Goal: Task Accomplishment & Management: Use online tool/utility

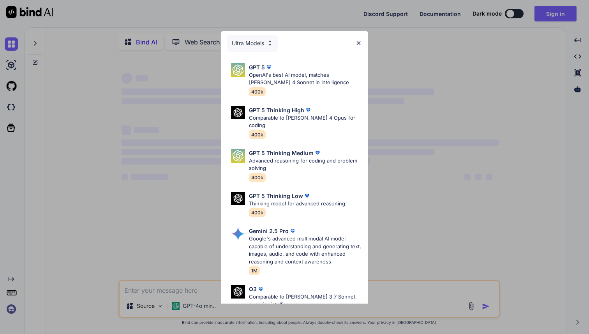
type textarea "x"
click at [359, 43] on img at bounding box center [358, 43] width 7 height 7
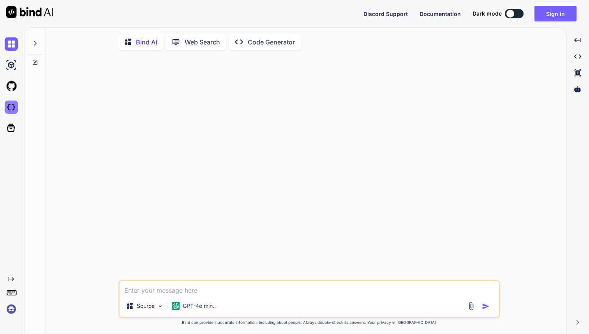
click at [11, 104] on img at bounding box center [11, 106] width 13 height 13
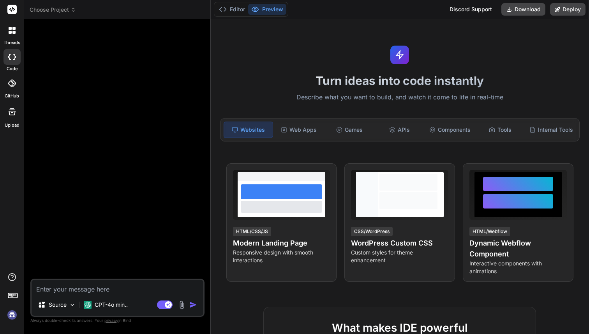
click at [55, 13] on span "Choose Project" at bounding box center [53, 10] width 46 height 8
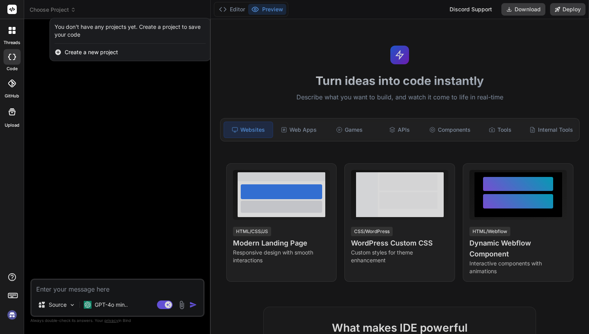
click at [55, 13] on div at bounding box center [294, 167] width 589 height 334
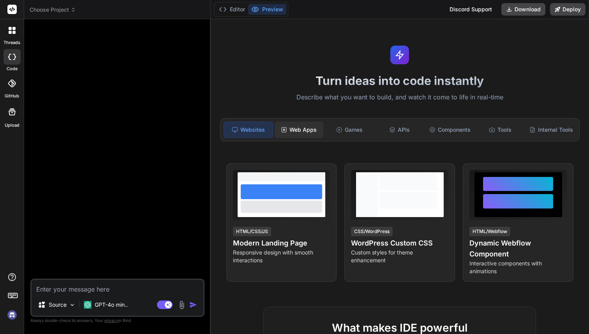
click at [302, 128] on div "Web Apps" at bounding box center [299, 129] width 49 height 16
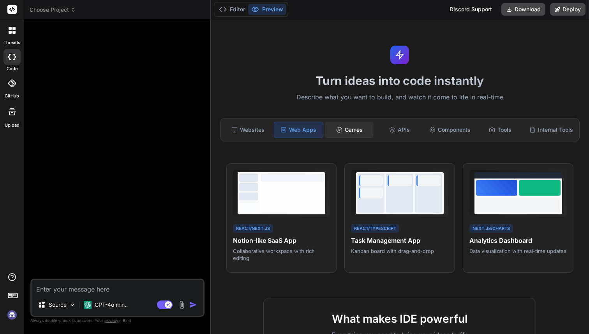
click at [336, 128] on icon at bounding box center [339, 130] width 6 height 6
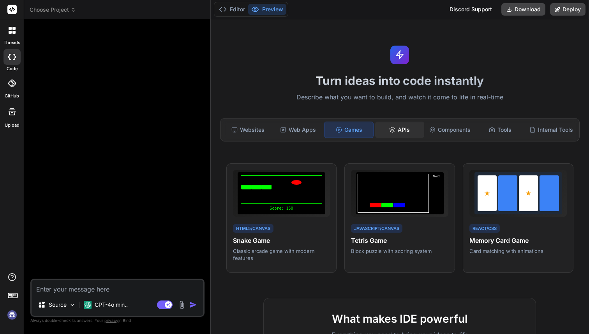
click at [409, 127] on div "APIs" at bounding box center [399, 129] width 49 height 16
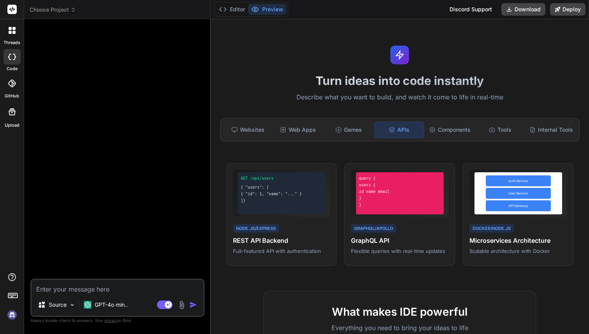
click at [462, 120] on div "Websites Web Apps Games APIs Components Tools Internal Tools" at bounding box center [400, 129] width 360 height 23
click at [458, 128] on div "Components" at bounding box center [450, 129] width 49 height 16
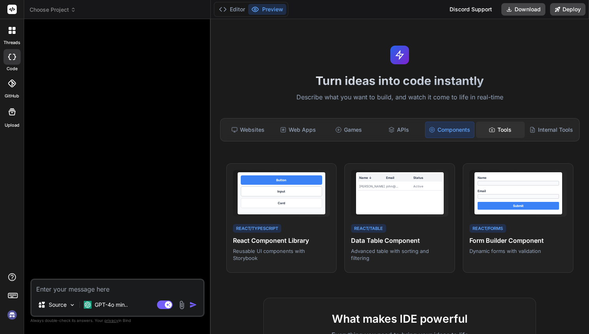
click at [499, 125] on div "Tools" at bounding box center [500, 129] width 49 height 16
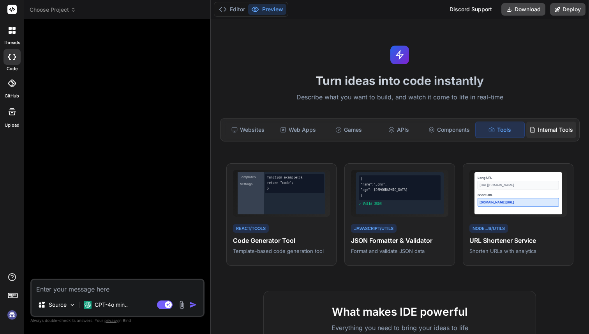
click at [538, 132] on div "Internal Tools" at bounding box center [551, 129] width 50 height 16
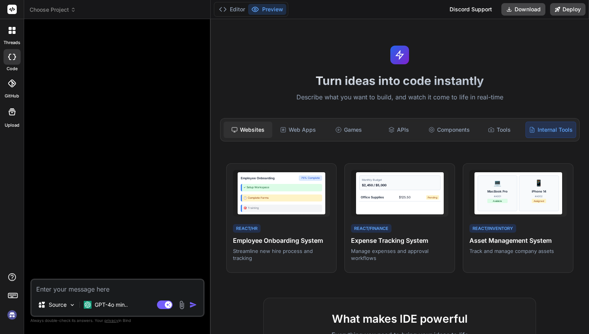
click at [252, 125] on div "Websites" at bounding box center [248, 129] width 49 height 16
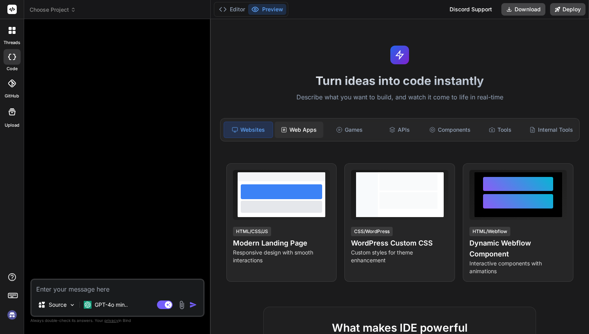
click at [302, 131] on div "Web Apps" at bounding box center [299, 129] width 49 height 16
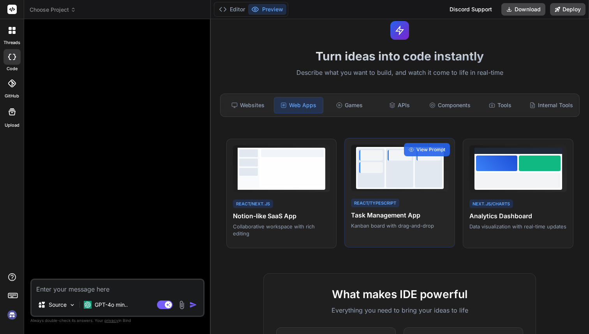
scroll to position [30, 0]
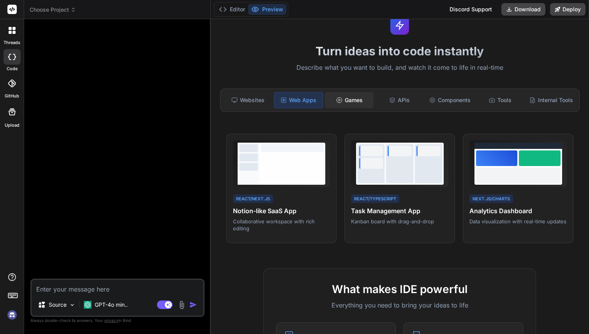
click at [349, 97] on div "Games" at bounding box center [349, 100] width 49 height 16
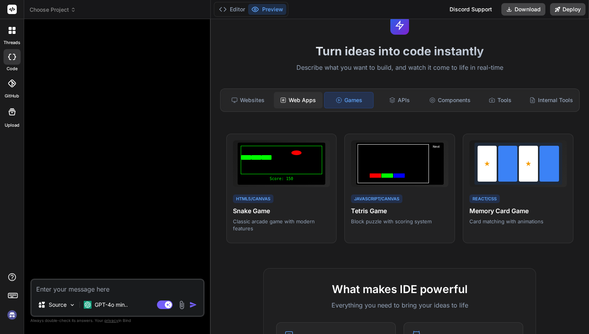
click at [296, 98] on div "Web Apps" at bounding box center [298, 100] width 49 height 16
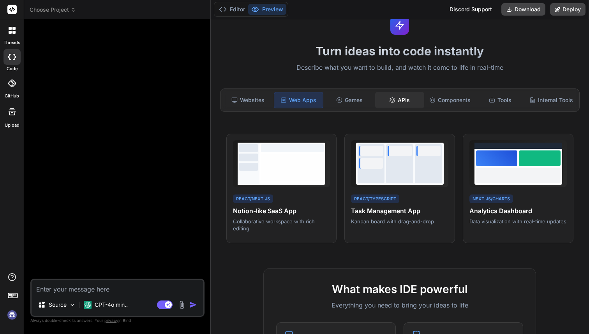
click at [403, 99] on div "APIs" at bounding box center [399, 100] width 49 height 16
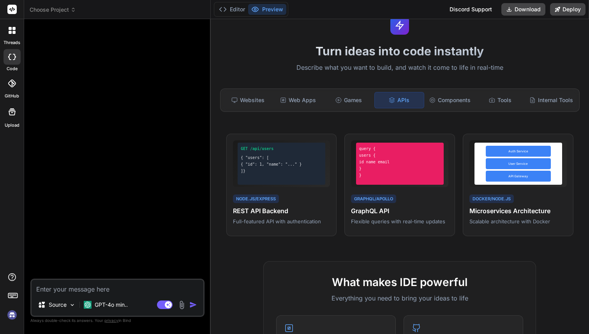
click at [56, 11] on span "Choose Project" at bounding box center [53, 10] width 46 height 8
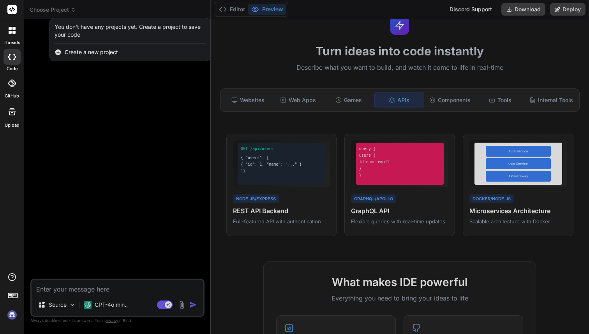
click at [9, 34] on div at bounding box center [12, 30] width 16 height 16
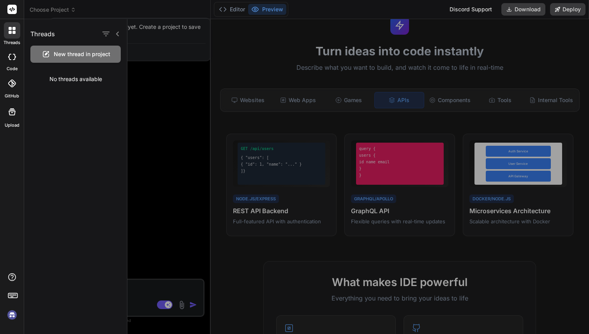
click at [12, 312] on img at bounding box center [11, 314] width 13 height 13
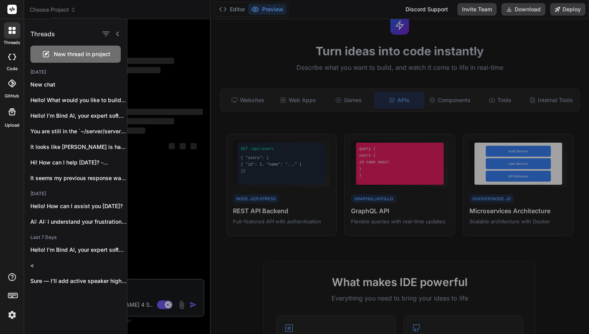
click at [223, 58] on div at bounding box center [357, 176] width 461 height 315
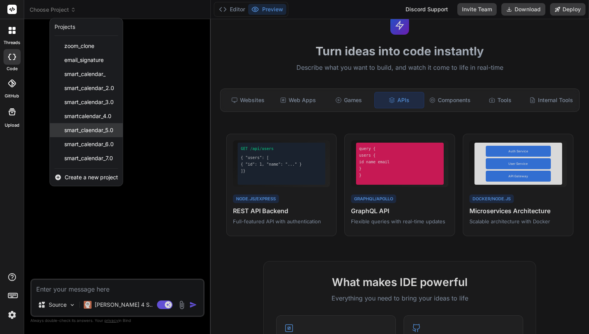
click at [100, 130] on span "smart_claendar_5.0" at bounding box center [88, 130] width 49 height 8
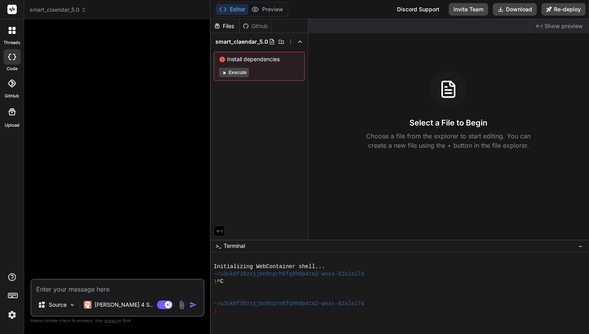
click at [77, 6] on span "smart_claendar_5.0" at bounding box center [58, 10] width 57 height 8
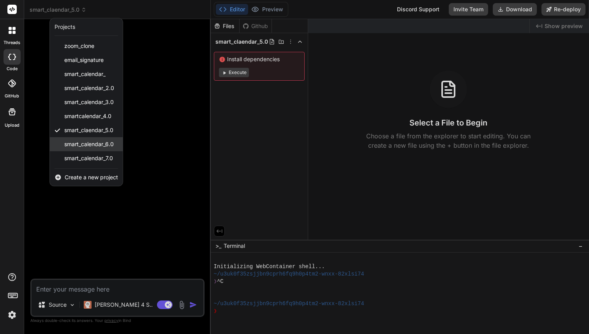
click at [96, 142] on span "smart_calendar_6.0" at bounding box center [88, 144] width 49 height 8
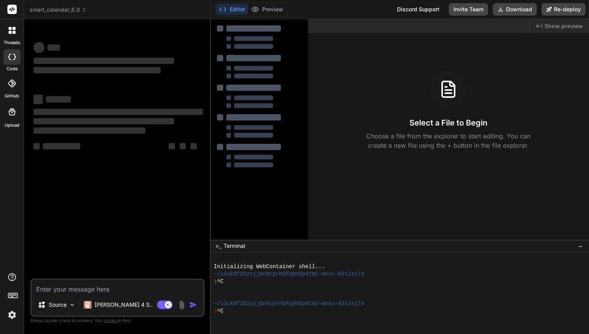
scroll to position [14, 0]
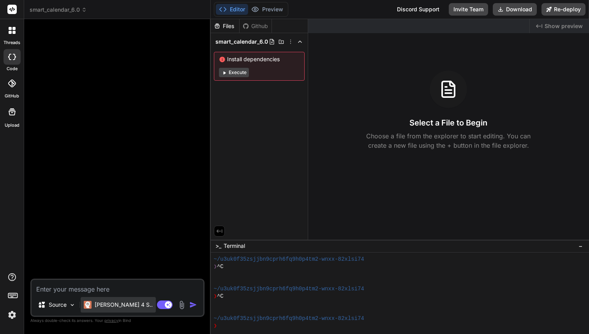
click at [95, 304] on p "Claude 4 S.." at bounding box center [124, 305] width 58 height 8
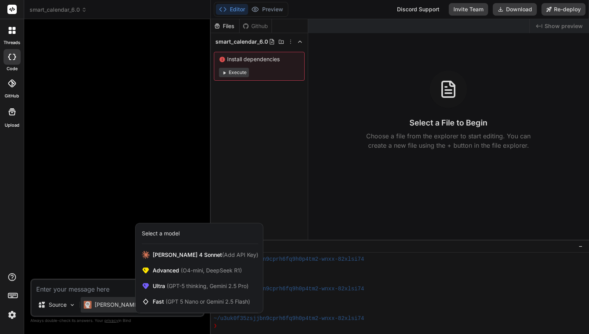
click at [67, 282] on div at bounding box center [294, 167] width 589 height 334
type textarea "x"
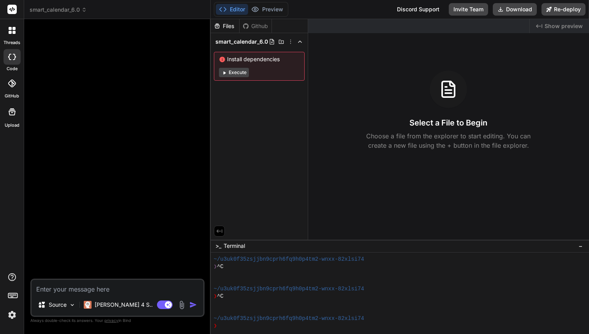
click at [67, 287] on textarea at bounding box center [118, 287] width 172 height 14
click at [253, 42] on span "smart_calendar_6.0" at bounding box center [241, 42] width 53 height 8
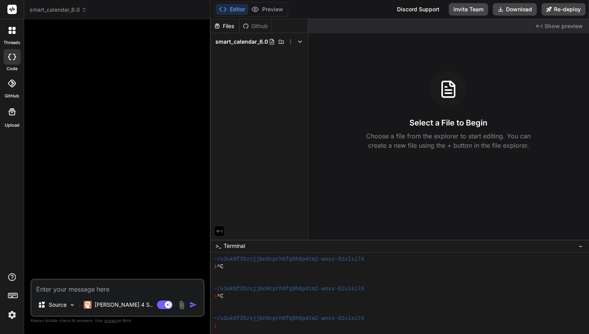
click at [253, 42] on span "smart_calendar_6.0" at bounding box center [241, 42] width 53 height 8
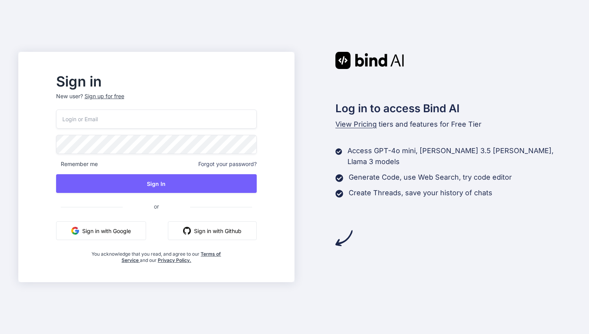
click at [154, 108] on p "New user? Sign up for free" at bounding box center [156, 100] width 201 height 17
click at [154, 114] on input "email" at bounding box center [156, 118] width 201 height 19
type input "basedbyte.com@gmail.com"
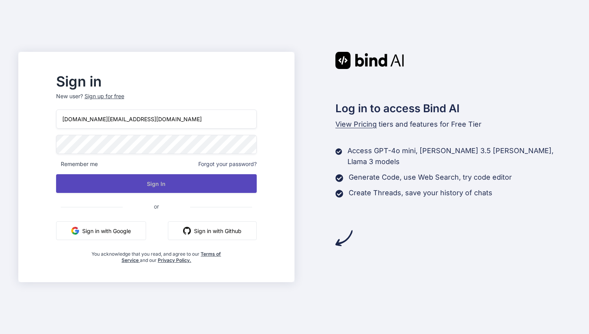
click at [173, 187] on button "Sign In" at bounding box center [156, 183] width 201 height 19
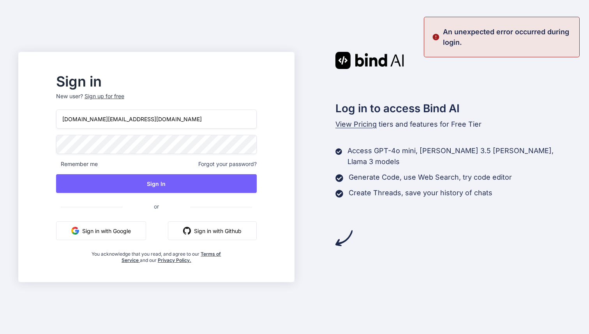
click at [161, 131] on div "basedbyte.com@gmail.com Remember me Forgot your password? Sign In or Sign in wi…" at bounding box center [156, 186] width 201 height 154
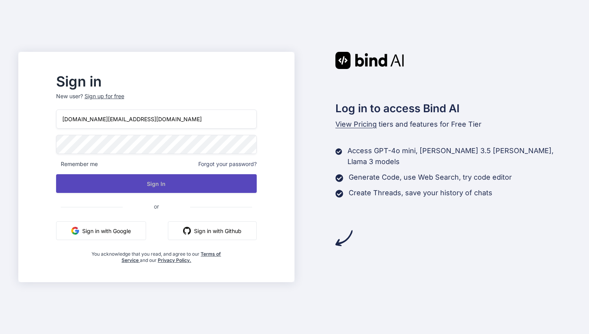
click at [156, 184] on button "Sign In" at bounding box center [156, 183] width 201 height 19
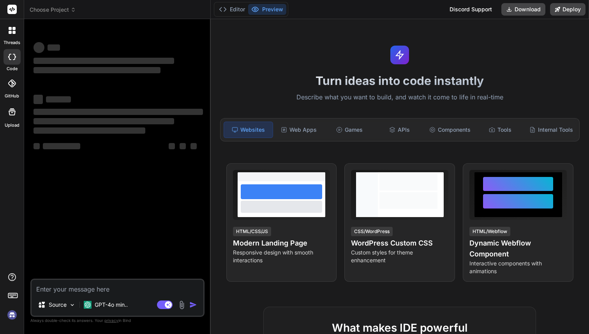
type textarea "x"
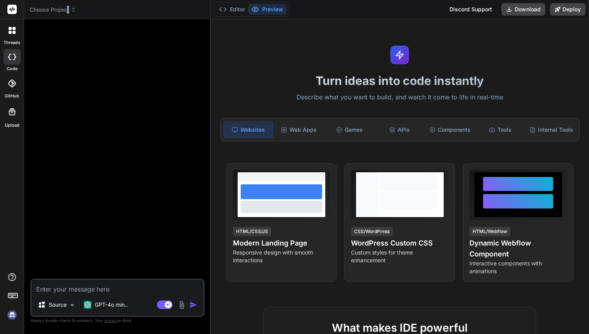
click at [68, 8] on span "Choose Project" at bounding box center [53, 10] width 46 height 8
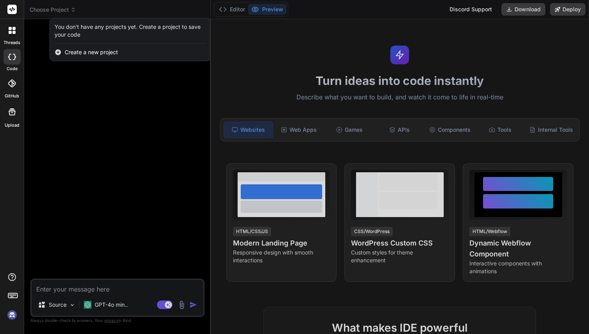
click at [68, 8] on div at bounding box center [294, 167] width 589 height 334
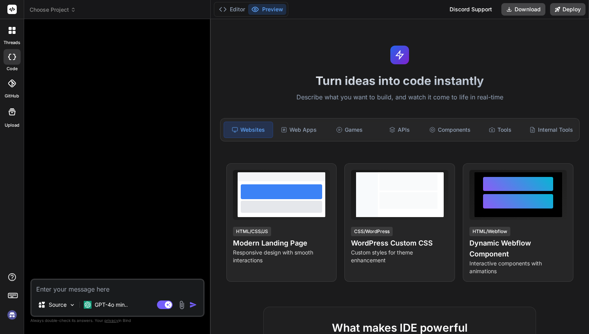
click at [46, 11] on span "Choose Project" at bounding box center [53, 10] width 46 height 8
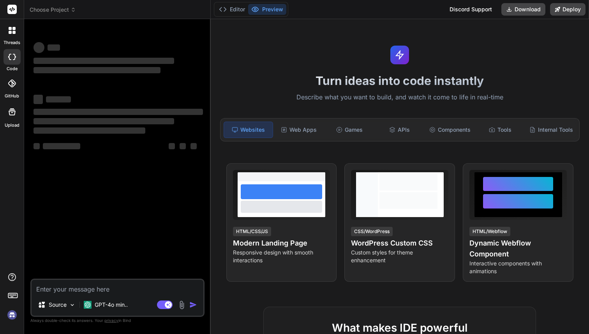
type textarea "x"
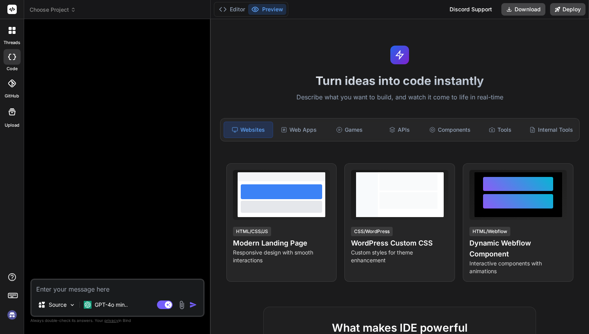
click at [65, 13] on span "Choose Project" at bounding box center [53, 10] width 46 height 8
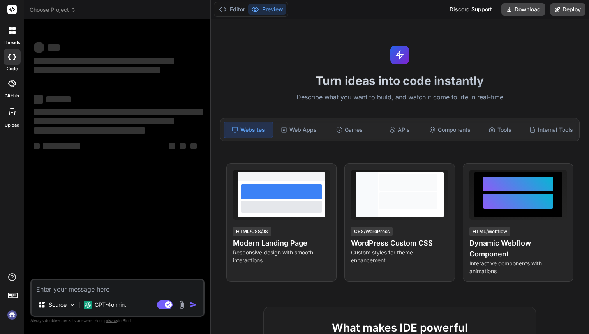
type textarea "x"
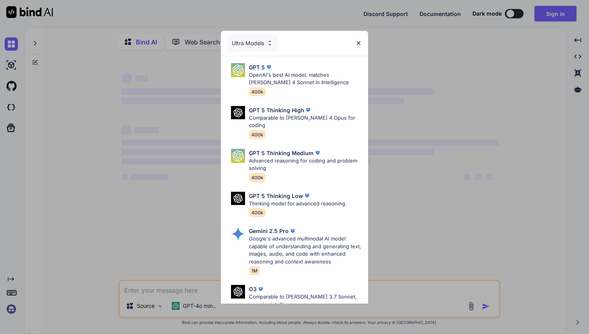
type textarea "x"
click at [359, 41] on img at bounding box center [358, 43] width 7 height 7
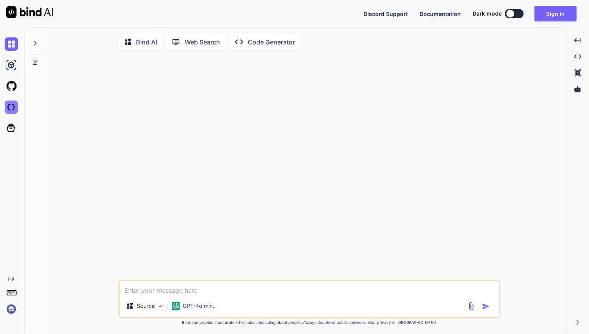
click at [5, 108] on img at bounding box center [11, 106] width 13 height 13
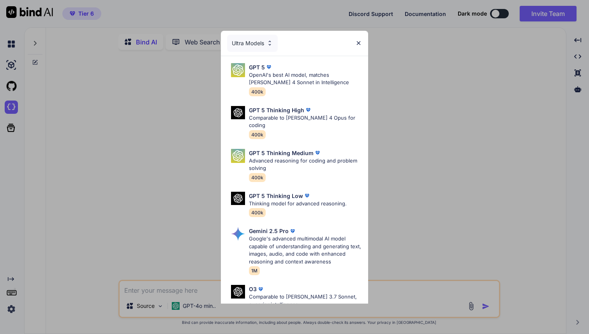
click at [359, 42] on img at bounding box center [358, 43] width 7 height 7
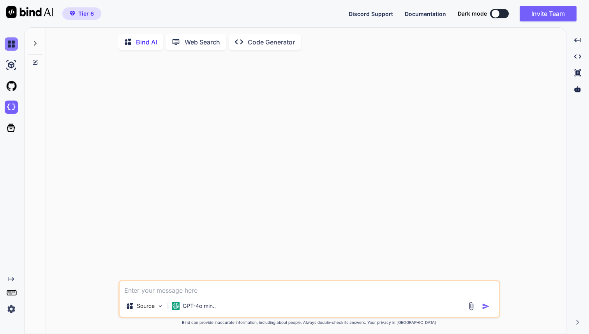
click at [14, 44] on img at bounding box center [11, 43] width 13 height 13
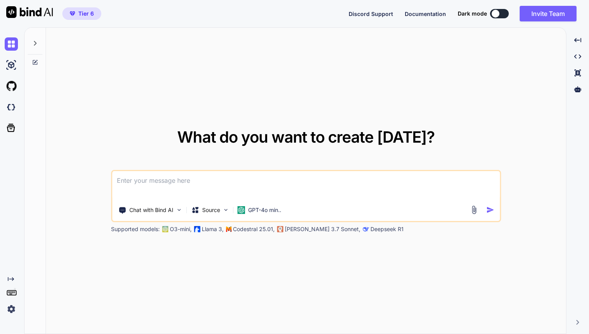
click at [23, 10] on img at bounding box center [29, 12] width 47 height 12
click at [12, 311] on img at bounding box center [11, 308] width 13 height 13
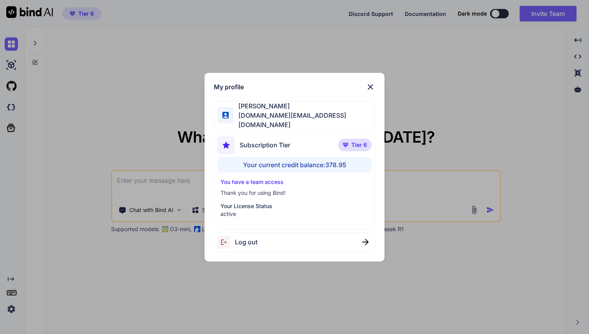
click at [12, 311] on div "My profile Fernando A basedbyte.com@gmail.com Subscription Tier Tier 6 Your cur…" at bounding box center [294, 167] width 589 height 334
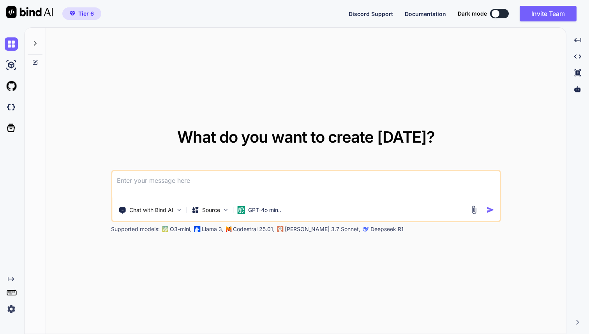
click at [28, 7] on img at bounding box center [29, 12] width 47 height 12
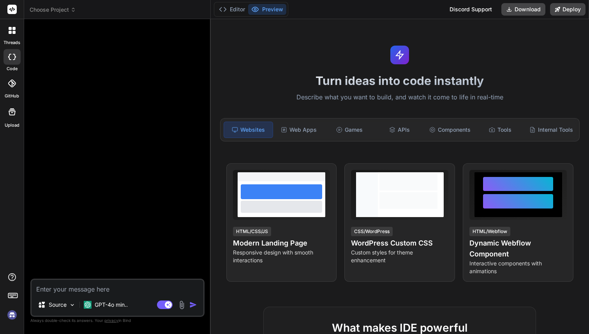
click at [11, 318] on img at bounding box center [11, 314] width 13 height 13
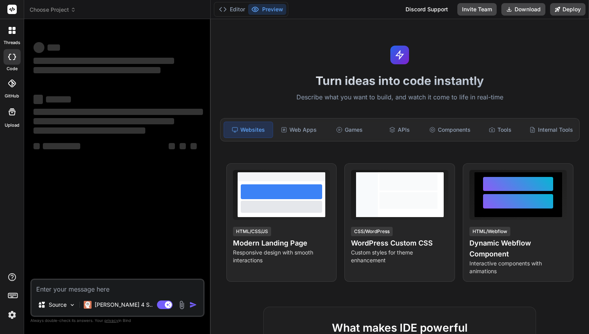
click at [57, 10] on span "Choose Project" at bounding box center [53, 10] width 46 height 8
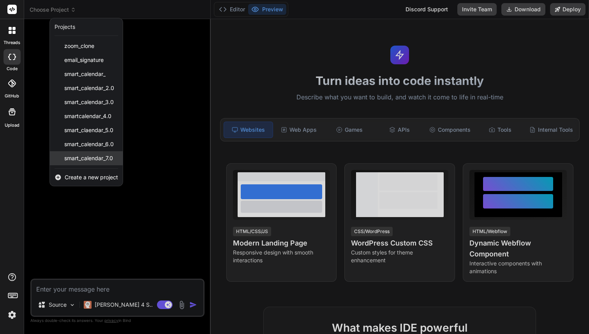
click at [88, 156] on span "smart_calendar_7.0" at bounding box center [88, 158] width 49 height 8
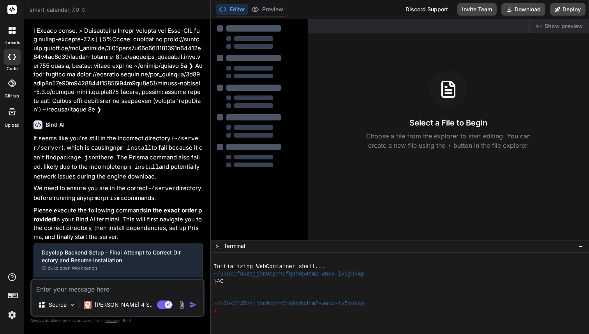
type textarea "x"
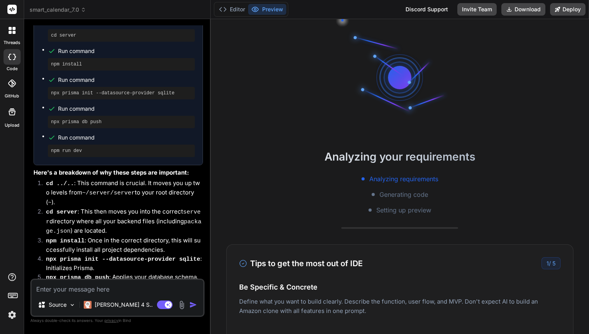
scroll to position [2182, 0]
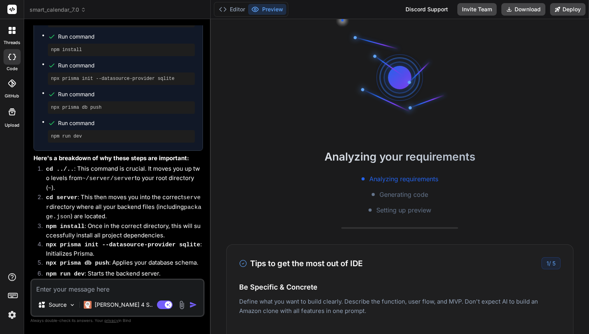
click at [102, 280] on textarea at bounding box center [118, 287] width 172 height 14
type textarea "r"
type textarea "x"
type textarea "re"
type textarea "x"
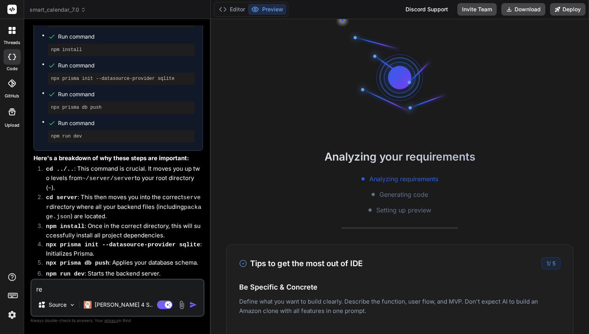
type textarea "res"
type textarea "x"
type textarea "rest"
type textarea "x"
type textarea "resta"
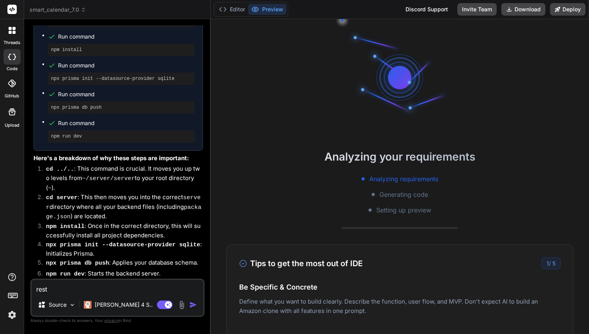
type textarea "x"
type textarea "restar"
type textarea "x"
type textarea "restart"
type textarea "x"
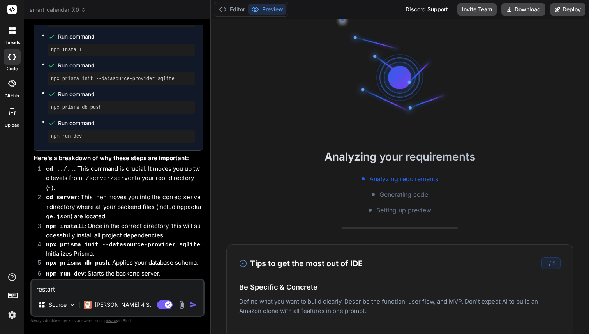
type textarea "restart"
type textarea "x"
type textarea "restart"
type textarea "x"
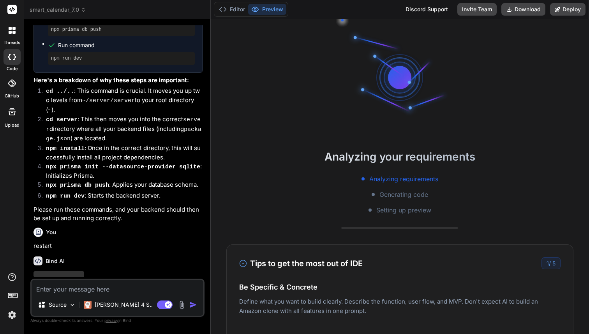
scroll to position [2262, 0]
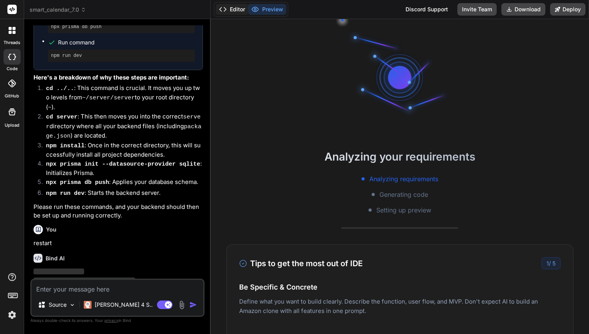
click at [239, 12] on button "Editor" at bounding box center [232, 9] width 32 height 11
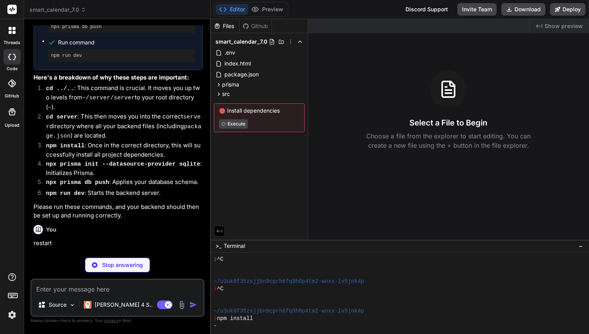
click at [115, 265] on p "Stop answering" at bounding box center [122, 265] width 41 height 8
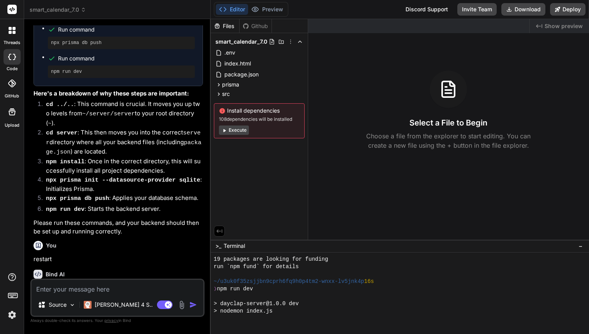
scroll to position [288, 0]
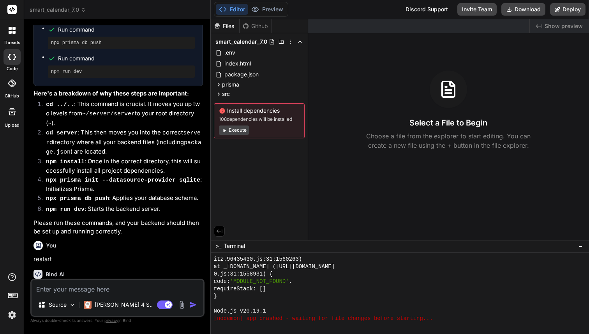
type textarea "x"
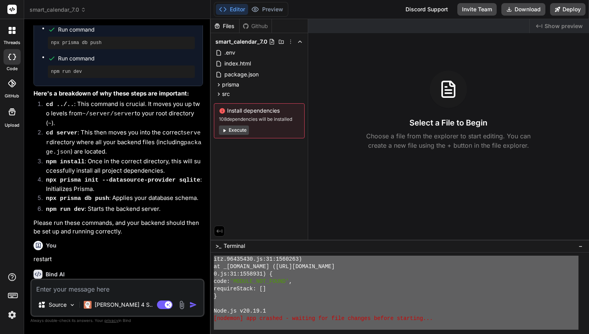
drag, startPoint x: 212, startPoint y: 283, endPoint x: 222, endPoint y: 332, distance: 49.8
click at [222, 333] on div at bounding box center [400, 292] width 379 height 81
click at [375, 291] on div "requireStack: []" at bounding box center [396, 288] width 364 height 7
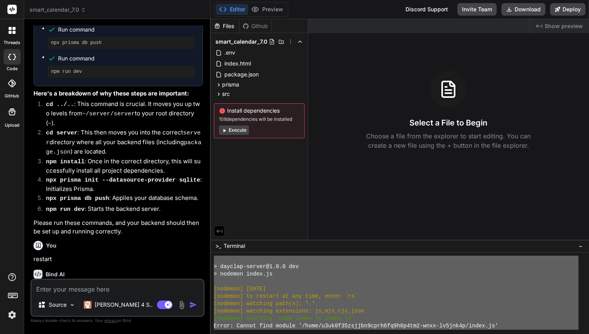
scroll to position [0, 0]
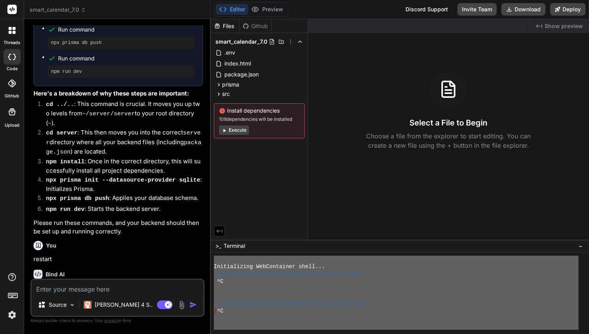
drag, startPoint x: 317, startPoint y: 331, endPoint x: 213, endPoint y: 241, distance: 137.2
click at [213, 241] on div ">_ Terminal − PPPPPPPPPPPPPPPPPPPPPPPPPPPPPPPP Initializing WebContainer shell.…" at bounding box center [400, 286] width 379 height 94
click at [96, 289] on textarea at bounding box center [118, 287] width 172 height 14
paste textarea "Initializing WebContainer shell... ~/u3uk0f35zsjjbn9cprh6fq9h0p4tm2-wnxx-lv5jnk…"
type textarea "Initializing WebContainer shell... ~/u3uk0f35zsjjbn9cprh6fq9h0p4tm2-wnxx-lv5jnk…"
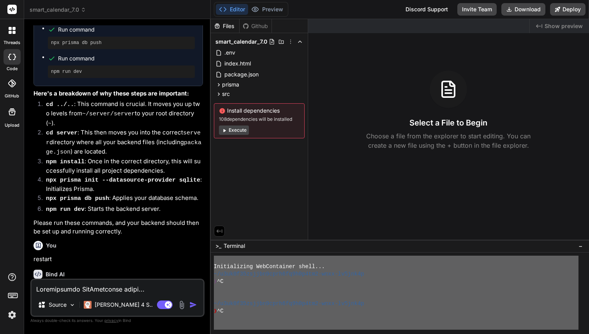
scroll to position [2262, 0]
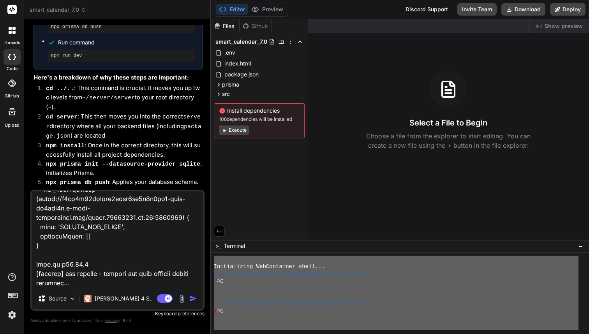
type textarea "x"
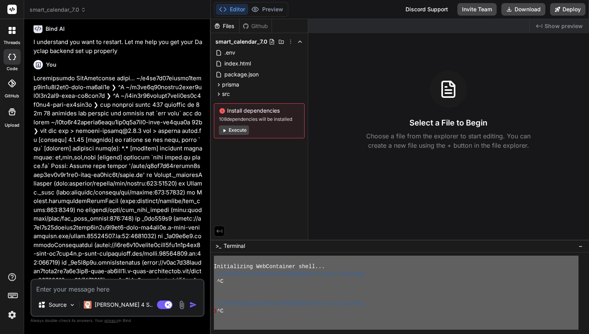
scroll to position [2499, 0]
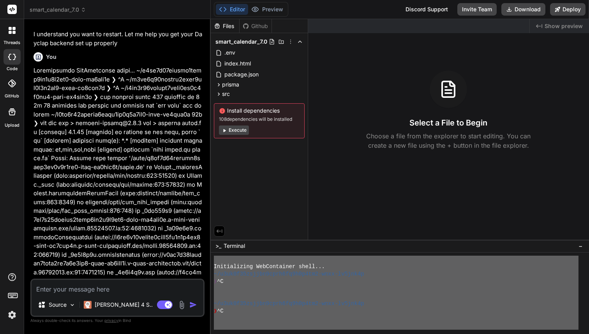
click at [11, 314] on img at bounding box center [11, 314] width 13 height 13
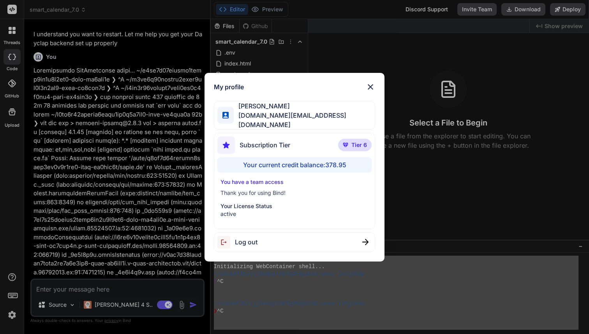
click at [11, 314] on div "My profile Fernando A basedbyte.com@gmail.com Subscription Tier Tier 6 Your cur…" at bounding box center [294, 167] width 589 height 334
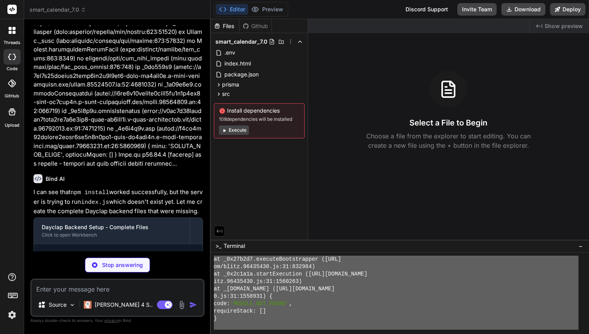
scroll to position [288, 0]
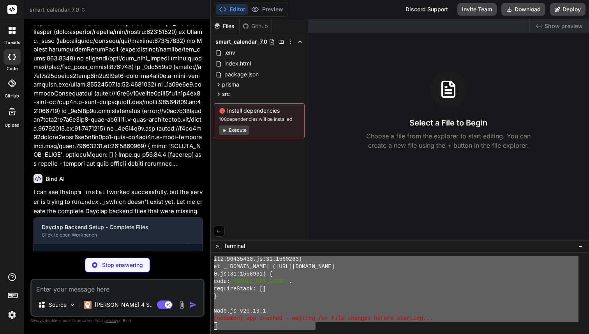
click at [269, 309] on div "Node.js v20.19.1" at bounding box center [396, 310] width 364 height 7
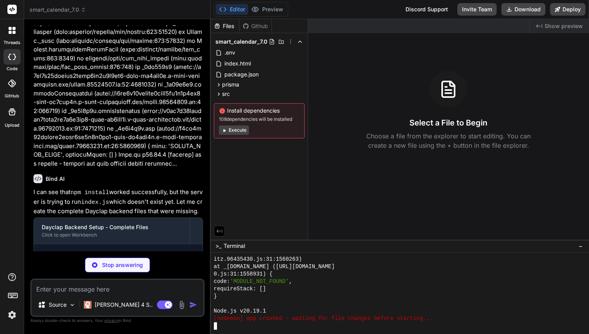
scroll to position [495, 0]
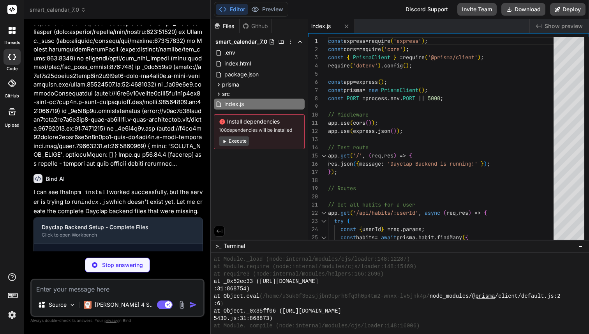
type textarea "x"
type textarea "createdAt DateTime @default(now()) habitId String habit Habit @relation(fields:…"
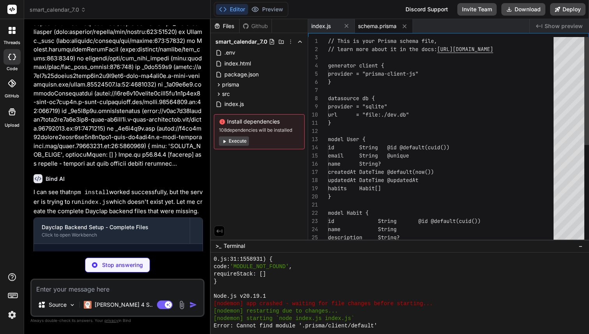
type textarea "x"
type textarea "DATABASE_URL="file:./dev.db" PORT=5000"
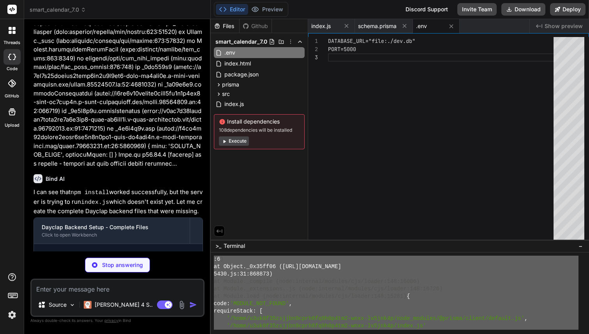
scroll to position [562, 0]
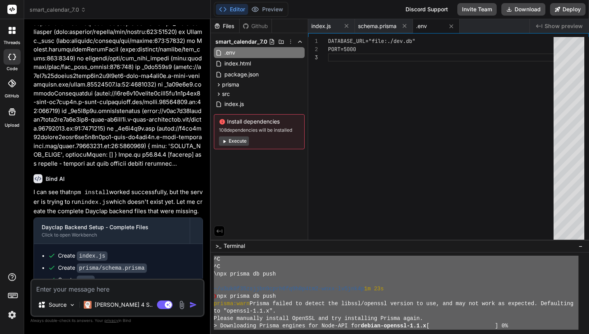
drag, startPoint x: 215, startPoint y: 288, endPoint x: 218, endPoint y: 333, distance: 45.7
click at [218, 333] on div "%%%%%%%%%%%%%%%%%%%%%%%%%%%%%%%% xxxxxxxxxxxxxxxxxxxxxxxxxxxxxxxx ^C ^C \npx pr…" at bounding box center [400, 292] width 379 height 81
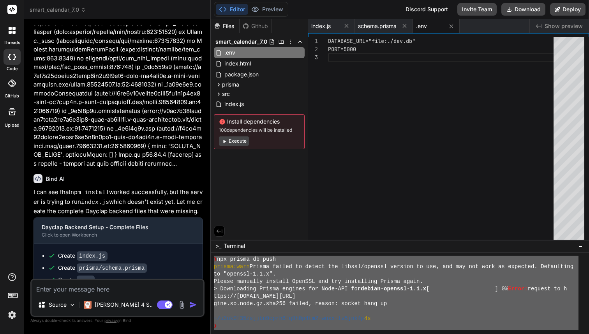
scroll to position [599, 0]
drag, startPoint x: 213, startPoint y: 280, endPoint x: 221, endPoint y: 333, distance: 54.3
type textarea "x"
drag, startPoint x: 213, startPoint y: 288, endPoint x: 264, endPoint y: 333, distance: 67.6
click at [125, 285] on textarea at bounding box center [118, 287] width 172 height 14
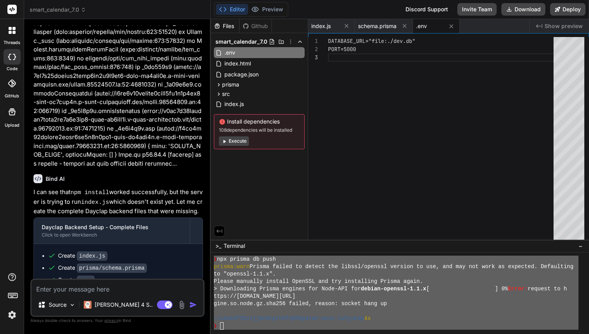
paste textarea "^C ^C \npx prisma db push ~/u3uk0f35zsjjbn9cprh6fq9h0p4tm2-wnxx-lv5jnk4p 1m 23s…"
type textarea "^C ^C \npx prisma db push ~/u3uk0f35zsjjbn9cprh6fq9h0p4tm2-wnxx-lv5jnk4p 1m 23s…"
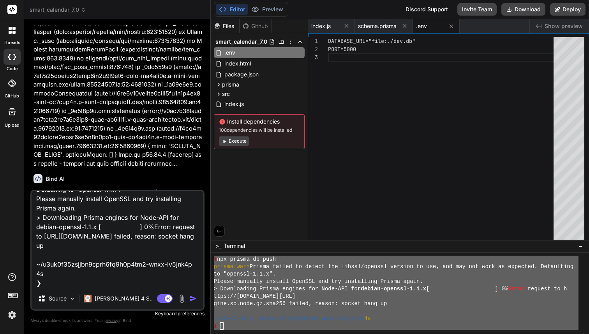
type textarea "x"
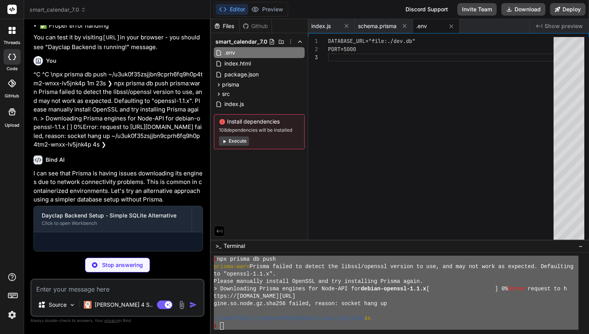
scroll to position [3034, 0]
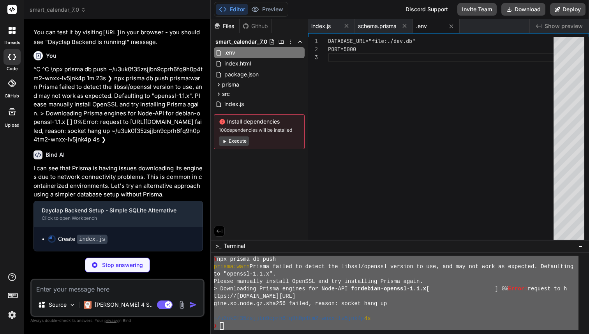
type textarea "x"
type textarea "if (err) { console.error(err.message); } console.log('Database connection close…"
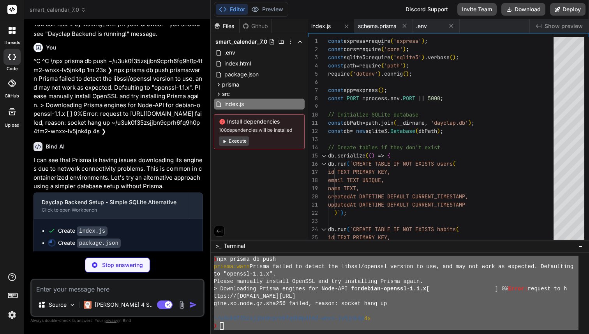
type textarea "x"
type textarea ""express": "^4.18.2", "cors": "^2.8.5", "sqlite3": "^5.1.6", "dotenv": "^16.3.1…"
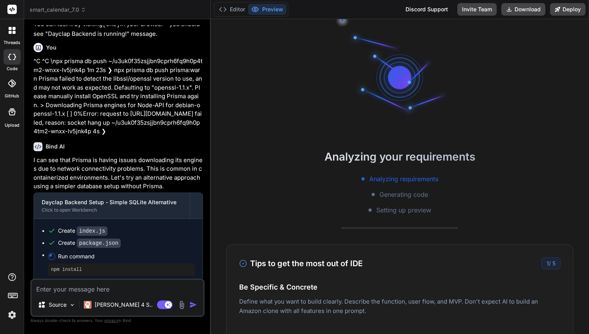
scroll to position [754, 0]
type textarea "x"
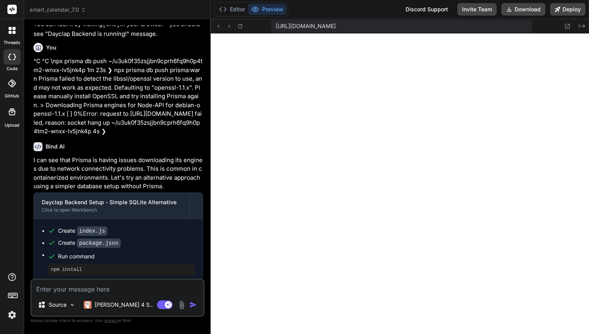
scroll to position [3174, 0]
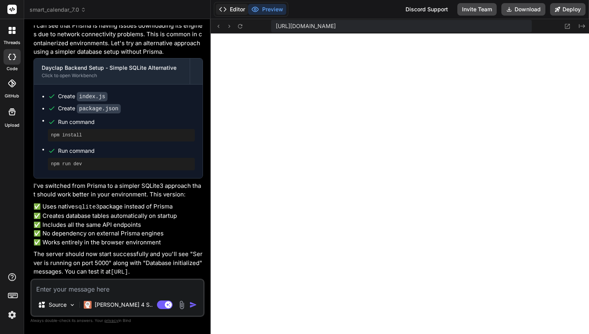
click at [234, 9] on button "Editor" at bounding box center [232, 9] width 32 height 11
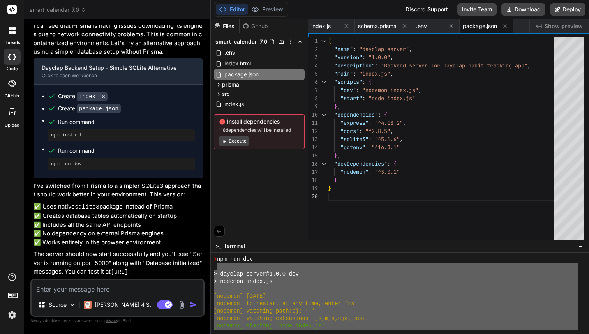
scroll to position [917, 0]
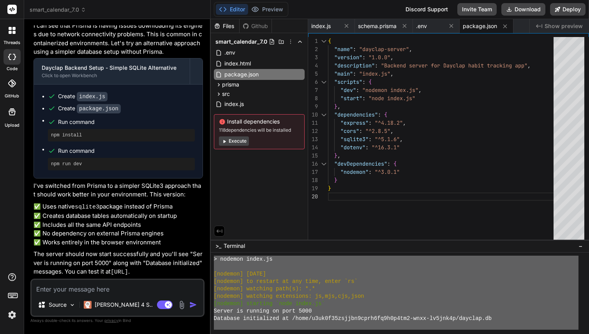
drag, startPoint x: 215, startPoint y: 294, endPoint x: 215, endPoint y: 333, distance: 39.3
click at [215, 333] on div "GGGGGGGGGGGGGGGGGGGGGGGGGGGGGGGG mmmmmmmmmmmmmmmmmmmmmmmmmmmmmmmm > nodemon ind…" at bounding box center [400, 292] width 379 height 81
click at [109, 288] on textarea at bounding box center [118, 287] width 172 height 14
paste textarea "> dayclap-server@1.0.0 dev > nodemon index.js [nodemon] 3.1.10 [nodemon] to res…"
type textarea "> dayclap-server@1.0.0 dev > nodemon index.js [nodemon] 3.1.10 [nodemon] to res…"
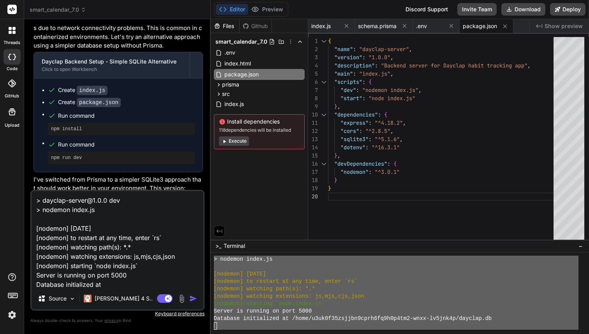
scroll to position [38, 0]
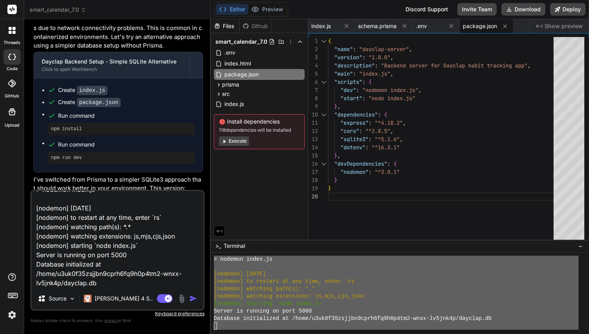
type textarea "x"
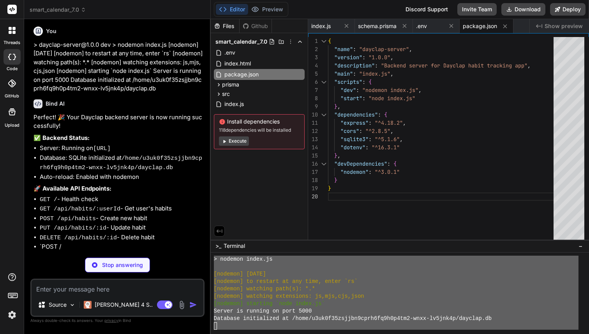
scroll to position [3432, 0]
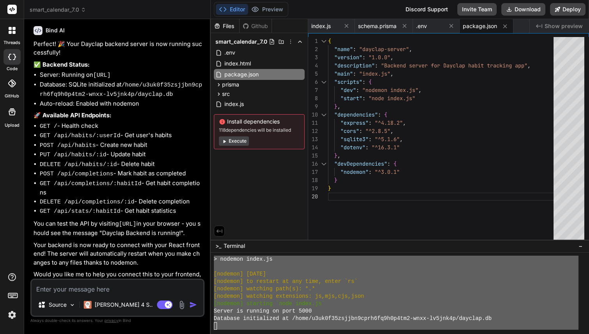
type textarea "x"
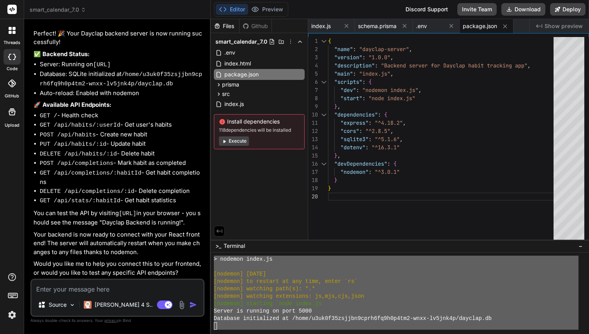
scroll to position [3512, 0]
type textarea "i"
type textarea "x"
type textarea "i"
type textarea "x"
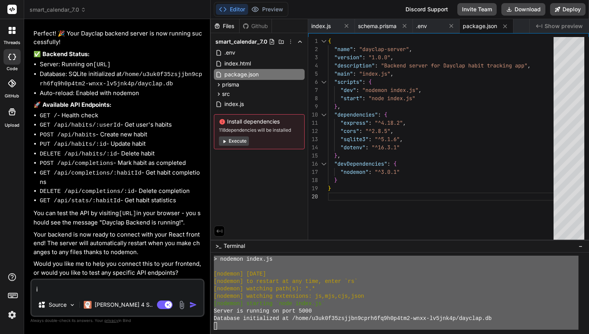
type textarea "i"
type textarea "x"
click at [111, 289] on textarea at bounding box center [118, 287] width 172 height 14
type textarea "i"
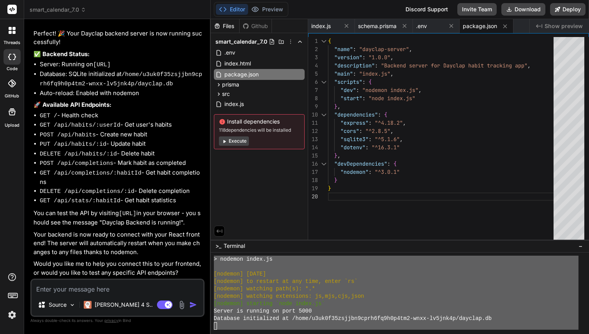
type textarea "x"
type textarea "im"
type textarea "x"
type textarea "im"
type textarea "x"
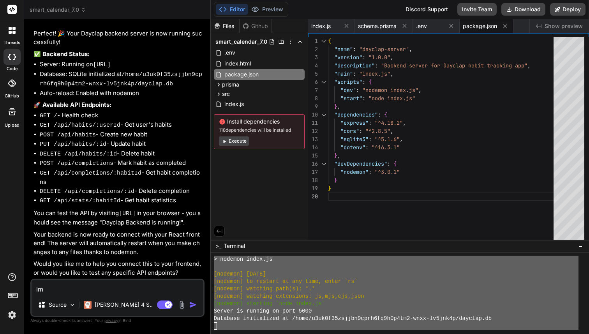
type textarea "im n"
type textarea "x"
type textarea "im ne"
type textarea "x"
type textarea "im new"
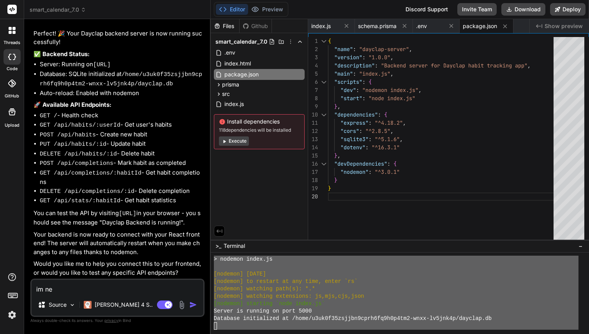
type textarea "x"
type textarea "im new"
type textarea "x"
type textarea "im new g"
type textarea "x"
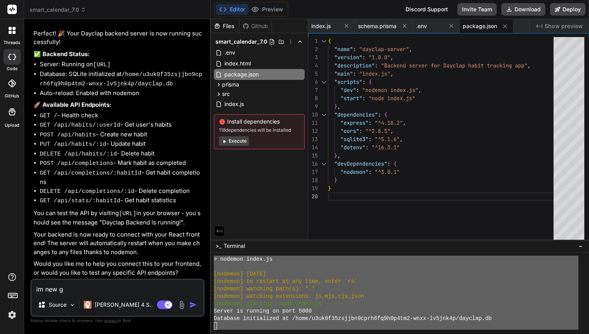
type textarea "im new gt"
type textarea "x"
type textarea "im new gto"
type textarea "x"
type textarea "im new gto"
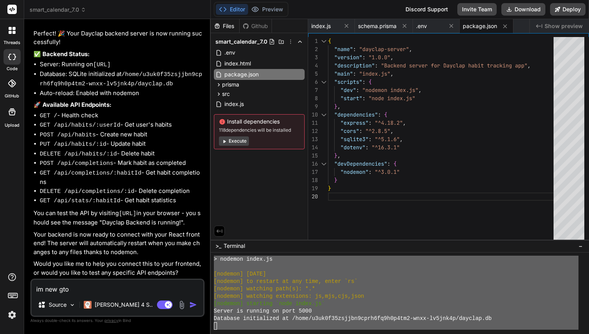
type textarea "x"
type textarea "im new gto"
type textarea "x"
type textarea "im new gt"
type textarea "x"
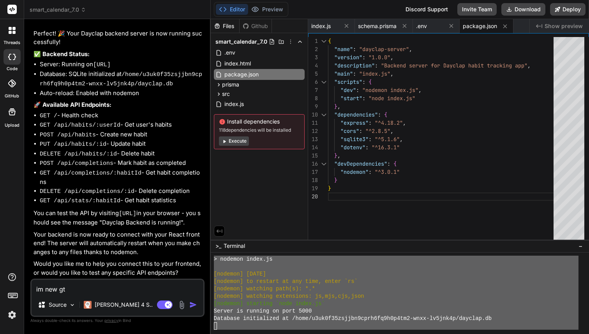
type textarea "im new g"
type textarea "x"
type textarea "im new"
type textarea "x"
type textarea "im new t"
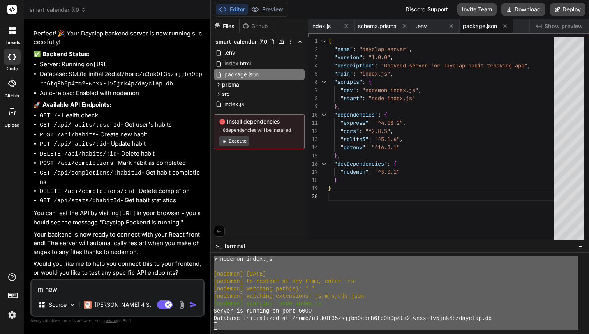
type textarea "x"
type textarea "im new to"
type textarea "x"
type textarea "im new to"
type textarea "x"
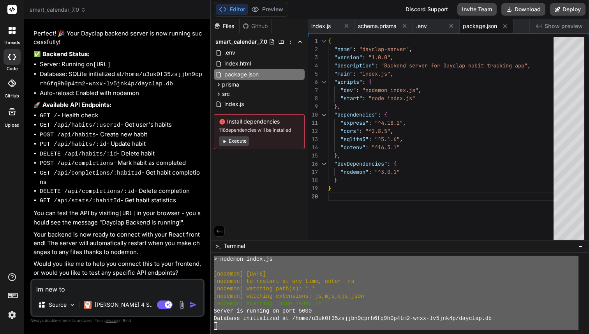
type textarea "im new to d"
type textarea "x"
type textarea "im new to de"
type textarea "x"
type textarea "im new to dev"
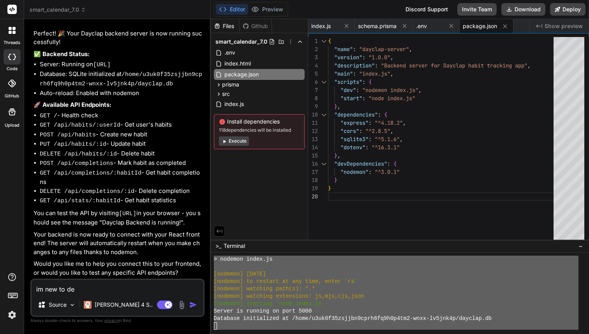
type textarea "x"
type textarea "im new to deve"
type textarea "x"
type textarea "im new to devel"
type textarea "x"
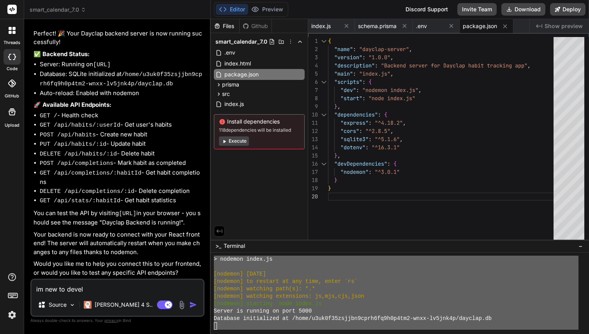
type textarea "im new to develo"
type textarea "x"
type textarea "im new to develop"
type textarea "x"
type textarea "im new to developm"
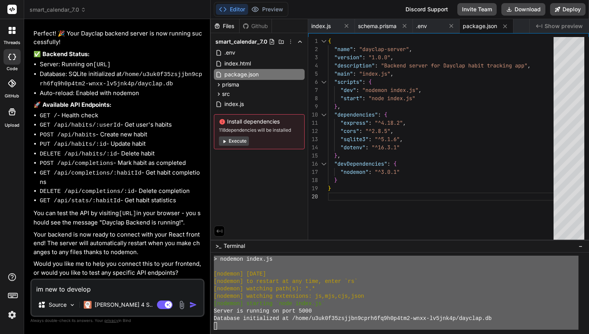
type textarea "x"
type textarea "im new to developme"
type textarea "x"
type textarea "im new to developmen"
type textarea "x"
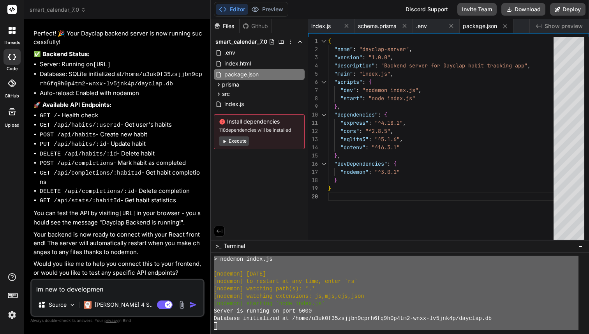
type textarea "im new to development"
type textarea "x"
type textarea "im new to development"
type textarea "x"
type textarea "im new to development s"
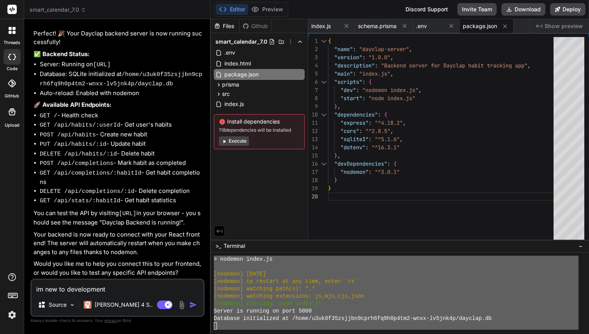
type textarea "x"
type textarea "im new to development so"
type textarea "x"
type textarea "im new to development so"
type textarea "x"
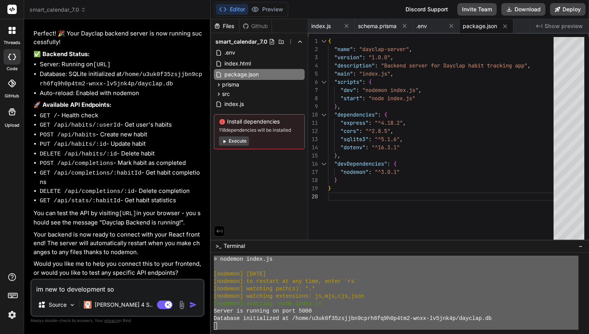
type textarea "im new to development so t"
type textarea "x"
type textarea "im new to development so te"
type textarea "x"
type textarea "im new to development so tea"
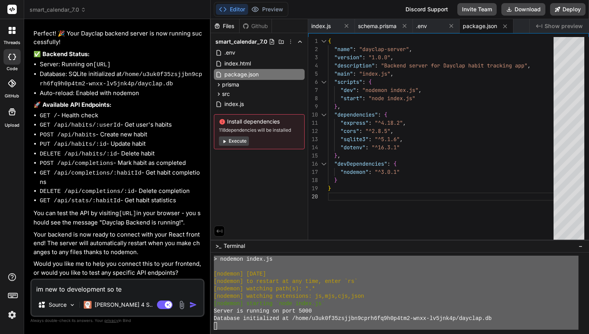
type textarea "x"
type textarea "im new to development so teac"
type textarea "x"
type textarea "im new to development so teach"
type textarea "x"
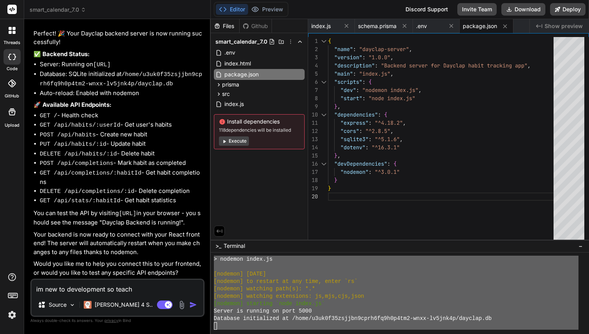
type textarea "im new to development so teach"
type textarea "x"
type textarea "im new to development so teach m"
type textarea "x"
type textarea "im new to development so teach me"
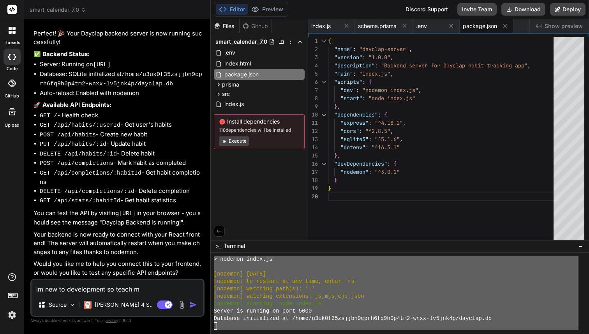
type textarea "x"
type textarea "im new to development so teach me"
type textarea "x"
type textarea "im new to development so teach me a"
type textarea "x"
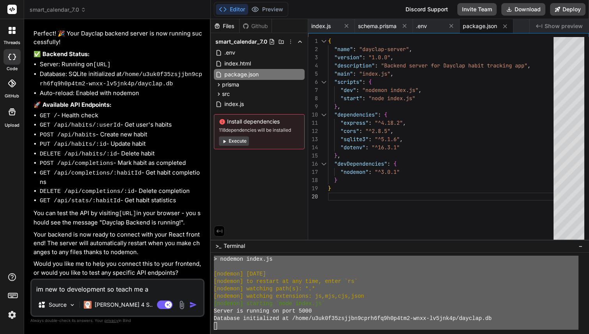
type textarea "im new to development so teach me as"
type textarea "x"
type textarea "im new to development so teach me as"
type textarea "x"
type textarea "im new to development so teach me as w"
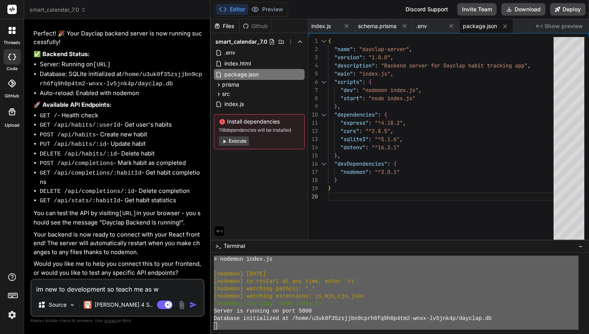
type textarea "x"
type textarea "im new to development so teach me as we"
type textarea "x"
type textarea "im new to development so teach me as we"
type textarea "x"
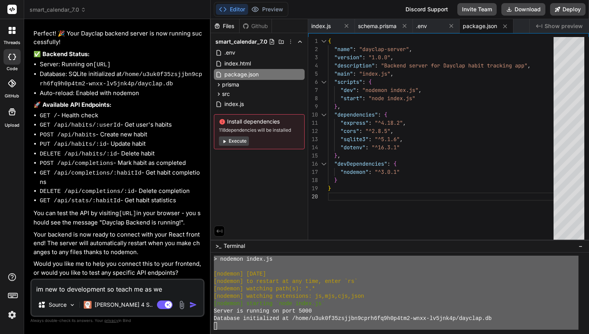
type textarea "im new to development so teach me as we g"
type textarea "x"
type textarea "im new to development so teach me as we go"
type textarea "x"
type textarea "im new to development so teach me as we go"
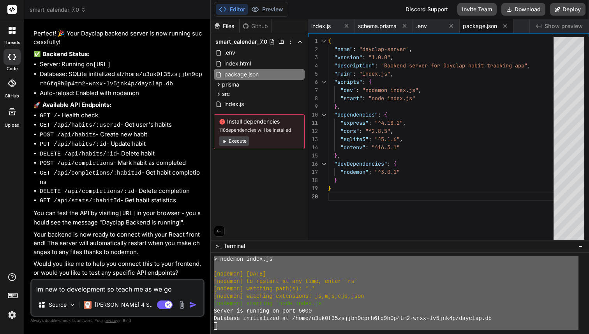
type textarea "x"
type textarea "im new to development so teach me as we go a"
type textarea "x"
type textarea "im new to development so teach me as we go an"
type textarea "x"
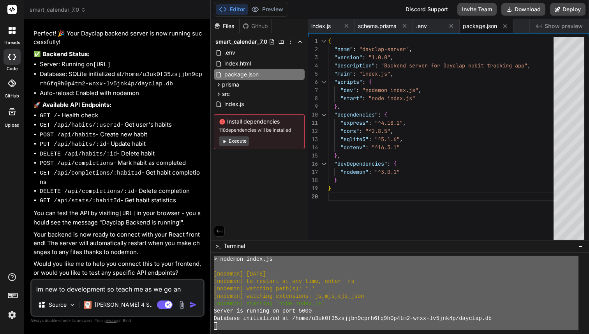
type textarea "im new to development so teach me as we go and"
type textarea "x"
type textarea "im new to development so teach me as we go and"
type textarea "x"
type textarea "im new to development so teach me as we go and i"
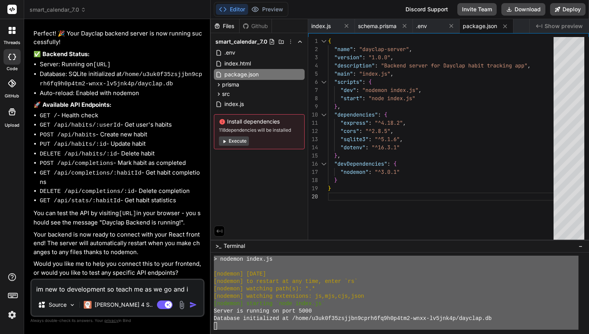
type textarea "x"
type textarea "im new to development so teach me as we go and il"
type textarea "x"
type textarea "im new to development so teach me as we go and ill"
type textarea "x"
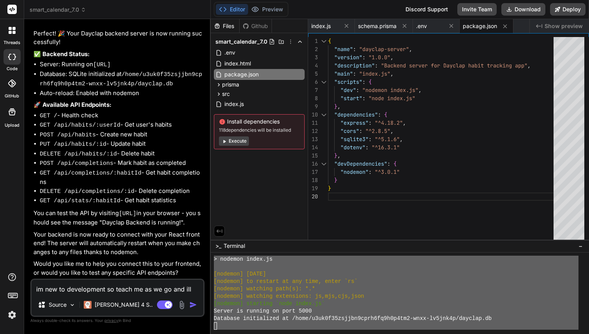
type textarea "im new to development so teach me as we go and ill"
type textarea "x"
type textarea "im new to development so teach me as we go and ill g"
type textarea "x"
type textarea "im new to development so teach me as we go and ill gi"
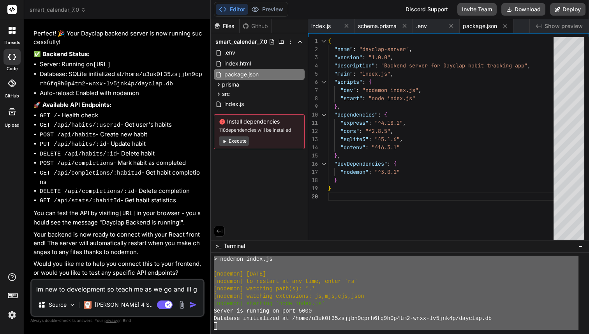
type textarea "x"
type textarea "im new to development so teach me as we go and ill giv"
type textarea "x"
type textarea "im new to development so teach me as we go and ill give"
type textarea "x"
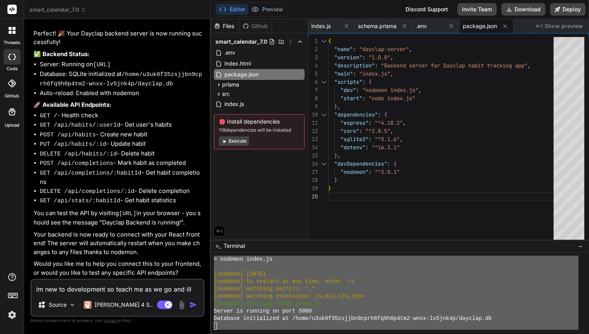
type textarea "im new to development so teach me as we go and ill give"
type textarea "x"
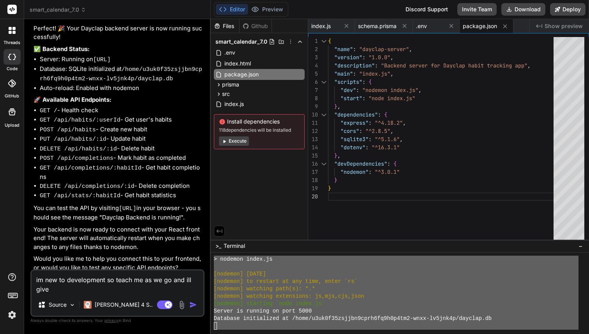
type textarea "im new to development so teach me as we go and ill give y"
type textarea "x"
type textarea "im new to development so teach me as we go and ill give yo"
type textarea "x"
type textarea "im new to development so teach me as we go and ill give yo"
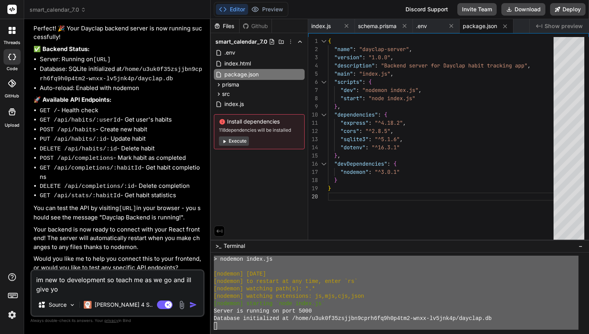
type textarea "x"
type textarea "im new to development so teach me as we go and ill give yo u"
type textarea "x"
type textarea "im new to development so teach me as we go and ill give yo uf"
type textarea "x"
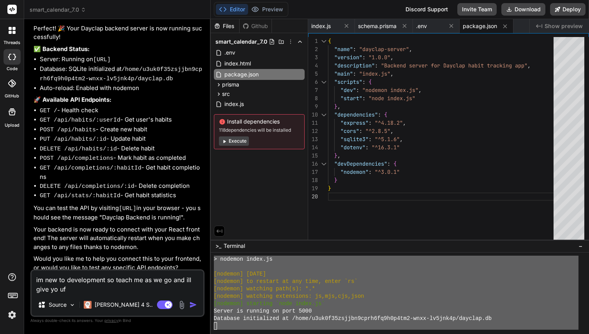
type textarea "im new to development so teach me as we go and ill give yo ufe"
type textarea "x"
type textarea "im new to development so teach me as we go and ill give yo ufea"
type textarea "x"
type textarea "im new to development so teach me as we go and ill give yo ufeat"
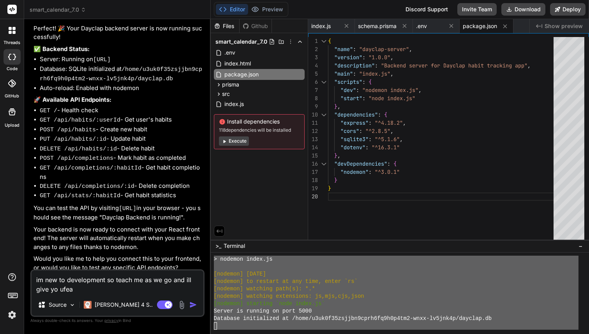
type textarea "x"
type textarea "im new to development so teach me as we go and ill give yo ufea"
type textarea "x"
type textarea "im new to development so teach me as we go and ill give yo ufe"
type textarea "x"
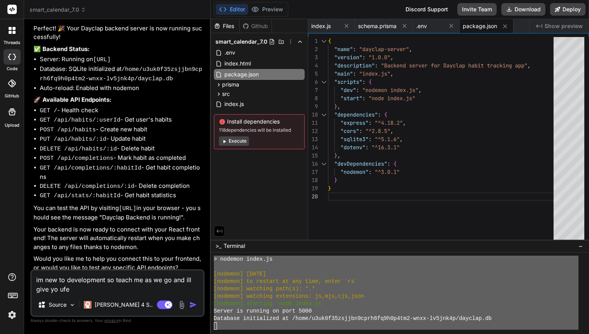
type textarea "im new to development so teach me as we go and ill give yo uf"
type textarea "x"
type textarea "im new to development so teach me as we go and ill give yo u"
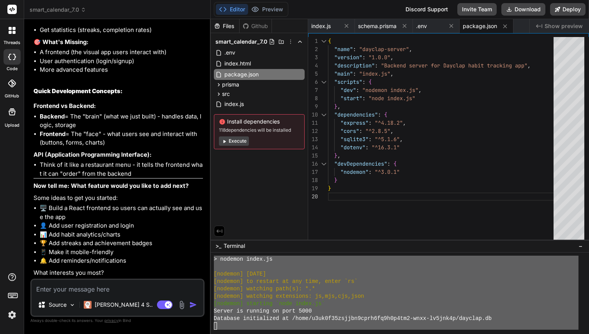
scroll to position [3987, 0]
click at [94, 285] on textarea at bounding box center [118, 287] width 172 height 14
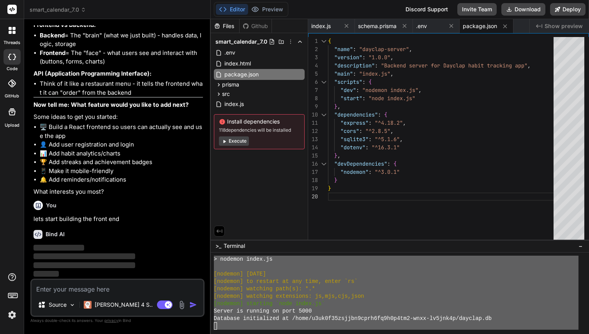
scroll to position [4068, 0]
click at [10, 320] on img at bounding box center [11, 314] width 13 height 13
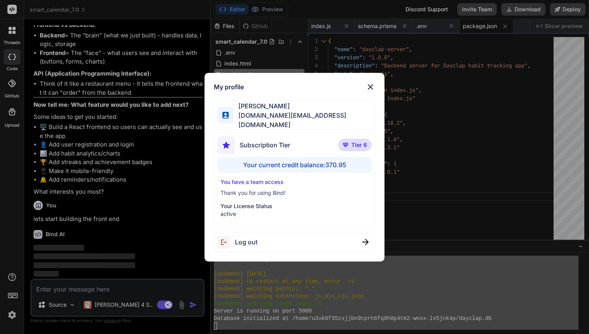
click at [141, 267] on div "My profile Fernando A basedbyte.com@gmail.com Subscription Tier Tier 6 Your cur…" at bounding box center [294, 167] width 589 height 334
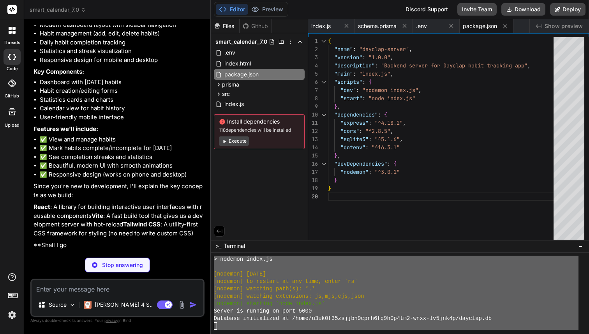
scroll to position [4380, 0]
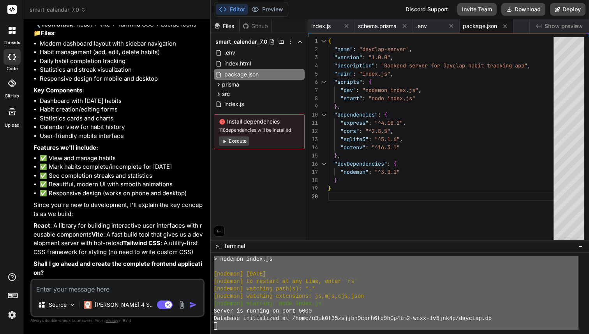
click at [125, 285] on textarea at bounding box center [118, 287] width 172 height 14
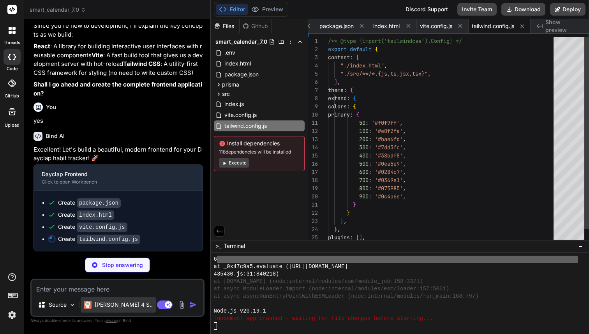
scroll to position [1598, 0]
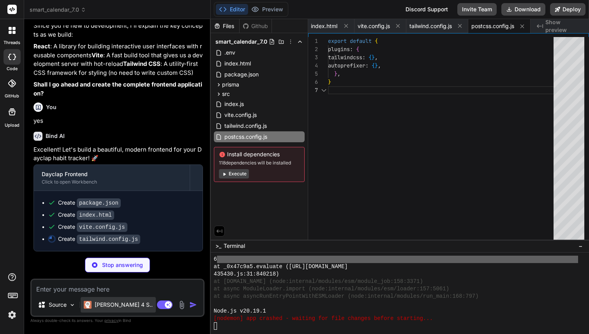
click at [116, 301] on p "[PERSON_NAME] 4 S.." at bounding box center [124, 305] width 58 height 8
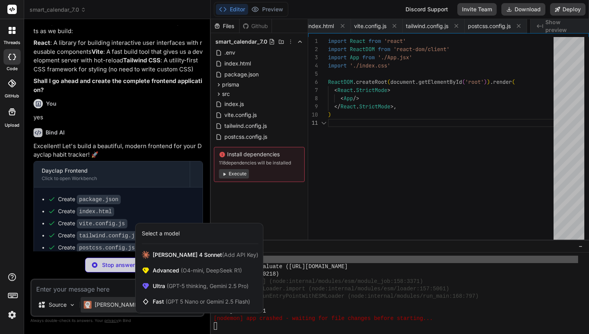
scroll to position [0, 0]
click at [110, 298] on div at bounding box center [294, 167] width 589 height 334
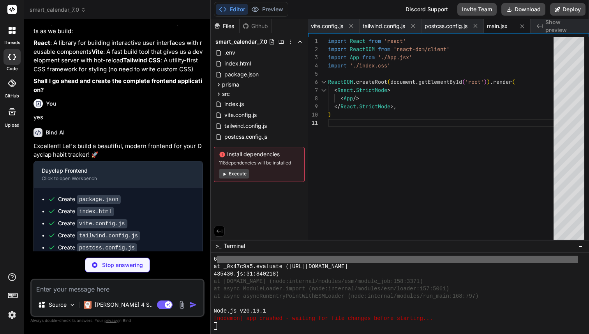
scroll to position [65, 0]
click at [12, 311] on img at bounding box center [11, 314] width 13 height 13
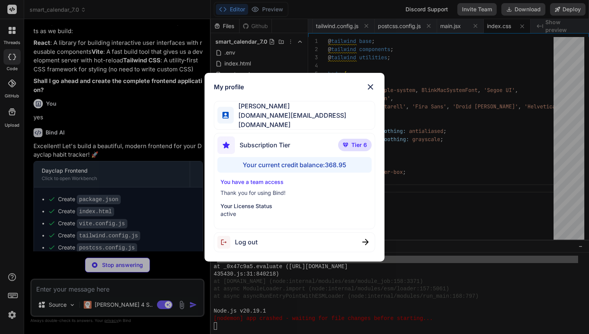
click at [12, 311] on div "My profile Fernando A basedbyte.com@gmail.com Subscription Tier Tier 6 Your cur…" at bounding box center [294, 167] width 589 height 334
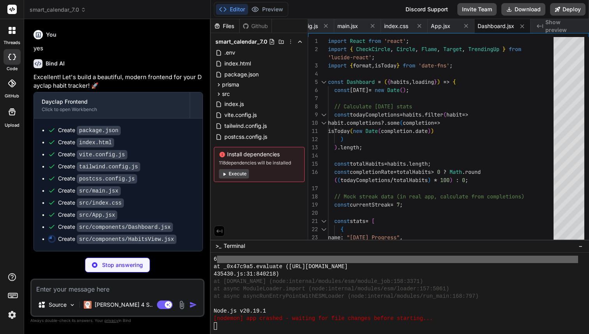
scroll to position [4630, 0]
click at [14, 316] on img at bounding box center [11, 314] width 13 height 13
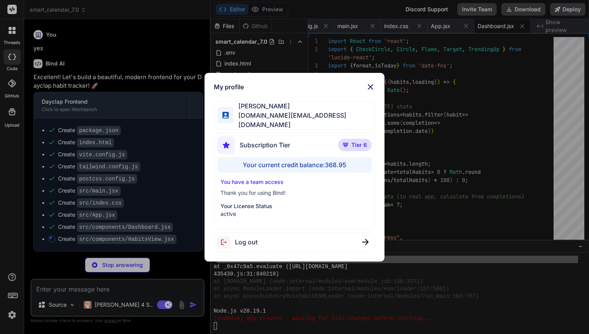
click at [14, 316] on div "My profile Fernando A basedbyte.com@gmail.com Subscription Tier Tier 6 Your cur…" at bounding box center [294, 167] width 589 height 334
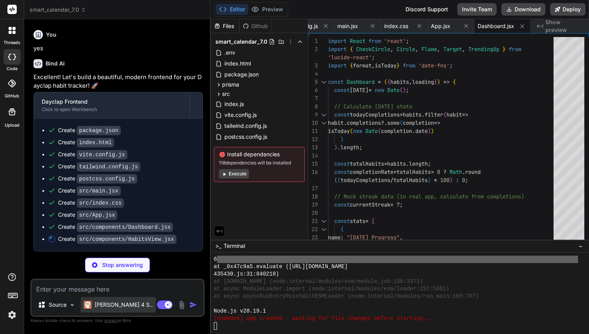
scroll to position [16, 0]
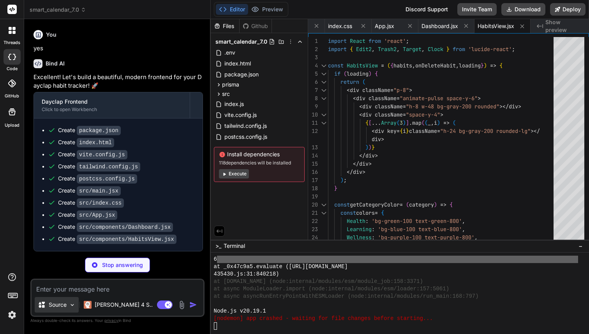
click at [71, 309] on div "Source" at bounding box center [57, 305] width 44 height 16
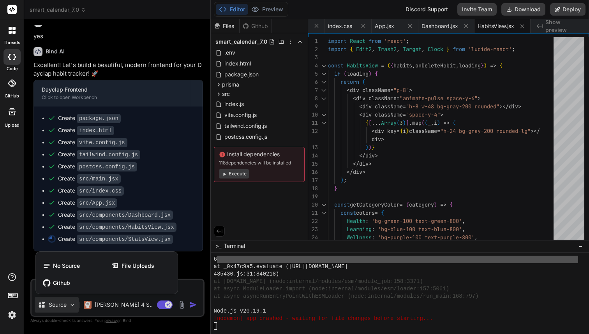
click at [159, 194] on div at bounding box center [294, 167] width 589 height 334
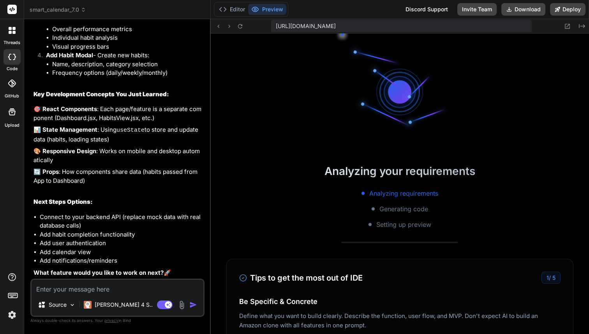
scroll to position [1872, 0]
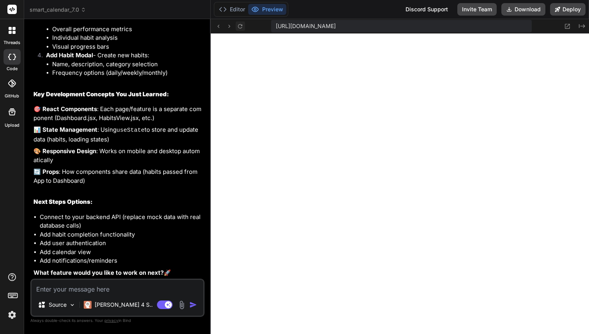
click at [237, 28] on icon at bounding box center [240, 26] width 7 height 7
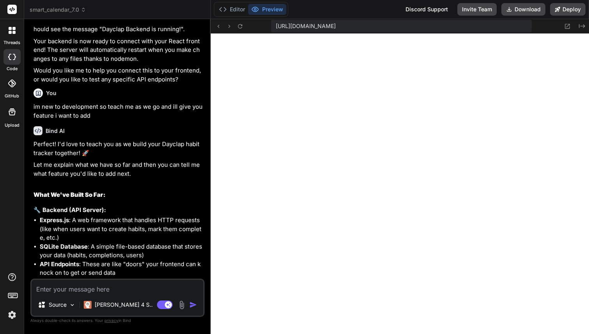
scroll to position [3701, 0]
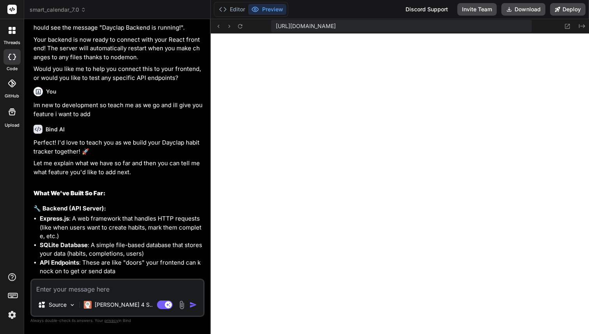
click at [108, 290] on textarea at bounding box center [118, 287] width 172 height 14
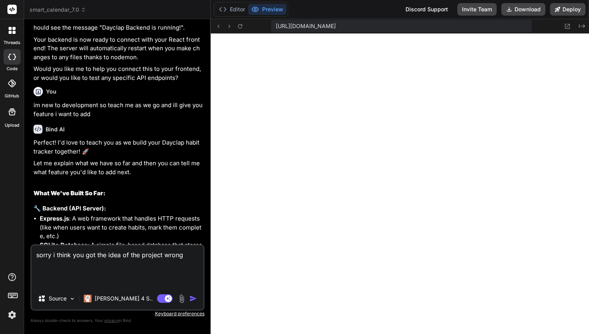
paste textarea "i am not an expert with code so you have to guide me step by step including ste…"
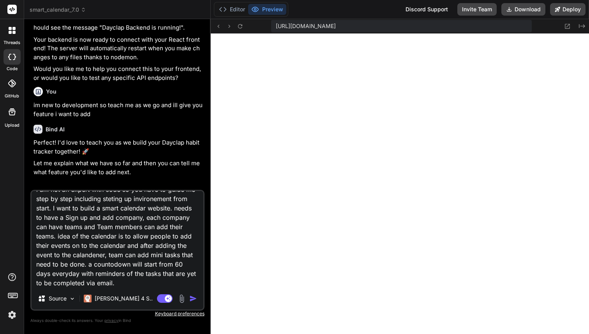
scroll to position [57, 0]
click at [93, 235] on textarea "sorry i think you got the idea of the project wrong i am not an expert with cod…" at bounding box center [118, 239] width 172 height 97
click at [83, 235] on textarea "sorry i think you got the idea of the project wrong i am not an expert with cod…" at bounding box center [118, 239] width 172 height 97
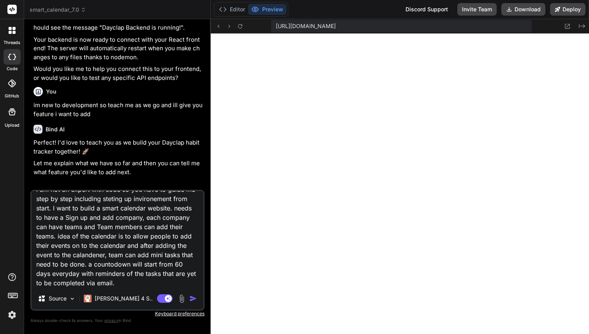
click at [126, 259] on textarea "sorry i think you got the idea of the project wrong i am not an expert with cod…" at bounding box center [118, 239] width 172 height 97
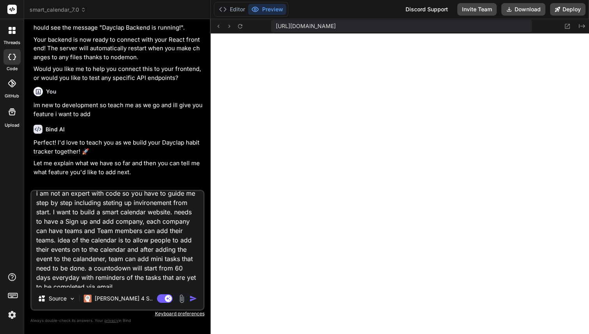
scroll to position [0, 0]
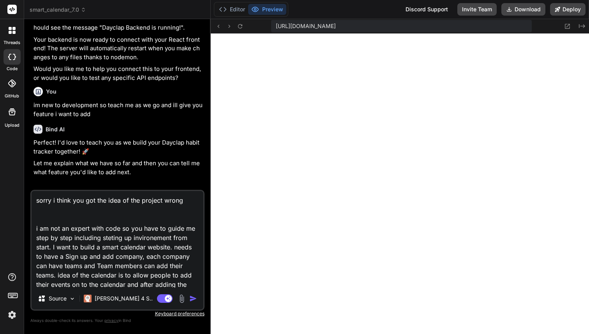
drag, startPoint x: 129, startPoint y: 228, endPoint x: 30, endPoint y: 222, distance: 99.5
click at [29, 223] on div "Bind AI Web Search Created with Pixso. Code Generator You ❯ npm install npm err…" at bounding box center [117, 176] width 187 height 314
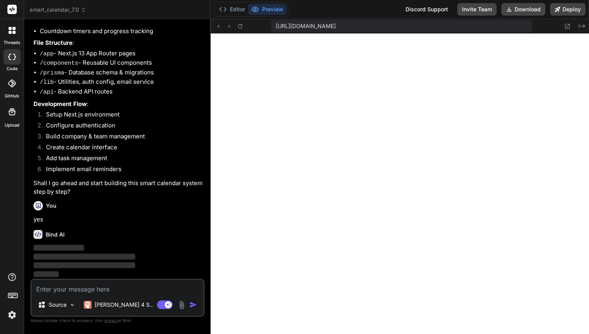
scroll to position [5671, 0]
click at [11, 315] on img at bounding box center [11, 314] width 13 height 13
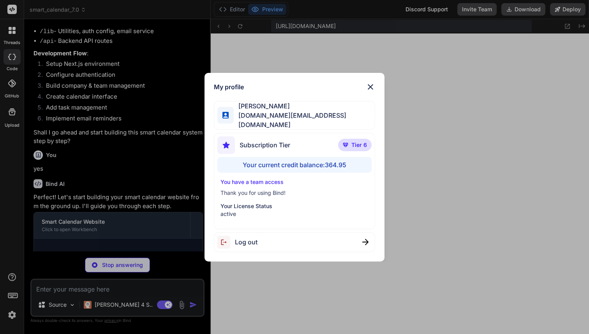
click at [130, 172] on div "My profile Fernando A basedbyte.com@gmail.com Subscription Tier Tier 6 Your cur…" at bounding box center [294, 167] width 589 height 334
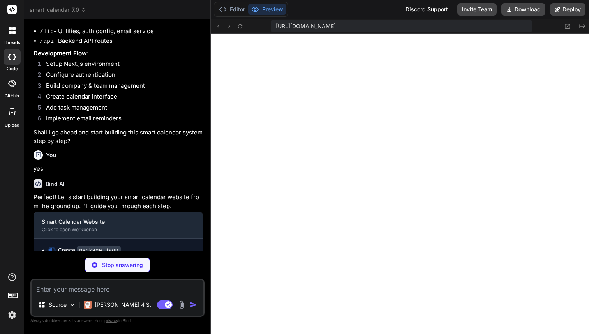
scroll to position [5733, 0]
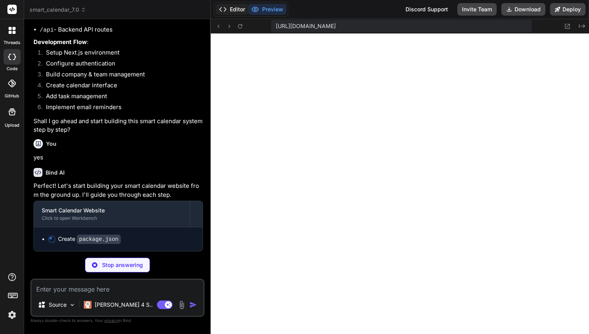
click at [232, 9] on button "Editor" at bounding box center [232, 9] width 32 height 11
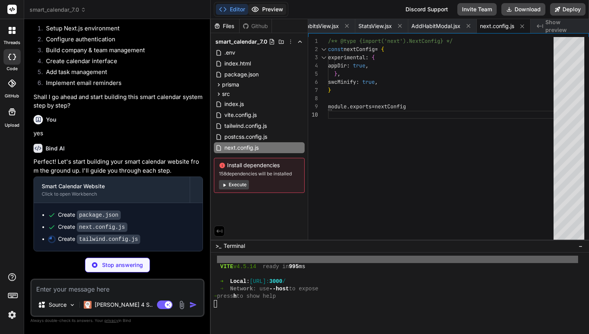
scroll to position [1916, 0]
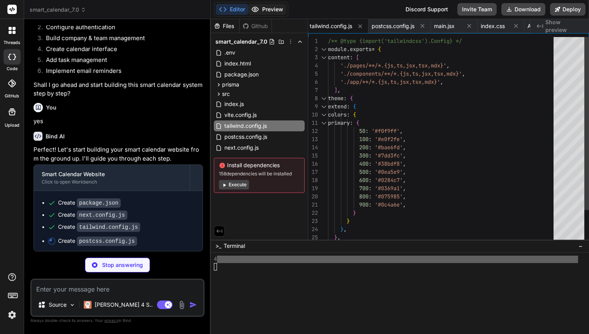
click at [264, 11] on button "Preview" at bounding box center [267, 9] width 38 height 11
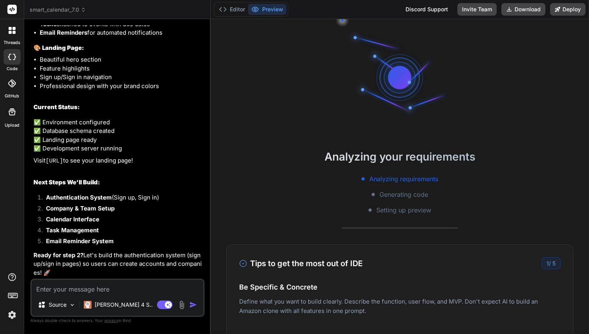
scroll to position [6427, 0]
click at [82, 291] on textarea at bounding box center [118, 287] width 172 height 14
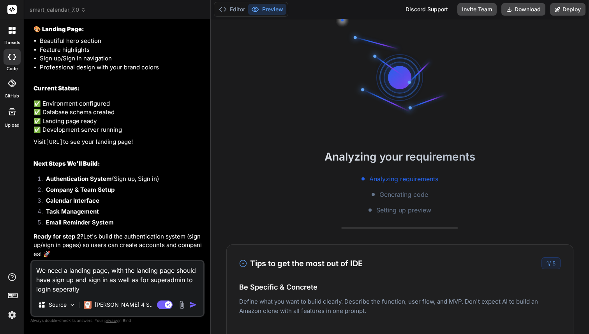
click at [70, 291] on textarea "We need a landing page, with the landing page should have sign up and sign in a…" at bounding box center [118, 277] width 172 height 33
paste textarea "arate"
click at [234, 7] on button "Editor" at bounding box center [232, 9] width 32 height 11
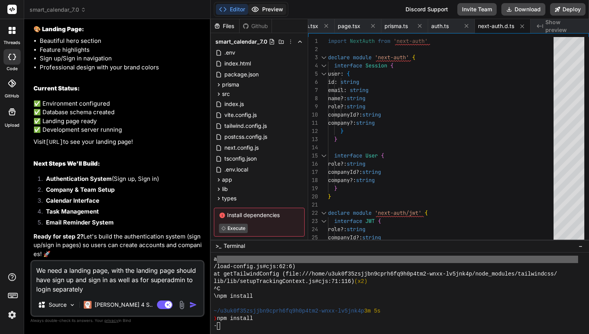
click at [264, 11] on button "Preview" at bounding box center [267, 9] width 38 height 11
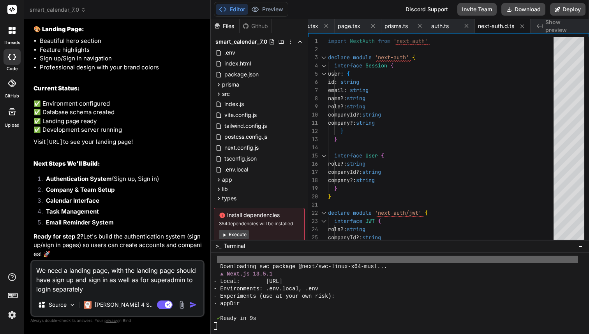
scroll to position [6445, 0]
click at [273, 3] on div "Editor Preview Disabled until preview for your project is generated" at bounding box center [251, 9] width 74 height 15
click at [91, 288] on textarea "We need a landing page, with the landing page should have sign up and sign in a…" at bounding box center [118, 277] width 172 height 33
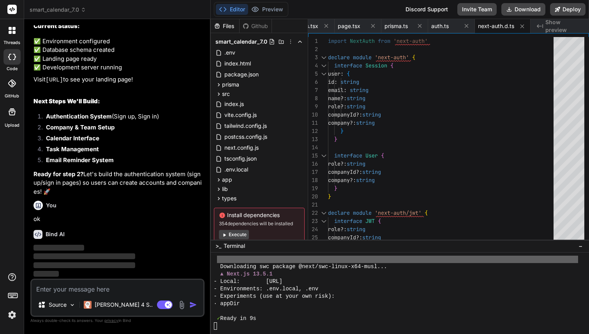
scroll to position [6507, 0]
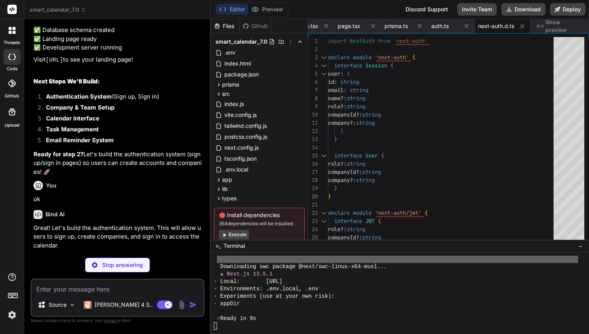
click at [9, 318] on img at bounding box center [11, 314] width 13 height 13
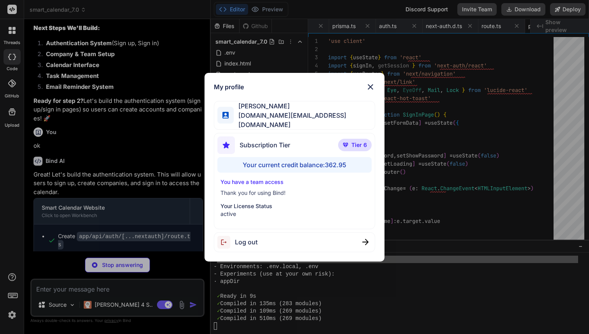
scroll to position [41, 0]
click at [366, 86] on img at bounding box center [370, 86] width 9 height 9
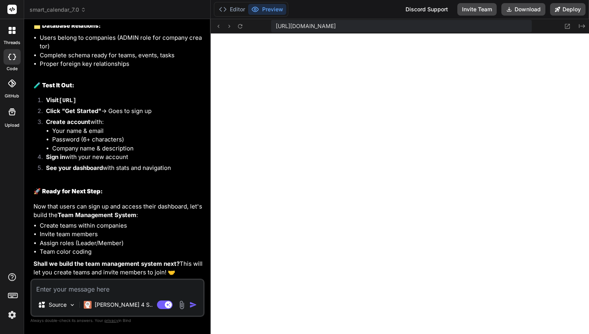
scroll to position [7102, 0]
click at [91, 287] on textarea at bounding box center [118, 287] width 172 height 14
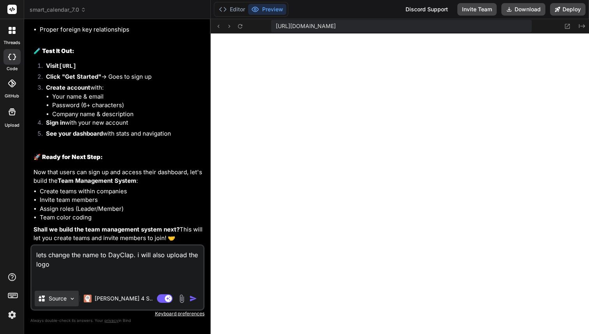
click at [53, 295] on p "Source" at bounding box center [58, 298] width 18 height 8
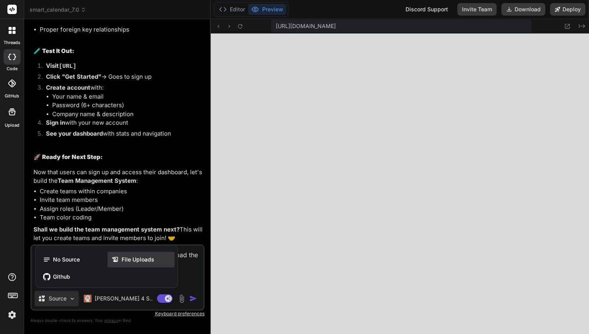
click at [132, 259] on span "File Uploads" at bounding box center [137, 259] width 33 height 8
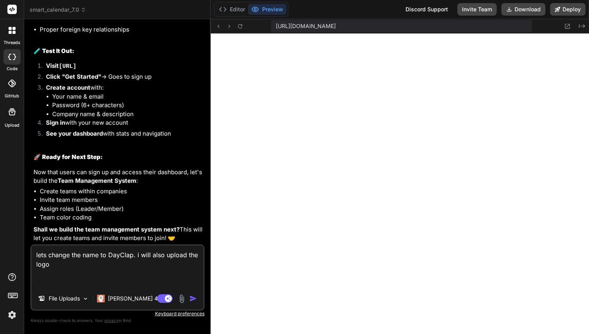
click at [12, 111] on icon at bounding box center [11, 111] width 9 height 9
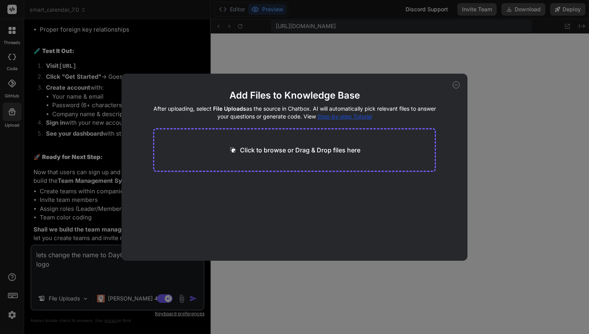
click at [292, 171] on div "Click to browse or Drag & Drop files here" at bounding box center [294, 150] width 283 height 44
click at [287, 152] on p "Click to browse or Drag & Drop files here" at bounding box center [300, 149] width 120 height 9
click at [330, 147] on p "Click to browse or Drag & Drop files here" at bounding box center [300, 149] width 120 height 9
click at [291, 150] on p "Click to browse or Drag & Drop files here" at bounding box center [300, 149] width 120 height 9
click at [454, 83] on icon at bounding box center [456, 84] width 7 height 7
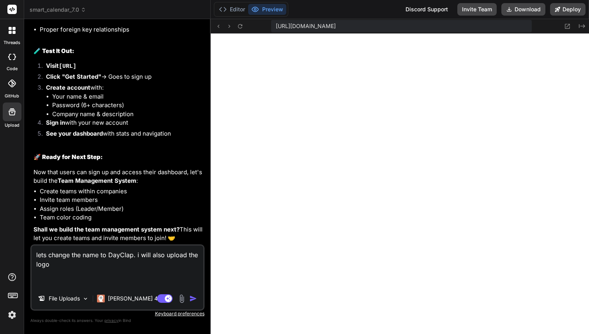
drag, startPoint x: 132, startPoint y: 268, endPoint x: 138, endPoint y: 254, distance: 15.3
click at [138, 254] on textarea "lets change the name to DayClap. i will also upload the logo" at bounding box center [118, 266] width 172 height 42
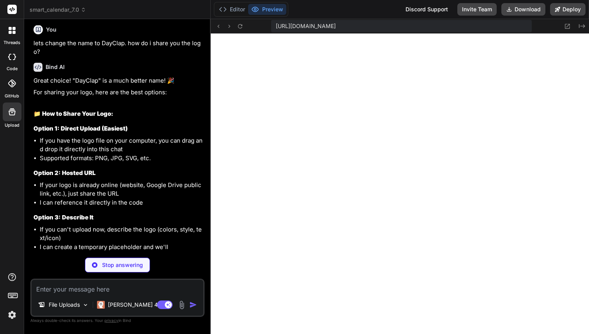
scroll to position [7337, 0]
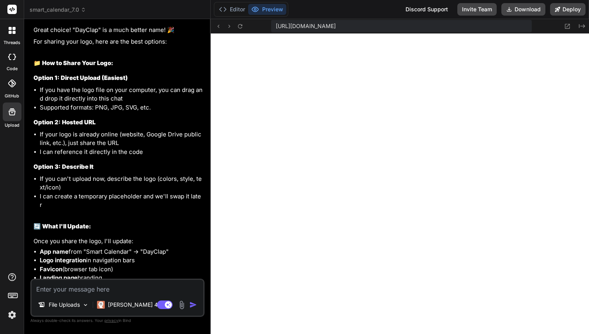
click at [180, 301] on img at bounding box center [181, 304] width 9 height 9
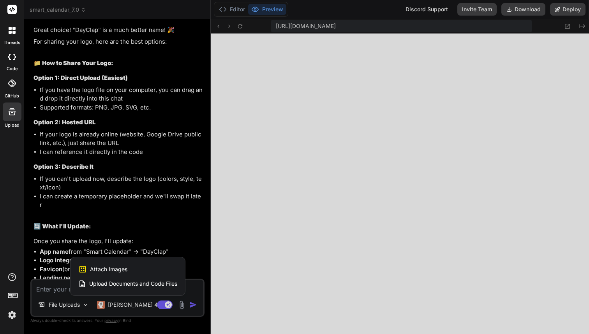
click at [108, 268] on span "Attach Images" at bounding box center [108, 269] width 37 height 8
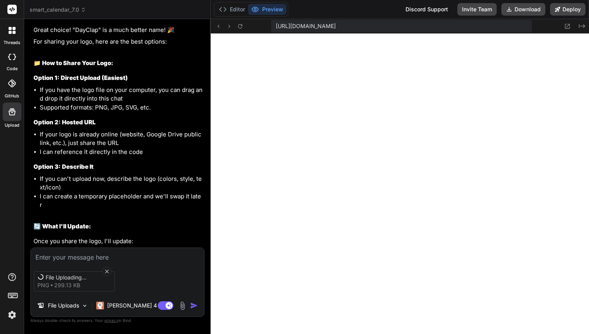
click at [81, 258] on textarea at bounding box center [117, 255] width 173 height 14
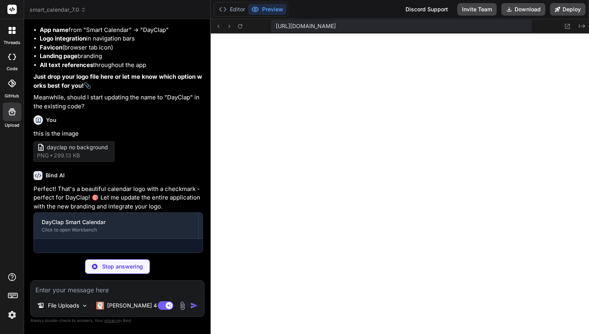
scroll to position [7641, 0]
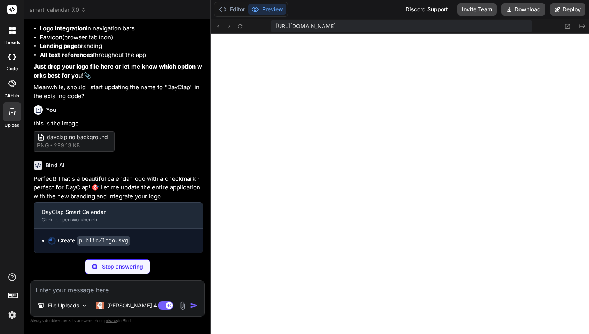
click at [12, 319] on img at bounding box center [11, 314] width 13 height 13
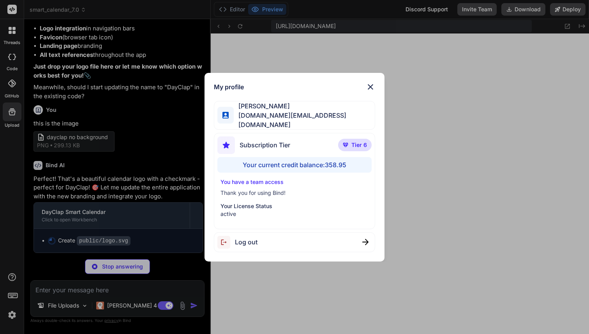
click at [12, 316] on div "My profile Fernando A basedbyte.com@gmail.com Subscription Tier Tier 6 Your cur…" at bounding box center [294, 167] width 589 height 334
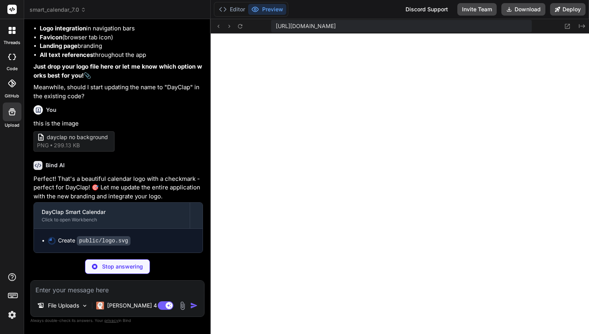
click at [11, 312] on img at bounding box center [11, 314] width 13 height 13
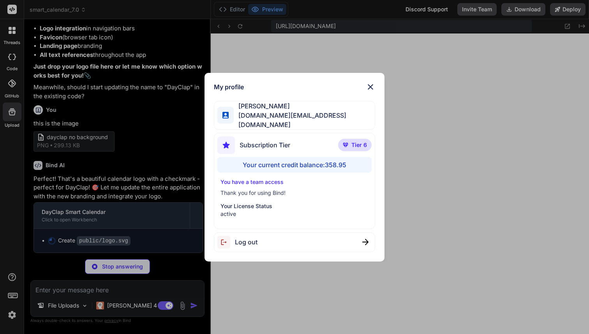
click at [11, 312] on div "My profile Fernando A basedbyte.com@gmail.com Subscription Tier Tier 6 Your cur…" at bounding box center [294, 167] width 589 height 334
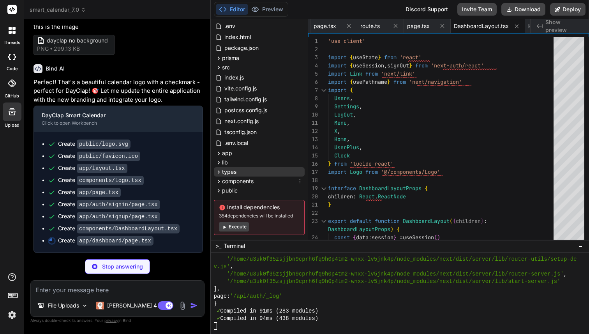
scroll to position [39, 0]
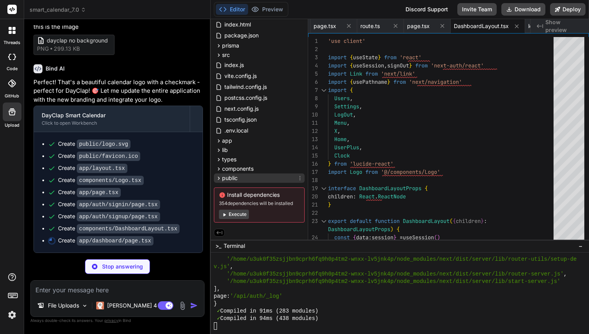
click at [217, 179] on icon at bounding box center [218, 178] width 7 height 7
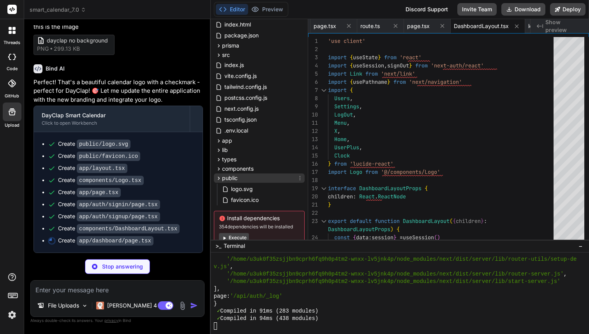
click at [218, 176] on icon at bounding box center [218, 178] width 7 height 7
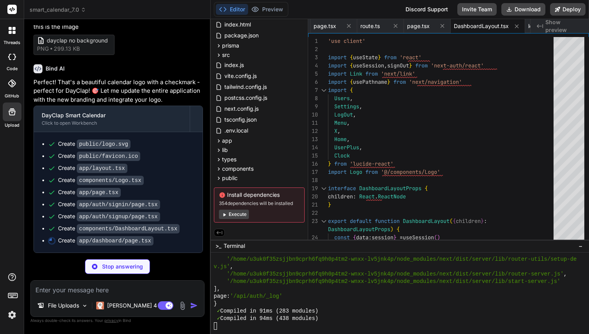
click at [14, 313] on img at bounding box center [11, 314] width 13 height 13
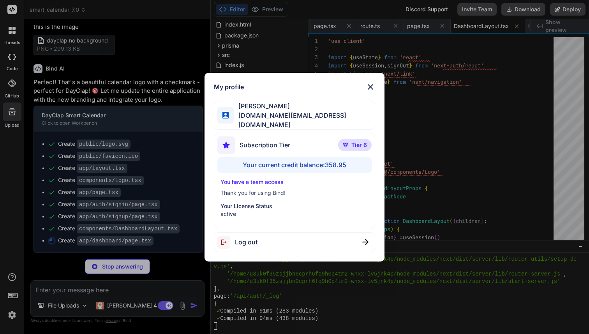
scroll to position [16, 0]
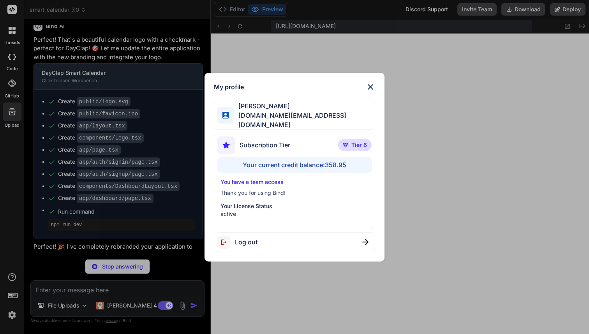
click at [14, 313] on div "My profile Fernando A basedbyte.com@gmail.com Subscription Tier Tier 6 Your cur…" at bounding box center [294, 167] width 589 height 334
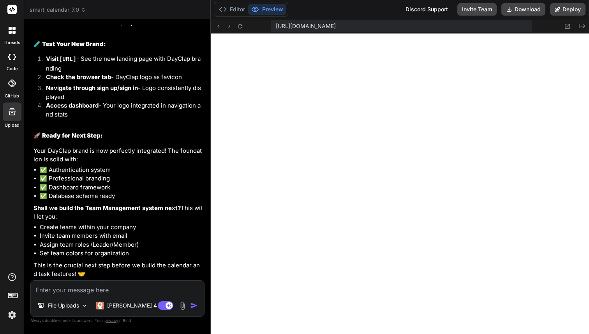
scroll to position [8234, 0]
click at [5, 318] on img at bounding box center [11, 314] width 13 height 13
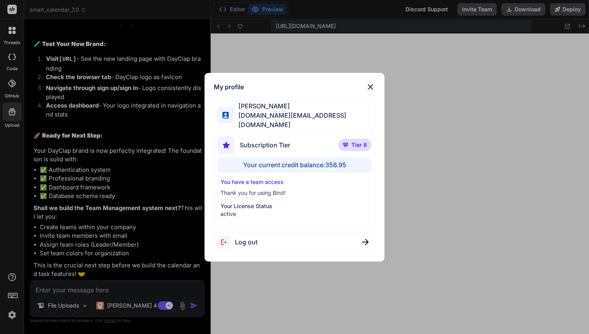
click at [11, 315] on div "My profile Fernando A basedbyte.com@gmail.com Subscription Tier Tier 6 Your cur…" at bounding box center [294, 167] width 589 height 334
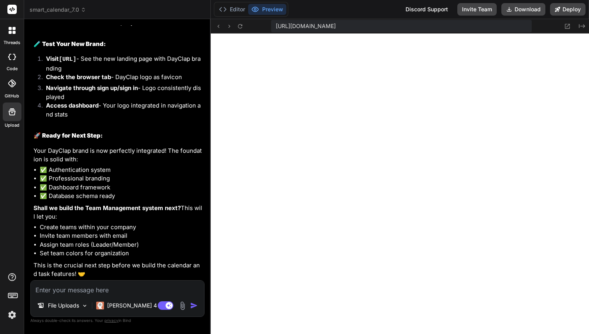
click at [81, 285] on textarea at bounding box center [117, 287] width 173 height 14
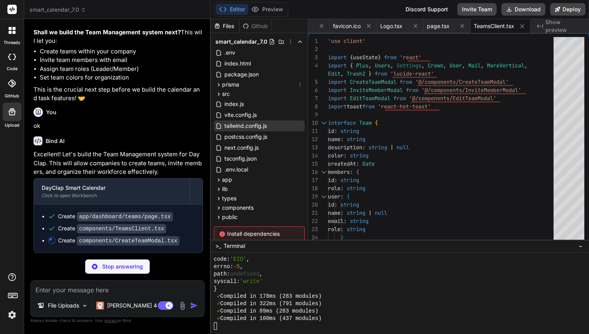
scroll to position [39, 0]
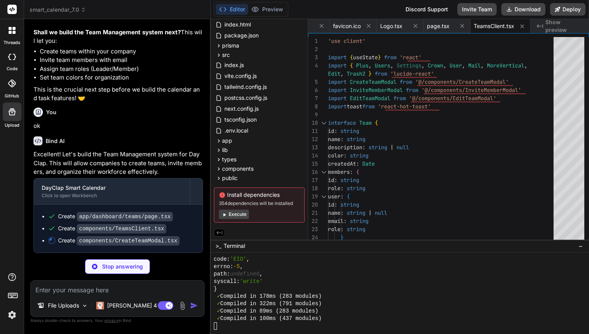
click at [11, 315] on img at bounding box center [11, 314] width 13 height 13
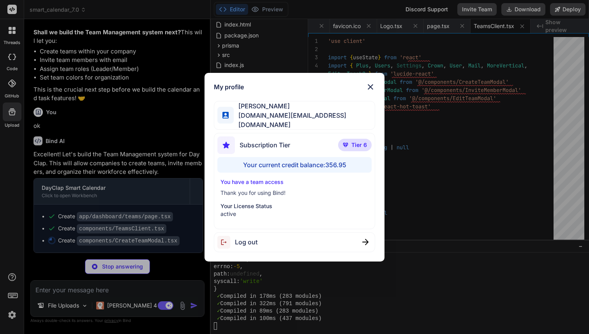
scroll to position [0, 1712]
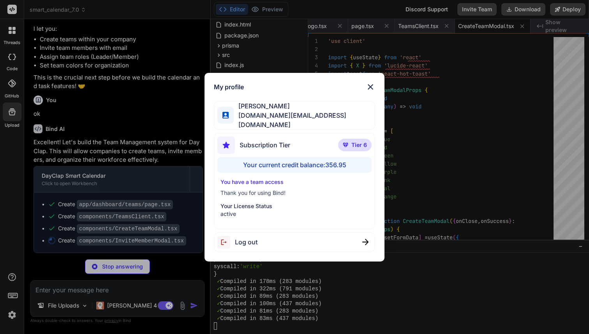
click at [372, 90] on img at bounding box center [370, 86] width 9 height 9
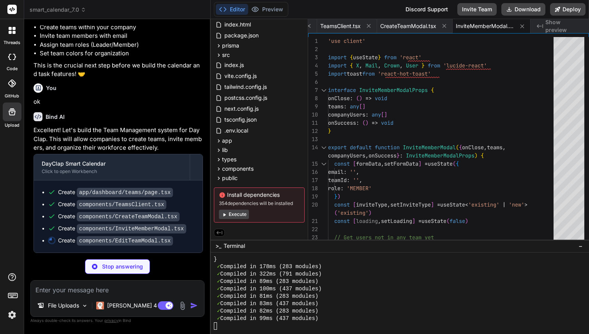
scroll to position [33, 0]
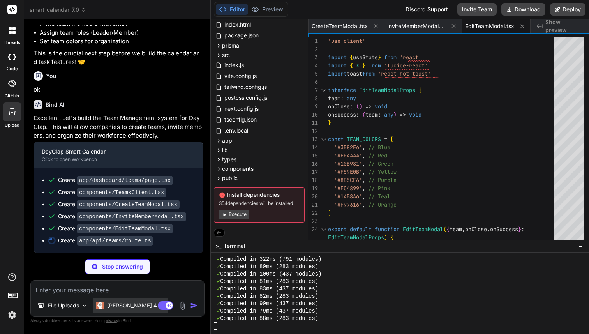
click at [117, 303] on p "Claude 4 S.." at bounding box center [136, 305] width 58 height 8
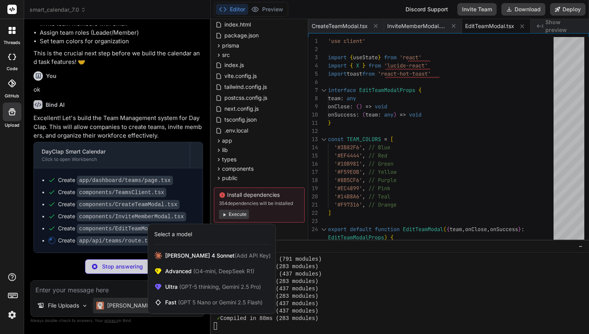
scroll to position [0, 1905]
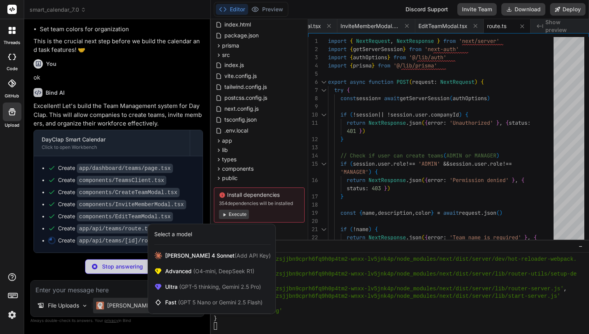
click at [117, 303] on div at bounding box center [294, 167] width 589 height 334
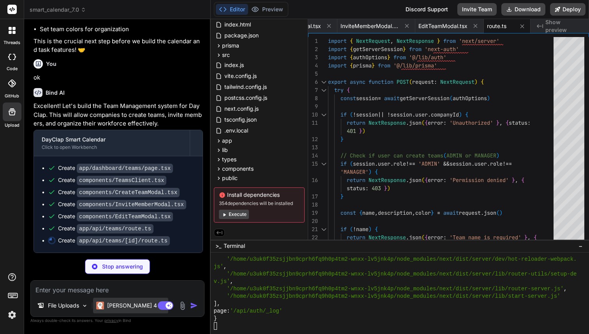
click at [117, 303] on p "Claude 4 S.." at bounding box center [136, 305] width 58 height 8
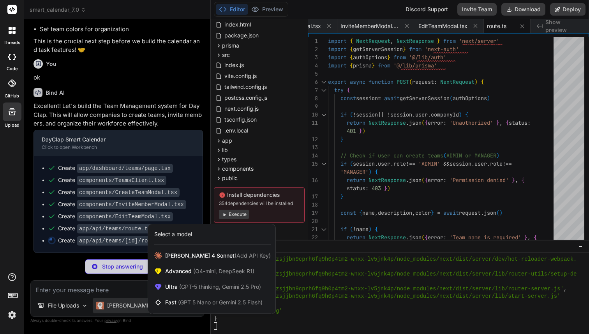
click at [117, 303] on div at bounding box center [294, 167] width 589 height 334
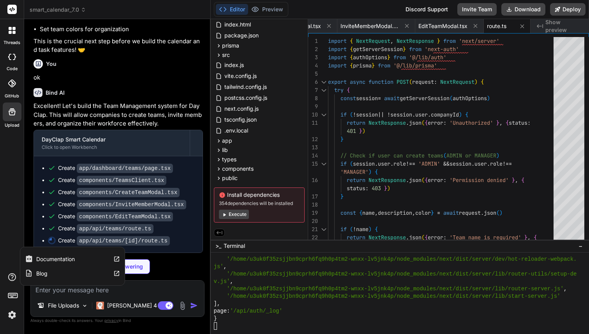
scroll to position [0, 1952]
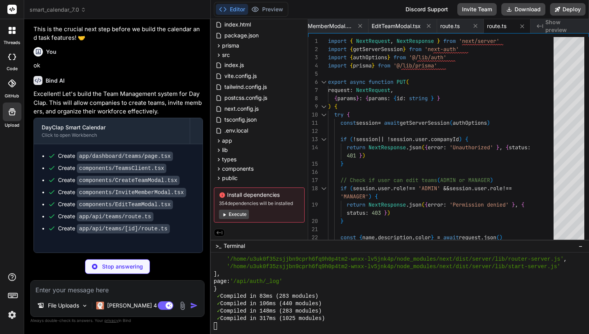
click at [9, 317] on img at bounding box center [11, 314] width 13 height 13
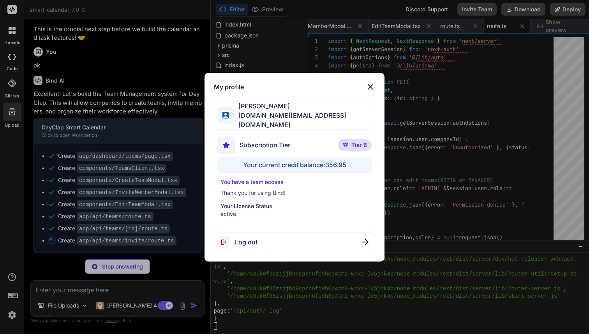
click at [372, 85] on img at bounding box center [370, 86] width 9 height 9
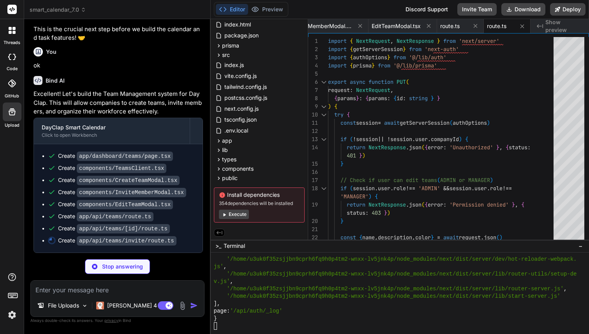
click at [14, 316] on img at bounding box center [11, 314] width 13 height 13
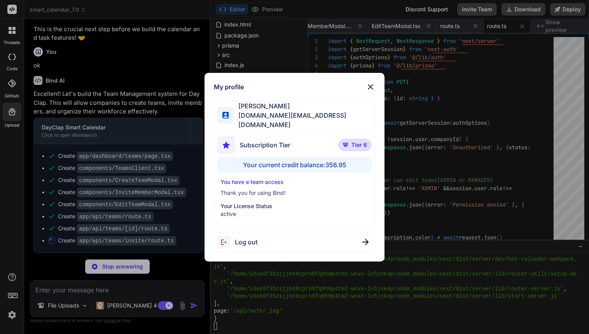
click at [372, 88] on img at bounding box center [370, 86] width 9 height 9
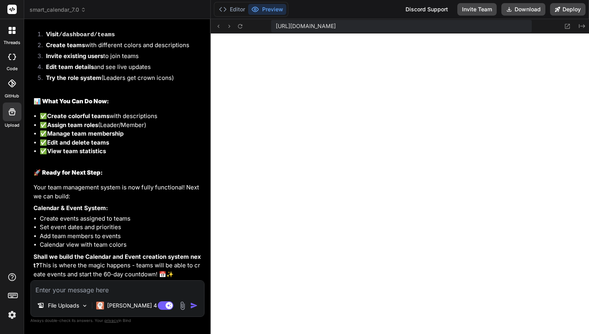
scroll to position [9091, 0]
click at [83, 291] on textarea at bounding box center [117, 287] width 173 height 14
click at [106, 287] on textarea at bounding box center [117, 287] width 173 height 14
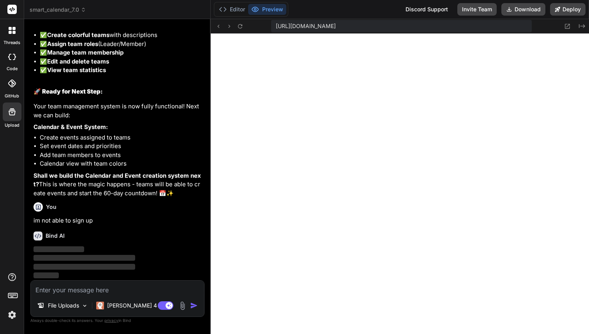
scroll to position [9172, 0]
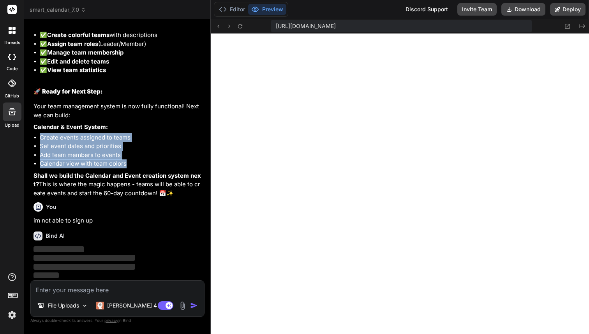
drag, startPoint x: 40, startPoint y: 136, endPoint x: 135, endPoint y: 166, distance: 98.7
click at [135, 166] on ul "Create events assigned to teams Set event dates and priorities Add team members…" at bounding box center [117, 150] width 169 height 35
copy ul "Create events assigned to teams Set event dates and priorities Add team members…"
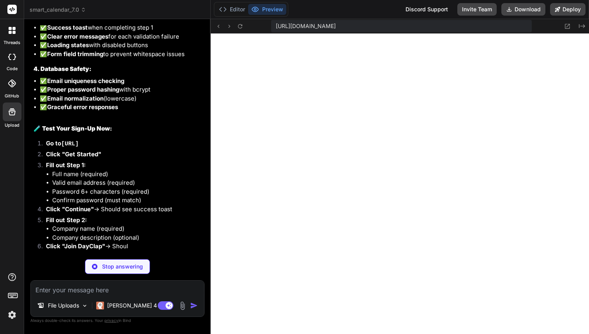
scroll to position [9663, 0]
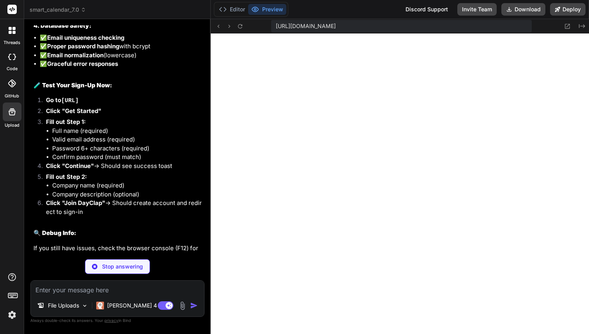
click at [11, 311] on img at bounding box center [11, 314] width 13 height 13
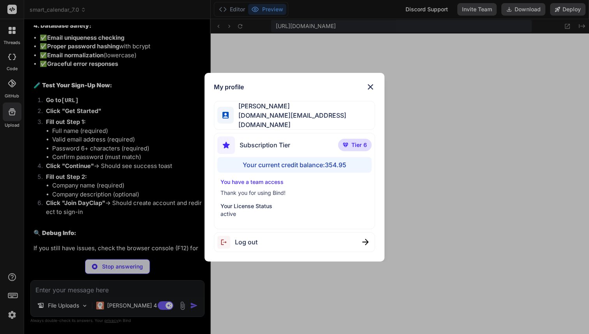
click at [11, 311] on div "My profile Fernando A basedbyte.com@gmail.com Subscription Tier Tier 6 Your cur…" at bounding box center [294, 167] width 589 height 334
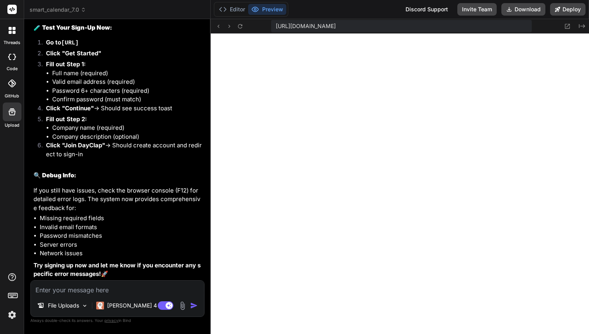
scroll to position [9797, 0]
click at [130, 285] on textarea at bounding box center [117, 287] width 173 height 14
paste textarea "Network error. Please check your connection and try again."
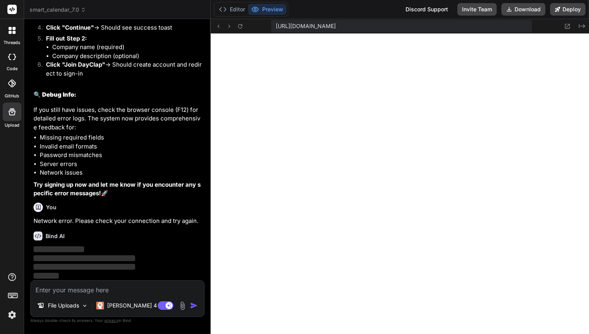
scroll to position [9877, 0]
click at [238, 8] on button "Editor" at bounding box center [232, 9] width 32 height 11
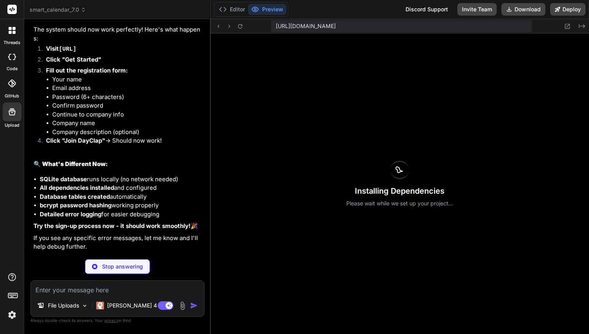
scroll to position [10578, 0]
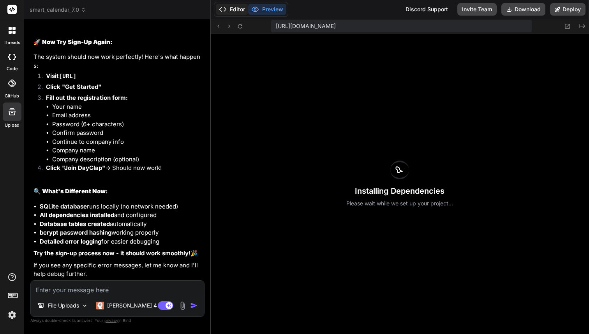
click at [235, 6] on button "Editor" at bounding box center [232, 9] width 32 height 11
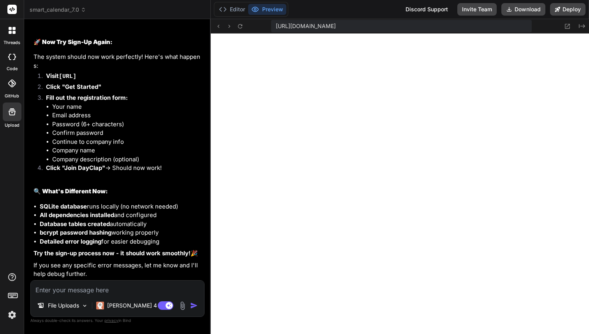
scroll to position [39, 0]
click at [233, 13] on button "Editor" at bounding box center [232, 9] width 32 height 11
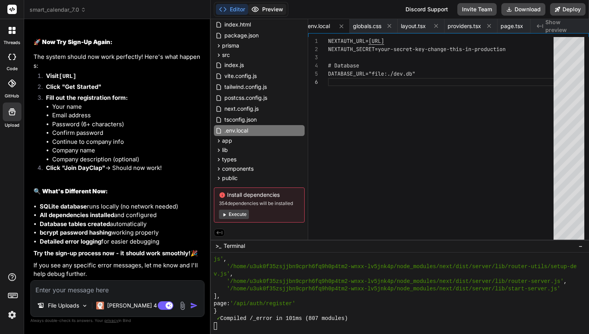
click at [265, 9] on button "Preview" at bounding box center [267, 9] width 38 height 11
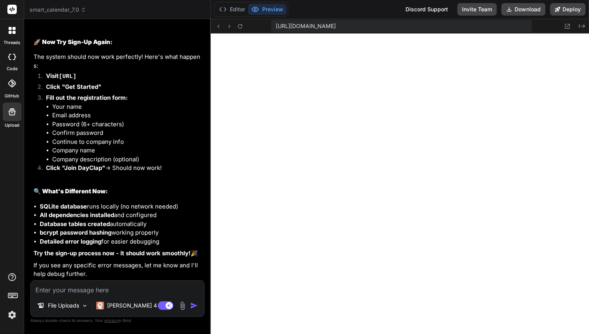
click at [88, 287] on textarea at bounding box center [117, 287] width 173 height 14
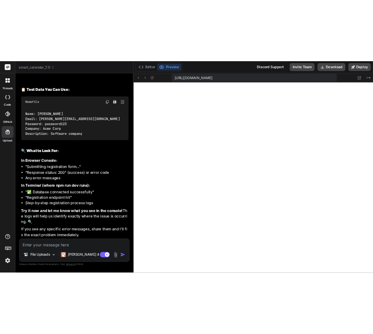
scroll to position [13928, 0]
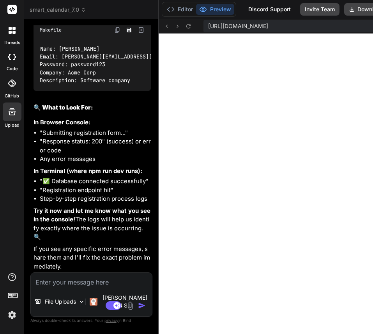
click at [77, 287] on textarea at bounding box center [91, 280] width 121 height 14
paste textarea "cdn.amplitude.com/libs/analytics-browser-2.6.2-min.js.gz:1 Failed to load resou…"
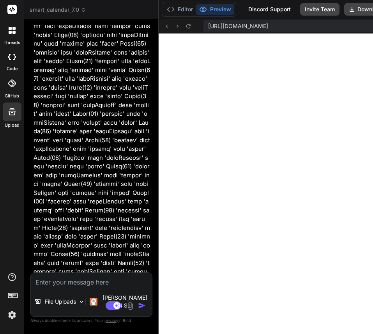
scroll to position [16636, 0]
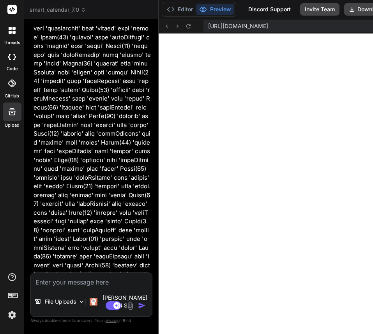
click at [13, 312] on img at bounding box center [11, 314] width 13 height 13
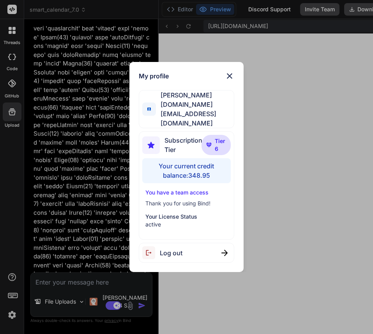
click at [14, 312] on div "My profile Fernando A basedbyte.com@gmail.com Subscription Tier Tier 6 Your cur…" at bounding box center [186, 167] width 373 height 334
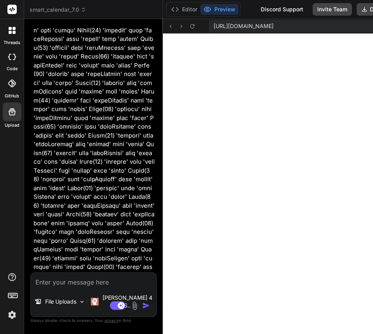
scroll to position [16, 0]
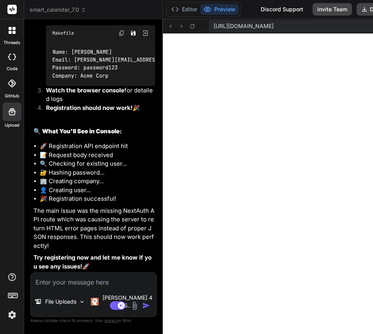
click at [79, 287] on textarea at bounding box center [93, 280] width 125 height 14
paste textarea "cdn.amplitude.com/libs/analytics-browser-2.6.2-min.js.gz:1 Failed to load resou…"
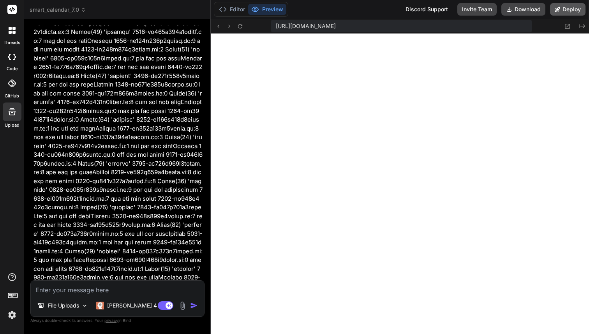
scroll to position [6163, 0]
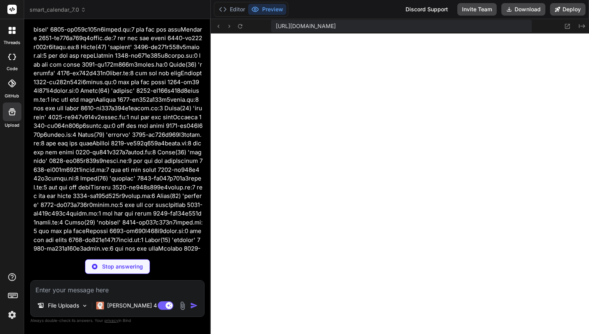
click at [15, 313] on img at bounding box center [11, 314] width 13 height 13
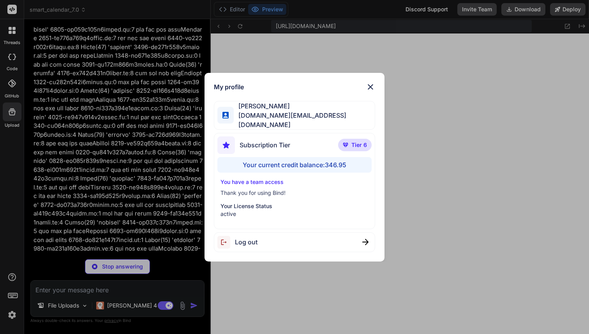
scroll to position [27803, 0]
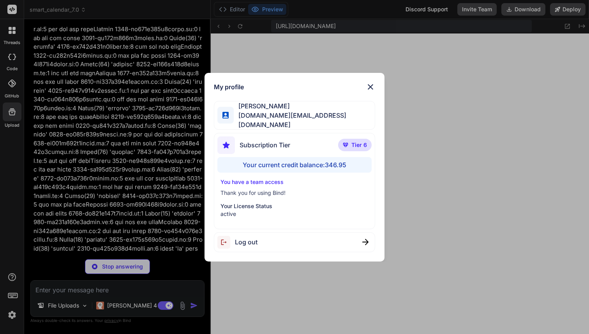
click at [16, 313] on div "My profile Fernando A basedbyte.com@gmail.com Subscription Tier Tier 6 Your cur…" at bounding box center [294, 167] width 589 height 334
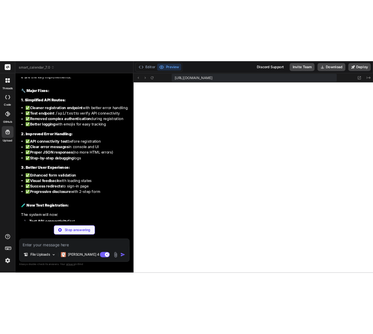
scroll to position [28350, 0]
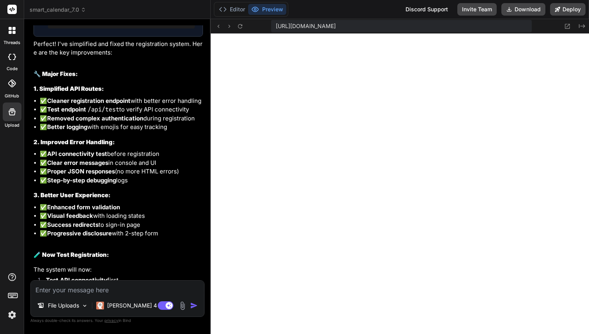
drag, startPoint x: 60, startPoint y: 135, endPoint x: 106, endPoint y: 135, distance: 46.0
copy span "John Smith"
drag, startPoint x: 62, startPoint y: 144, endPoint x: 155, endPoint y: 144, distance: 93.9
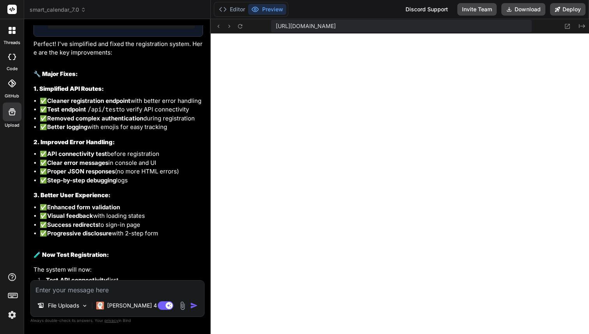
copy span "john@example.com"
drag, startPoint x: 72, startPoint y: 153, endPoint x: 116, endPoint y: 153, distance: 43.6
copy span "password123"
drag, startPoint x: 69, startPoint y: 162, endPoint x: 114, endPoint y: 161, distance: 44.4
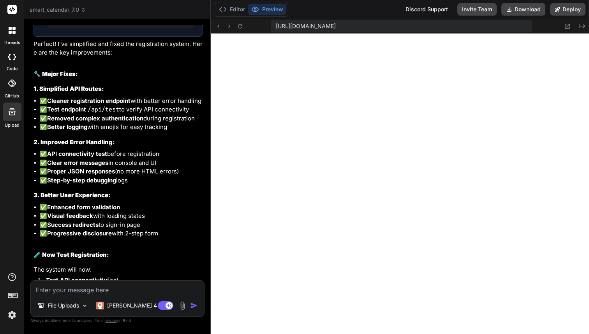
copy span "Acme Corp"
drag, startPoint x: 69, startPoint y: 160, endPoint x: 104, endPoint y: 160, distance: 35.0
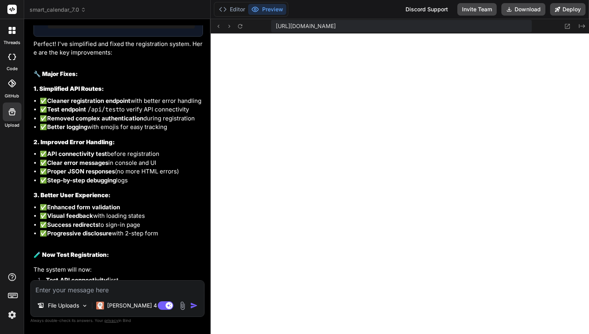
copy span "Acme Corp"
drag, startPoint x: 82, startPoint y: 167, endPoint x: 151, endPoint y: 167, distance: 68.5
copy span "Test company"
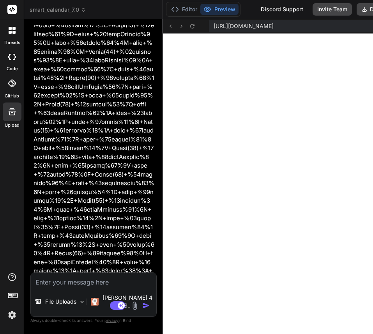
scroll to position [38496, 0]
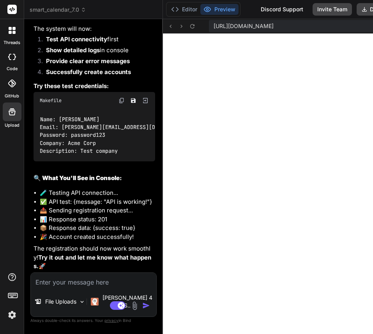
click at [64, 287] on textarea at bounding box center [93, 280] width 125 height 14
paste textarea "page.tsx:52 🚀 Starting registration... page.tsx:56 🧪 Testing API connection... …"
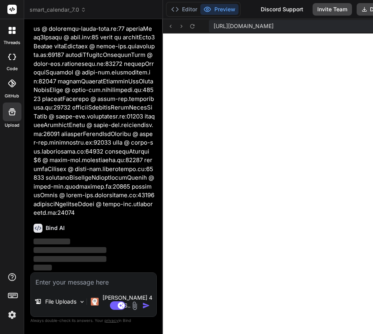
scroll to position [39851, 0]
click at [15, 314] on img at bounding box center [11, 314] width 13 height 13
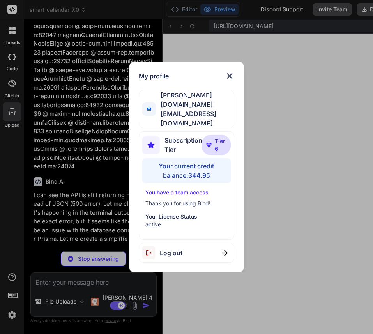
click at [74, 157] on div "My profile Fernando A basedbyte.com@gmail.com Subscription Tier Tier 6 Your cur…" at bounding box center [186, 167] width 373 height 334
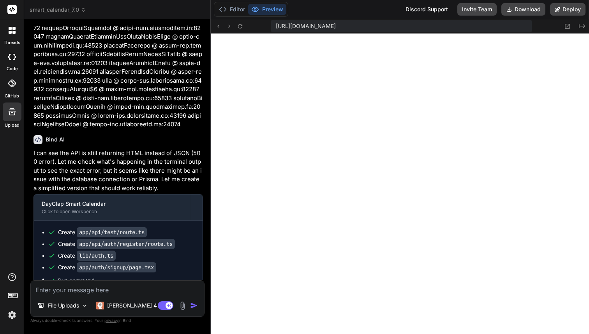
scroll to position [6378, 0]
click at [78, 292] on textarea at bounding box center [117, 287] width 173 height 14
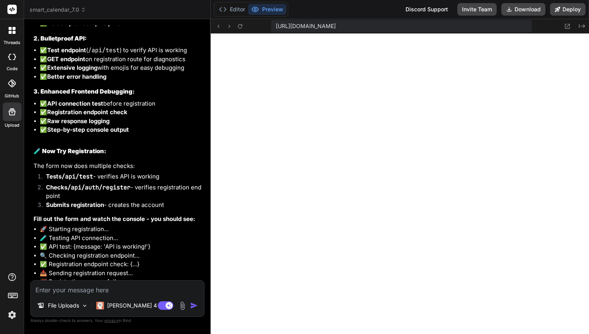
scroll to position [29469, 0]
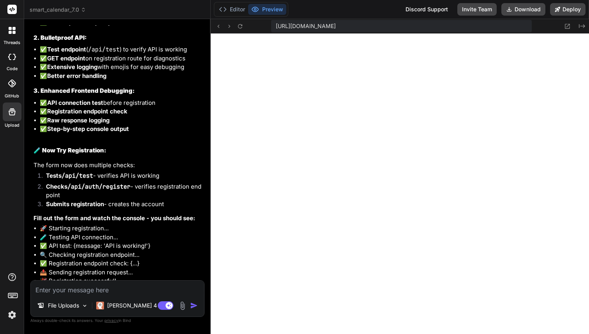
click at [14, 312] on img at bounding box center [11, 314] width 13 height 13
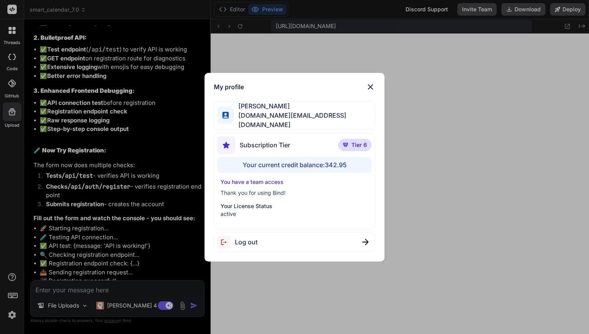
click at [371, 90] on img at bounding box center [370, 86] width 9 height 9
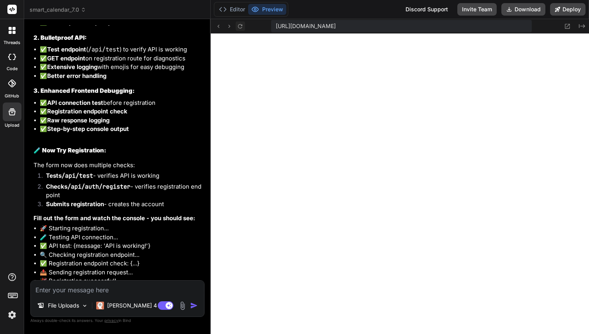
click at [238, 28] on icon at bounding box center [240, 26] width 7 height 7
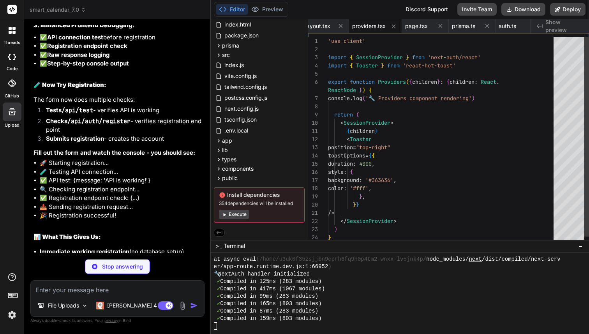
scroll to position [6903, 0]
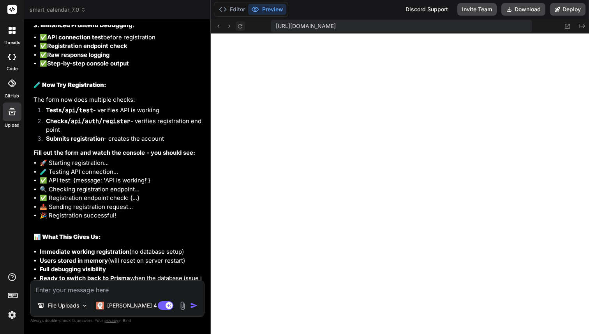
click at [239, 23] on icon at bounding box center [240, 26] width 7 height 7
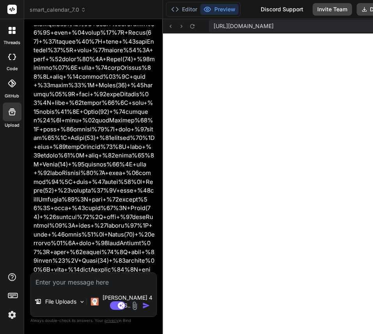
scroll to position [7399, 0]
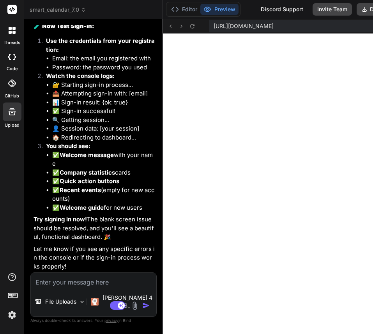
click at [100, 283] on textarea at bounding box center [93, 280] width 125 height 14
paste textarea "signin:1 The resource https://u3uk0f35zsjjbn9cprh6fq9h0p4tm2-wnxx-lv5jnk4p--300…"
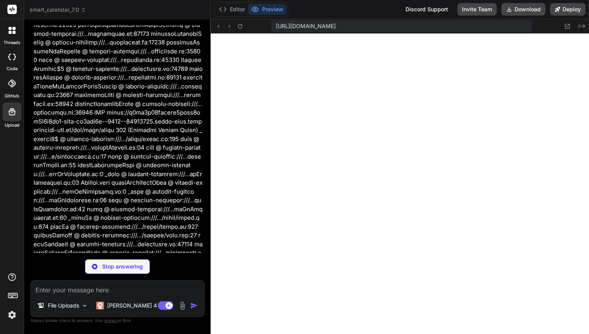
scroll to position [32898, 0]
click at [9, 312] on img at bounding box center [11, 314] width 13 height 13
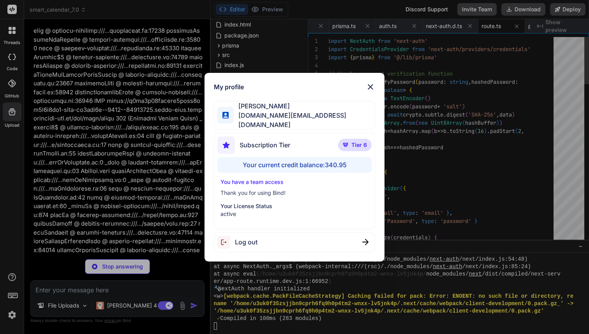
scroll to position [6008, 0]
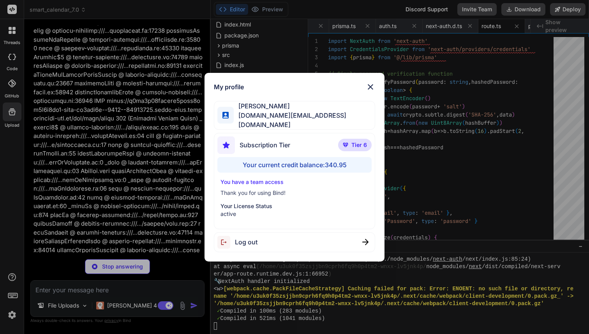
click at [371, 91] on img at bounding box center [370, 86] width 9 height 9
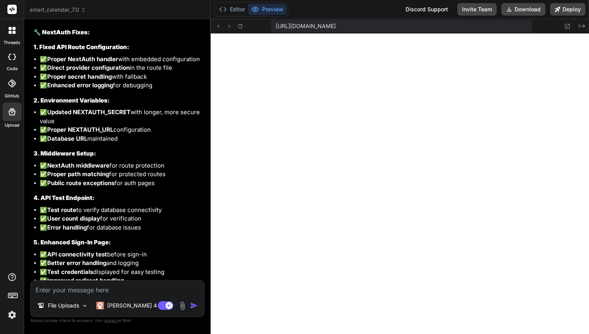
scroll to position [33450, 0]
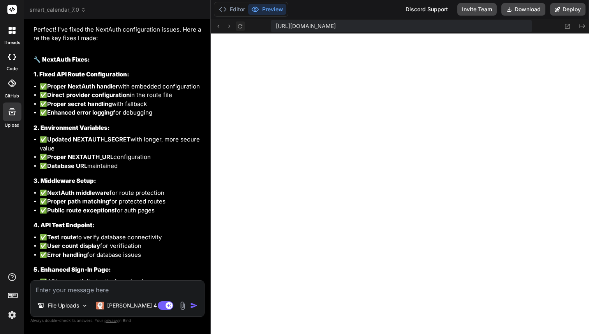
click at [243, 25] on icon at bounding box center [240, 26] width 7 height 7
click at [233, 8] on button "Editor" at bounding box center [232, 9] width 32 height 11
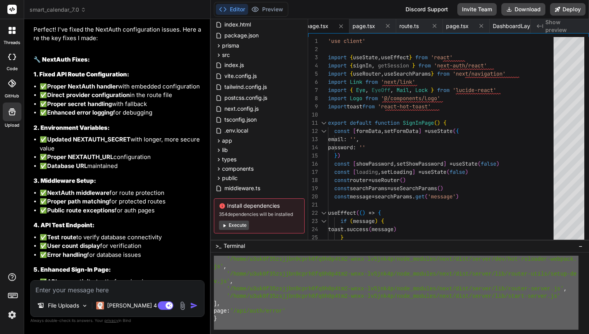
drag, startPoint x: 223, startPoint y: 294, endPoint x: 223, endPoint y: 333, distance: 39.3
click at [126, 289] on textarea at bounding box center [117, 287] width 173 height 14
paste textarea "at eval (/home/u3uk0f35zsjjbn9cprh6fq9h0p4tm2-wnxx-lv5jnk4p/node_modules/next/d…"
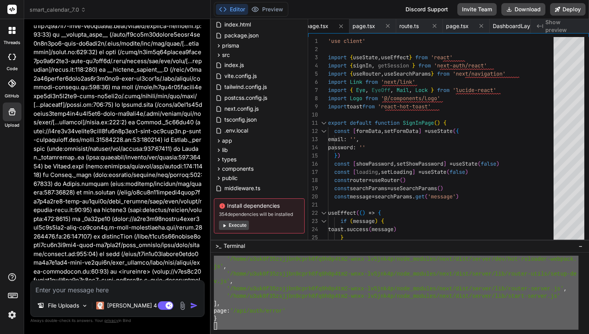
scroll to position [34451, 0]
click at [272, 7] on button "Preview" at bounding box center [267, 9] width 38 height 11
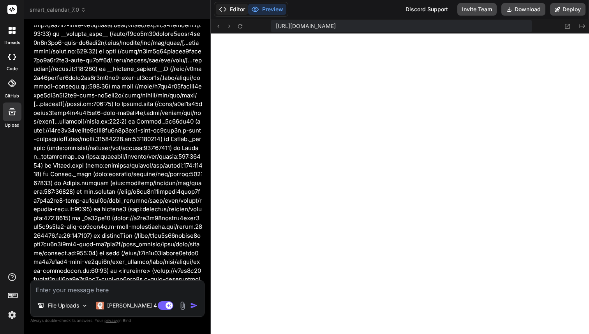
click at [232, 9] on button "Editor" at bounding box center [232, 9] width 32 height 11
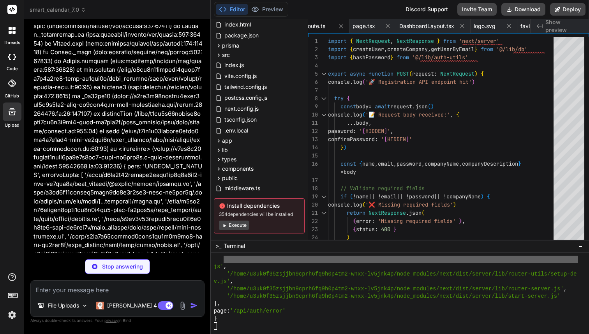
scroll to position [40, 0]
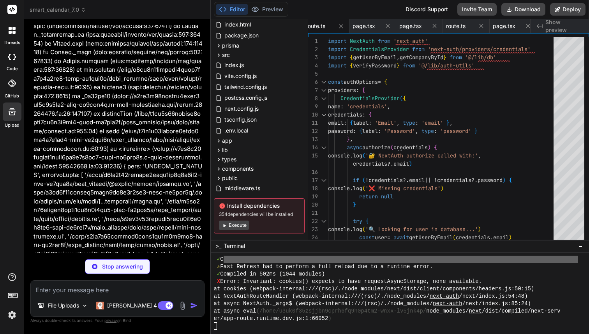
click at [14, 315] on img at bounding box center [11, 314] width 13 height 13
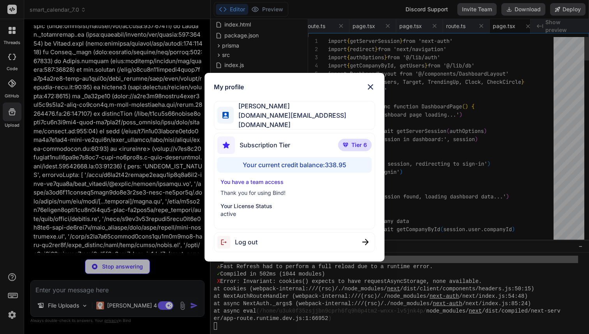
scroll to position [8, 0]
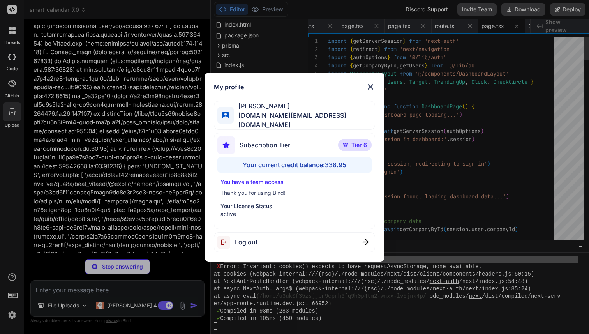
click at [372, 89] on img at bounding box center [370, 86] width 9 height 9
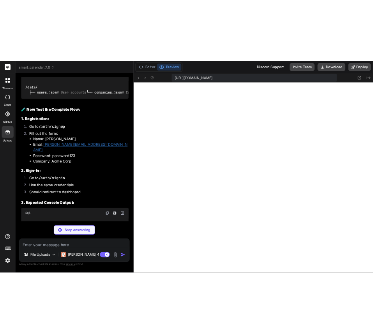
scroll to position [35310, 0]
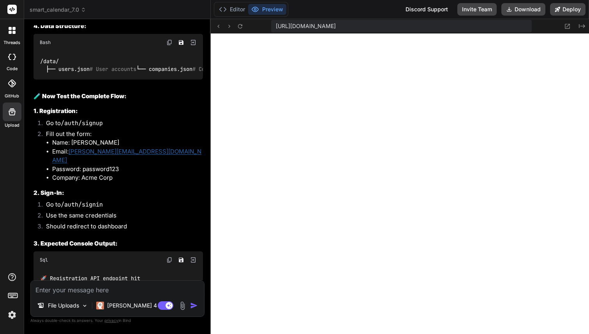
click at [239, 18] on div "Editor Preview Discord Support Invite Team Download Deploy" at bounding box center [400, 9] width 379 height 19
click at [241, 26] on icon at bounding box center [240, 26] width 7 height 7
click at [238, 25] on icon at bounding box center [240, 26] width 4 height 4
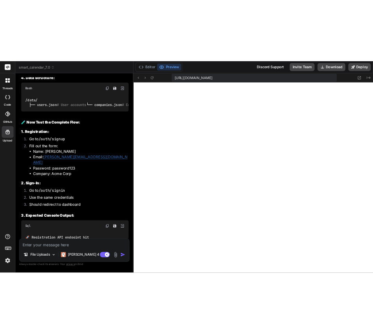
scroll to position [48840, 0]
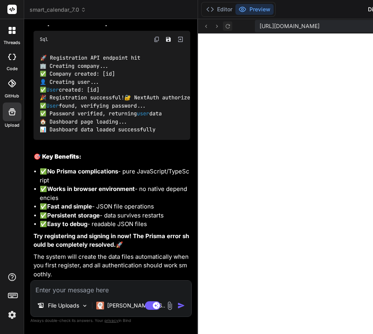
click at [224, 25] on icon at bounding box center [227, 26] width 7 height 7
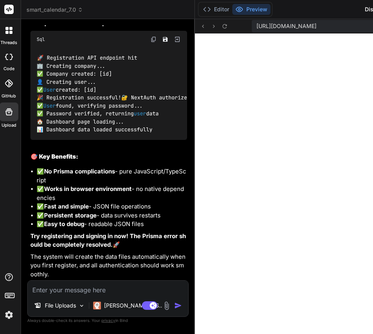
click at [97, 289] on textarea at bounding box center [108, 287] width 160 height 14
paste textarea "page.tsx:53 🔐 Starting sign-in process... page.tsx:38 🧪 Testing API connection.…"
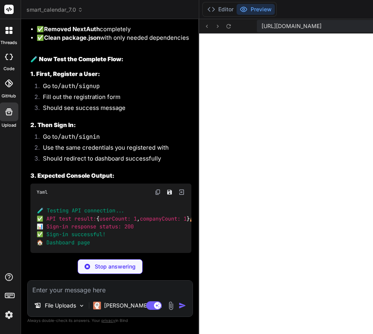
scroll to position [50217, 0]
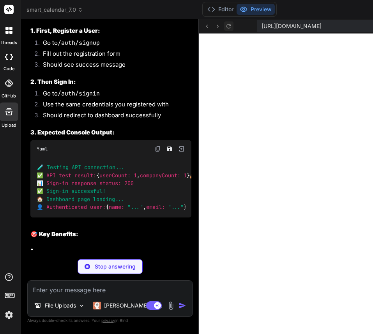
click at [225, 25] on icon at bounding box center [228, 26] width 7 height 7
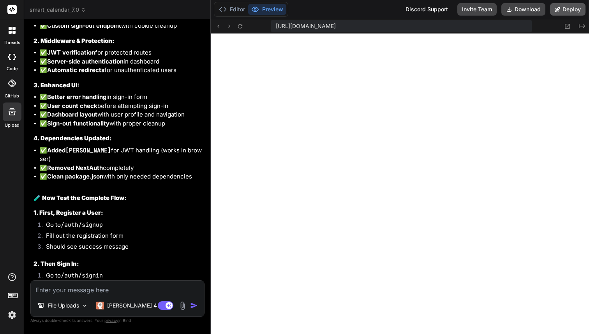
scroll to position [5793, 0]
click at [239, 25] on icon at bounding box center [240, 26] width 7 height 7
click at [232, 11] on button "Editor" at bounding box center [232, 9] width 32 height 11
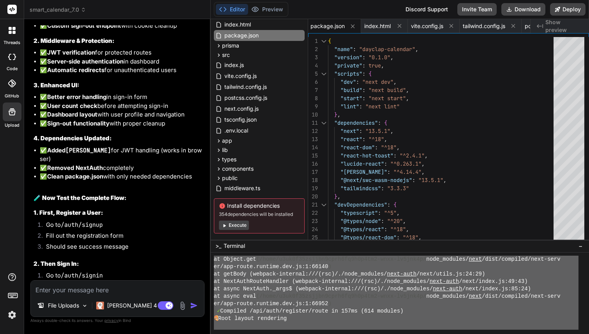
drag, startPoint x: 212, startPoint y: 296, endPoint x: 282, endPoint y: 332, distance: 78.9
click at [282, 332] on div at bounding box center [400, 292] width 379 height 81
click at [145, 288] on textarea at bounding box center [117, 287] width 173 height 14
paste textarea "^C 🎨 Root layout rendering 🔧 Providers component rendering 🎨 Root layout render…"
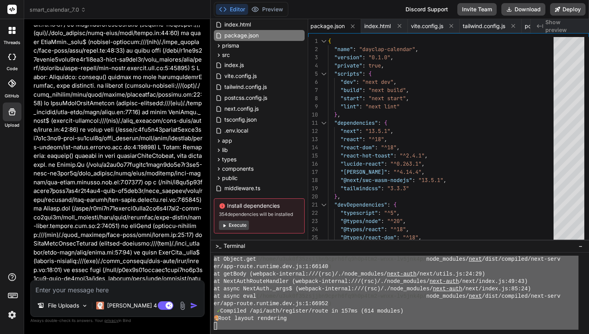
scroll to position [39394, 0]
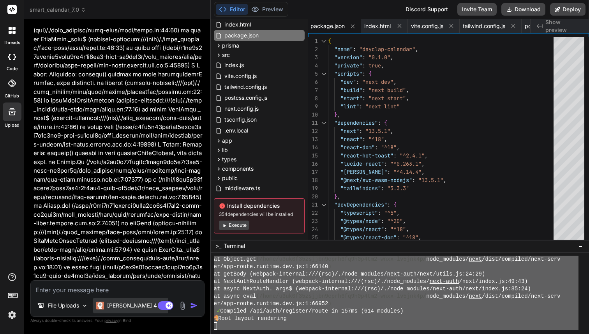
click at [116, 305] on p "Claude 4 S.." at bounding box center [136, 305] width 58 height 8
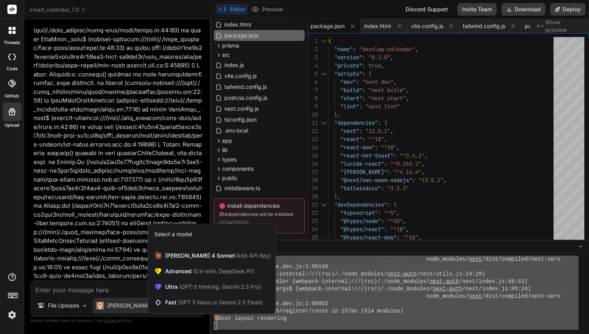
click at [116, 305] on div at bounding box center [294, 167] width 589 height 334
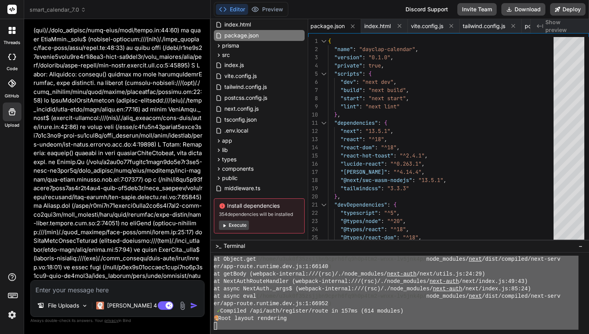
click at [9, 315] on img at bounding box center [11, 314] width 13 height 13
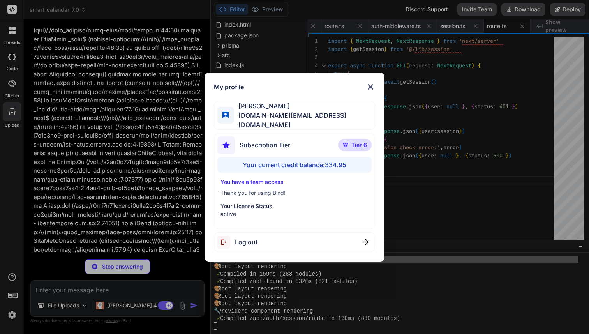
scroll to position [6392, 0]
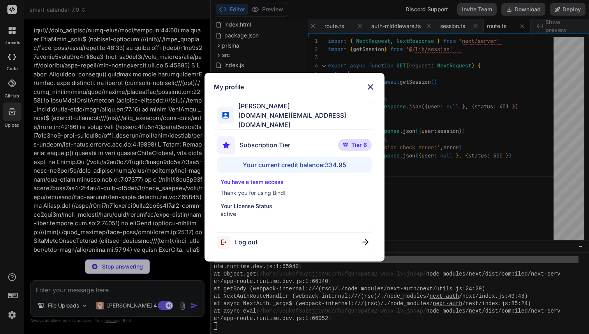
click at [371, 90] on img at bounding box center [370, 86] width 9 height 9
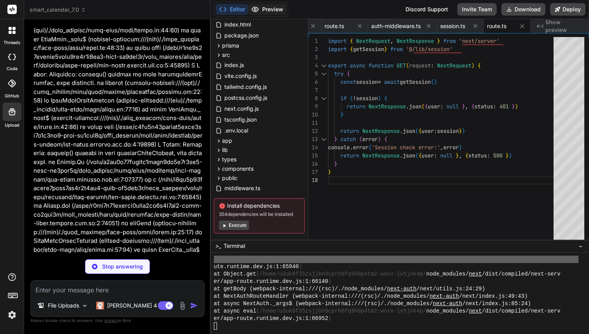
click at [277, 7] on button "Preview" at bounding box center [267, 9] width 38 height 11
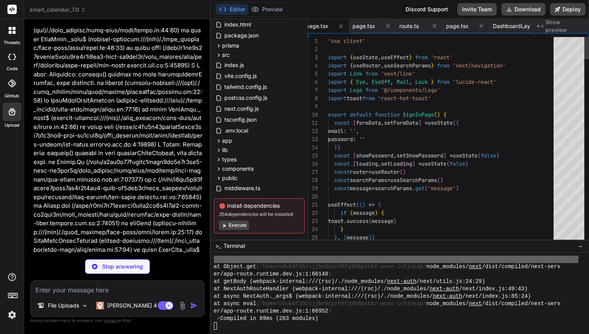
scroll to position [25, 0]
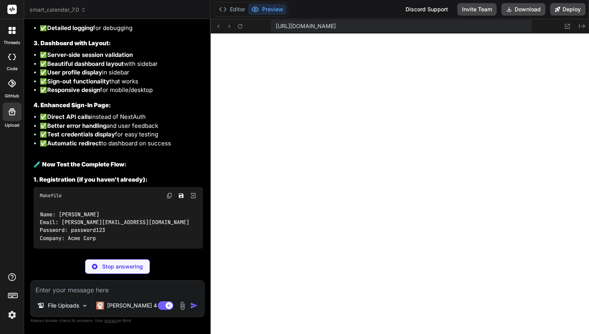
scroll to position [40274, 0]
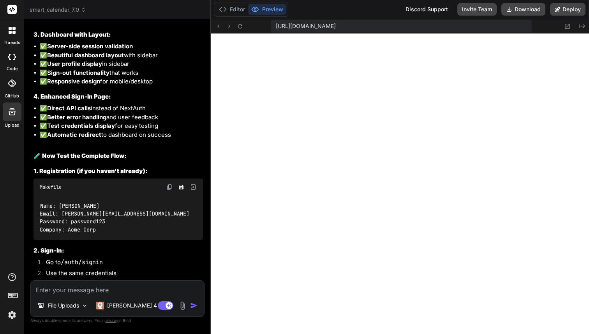
click at [9, 313] on img at bounding box center [11, 314] width 13 height 13
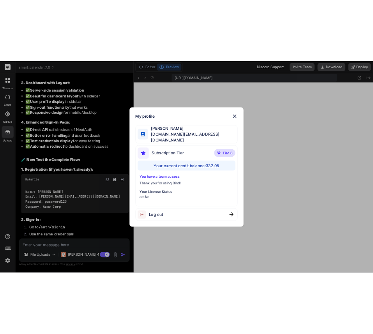
scroll to position [6526, 0]
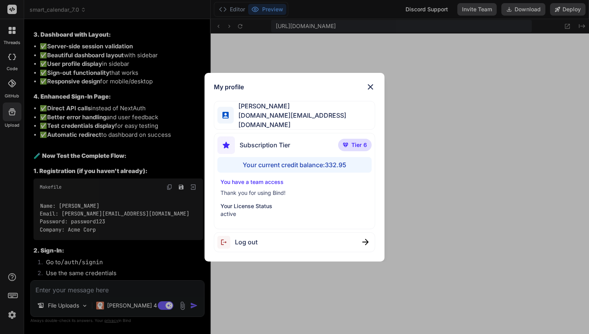
click at [370, 89] on img at bounding box center [370, 86] width 9 height 9
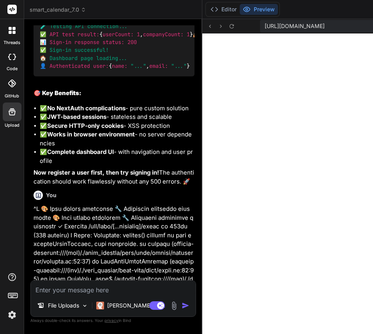
scroll to position [52832, 0]
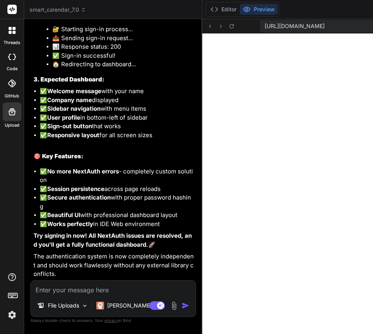
click at [60, 294] on textarea at bounding box center [113, 287] width 165 height 14
paste textarea "page.tsx:52 🚀 Starting registration... page.tsx:56 🧪 Testing API connection... …"
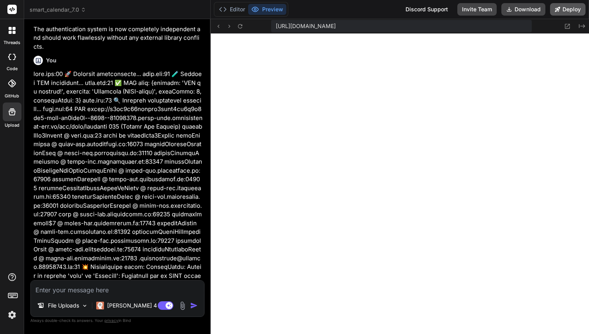
scroll to position [5808, 0]
click at [11, 313] on img at bounding box center [11, 314] width 13 height 13
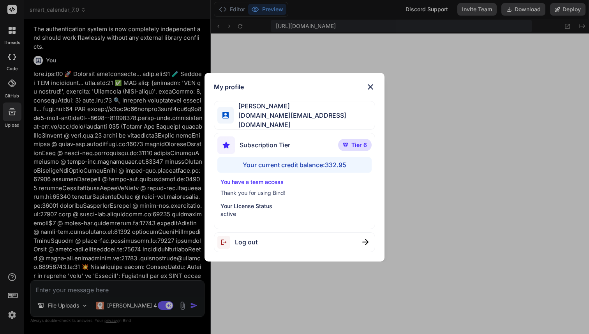
click at [11, 313] on div "My profile Fernando A basedbyte.com@gmail.com Subscription Tier Tier 6 Your cur…" at bounding box center [294, 167] width 589 height 334
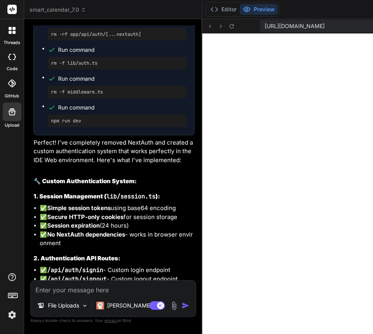
scroll to position [54497, 0]
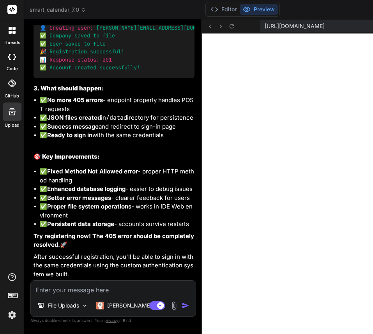
click at [107, 291] on textarea at bounding box center [113, 287] width 165 height 14
paste textarea "u3uk0f35zsjjbn9cprh6fq9h0p4tm2-wnxx-lv5jnk4p--3000--96435430.local-corp.webcont…"
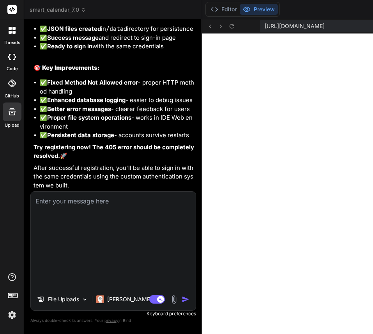
scroll to position [0, 0]
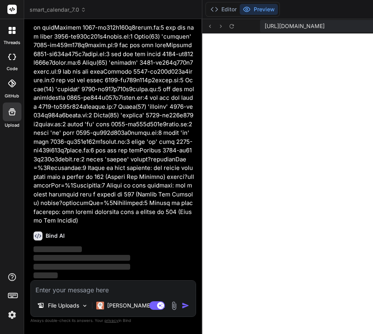
click at [11, 316] on img at bounding box center [11, 314] width 13 height 13
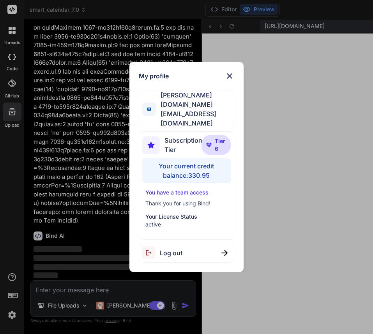
scroll to position [59651, 0]
click at [230, 81] on img at bounding box center [229, 75] width 9 height 9
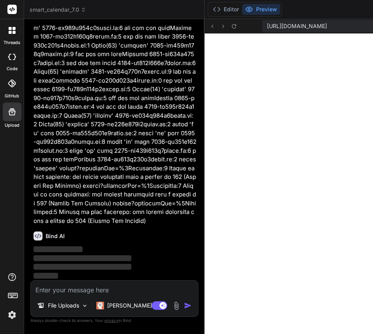
drag, startPoint x: 162, startPoint y: 159, endPoint x: 124, endPoint y: 157, distance: 38.3
click at [124, 157] on div "Bind AI Web Search Created with Pixso. Code Generator You ❯ npm install npm err…" at bounding box center [114, 176] width 180 height 315
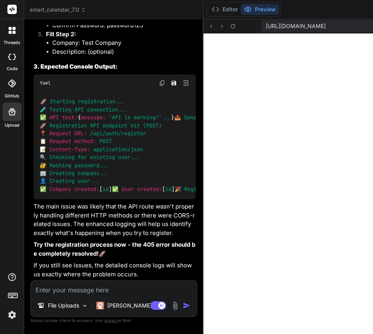
scroll to position [60279, 0]
click at [231, 28] on icon at bounding box center [233, 26] width 4 height 4
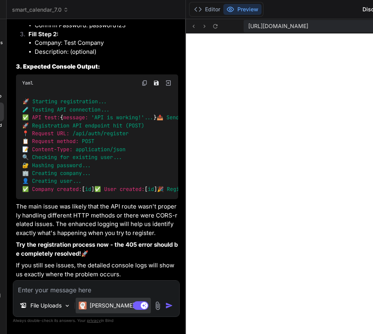
click at [80, 305] on img at bounding box center [83, 305] width 8 height 8
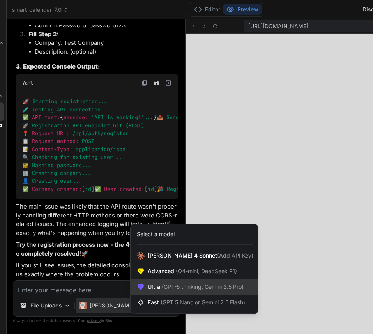
click at [171, 287] on span "(GPT-5 thinking, Gemini 2.5 Pro)" at bounding box center [201, 286] width 83 height 7
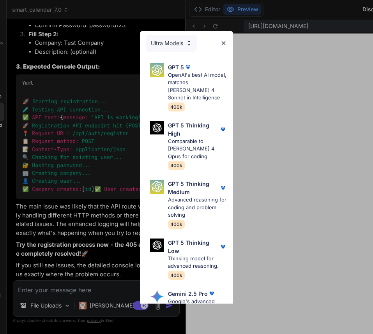
click at [94, 306] on div "Ultra Models GPT 5 OpenAI's best AI model, matches [PERSON_NAME] 4 Sonnet in In…" at bounding box center [186, 167] width 373 height 334
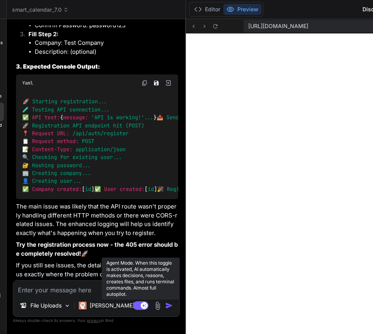
click at [133, 306] on rect at bounding box center [141, 305] width 16 height 9
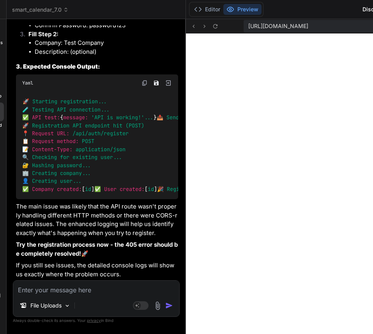
click at [53, 285] on textarea at bounding box center [96, 287] width 166 height 14
paste textarea "providers.tsx:7 🔧 Providers component rendering providers.tsx:7 🔧 Providers com…"
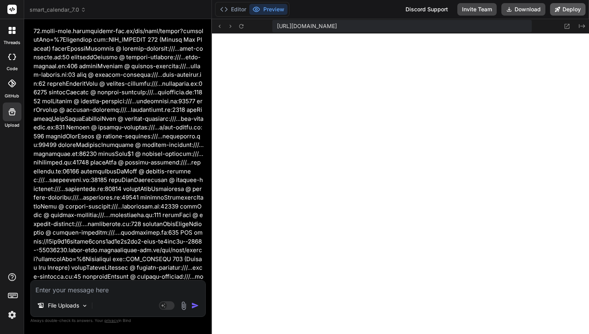
scroll to position [5934, 0]
click at [11, 317] on img at bounding box center [11, 314] width 13 height 13
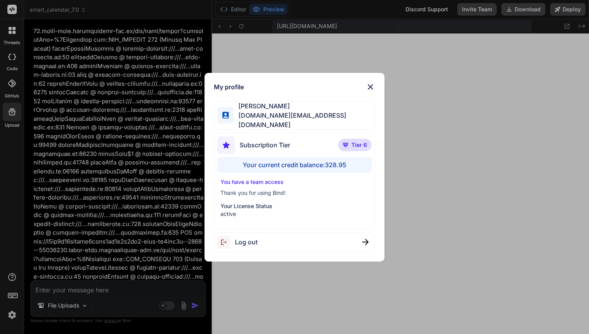
click at [97, 218] on div "My profile Fernando A basedbyte.com@gmail.com Subscription Tier Tier 6 Your cur…" at bounding box center [294, 167] width 589 height 334
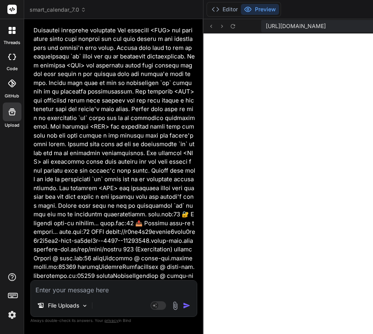
scroll to position [63464, 0]
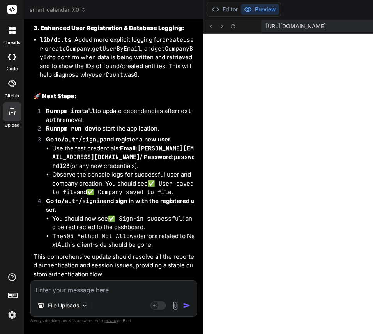
click at [73, 289] on textarea at bounding box center [114, 287] width 166 height 14
paste textarea "false 'll' true false 'll' true Array(64) 'history' ide:1 Access to XMLHttpRequ…"
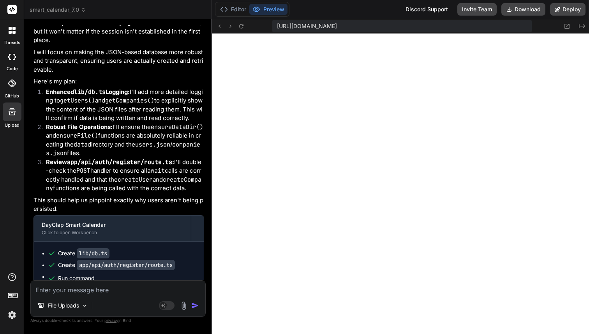
scroll to position [6008, 0]
click at [241, 27] on icon at bounding box center [241, 26] width 7 height 7
click at [87, 287] on textarea at bounding box center [118, 287] width 174 height 14
paste textarea "{"error":"Method Not Allowed. Please use POST for sign-in."}"
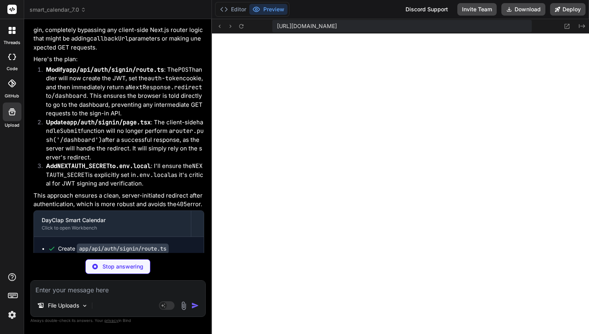
scroll to position [56469, 0]
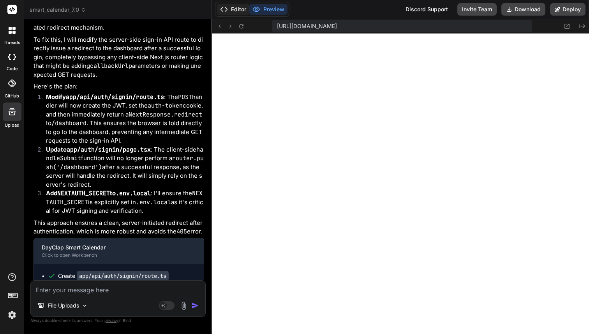
click at [241, 9] on button "Editor" at bounding box center [233, 9] width 32 height 11
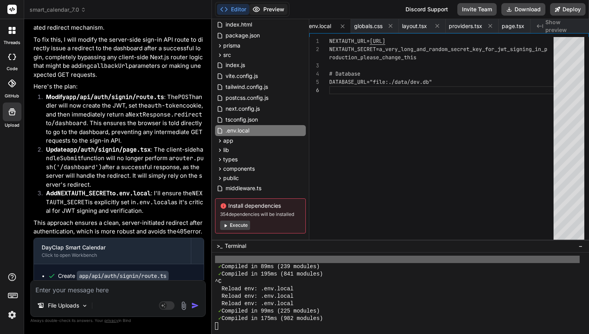
click at [264, 9] on button "Preview" at bounding box center [268, 9] width 38 height 11
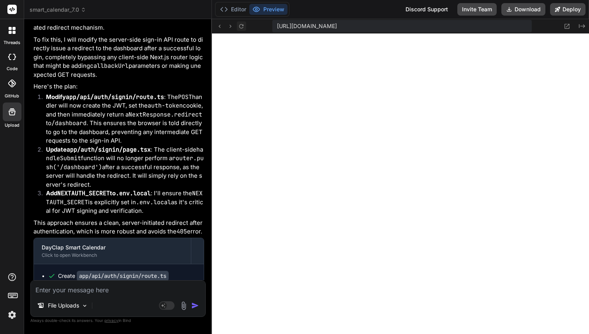
click at [241, 27] on icon at bounding box center [241, 26] width 7 height 7
click at [241, 7] on button "Editor" at bounding box center [233, 9] width 32 height 11
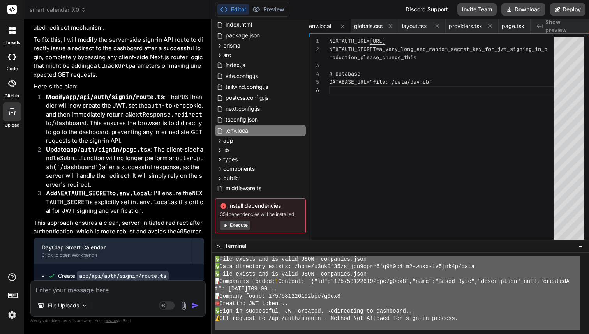
drag, startPoint x: 216, startPoint y: 281, endPoint x: 225, endPoint y: 333, distance: 52.9
click at [48, 291] on textarea at bounding box center [118, 287] width 174 height 14
paste textarea "✅ Data directory exists: /home/u3uk0f35zsjjbn9cprh6fq9h0p4tm2-wnxx-lv5jnk4p/dat…"
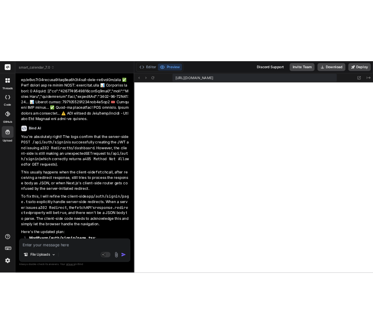
scroll to position [76008, 0]
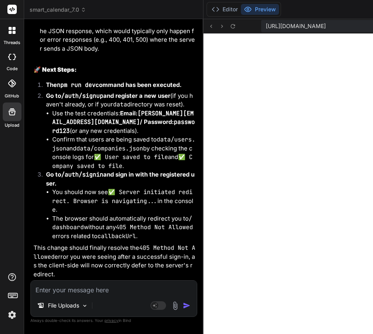
click at [64, 284] on textarea at bounding box center [114, 287] width 166 height 14
paste textarea "page.tsx:38 🔐 Starting sign-in process... page.tsx:41 📤 Sending sign-in request…"
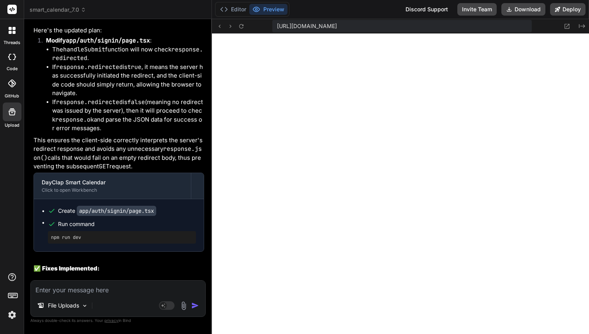
scroll to position [6178, 0]
click at [11, 318] on img at bounding box center [11, 314] width 13 height 13
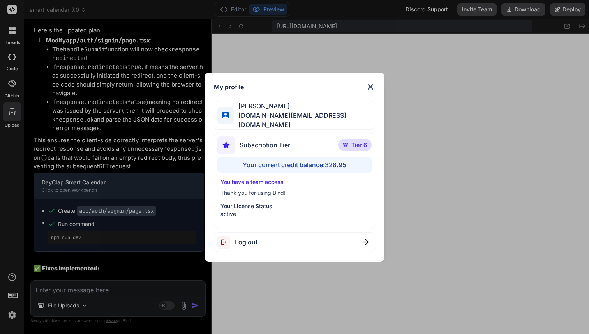
click at [84, 191] on div "My profile Fernando A basedbyte.com@gmail.com Subscription Tier Tier 6 Your cur…" at bounding box center [294, 167] width 589 height 334
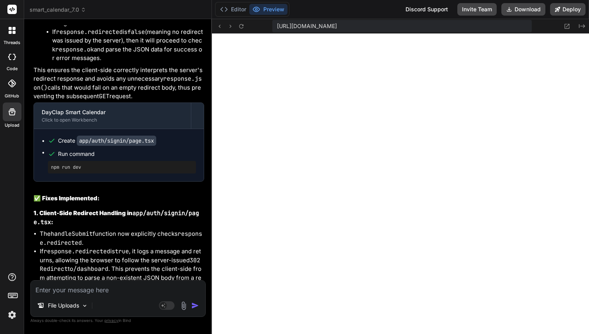
scroll to position [6651, 0]
click at [239, 27] on icon at bounding box center [241, 26] width 7 height 7
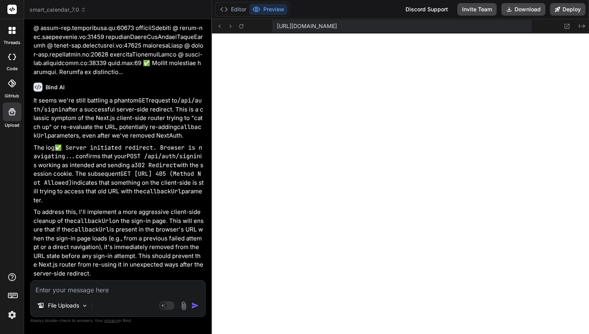
scroll to position [58522, 0]
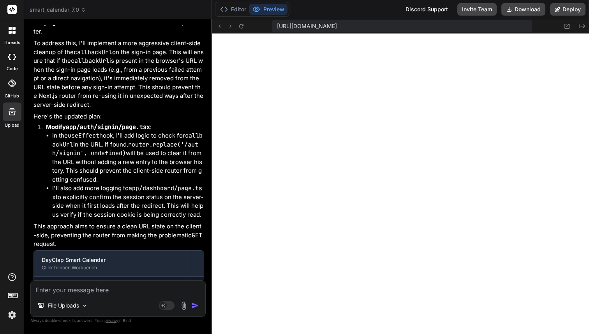
click at [16, 315] on img at bounding box center [11, 314] width 13 height 13
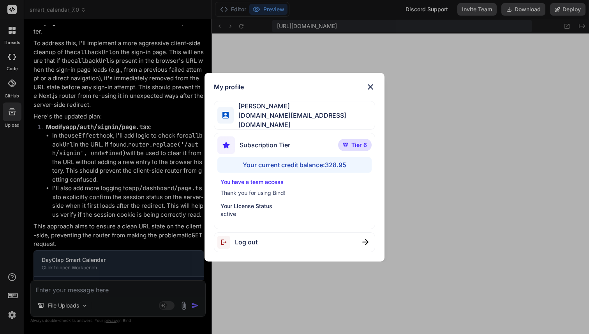
click at [16, 315] on div "My profile Fernando A basedbyte.com@gmail.com Subscription Tier Tier 6 Your cur…" at bounding box center [294, 167] width 589 height 334
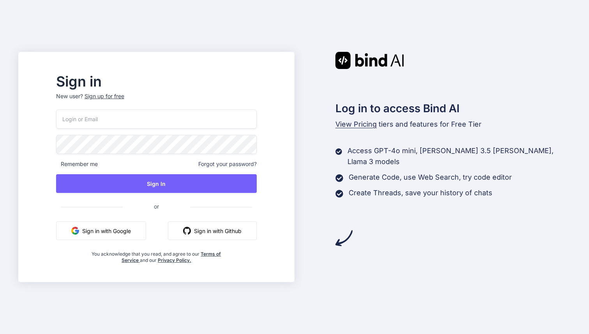
click at [173, 120] on input "email" at bounding box center [156, 118] width 201 height 19
type input "[DOMAIN_NAME][EMAIL_ADDRESS][DOMAIN_NAME]"
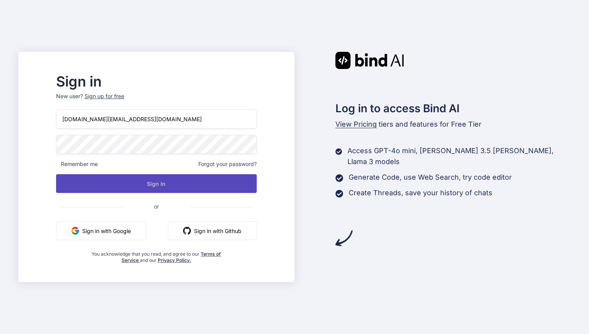
click at [148, 182] on button "Sign In" at bounding box center [156, 183] width 201 height 19
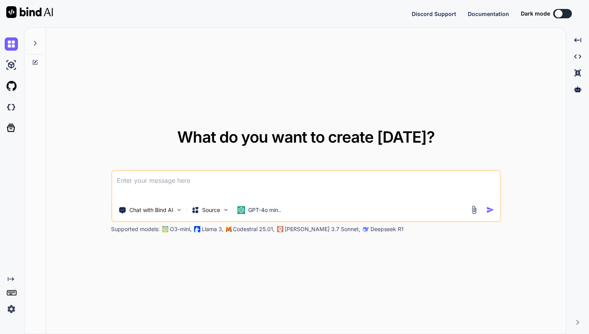
click at [11, 306] on img at bounding box center [11, 308] width 13 height 13
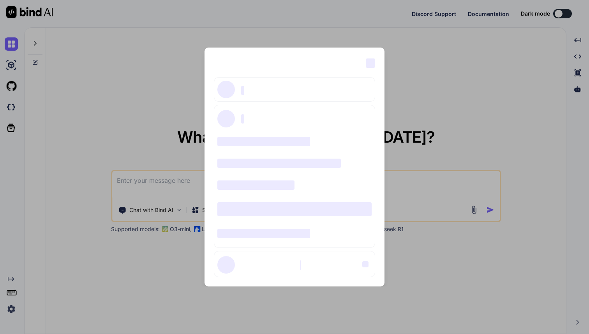
type textarea "x"
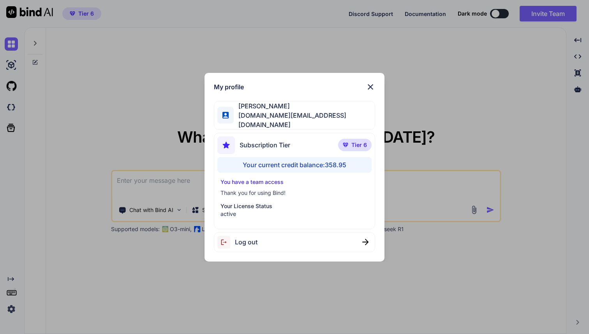
click at [371, 86] on img at bounding box center [370, 86] width 9 height 9
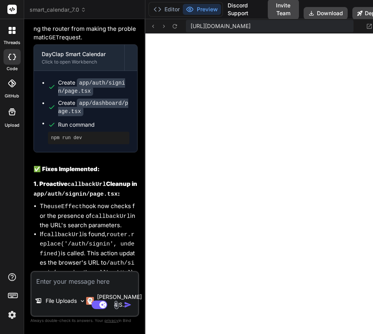
scroll to position [266, 0]
type textarea "x"
click at [162, 8] on button "Editor" at bounding box center [166, 9] width 32 height 11
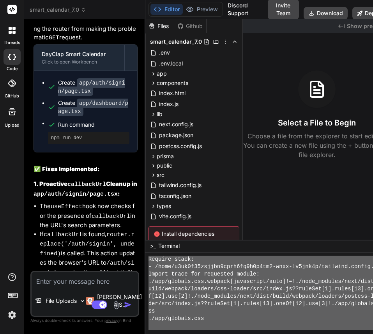
drag, startPoint x: 156, startPoint y: 284, endPoint x: 156, endPoint y: 332, distance: 48.3
click at [90, 281] on textarea at bounding box center [85, 279] width 106 height 14
paste textarea "· lorEmi ✓ Dolor si 4.8a C ./adi/elitsed.doe.tempori[utlaboreet/dolo]!=!./magn_…"
type textarea "· lorEmi ✓ Dolor si 4.8a C ./adi/elitsed.doe.tempori[utlaboreet/dolo]!=!./magn_…"
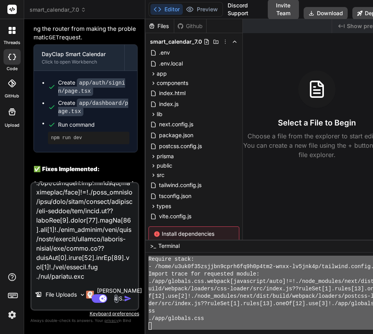
type textarea "x"
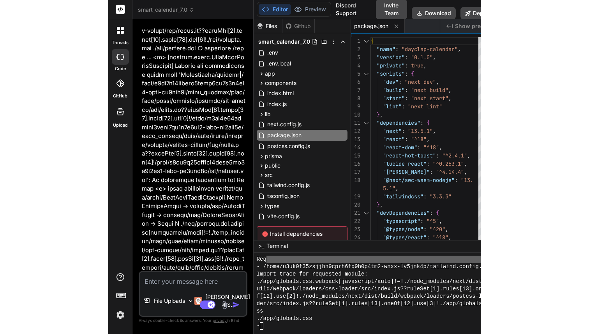
scroll to position [1857, 0]
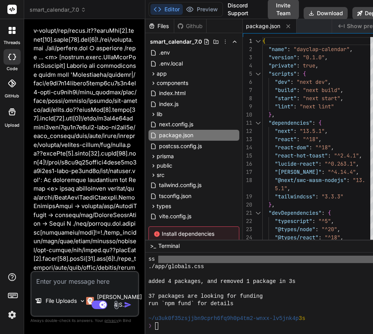
click at [14, 317] on img at bounding box center [11, 314] width 13 height 13
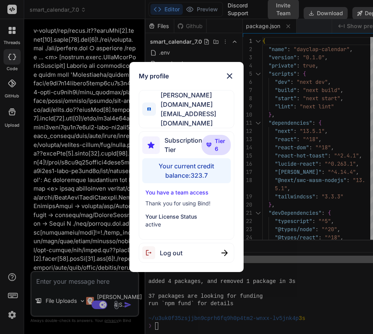
click at [14, 317] on div "My profile [PERSON_NAME] A [DOMAIN_NAME][EMAIL_ADDRESS][DOMAIN_NAME] Subscripti…" at bounding box center [186, 167] width 373 height 334
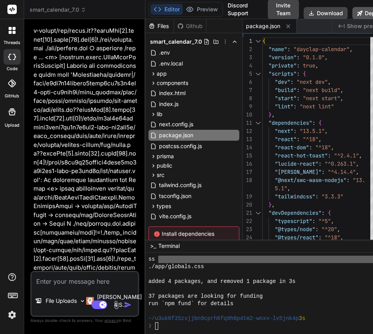
type textarea "x"
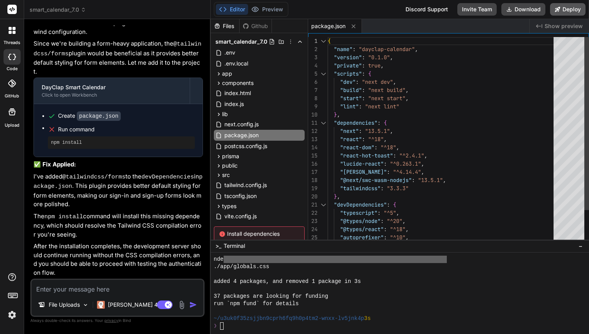
scroll to position [1650, 0]
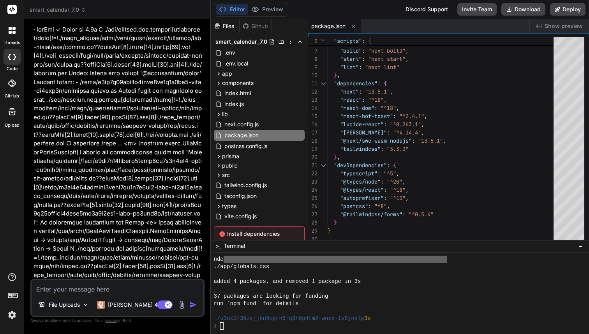
drag, startPoint x: 49, startPoint y: 145, endPoint x: 103, endPoint y: 145, distance: 54.1
copy pre "npm install"
click at [257, 323] on div "❯" at bounding box center [396, 325] width 364 height 7
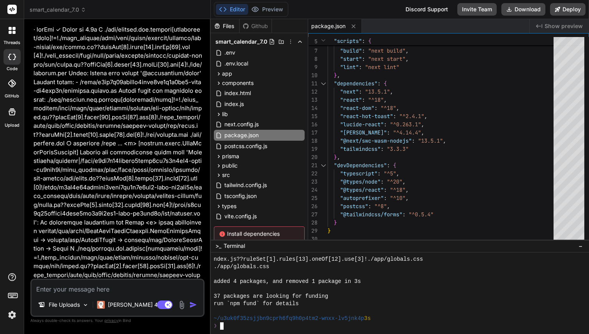
type textarea "npm install"
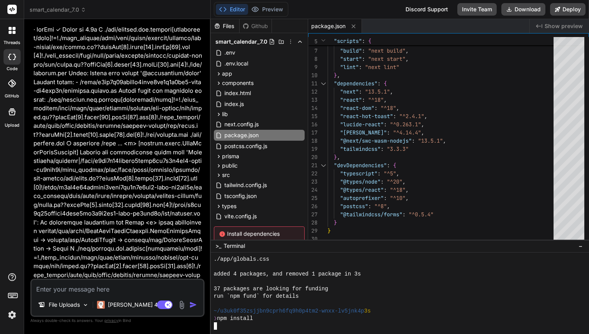
scroll to position [1709, 0]
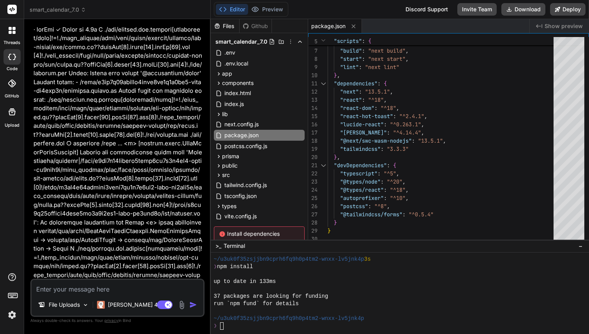
click at [101, 282] on textarea at bounding box center [118, 287] width 172 height 14
type textarea "n"
type textarea "x"
type textarea "no"
type textarea "x"
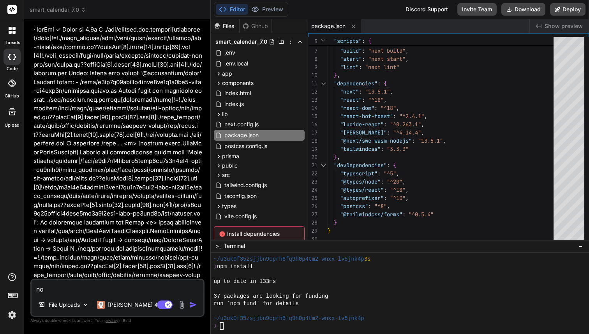
type textarea "no"
type textarea "x"
type textarea "no"
type textarea "x"
type textarea "not"
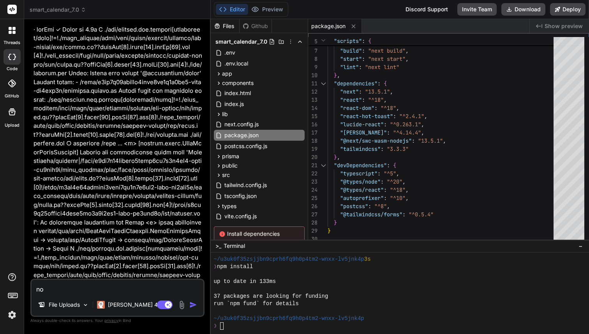
type textarea "x"
type textarea "not"
type textarea "x"
type textarea "not w"
type textarea "x"
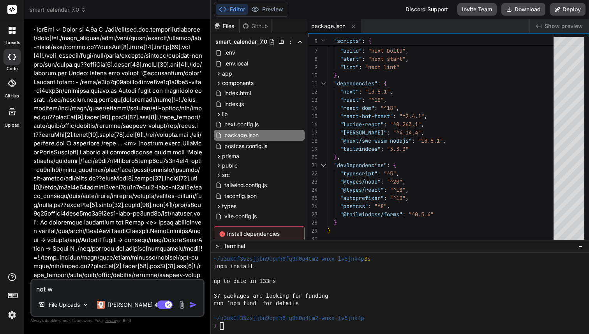
type textarea "not wo"
type textarea "x"
type textarea "not wor"
type textarea "x"
type textarea "not work"
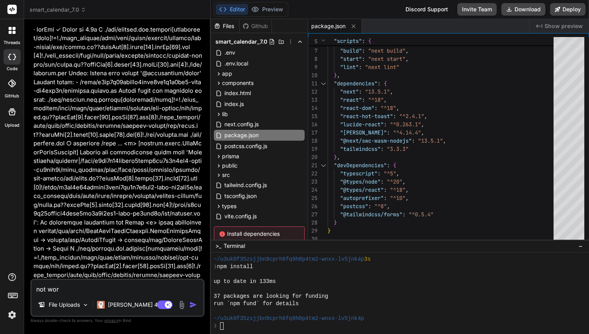
type textarea "x"
type textarea "not worki"
type textarea "x"
type textarea "not workin"
type textarea "x"
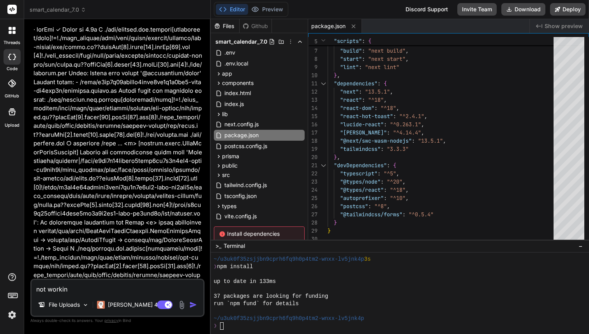
type textarea "not working"
type textarea "x"
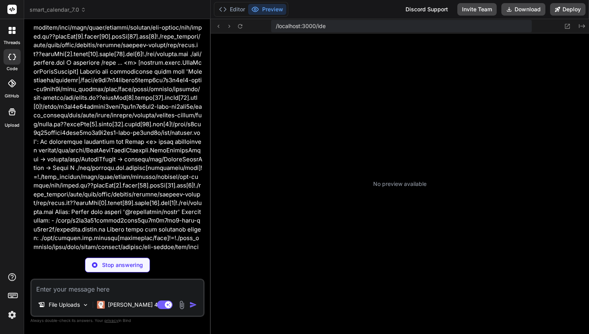
scroll to position [1968, 0]
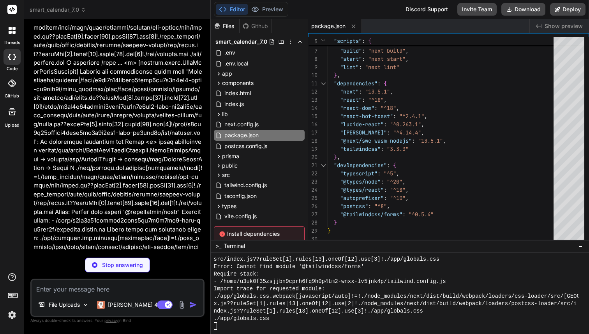
type textarea "x"
type textarea "900: '#1e3a8a', }, }, }, }, plugins: [ require('@tailwindcss/forms'), ], }"
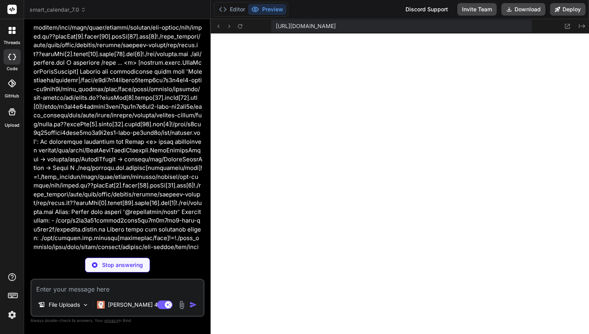
scroll to position [2205, 0]
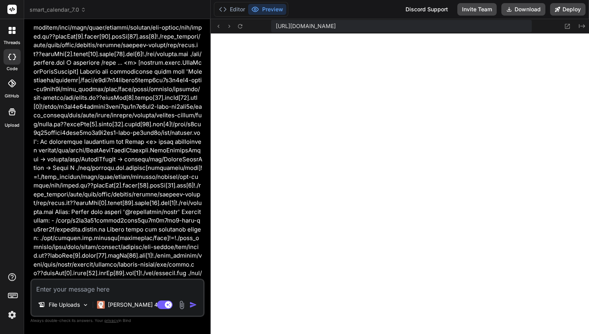
type textarea "x"
click at [227, 9] on button "Editor" at bounding box center [232, 9] width 32 height 11
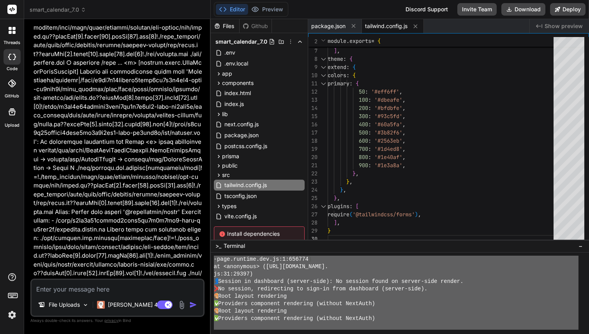
drag, startPoint x: 216, startPoint y: 273, endPoint x: 243, endPoint y: 333, distance: 65.5
click at [102, 284] on textarea at bounding box center [118, 287] width 172 height 14
paste textarea "Registration API endpoint hit (POST) 📍 Request URL: http://localhost:3000/api/a…"
type textarea "Registration API endpoint hit (POST) 📍 Request URL: http://localhost:3000/api/a…"
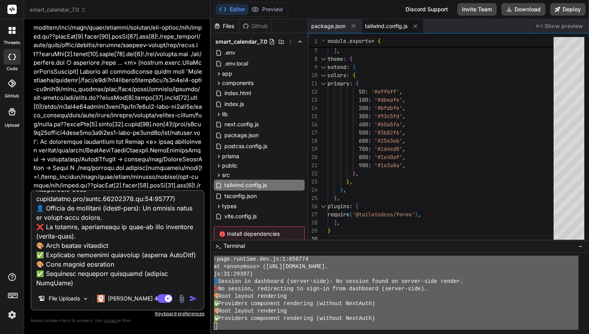
type textarea "x"
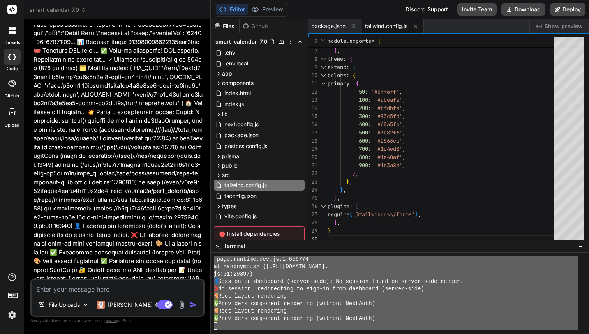
scroll to position [14595, 0]
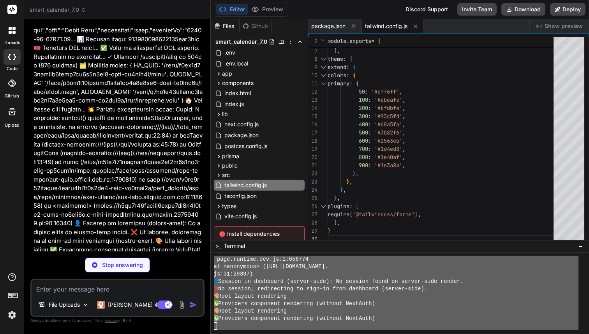
type textarea "x"
type textarea "} }"
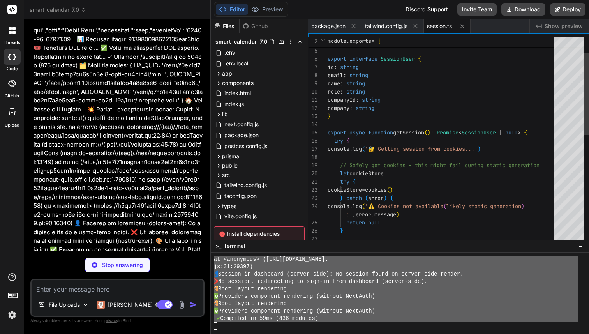
scroll to position [3522, 0]
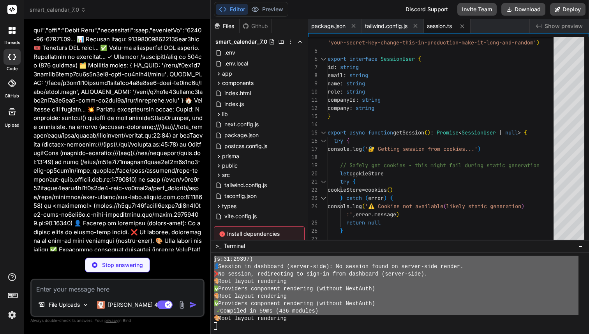
type textarea "x"
type textarea "} catch (error) { console.error('💥 Dashboard error during data fetch:', error) …"
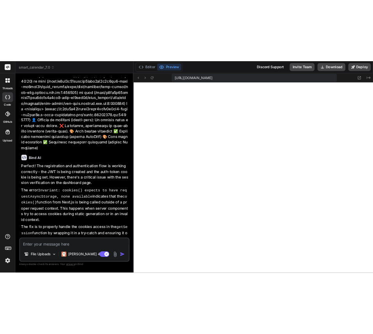
scroll to position [5482, 0]
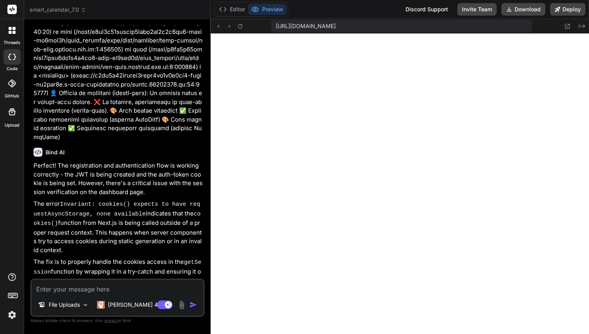
type textarea "x"
type textarea "error during data fetch:', error) redirect('/auth/signin') } }"
type textarea "x"
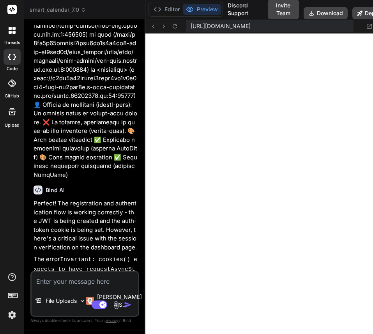
scroll to position [6600, 0]
click at [93, 284] on textarea at bounding box center [85, 279] width 106 height 14
paste textarea "page.tsx:45 🔐 Starting sign-in process... page.tsx:48 📤 Sending sign-in request…"
type textarea "page.tsx:45 🔐 Starting sign-in process... page.tsx:48 📤 Sending sign-in request…"
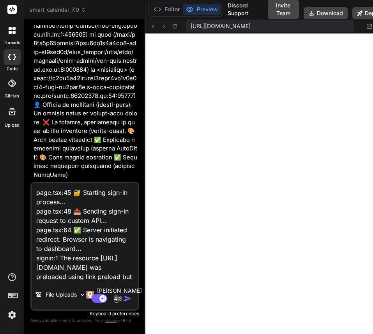
scroll to position [103, 0]
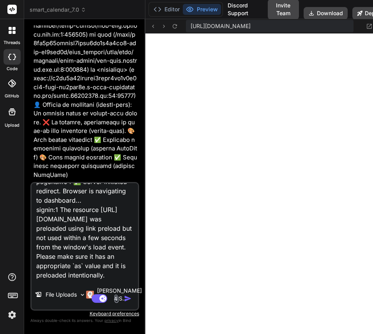
type textarea "x"
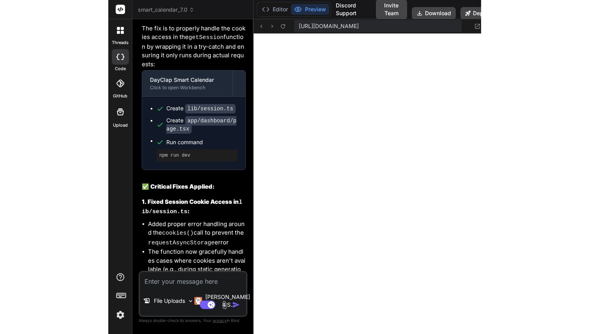
scroll to position [23737, 0]
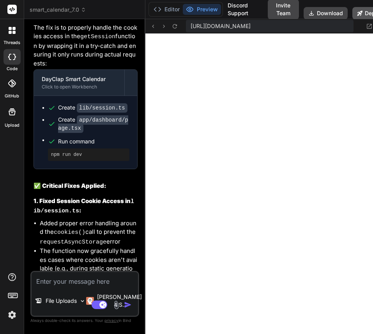
type textarea "x"
type textarea "} catch (error) { console.error('💥 Dashboard error during data fetch:', error) …"
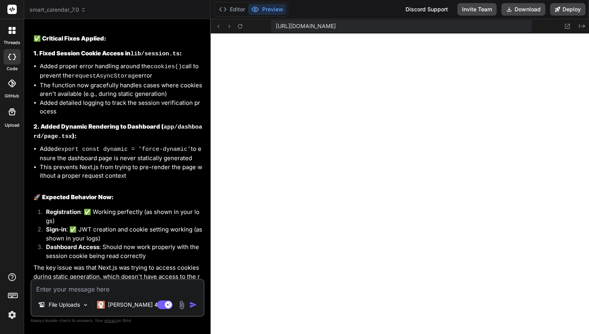
scroll to position [15416, 0]
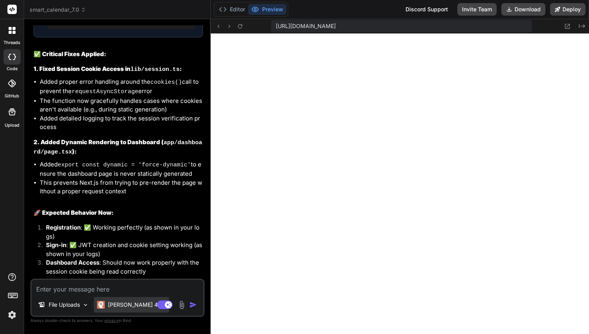
click at [107, 303] on div "[PERSON_NAME] 4 S.." at bounding box center [131, 305] width 69 height 8
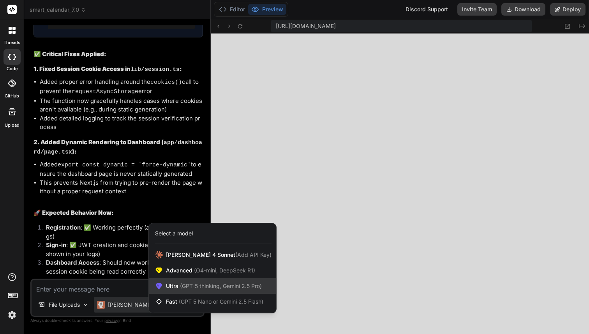
click at [187, 287] on span "(GPT-5 thinking, Gemini 2.5 Pro)" at bounding box center [219, 285] width 83 height 7
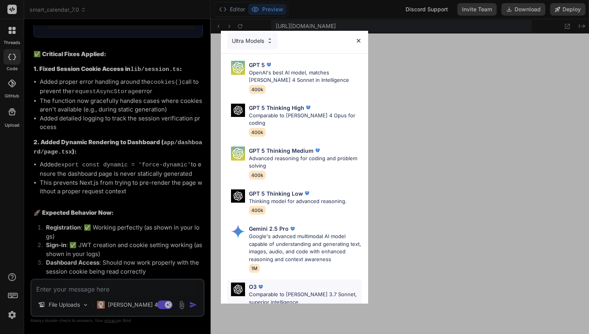
scroll to position [0, 0]
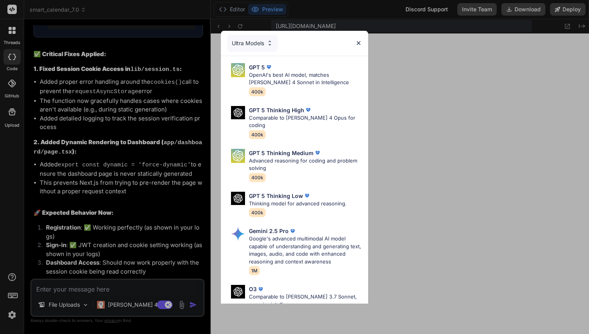
click at [120, 307] on div "Ultra Models GPT 5 OpenAI's best AI model, matches [PERSON_NAME] 4 Sonnet in In…" at bounding box center [294, 167] width 589 height 334
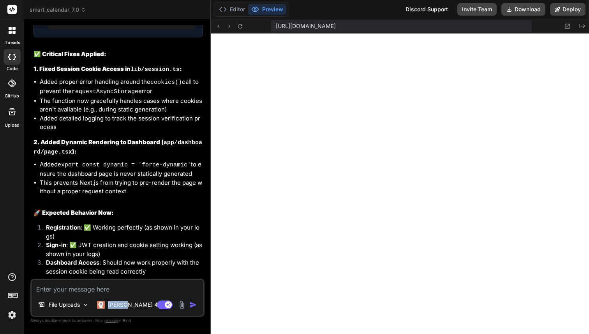
click at [120, 307] on p "[PERSON_NAME] 4 S.." at bounding box center [137, 305] width 58 height 8
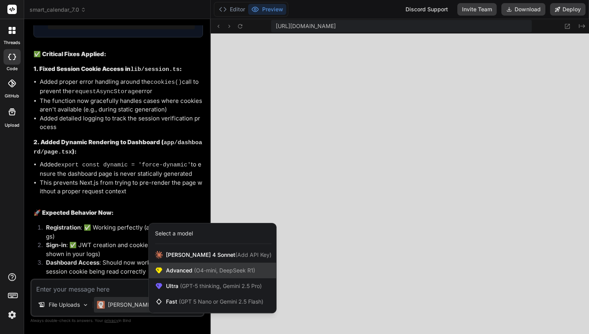
click at [192, 266] on span "Advanced (O4-mini, DeepSeek R1)" at bounding box center [210, 270] width 89 height 8
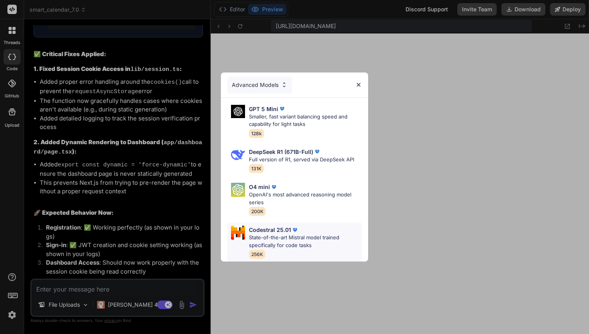
click at [279, 234] on p "State-of-the-art Mistral model trained specifically for code tasks" at bounding box center [305, 241] width 113 height 15
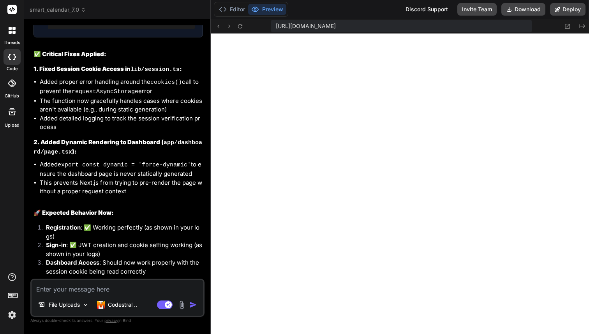
click at [99, 286] on textarea at bounding box center [118, 287] width 172 height 14
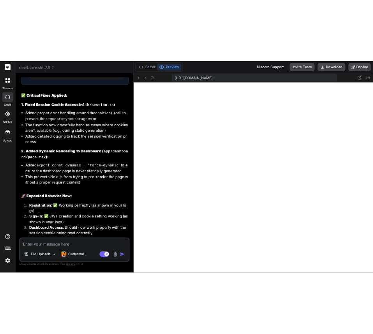
scroll to position [6474, 0]
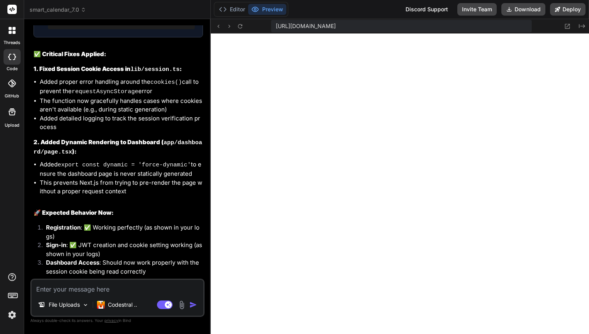
type textarea "x"
type textarea "error during data fetch:', error) redirect('/auth/signin') } }"
type textarea "x"
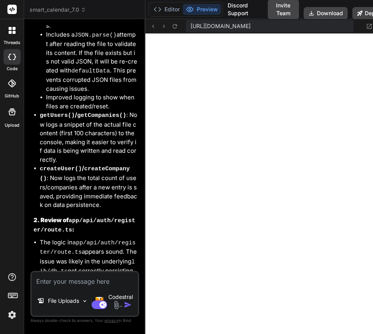
scroll to position [23867, 0]
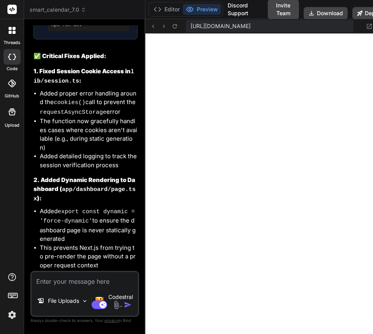
click at [55, 285] on textarea at bounding box center [85, 279] width 106 height 14
paste textarea "page.tsx:45 🔐 Starting sign-in process... page.tsx:48 📤 Sending sign-in request…"
type textarea "page.tsx:45 🔐 Starting sign-in process... page.tsx:48 📤 Sending sign-in request…"
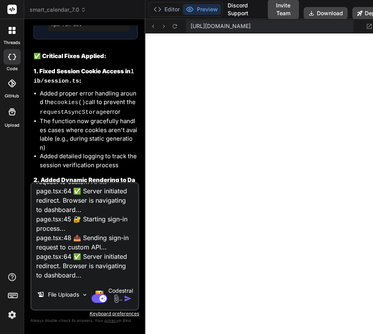
type textarea "x"
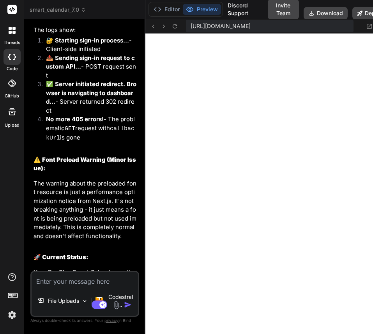
scroll to position [24510, 0]
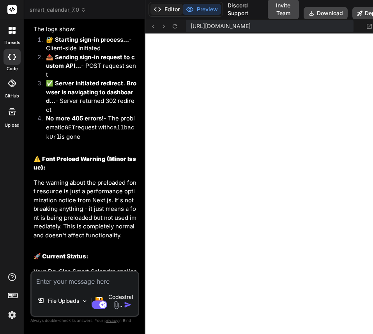
click at [170, 10] on button "Editor" at bounding box center [166, 9] width 32 height 11
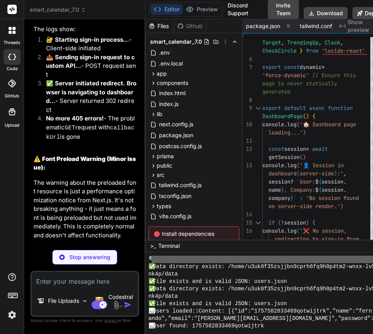
scroll to position [24828, 0]
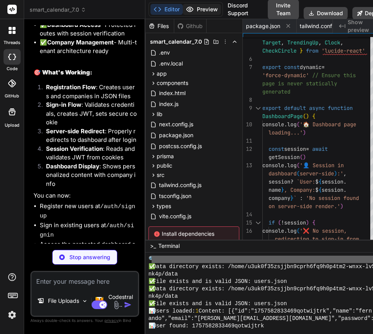
click at [202, 9] on button "Preview" at bounding box center [202, 9] width 38 height 11
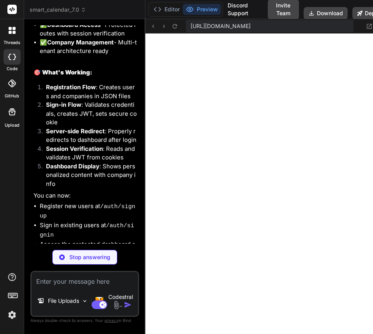
type textarea "x"
type textarea "</div> </div> ) }"
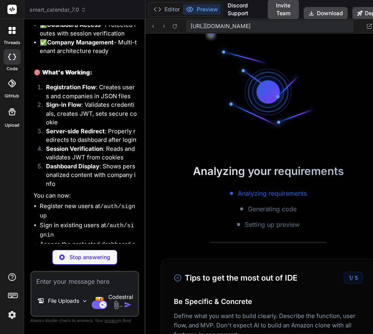
scroll to position [6378, 0]
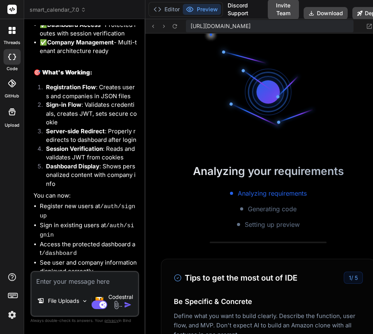
type textarea "x"
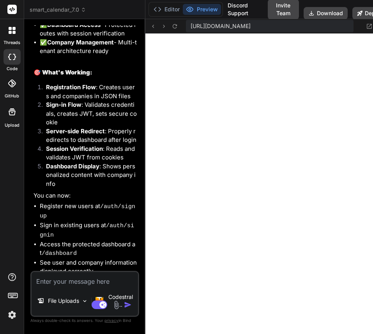
scroll to position [5549, 0]
click at [167, 11] on button "Editor" at bounding box center [166, 9] width 32 height 11
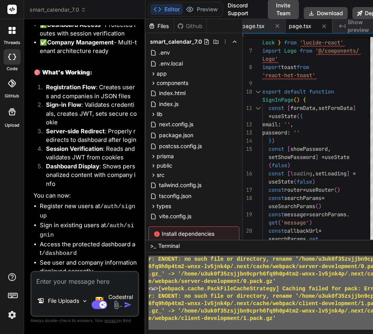
scroll to position [7399, 0]
drag, startPoint x: 148, startPoint y: 290, endPoint x: 187, endPoint y: 333, distance: 58.2
click at [95, 276] on textarea at bounding box center [85, 279] width 106 height 14
paste textarea "]' } 🔍 Looking for user... 🔍 Getting user by email: fernando@fit-pair.com ✅ Dat…"
type textarea "]' } 🔍 Looking for user... 🔍 Getting user by email: fernando@fit-pair.com ✅ Dat…"
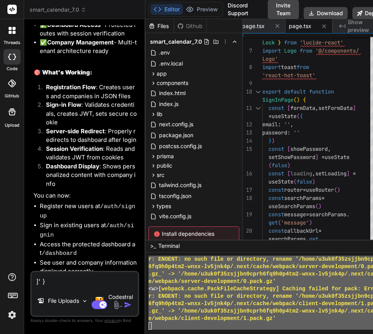
scroll to position [7113, 0]
type textarea "x"
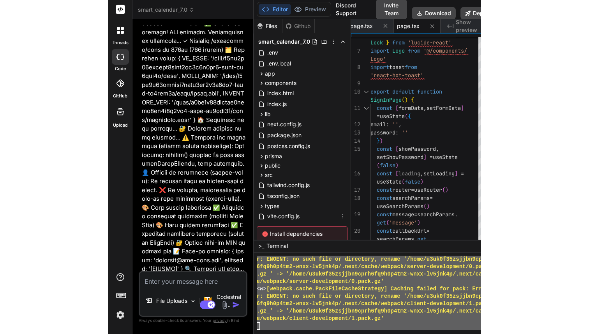
scroll to position [29793, 0]
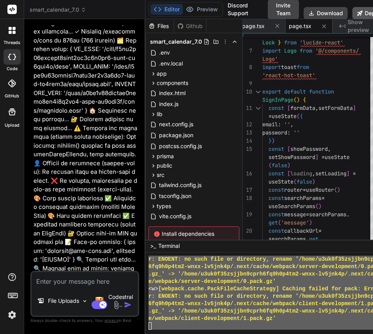
type textarea "x"
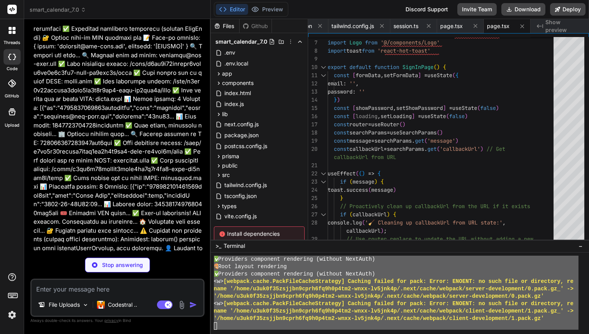
scroll to position [19432, 0]
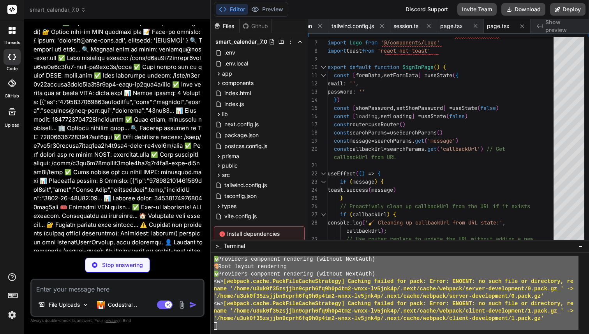
click at [14, 313] on img at bounding box center [11, 314] width 13 height 13
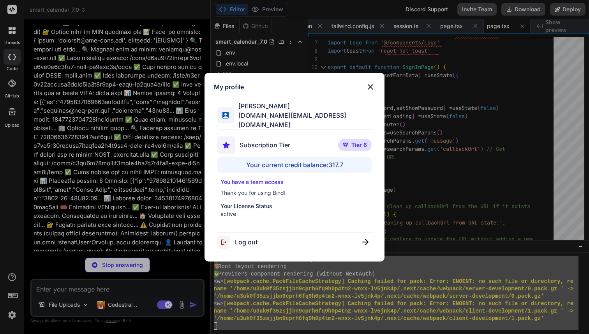
type textarea "x"
type textarea "console.log('📊 Companies loaded:', companies.length, 'Content:', JSON.stringify…"
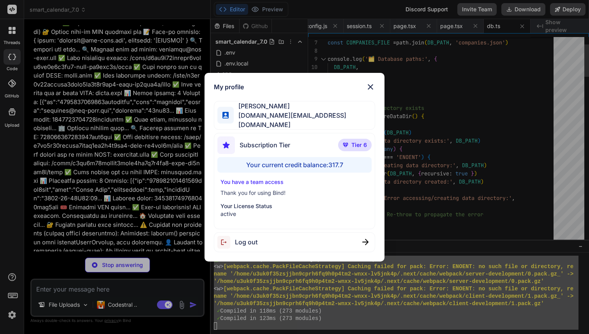
scroll to position [19444, 0]
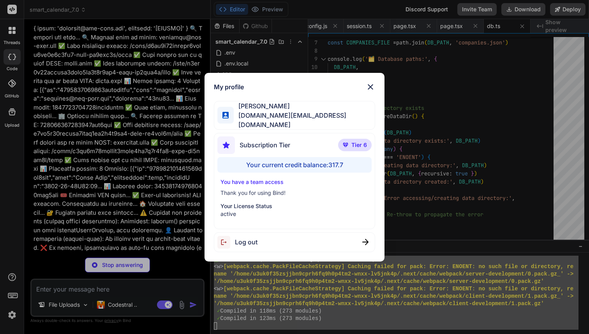
type textarea "x"
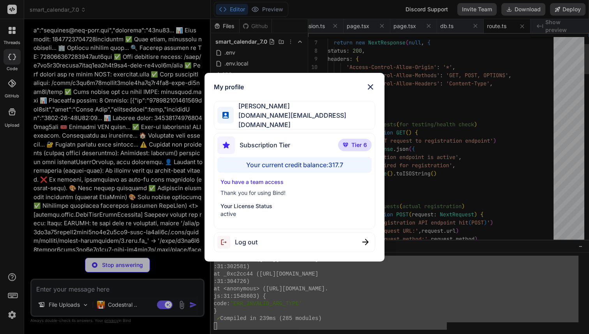
scroll to position [7399, 0]
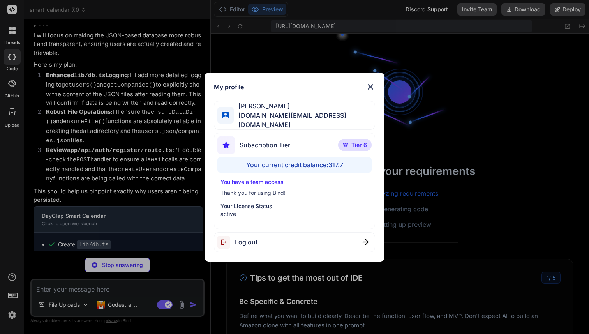
click at [370, 84] on img at bounding box center [370, 86] width 9 height 9
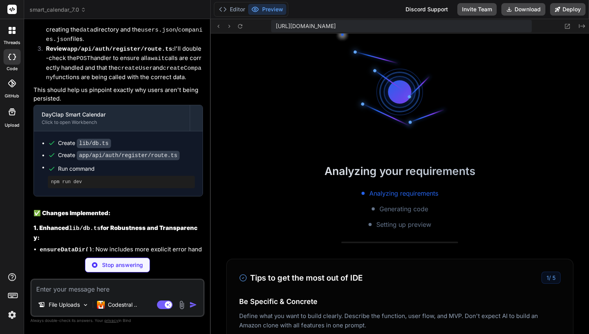
scroll to position [19975, 0]
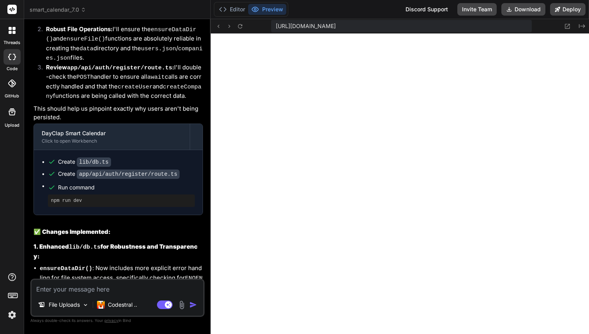
type textarea "x"
click at [235, 16] on div "Editor Preview" at bounding box center [251, 9] width 74 height 15
click at [232, 7] on button "Editor" at bounding box center [232, 9] width 32 height 11
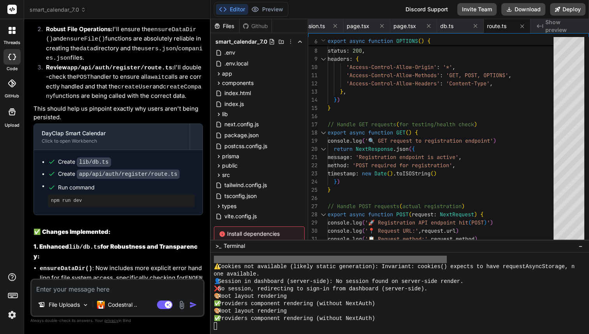
scroll to position [7399, 0]
click at [259, 11] on button "Preview" at bounding box center [267, 9] width 38 height 11
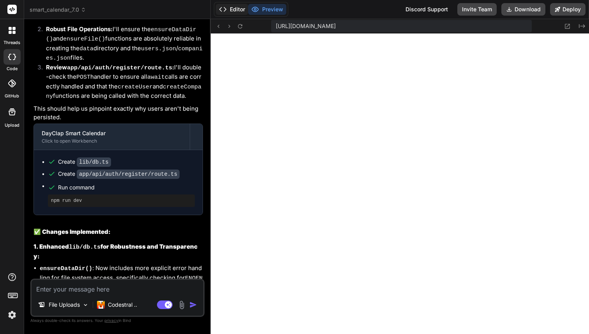
click at [227, 6] on button "Editor" at bounding box center [232, 9] width 32 height 11
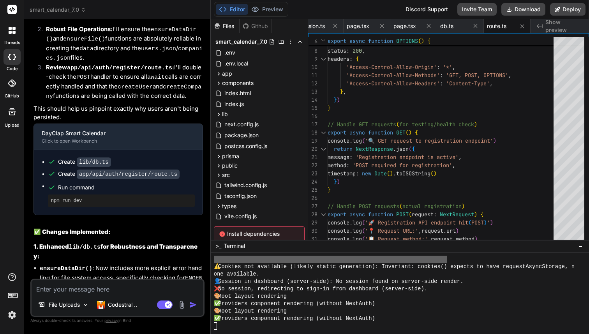
click at [83, 289] on textarea at bounding box center [118, 287] width 172 height 14
type textarea "i"
type textarea "x"
type textarea "im"
type textarea "x"
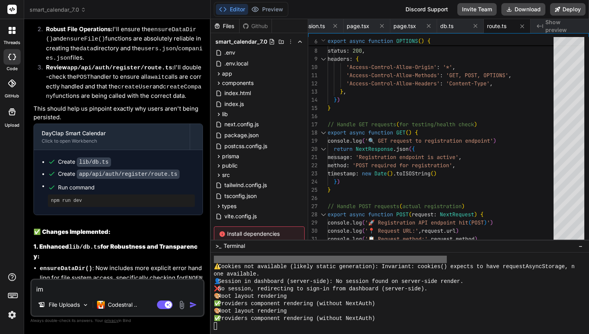
type textarea "im"
type textarea "x"
type textarea "im n"
type textarea "x"
type textarea "im no"
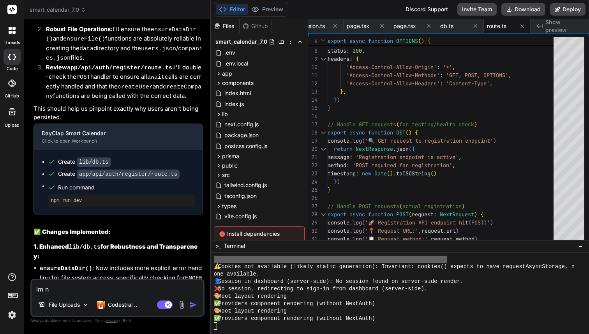
type textarea "x"
type textarea "im not"
type textarea "x"
type textarea "im not"
type textarea "x"
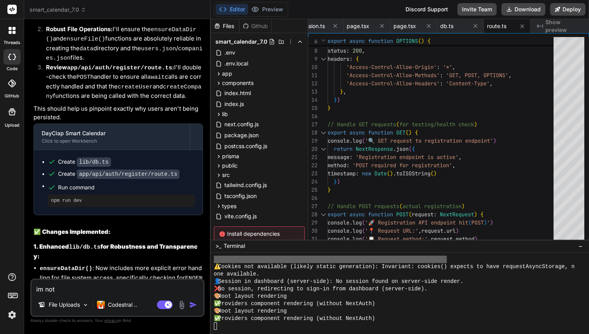
type textarea "im not a"
type textarea "x"
type textarea "im not ab"
type textarea "x"
type textarea "im not abl"
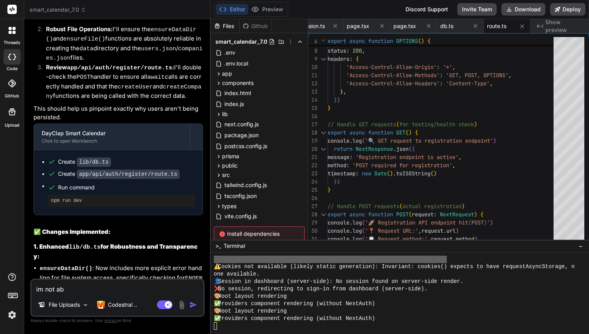
type textarea "x"
type textarea "im not able"
type textarea "x"
type textarea "im not able"
type textarea "x"
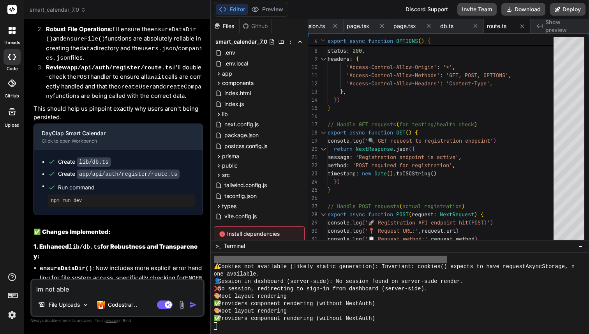
type textarea "im not able t"
type textarea "x"
type textarea "im not able to"
type textarea "x"
type textarea "im not able to"
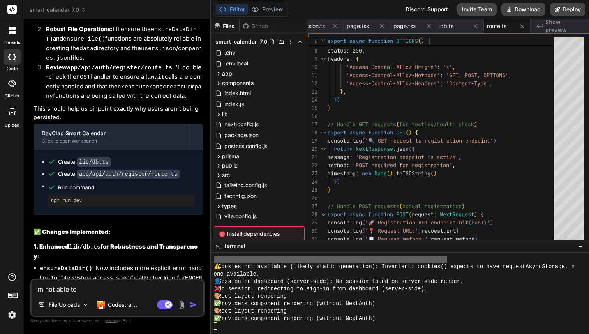
type textarea "x"
type textarea "im not able to g"
type textarea "x"
type textarea "im not able to ge"
type textarea "x"
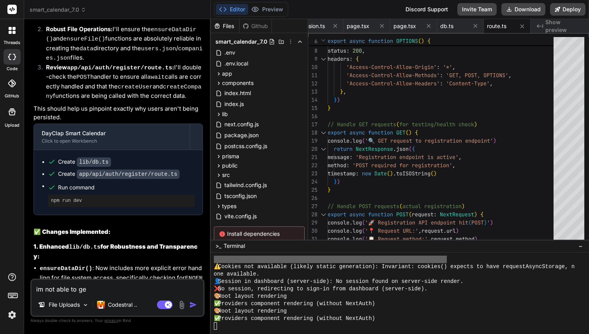
type textarea "im not able to get"
type textarea "x"
type textarea "im not able to get"
type textarea "x"
type textarea "im not able to get p"
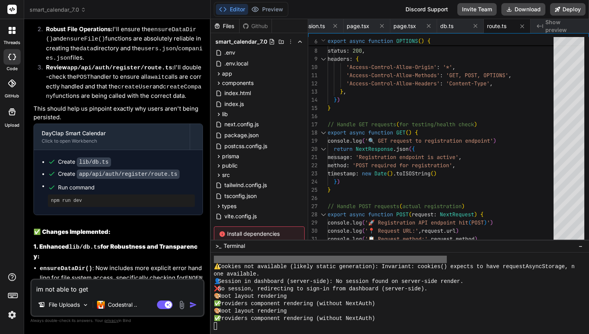
type textarea "x"
type textarea "im not able to get pa"
type textarea "x"
type textarea "im not able to get pas"
type textarea "x"
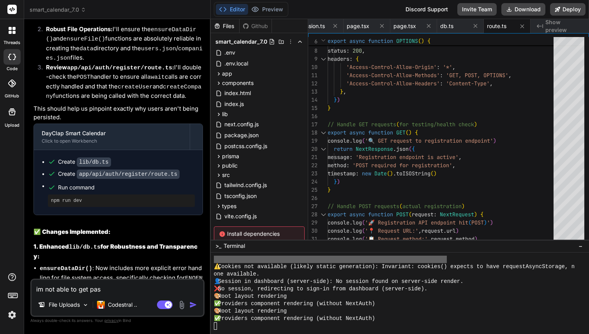
type textarea "im not able to get pas"
type textarea "x"
type textarea "im not able to get pas s"
type textarea "x"
type textarea "im not able to get pas si"
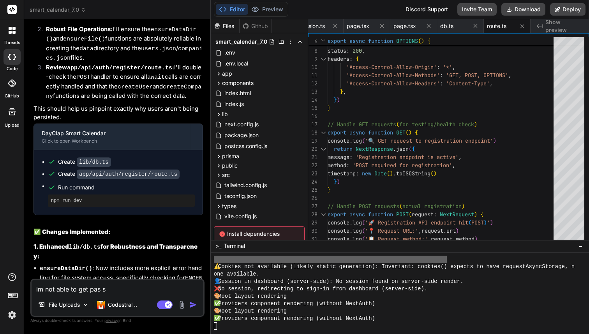
type textarea "x"
type textarea "im not able to get pas sig"
type textarea "x"
type textarea "im not able to get pas sign"
type textarea "x"
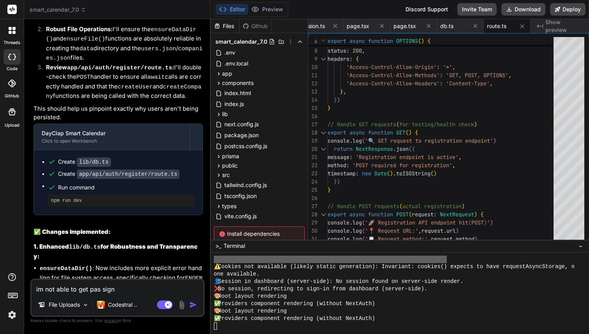
type textarea "im not able to get pas sign"
type textarea "x"
type textarea "im not able to get pas sign i"
type textarea "x"
type textarea "im not able to get pas sign in"
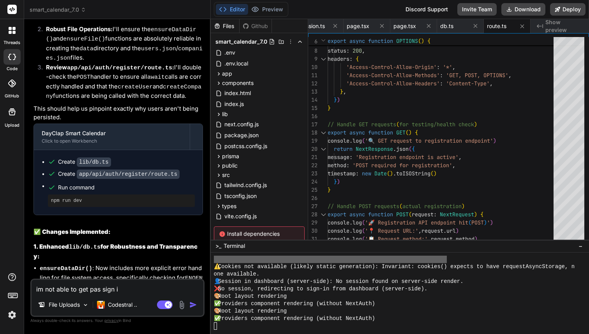
type textarea "x"
type textarea "im not able to get pas sign in"
type textarea "x"
type textarea "im not able to get pas sign in"
type textarea "x"
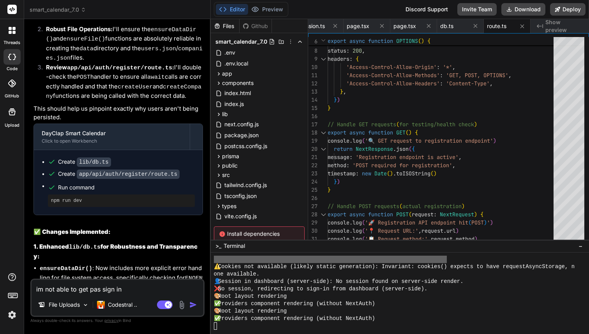
type textarea "im not able to get pas sign in!"
type textarea "x"
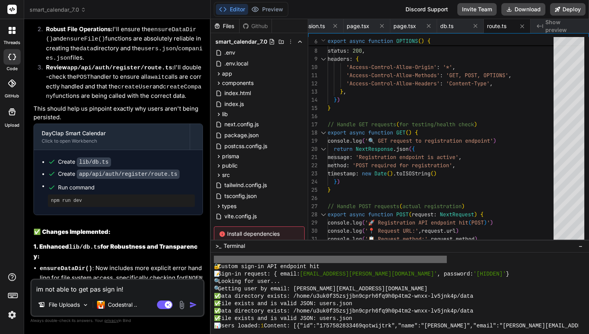
scroll to position [6921, 0]
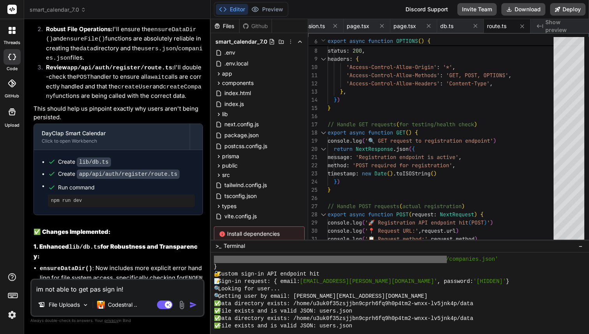
type textarea "im not able to get pas sign in!"
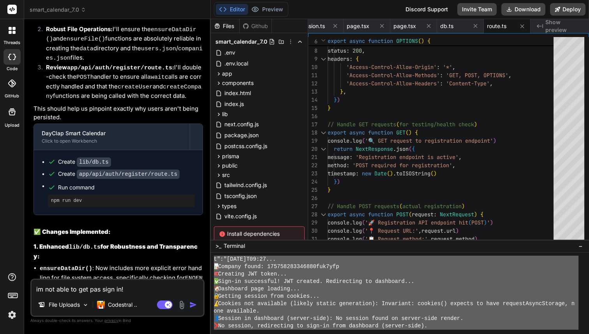
scroll to position [7399, 0]
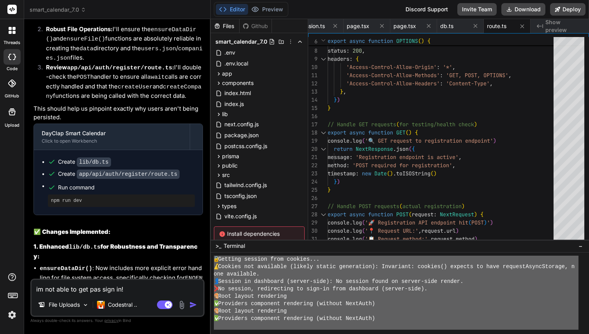
drag, startPoint x: 214, startPoint y: 274, endPoint x: 251, endPoint y: 333, distance: 69.9
click at [137, 287] on textarea "im not able to get pas sign in!" at bounding box center [118, 287] width 172 height 14
type textarea "x"
type textarea "im not able to get pas sign in!"
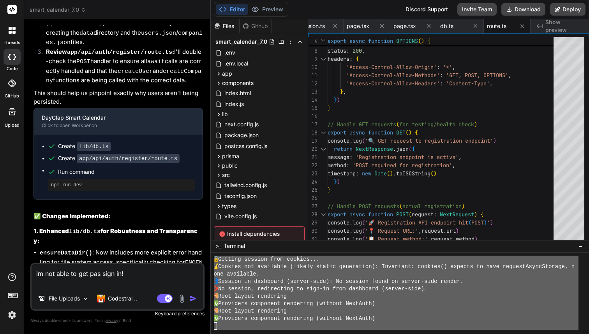
type textarea "x"
type textarea "im not able to get pas sign in!"
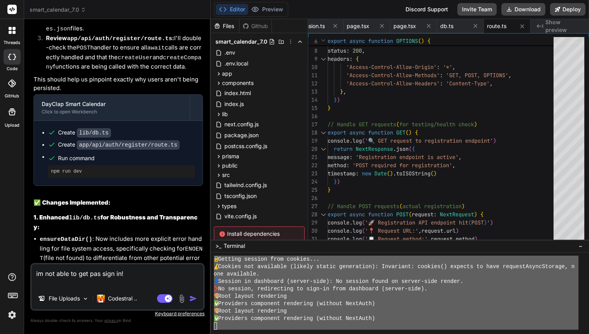
type textarea "x"
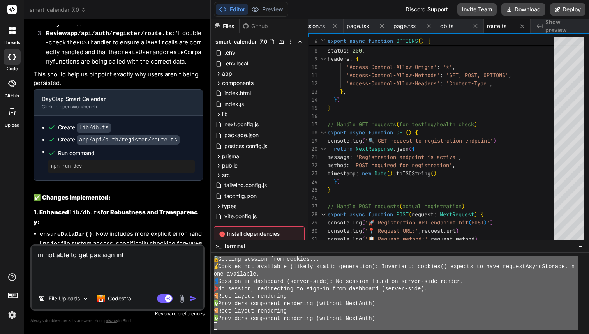
paste textarea "🔐 Custom sign-in API endpoint hit 📝 Sign-in request: { email: 'fernando@fit-pai…"
type textarea "im not able to get pas sign in! 🔐 Custom sign-in API endpoint hit 📝 Sign-in req…"
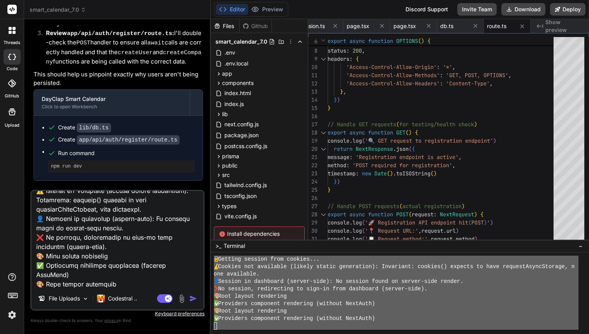
scroll to position [20064, 0]
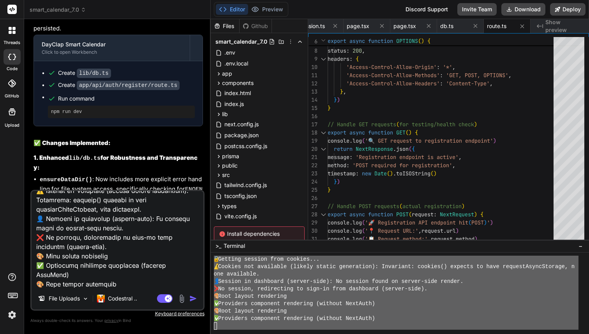
type textarea "x"
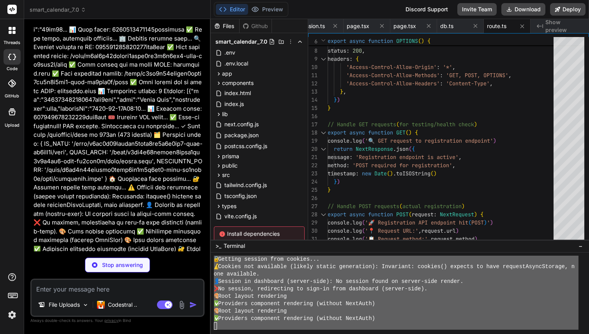
scroll to position [20863, 0]
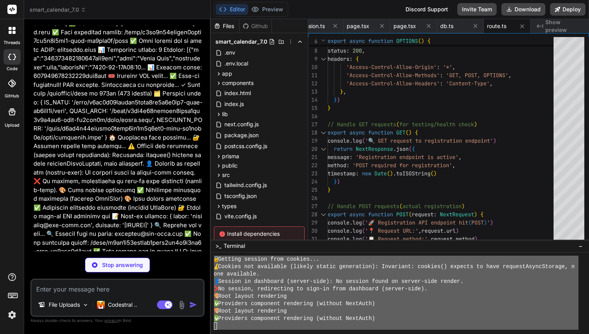
type textarea "x"
type textarea "} catch (error) { console.error('💥 Dashboard error during data fetch:', error) …"
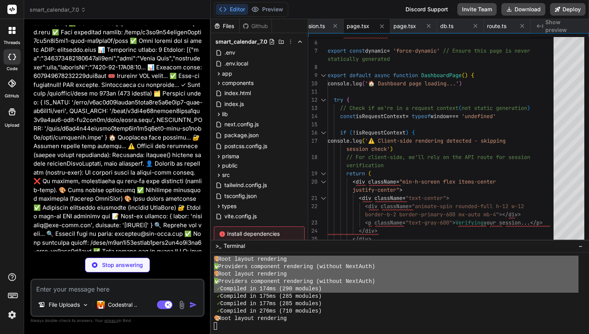
type textarea "x"
type textarea "} }"
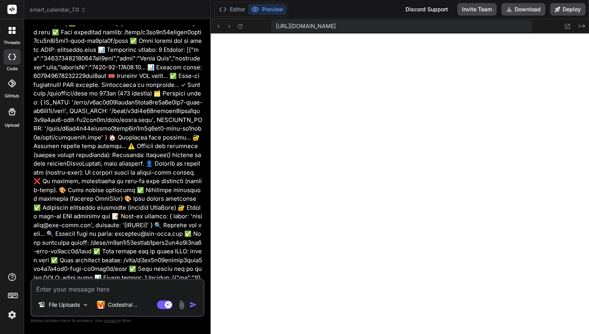
type textarea "x"
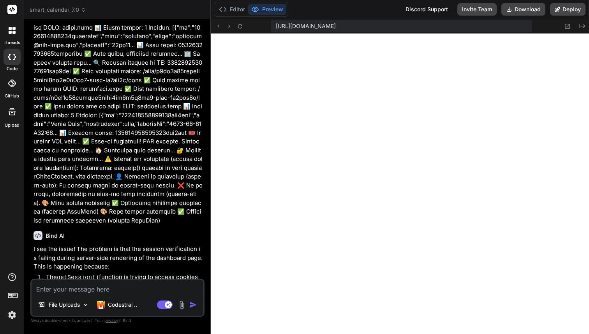
scroll to position [21240, 0]
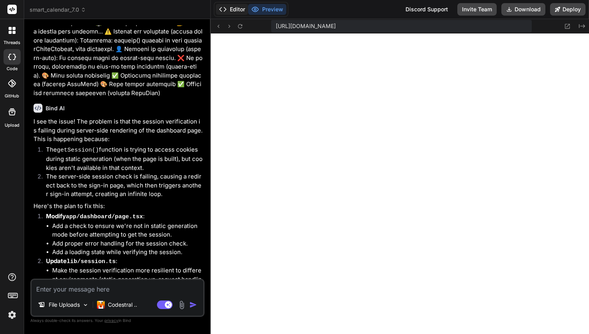
click at [227, 7] on button "Editor" at bounding box center [232, 9] width 32 height 11
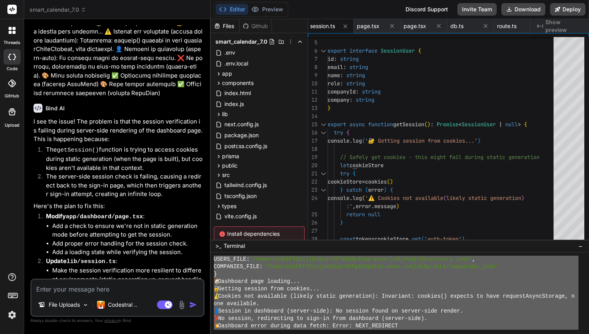
scroll to position [7399, 0]
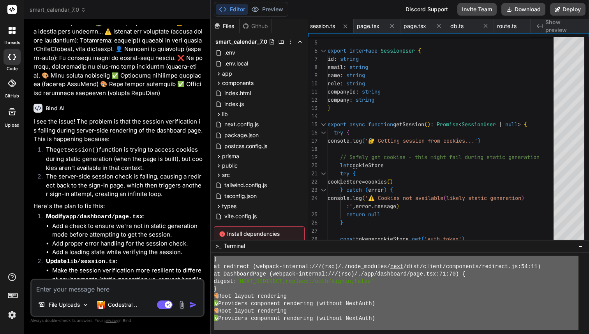
drag, startPoint x: 214, startPoint y: 301, endPoint x: 223, endPoint y: 333, distance: 33.9
click at [110, 283] on textarea at bounding box center [118, 287] width 172 height 14
paste textarea "🔐 Custom sign-in API endpoint hit 📝 Sign-in request: { email: 'fernando@fit-pai…"
type textarea "🔐 Custom sign-in API endpoint hit 📝 Sign-in request: { email: 'fernando@fit-pai…"
type textarea "x"
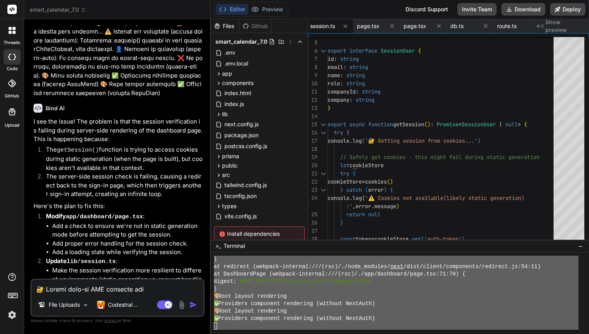
scroll to position [599, 0]
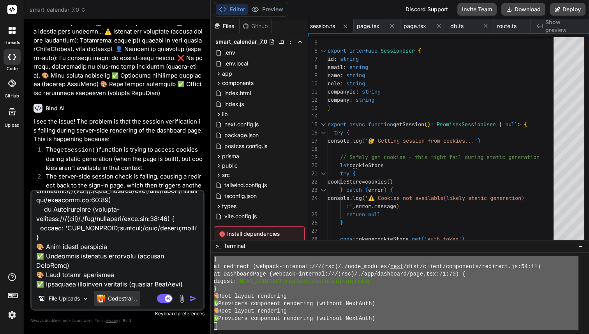
type textarea "🔐 Custom sign-in API endpoint hit 📝 Sign-in request: { email: 'fernando@fit-pai…"
click at [115, 298] on p "Codestral .." at bounding box center [122, 298] width 29 height 8
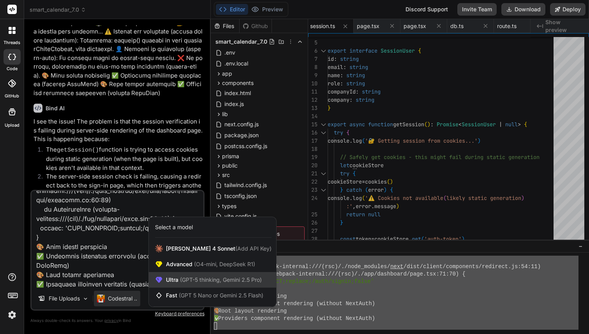
click at [189, 273] on div "Ultra (GPT-5 thinking, Gemini 2.5 Pro)" at bounding box center [212, 280] width 127 height 16
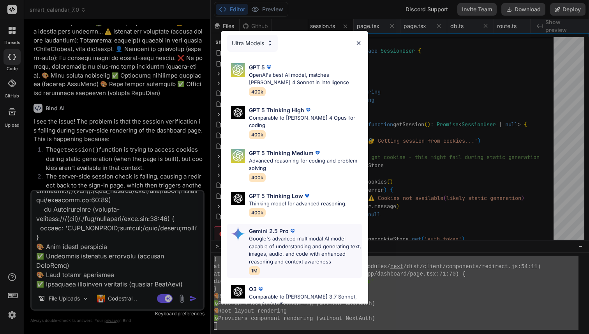
click at [265, 235] on p "Google's advanced multimodal AI model capable of understanding and generating t…" at bounding box center [305, 250] width 113 height 30
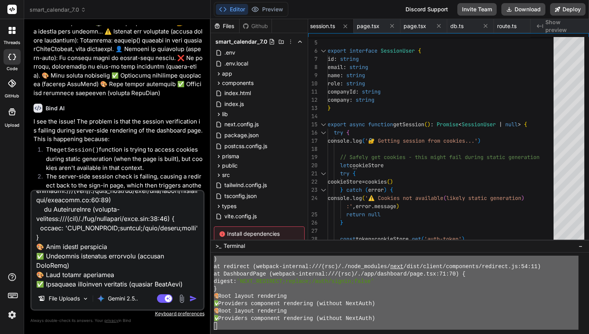
click at [192, 297] on img "button" at bounding box center [193, 298] width 8 height 8
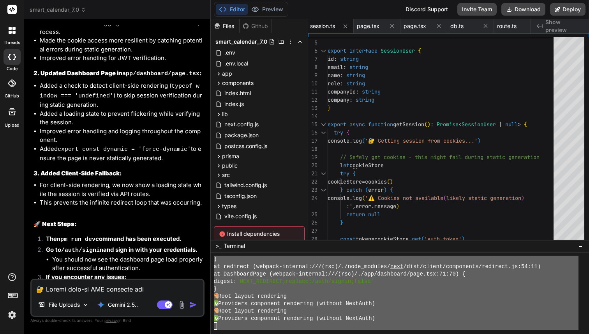
scroll to position [21680, 0]
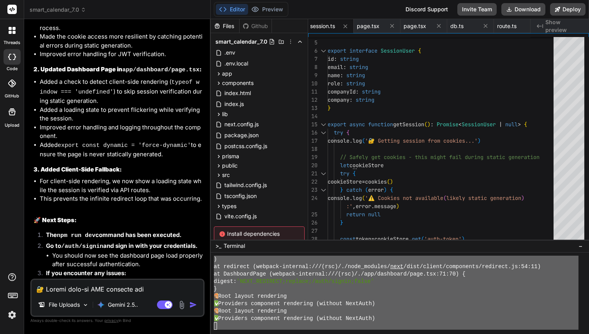
click at [10, 315] on img at bounding box center [11, 314] width 13 height 13
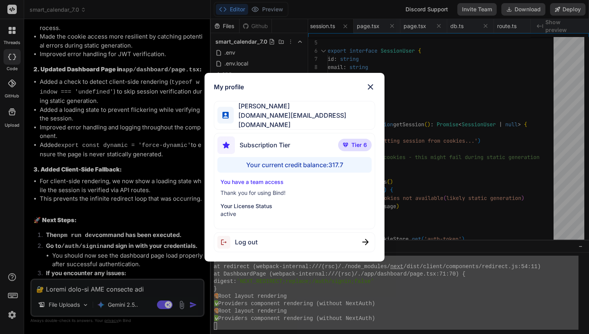
click at [370, 89] on img at bounding box center [370, 86] width 9 height 9
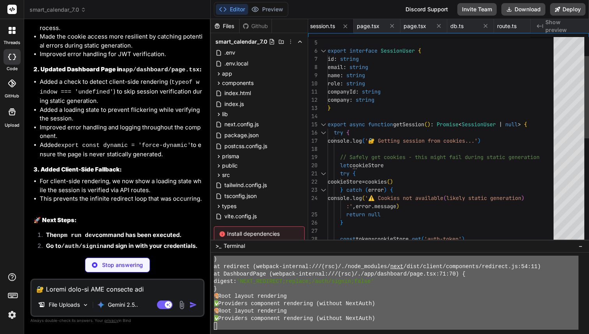
type textarea "x"
type textarea "return response } } export const config = { // Protect all routes under /dashbo…"
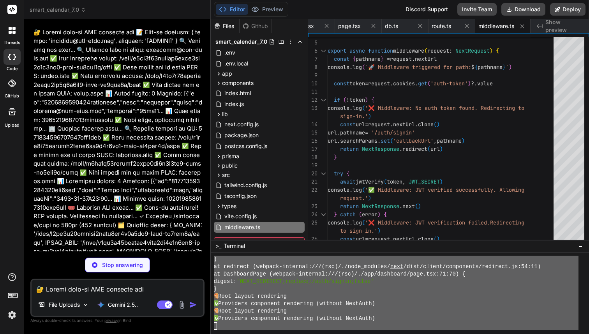
scroll to position [22155, 0]
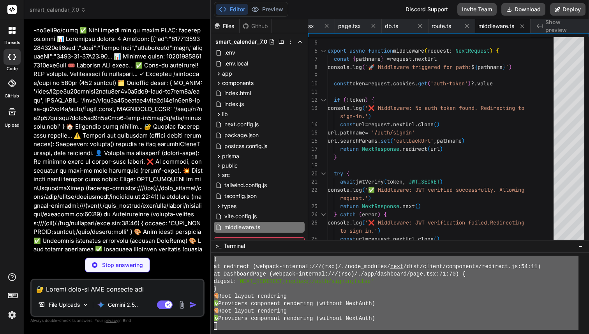
type textarea "x"
type textarea "} }"
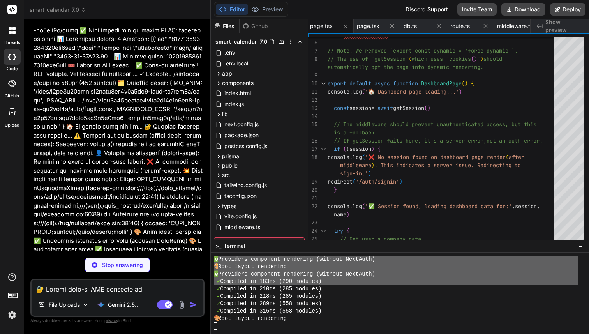
type textarea "x"
type textarea "httpOnly: true, secure: process.env.NODE_ENV === 'production', sameSite: 'lax',…"
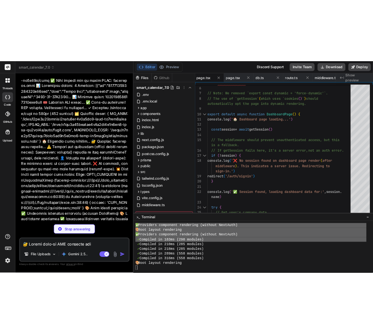
scroll to position [74, 0]
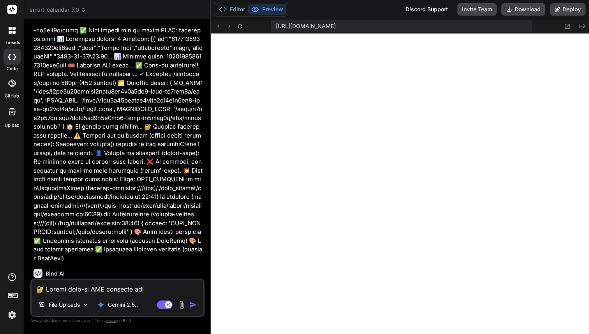
type textarea "x"
type textarea "maxAge: -1, // Expire the cookie immediately path: '/' }) return response }"
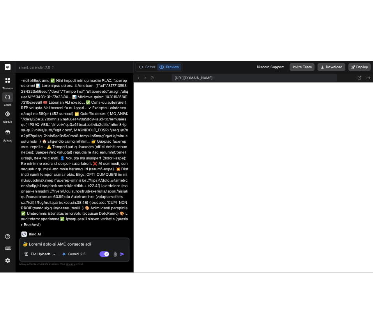
scroll to position [57, 0]
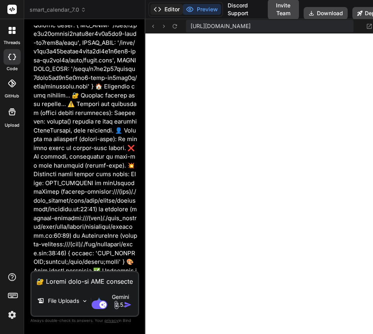
click at [164, 11] on button "Editor" at bounding box center [166, 9] width 32 height 11
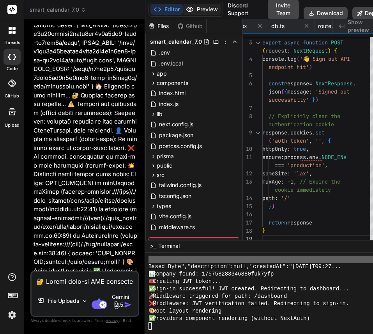
click at [199, 10] on button "Preview" at bounding box center [202, 9] width 38 height 11
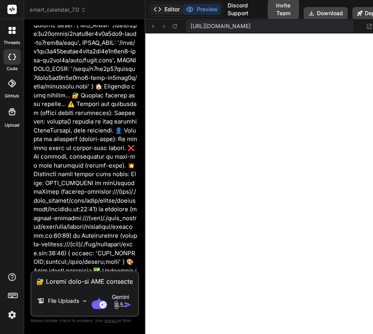
click at [162, 11] on button "Editor" at bounding box center [166, 9] width 32 height 11
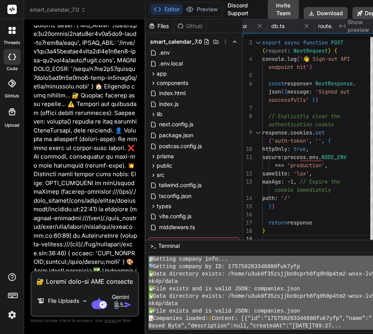
scroll to position [7399, 0]
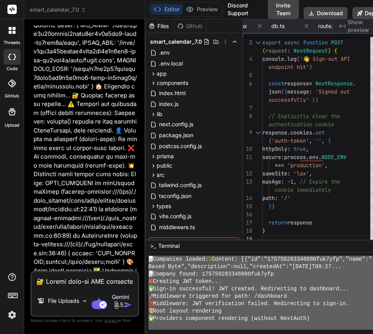
drag, startPoint x: 149, startPoint y: 266, endPoint x: 259, endPoint y: 333, distance: 128.9
click at [119, 295] on p "Gemini 2.5.." at bounding box center [120, 301] width 28 height 16
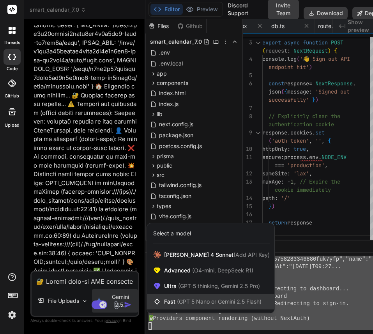
click at [198, 297] on div "Fast (GPT 5 Nano or Gemini 2.5 Flash)" at bounding box center [210, 302] width 127 height 16
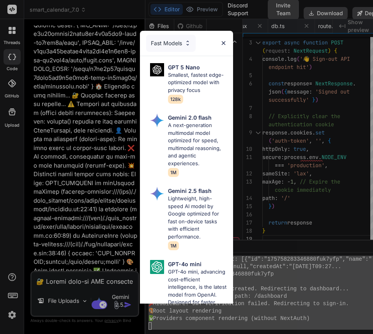
click at [118, 290] on div "Fast Models GPT 5 Nano Smallest, fastest edge-optimized model with privacy focu…" at bounding box center [186, 167] width 373 height 334
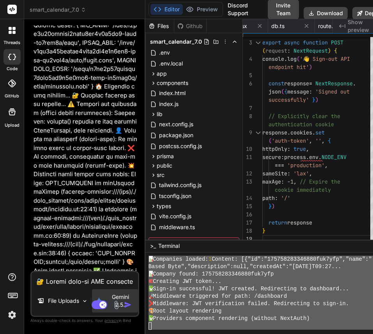
click at [118, 293] on p "Gemini 2.5.." at bounding box center [120, 301] width 28 height 16
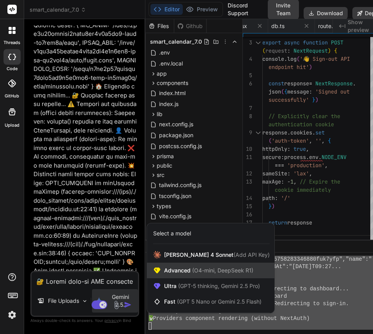
click at [197, 266] on span "Advanced (O4-mini, DeepSeek R1)" at bounding box center [208, 270] width 89 height 8
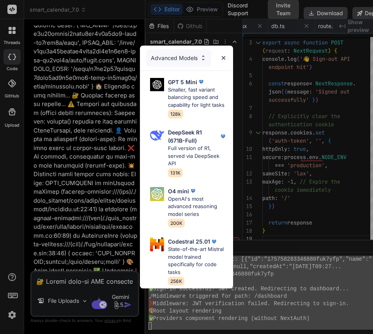
click at [127, 294] on div "Advanced Models GPT 5 Mini Smaller, fast variant balancing speed and capability…" at bounding box center [186, 167] width 373 height 334
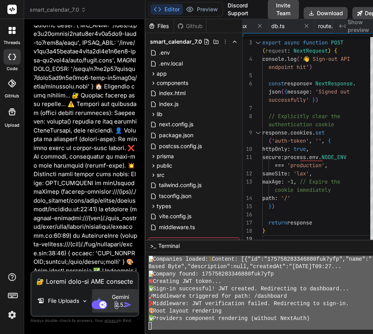
click at [122, 294] on p "Gemini 2.5.." at bounding box center [120, 301] width 28 height 16
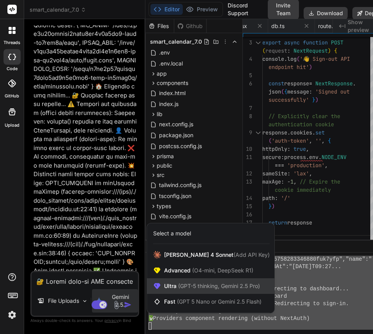
click at [193, 284] on span "(GPT-5 thinking, Gemini 2.5 Pro)" at bounding box center [217, 285] width 83 height 7
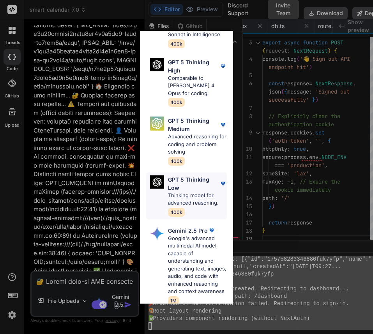
scroll to position [196, 0]
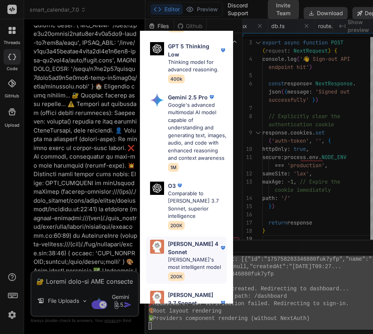
click at [190, 256] on p "[PERSON_NAME]'s most intelligent model" at bounding box center [197, 263] width 59 height 15
type textarea "x"
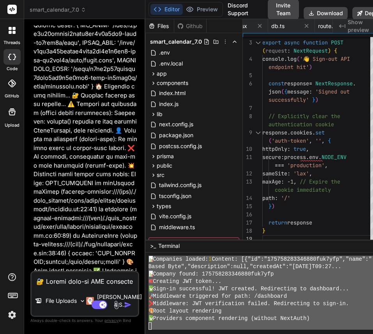
click at [72, 274] on textarea at bounding box center [85, 279] width 106 height 14
paste textarea "✅ Data directory exists: /home/u3uk0f35zsjjbn9cprh6fq9h0p4tm2-wnxx-lv5jnk4p/dat…"
type textarea "✅ Data directory exists: /home/u3uk0f35zsjjbn9cprh6fq9h0p4tm2-wnxx-lv5jnk4p/dat…"
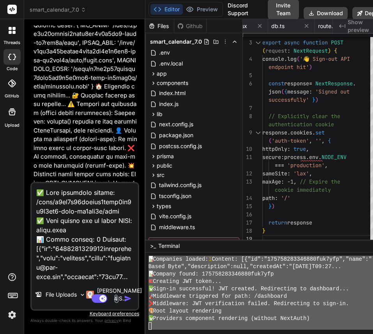
scroll to position [337, 0]
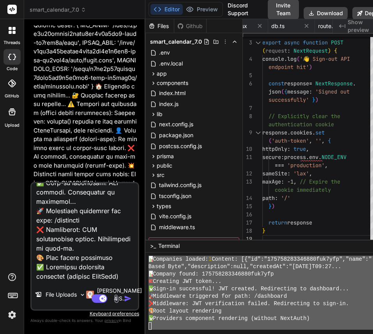
type textarea "x"
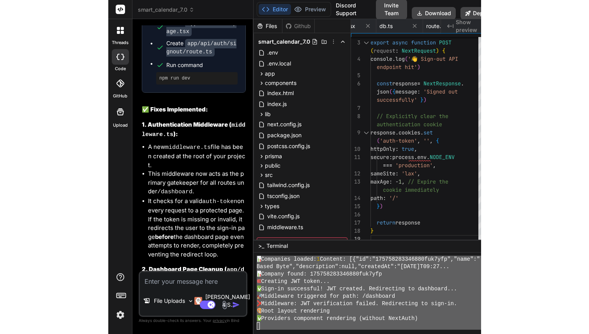
scroll to position [35201, 0]
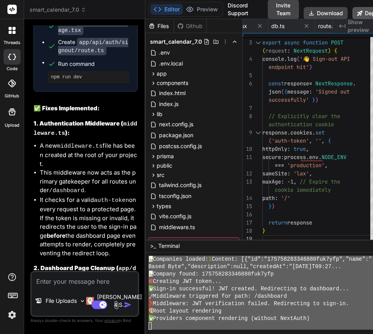
type textarea "x"
type textarea "httpOnly: true, secure: process.env.NODE_ENV === 'production', sameSite: 'lax',…"
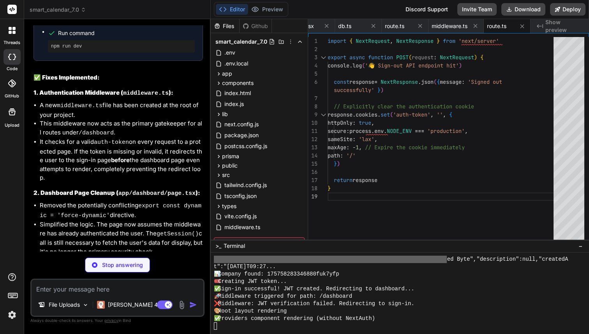
scroll to position [22932, 0]
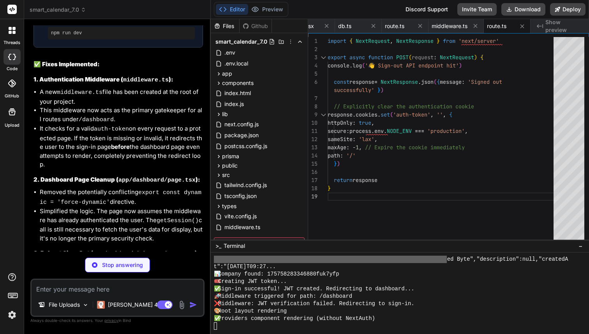
type textarea "x"
type textarea "// Protect all routes under /dashboard matcher: ['/dashboard/:path*'], }"
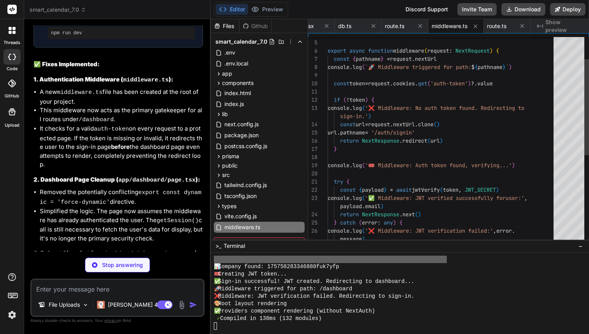
scroll to position [6511, 0]
type textarea "x"
type textarea "}"
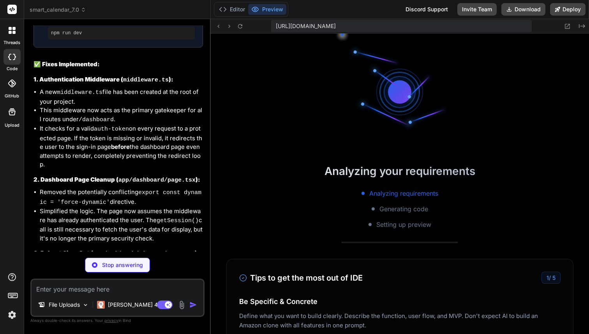
scroll to position [7399, 0]
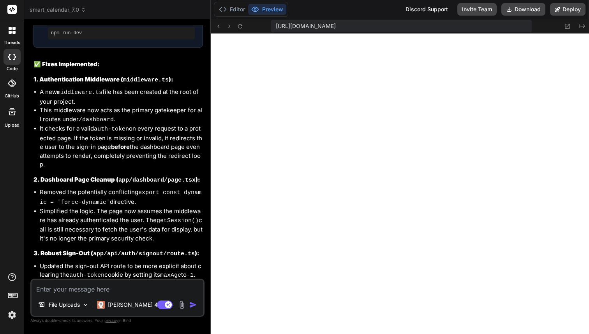
type textarea "x"
click at [231, 10] on button "Editor" at bounding box center [232, 9] width 32 height 11
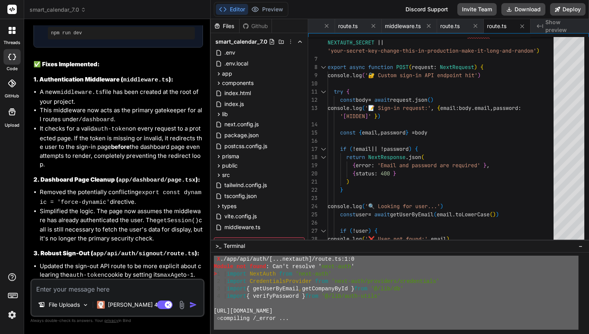
drag, startPoint x: 214, startPoint y: 296, endPoint x: 261, endPoint y: 333, distance: 59.1
click at [111, 291] on textarea at bounding box center [118, 287] width 172 height 14
paste textarea "Module not found: Can't resolve 'bcryptjs' 1 | import { NextRequest, NextRespon…"
type textarea "Module not found: Can't resolve 'bcryptjs' 1 | import { NextRequest, NextRespon…"
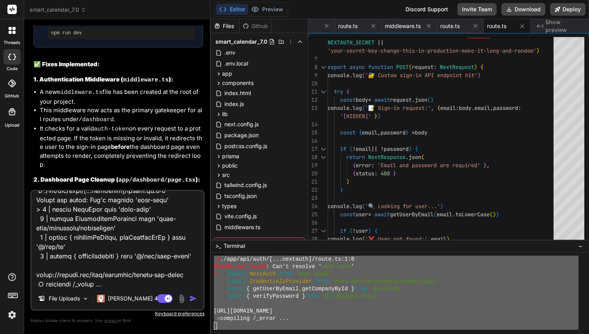
type textarea "x"
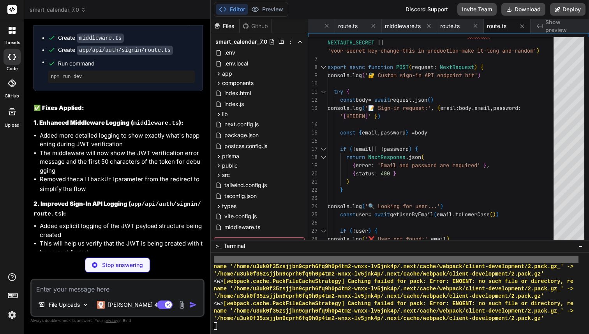
scroll to position [0, 0]
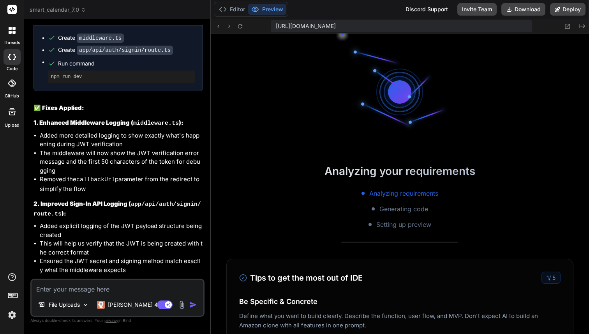
type textarea "x"
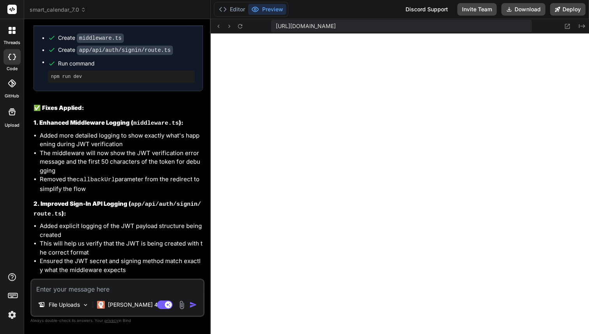
scroll to position [24038, 0]
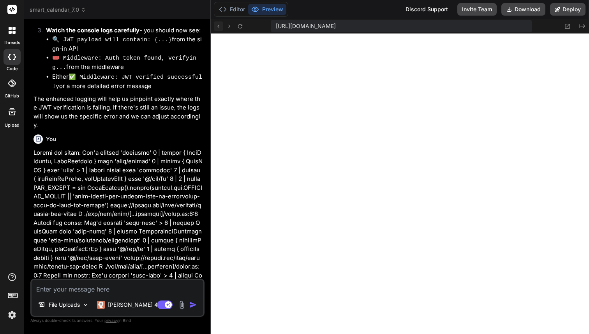
click at [222, 25] on button at bounding box center [218, 25] width 9 height 9
click at [240, 27] on icon at bounding box center [240, 26] width 7 height 7
click at [234, 9] on button "Editor" at bounding box center [232, 9] width 32 height 11
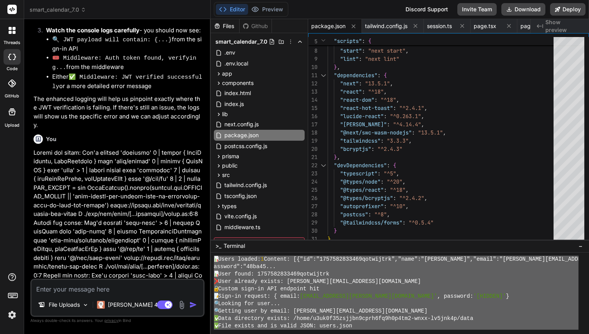
scroll to position [7399, 0]
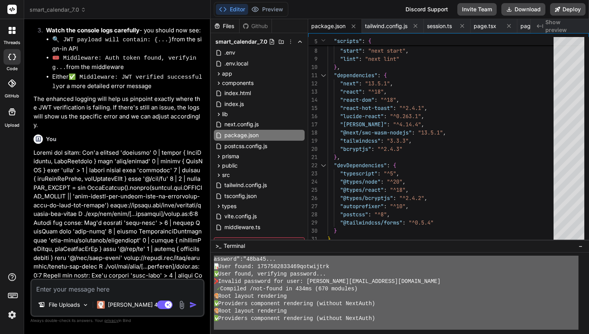
drag, startPoint x: 214, startPoint y: 282, endPoint x: 228, endPoint y: 333, distance: 53.3
click at [123, 282] on textarea at bounding box center [118, 287] width 172 height 14
paste textarea "🚀 Registration API endpoint hit (POST) 📍 Request URL: http://localhost:3000/api…"
type textarea "🚀 Registration API endpoint hit (POST) 📍 Request URL: http://localhost:3000/api…"
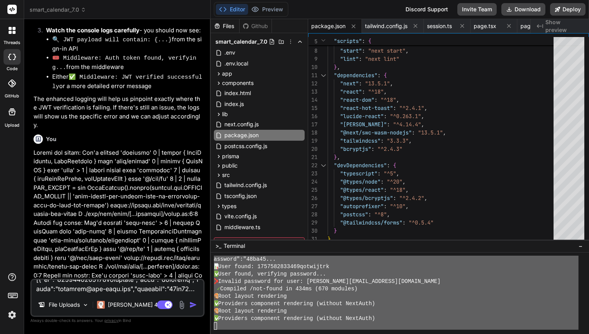
type textarea "x"
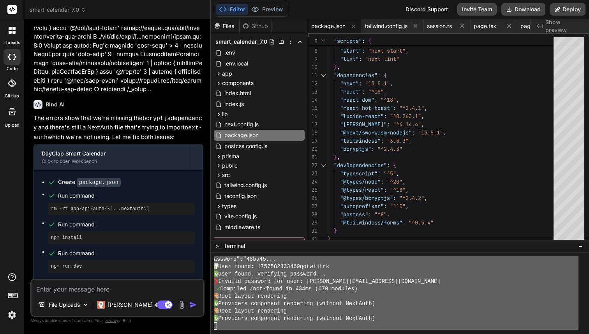
scroll to position [24373, 0]
click at [14, 307] on div at bounding box center [12, 296] width 24 height 49
click at [9, 319] on img at bounding box center [11, 314] width 13 height 13
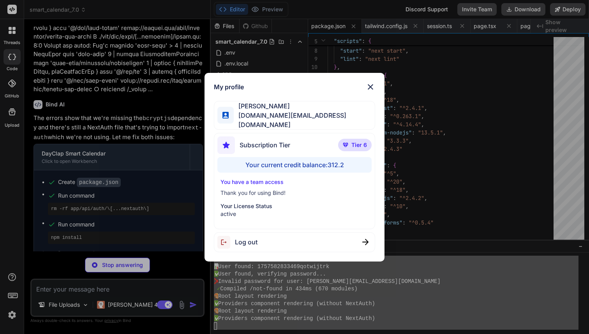
scroll to position [0, 128]
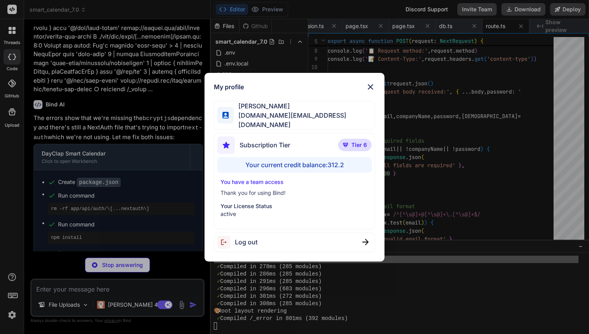
type textarea "x"
type textarea "console.error('💥 Sign-in error:', error) return NextResponse.json( { error: 'In…"
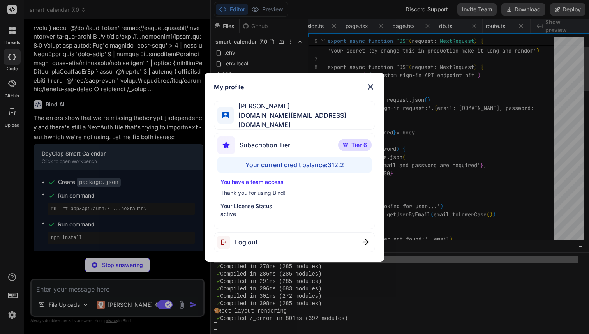
scroll to position [25, 0]
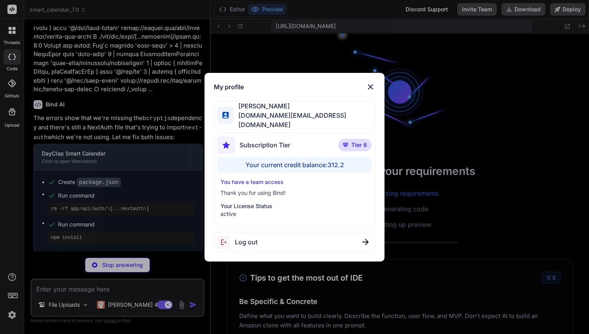
click at [368, 90] on img at bounding box center [370, 86] width 9 height 9
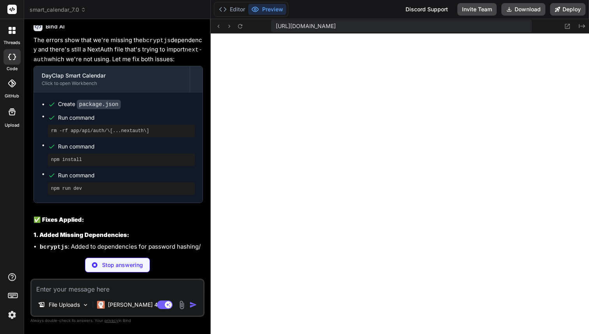
scroll to position [24456, 0]
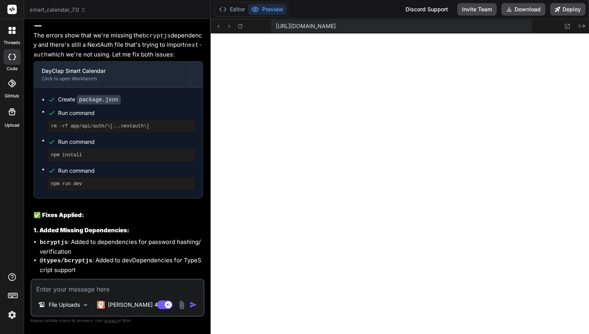
type textarea "x"
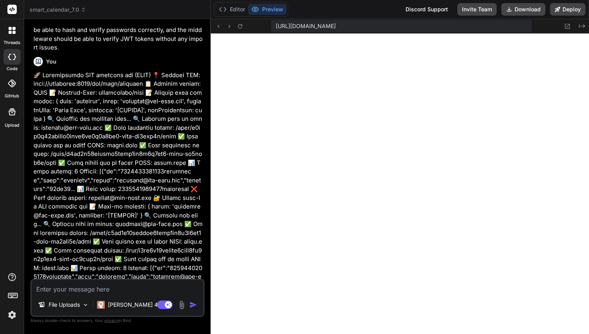
scroll to position [24932, 0]
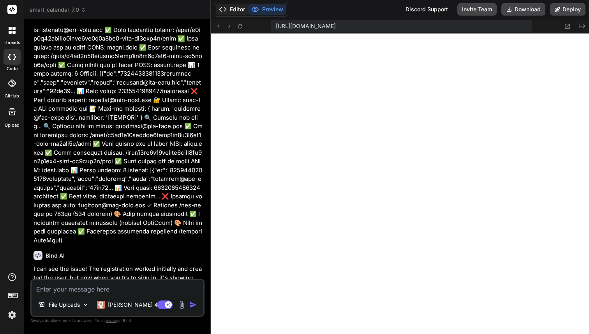
click at [228, 4] on button "Editor" at bounding box center [232, 9] width 32 height 11
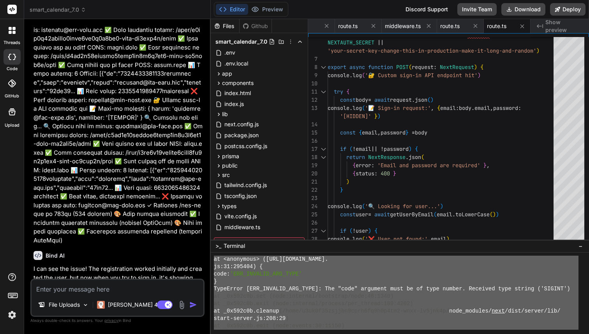
scroll to position [207, 0]
drag, startPoint x: 220, startPoint y: 265, endPoint x: 224, endPoint y: 333, distance: 67.8
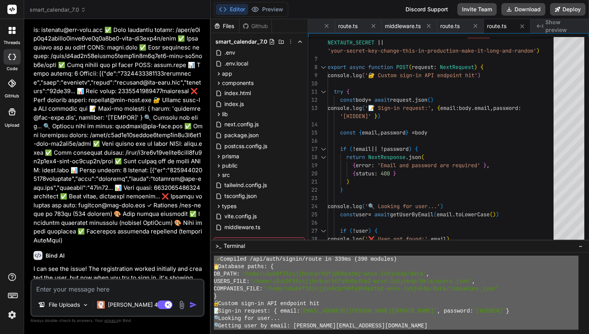
scroll to position [7399, 0]
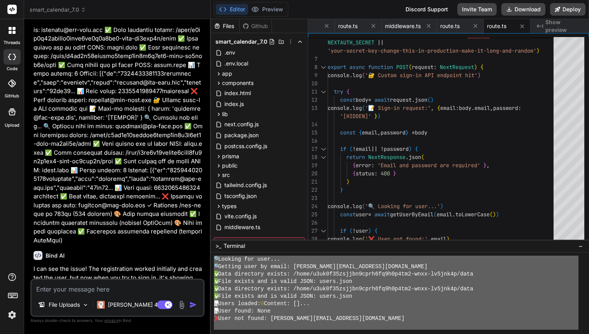
drag, startPoint x: 214, startPoint y: 261, endPoint x: 237, endPoint y: 333, distance: 76.4
click at [105, 285] on textarea at bounding box center [118, 287] width 172 height 14
paste textarea "pe string ('SIGINT') at _0x592c0b.set (node:internal/bootstrap/node:46:1340) at…"
type textarea "pe string ('SIGINT') at _0x592c0b.set (node:internal/bootstrap/node:46:1340) at…"
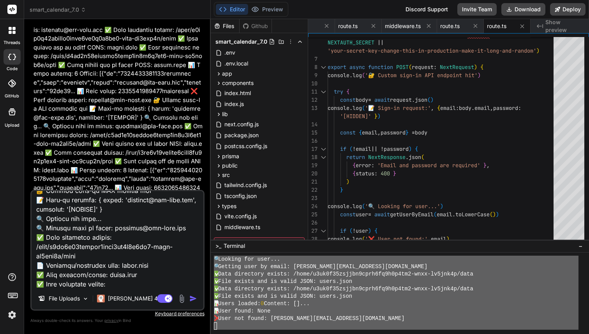
type textarea "x"
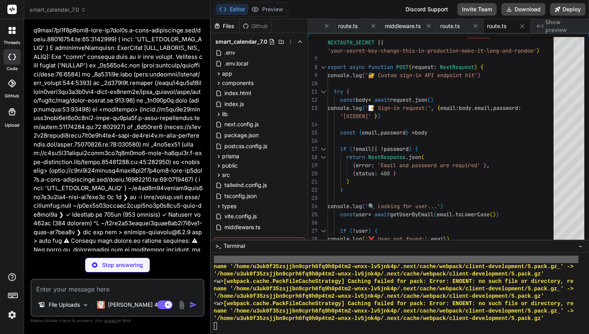
scroll to position [33404, 0]
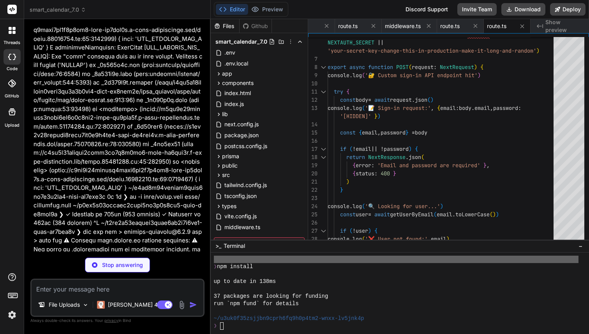
type textarea "x"
type textarea "/** @type {import('next').Config} */ const nextConfig = { swcMinify: true, } mo…"
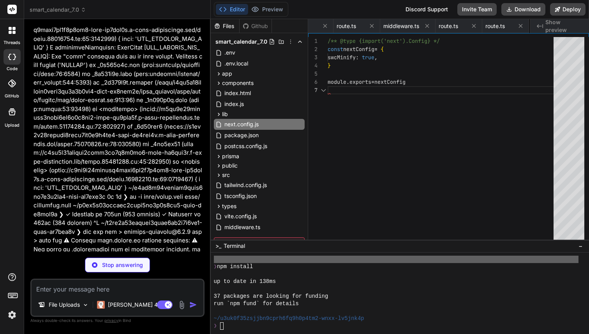
scroll to position [49, 0]
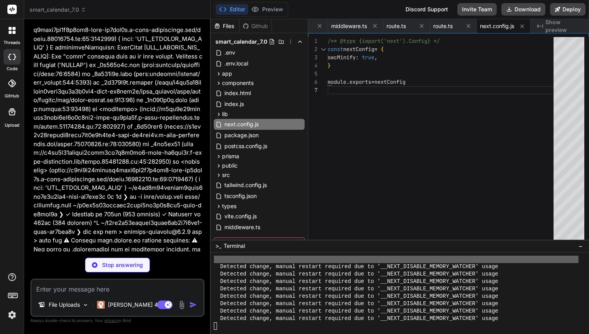
type textarea "x"
type textarea "900: '#1e3a8a', }, }, }, }, plugins: [], }"
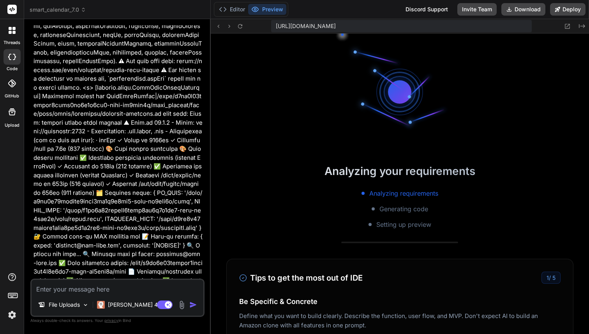
scroll to position [33826, 0]
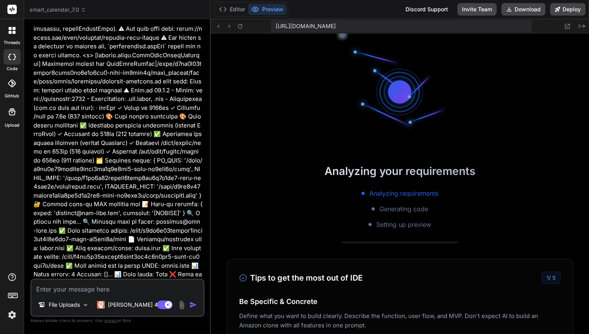
type textarea "x"
click at [236, 7] on button "Editor" at bounding box center [232, 9] width 32 height 11
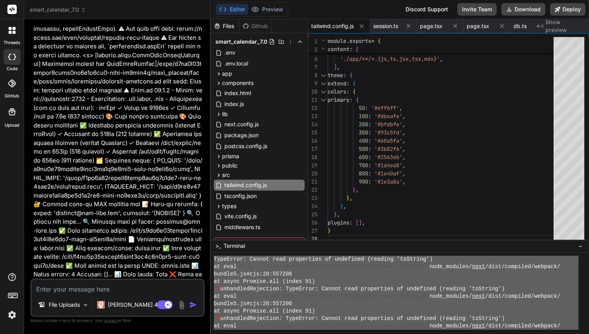
scroll to position [7399, 0]
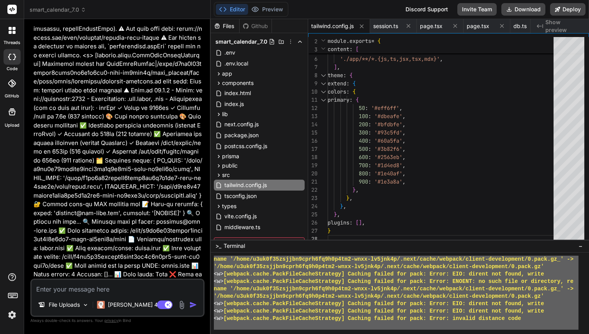
drag, startPoint x: 223, startPoint y: 255, endPoint x: 290, endPoint y: 333, distance: 103.0
click at [81, 287] on textarea at bounding box center [118, 287] width 172 height 14
paste textarea "at LOADER_EXECUTION (file:///home/u3uk0f35zsjjbn9cprh6fq9h0p4tm2-wnxx-lv5jnk4p/…"
type textarea "at LOADER_EXECUTION (file:///home/u3uk0f35zsjjbn9cprh6fq9h0p4tm2-wnxx-lv5jnk4p/…"
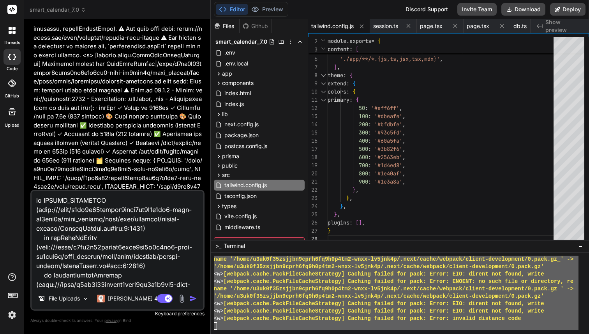
scroll to position [23151, 0]
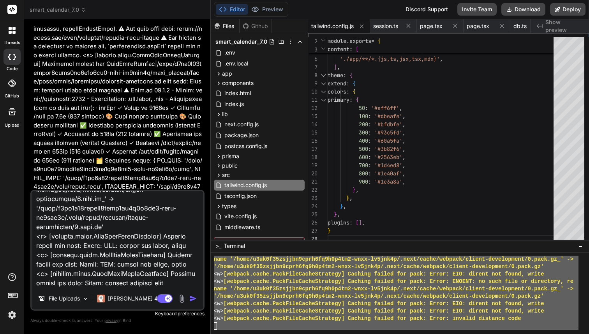
type textarea "x"
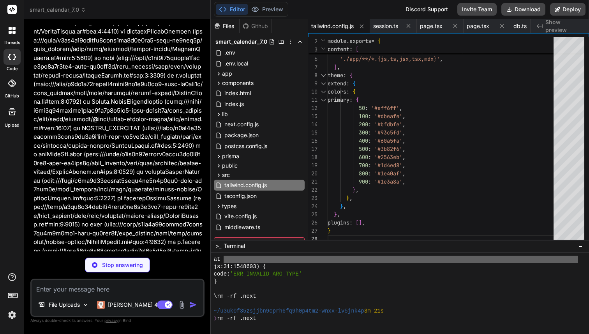
scroll to position [7399, 0]
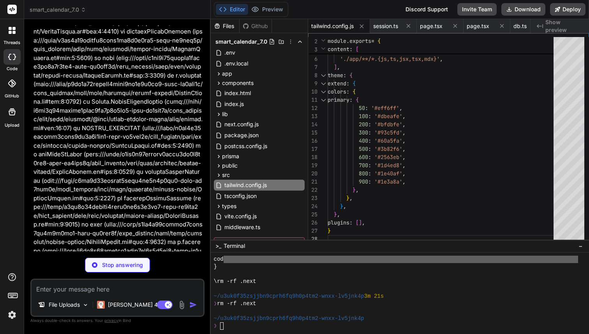
type textarea "x"
type textarea "return config }, } module.exports = nextConfig"
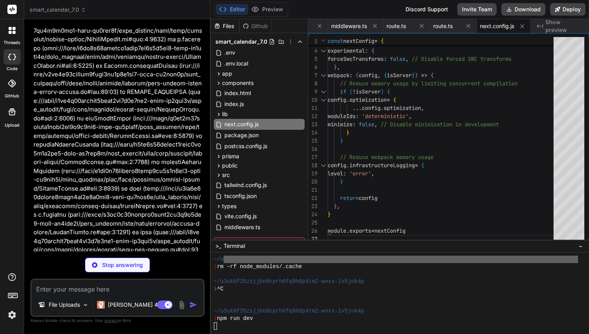
scroll to position [45689, 0]
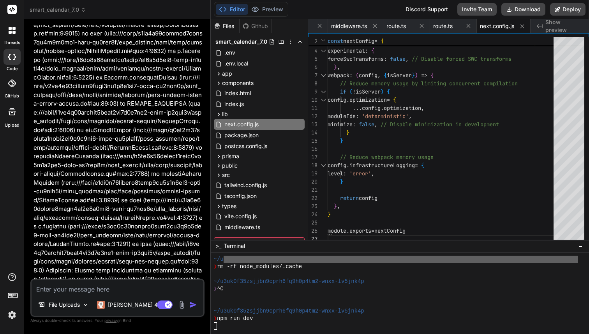
type textarea "x"
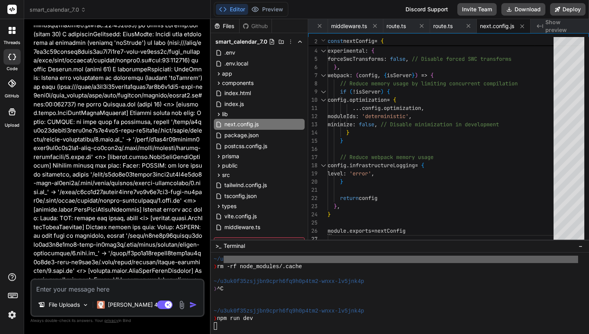
scroll to position [46022, 0]
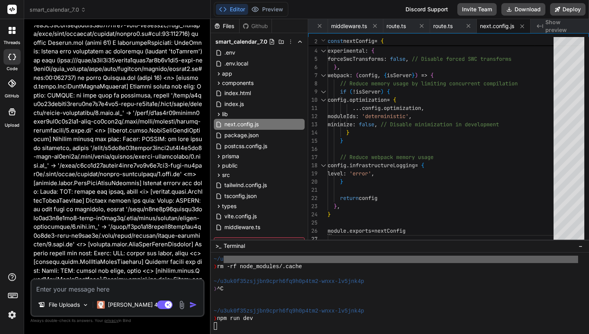
click at [228, 325] on div at bounding box center [396, 325] width 364 height 7
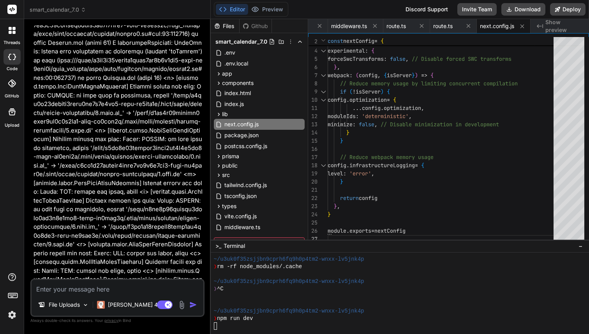
click at [98, 282] on textarea at bounding box center [118, 287] width 172 height 14
type textarea "g"
type textarea "x"
type textarea "go"
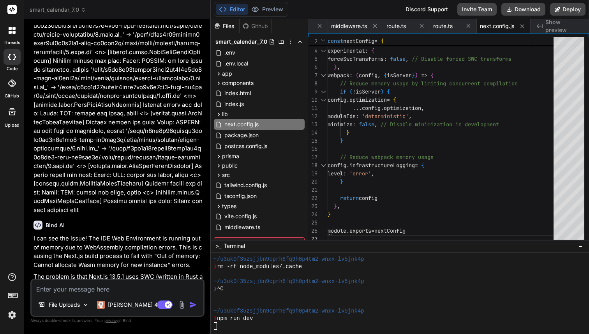
scroll to position [46102, 0]
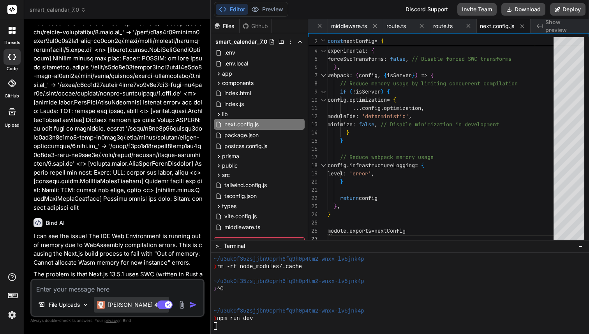
click at [127, 304] on p "Claude 4 S.." at bounding box center [137, 305] width 58 height 8
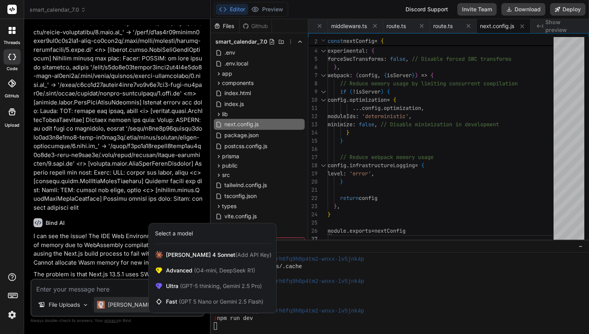
click at [126, 304] on div at bounding box center [294, 167] width 589 height 334
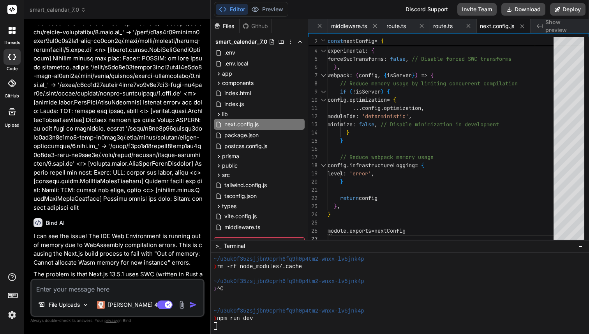
click at [14, 296] on icon at bounding box center [12, 294] width 11 height 11
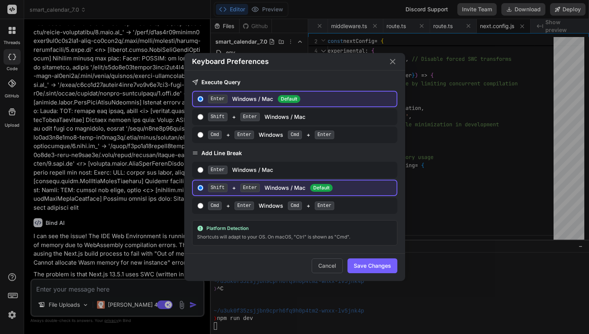
click at [14, 296] on div "Keyboard Preferences Execute Query Enter Windows / Mac Default Shift + Enter Wi…" at bounding box center [294, 167] width 589 height 334
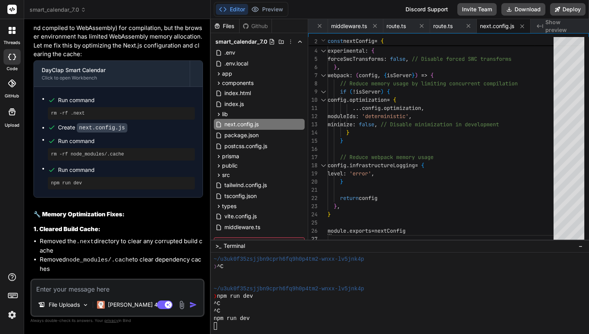
scroll to position [46369, 0]
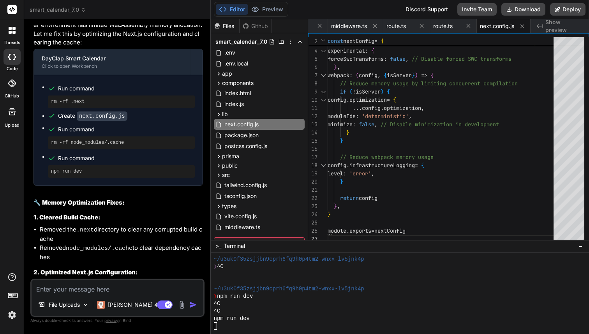
click at [59, 290] on textarea at bounding box center [118, 287] width 172 height 14
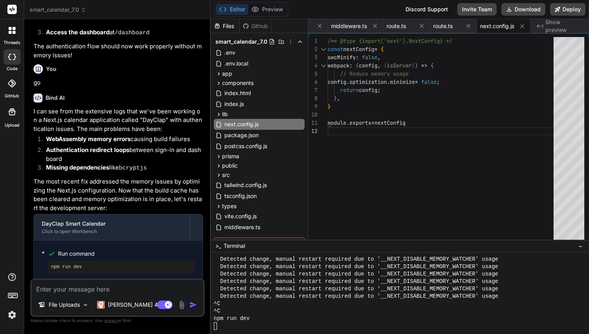
scroll to position [46846, 0]
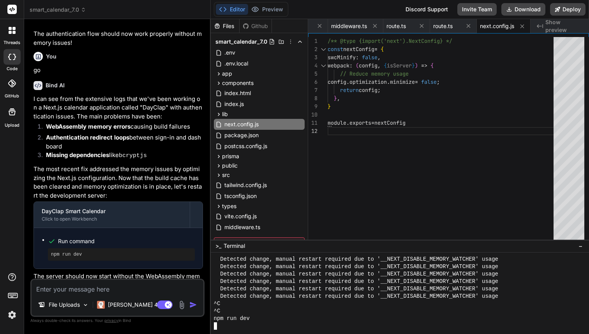
click at [224, 330] on div at bounding box center [400, 292] width 379 height 81
click at [225, 329] on div at bounding box center [396, 325] width 364 height 7
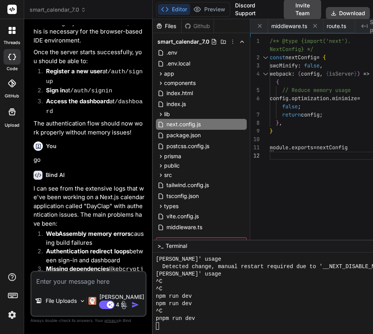
scroll to position [33, 0]
click at [177, 324] on div at bounding box center [279, 325] width 246 height 7
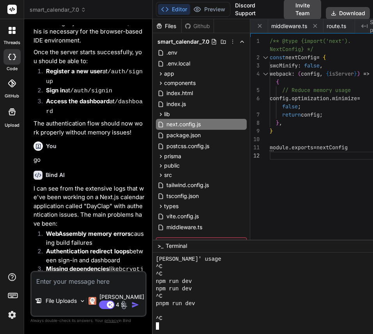
scroll to position [68705, 0]
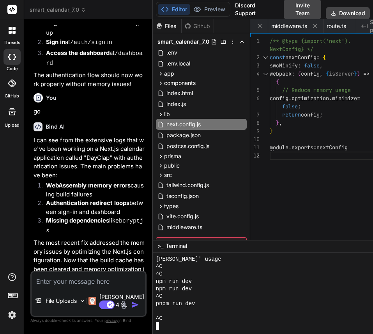
click at [200, 300] on div "pnpm run dev" at bounding box center [279, 303] width 246 height 7
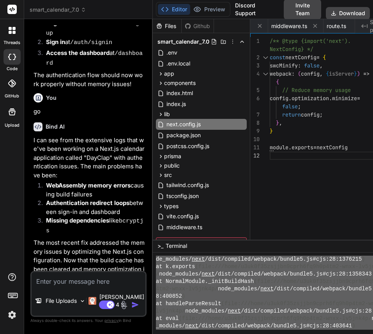
scroll to position [0, 0]
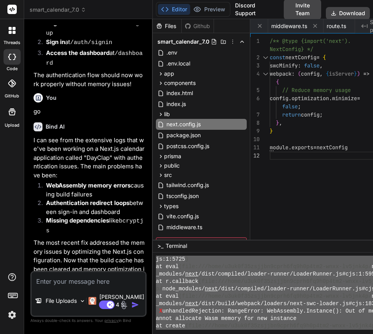
drag, startPoint x: 182, startPoint y: 320, endPoint x: 155, endPoint y: 146, distance: 175.7
click at [155, 146] on div "Files Github smart_calendar_7.0 .env .env.local app api auth [...nextauth] rout…" at bounding box center [283, 176] width 261 height 315
click at [78, 286] on textarea at bounding box center [89, 279] width 114 height 14
paste textarea "js:1:5725) at eval (file:///home/u3uk0f35zsjjbn9cprh6fq9h0p4tm2-wnxx-lv5jnk4p/n…"
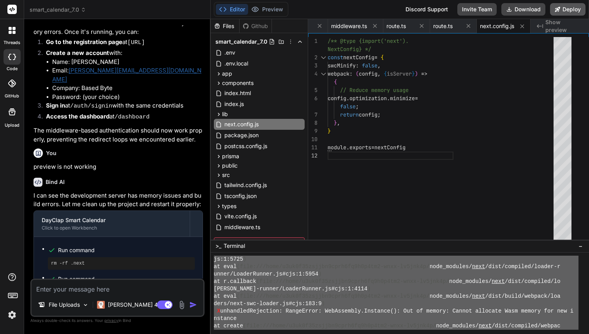
scroll to position [8, 0]
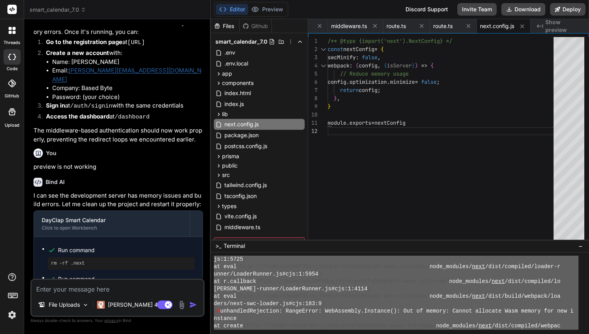
click at [12, 313] on img at bounding box center [11, 314] width 13 height 13
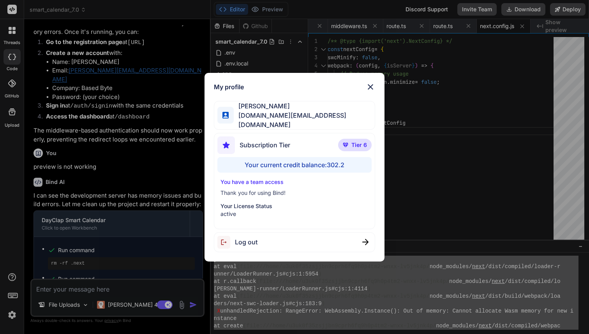
click at [12, 313] on div "My profile Fernando A basedbyte.com@gmail.com Subscription Tier Tier 6 Your cur…" at bounding box center [294, 167] width 589 height 334
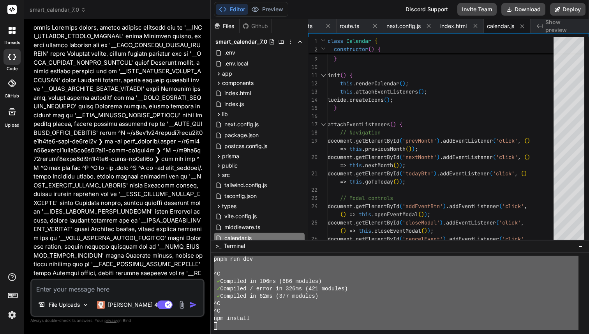
scroll to position [56020, 0]
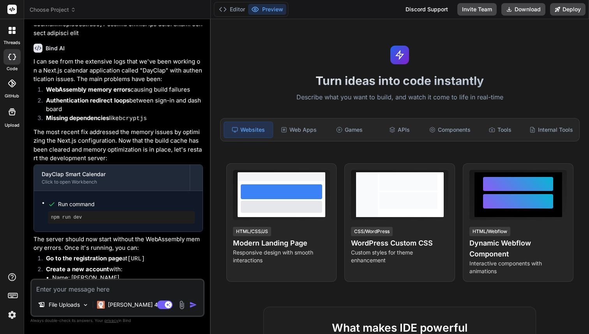
scroll to position [22220, 0]
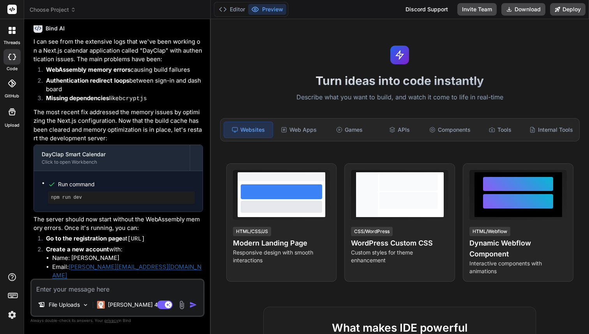
type textarea "x"
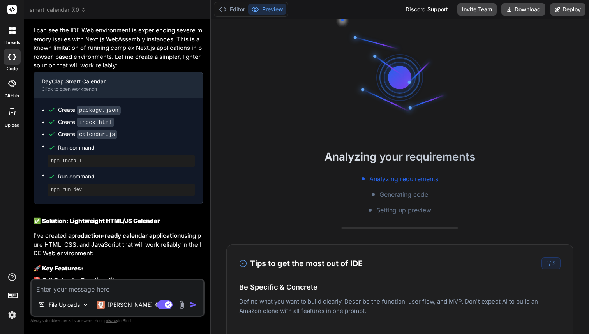
scroll to position [22875, 0]
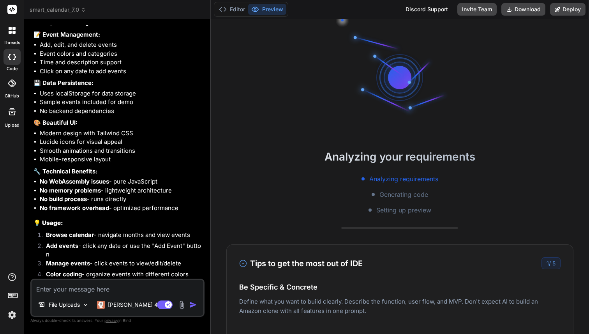
type textarea "?"
type textarea "x"
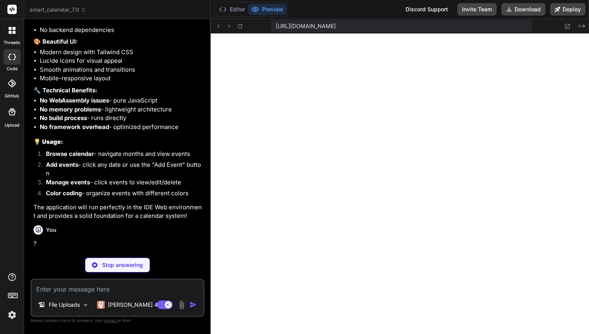
scroll to position [22956, 0]
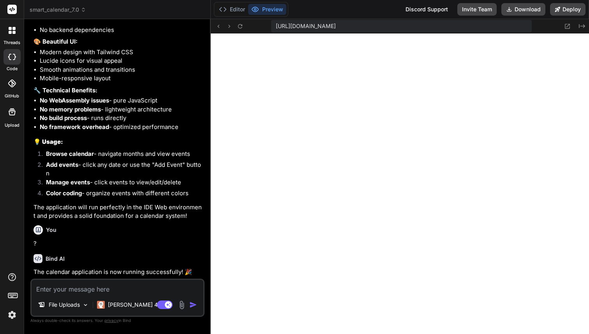
type textarea "x"
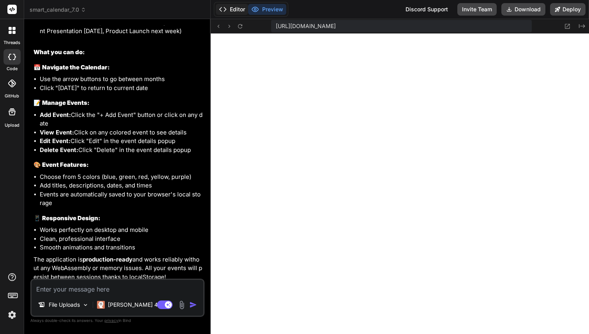
click at [237, 10] on button "Editor" at bounding box center [232, 9] width 32 height 11
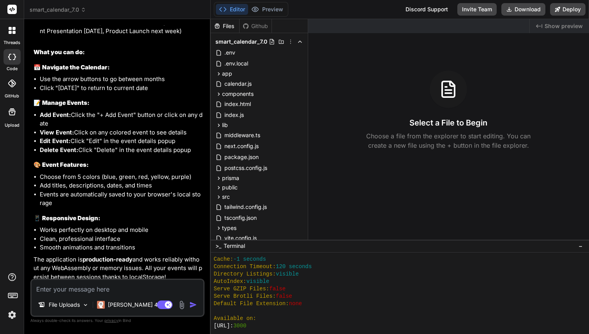
scroll to position [0, 0]
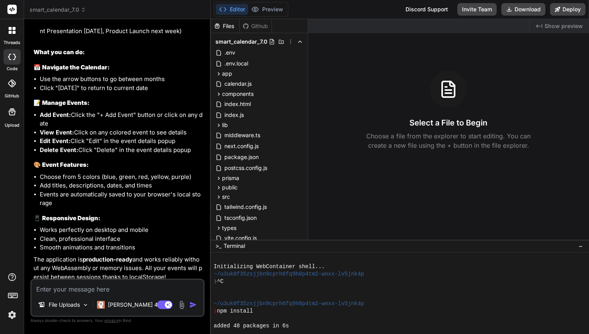
click at [261, 283] on div "❯ ^C" at bounding box center [396, 281] width 364 height 7
click at [263, 8] on button "Preview" at bounding box center [267, 9] width 38 height 11
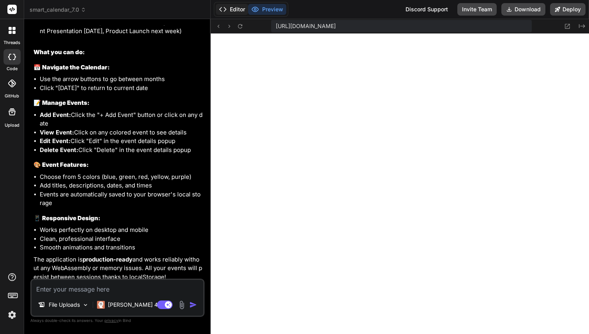
click at [234, 8] on button "Editor" at bounding box center [232, 9] width 32 height 11
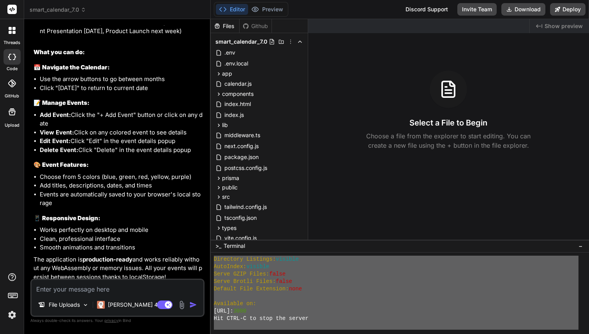
scroll to position [244, 0]
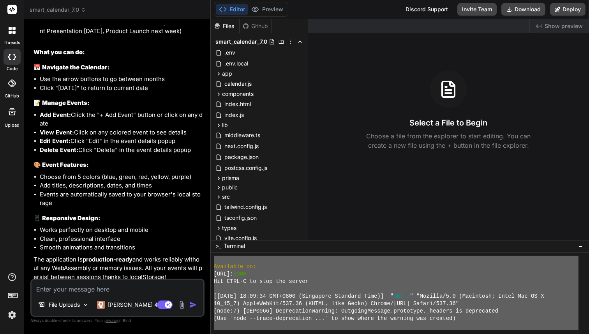
drag, startPoint x: 214, startPoint y: 263, endPoint x: 270, endPoint y: 333, distance: 89.5
click at [108, 289] on textarea at bounding box center [118, 287] width 172 height 14
paste textarea "Initializing WebContainer shell... ~/u3uk0f35zsjjbn9cprh6fq9h0p4tm2-wnxx-lv5jnk…"
type textarea "Initializing WebContainer shell... ~/u3uk0f35zsjjbn9cprh6fq9h0p4tm2-wnxx-lv5jnk…"
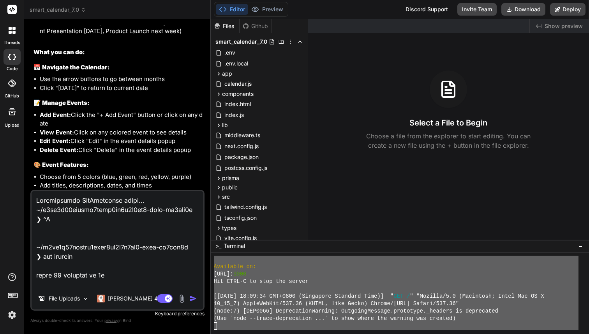
scroll to position [0, 0]
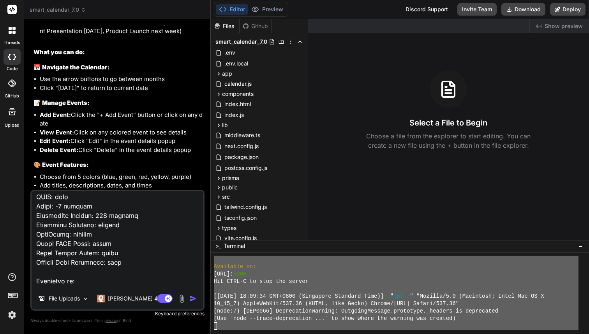
type textarea "x"
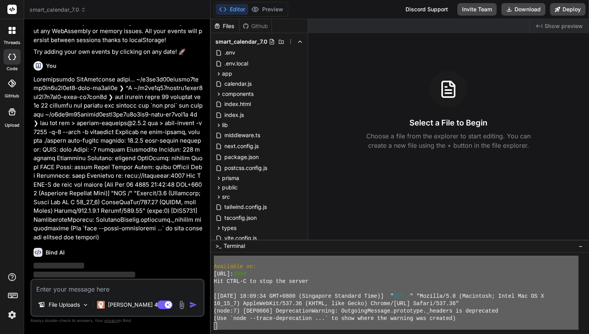
scroll to position [23485, 0]
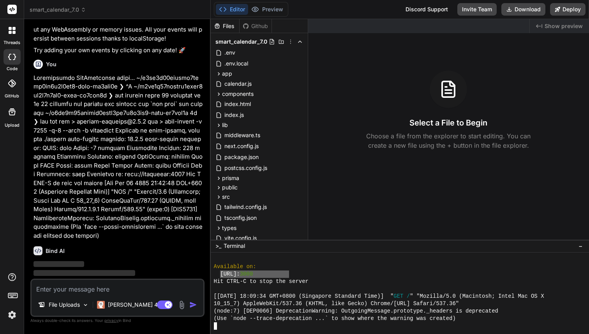
drag, startPoint x: 219, startPoint y: 275, endPoint x: 294, endPoint y: 275, distance: 74.4
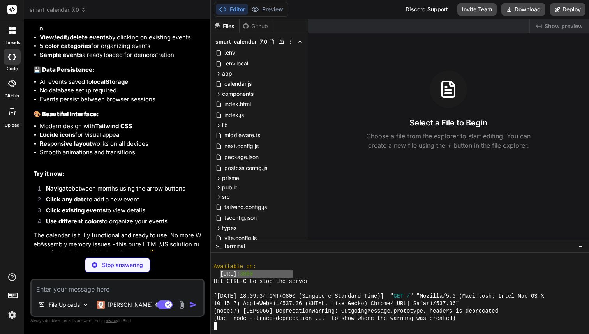
scroll to position [23810, 0]
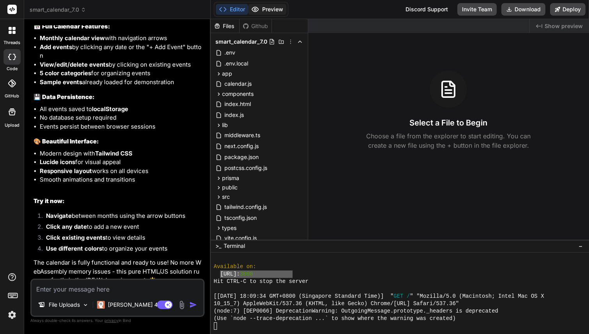
click at [264, 8] on button "Preview" at bounding box center [267, 9] width 38 height 11
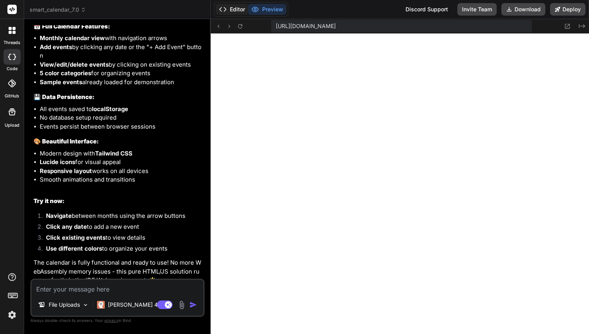
click at [243, 8] on button "Editor" at bounding box center [232, 9] width 32 height 11
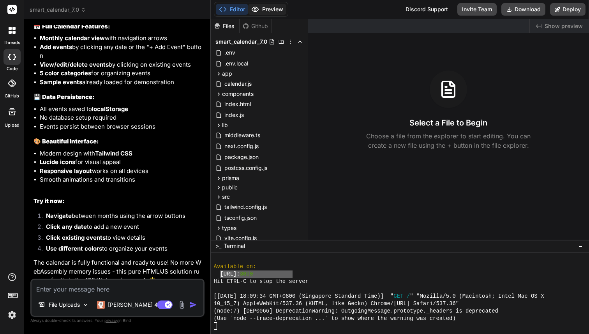
click at [266, 4] on button "Preview" at bounding box center [267, 9] width 38 height 11
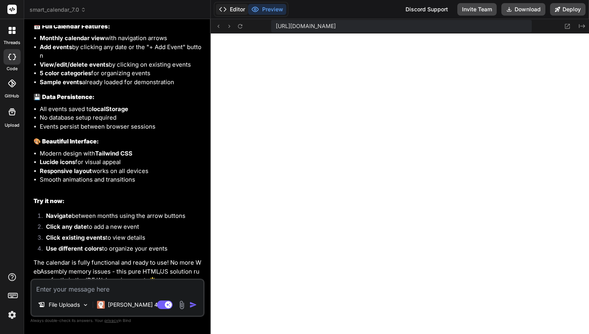
click at [243, 8] on button "Editor" at bounding box center [232, 9] width 32 height 11
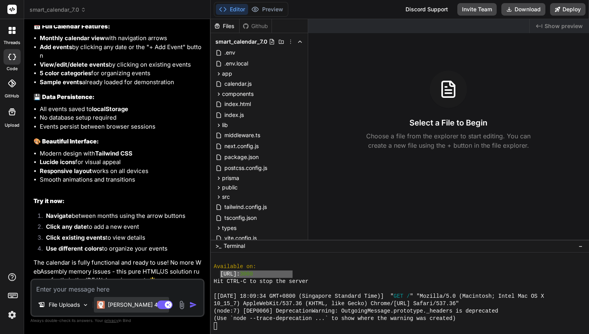
click at [122, 308] on p "[PERSON_NAME] 4 S.." at bounding box center [137, 305] width 58 height 8
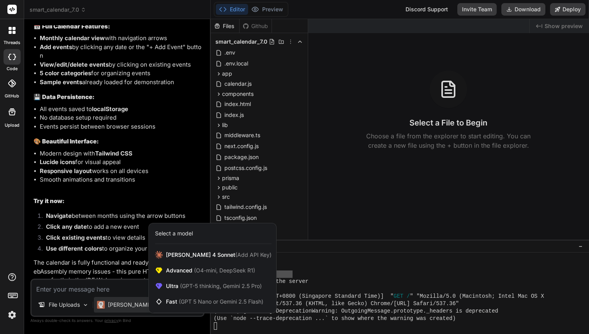
click at [112, 297] on div at bounding box center [294, 167] width 589 height 334
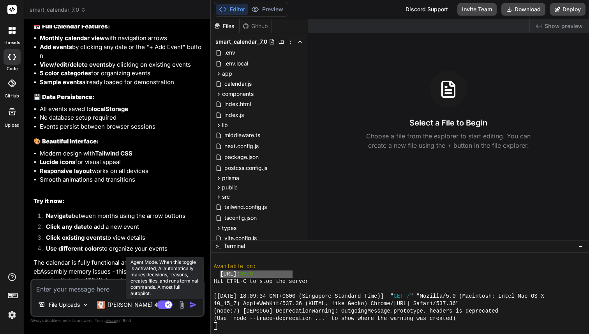
click at [165, 306] on rect at bounding box center [168, 304] width 7 height 7
type textarea "x"
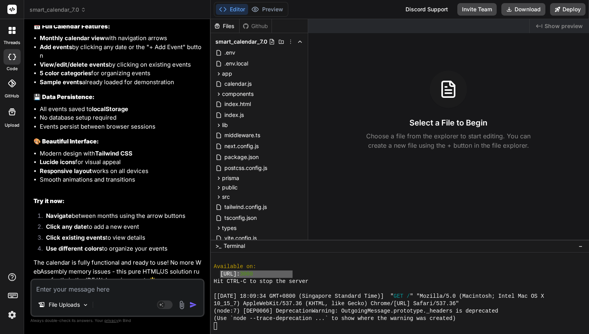
click at [109, 291] on textarea at bounding box center [118, 287] width 172 height 14
paste textarea "[URL]"
type textarea "[URL]"
type textarea "x"
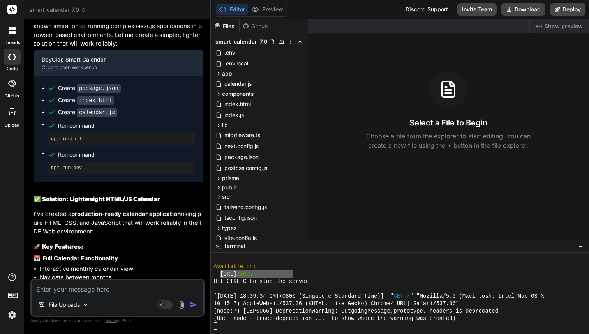
scroll to position [22588, 0]
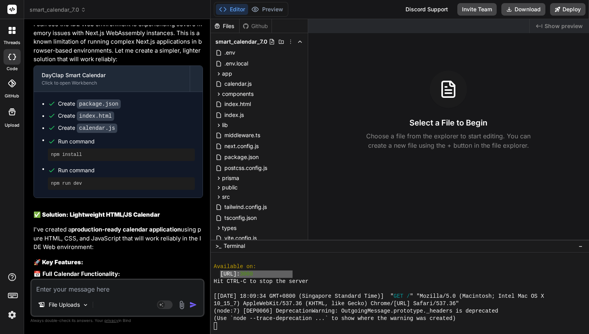
click at [56, 11] on span "smart_calendar_7.0" at bounding box center [58, 10] width 56 height 8
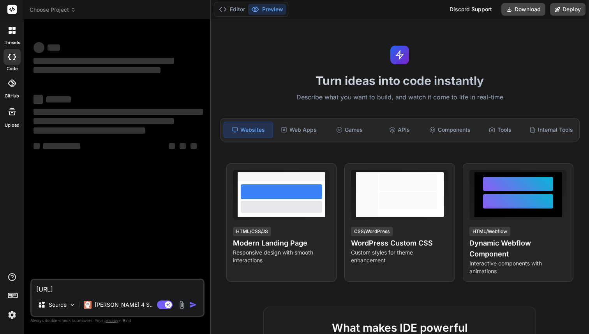
drag, startPoint x: 117, startPoint y: 289, endPoint x: 15, endPoint y: 288, distance: 102.0
click at [15, 288] on div "threads code GitHub Upload Choose Project Created with Pixso. Bind AI Web Searc…" at bounding box center [294, 167] width 589 height 334
type textarea "x"
click at [117, 289] on textarea at bounding box center [118, 287] width 172 height 14
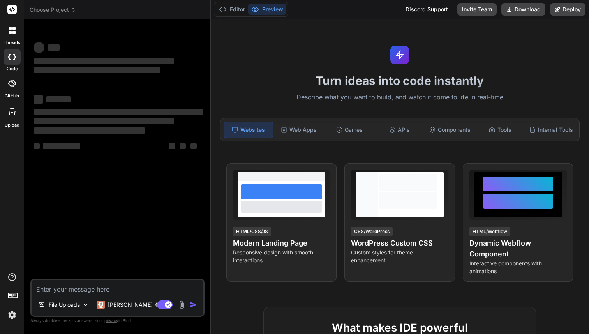
type textarea "h"
type textarea "x"
type textarea "he"
type textarea "x"
type textarea "hel"
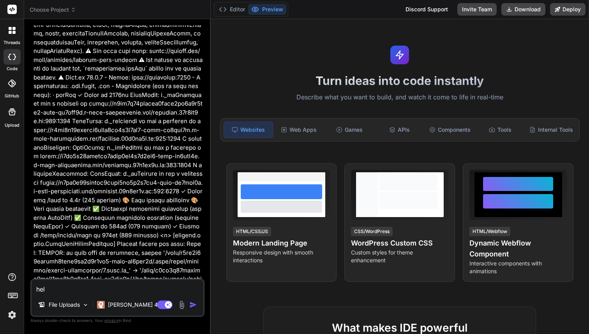
type textarea "x"
type textarea "help"
type textarea "x"
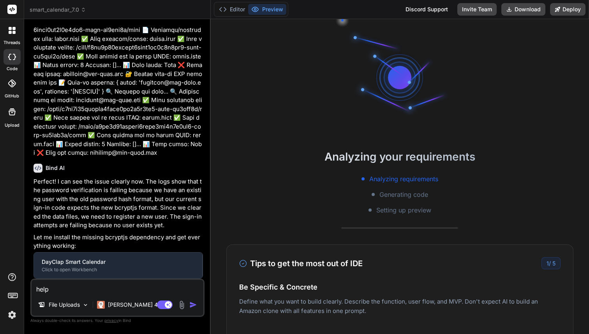
type textarea "help"
type textarea "x"
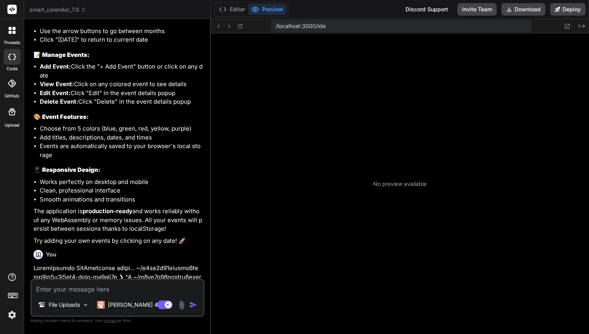
scroll to position [244, 0]
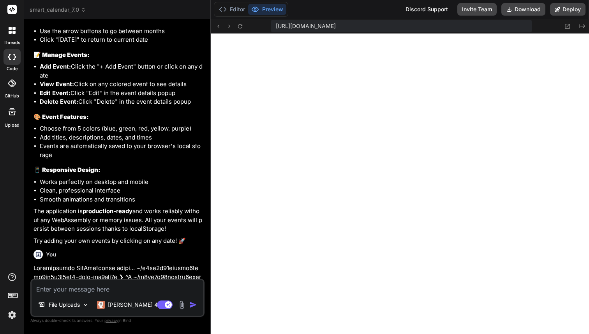
type textarea "x"
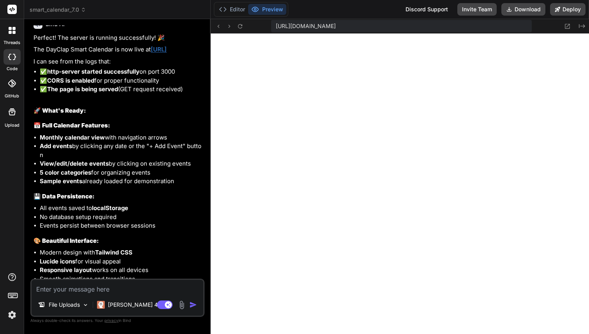
scroll to position [22131, 0]
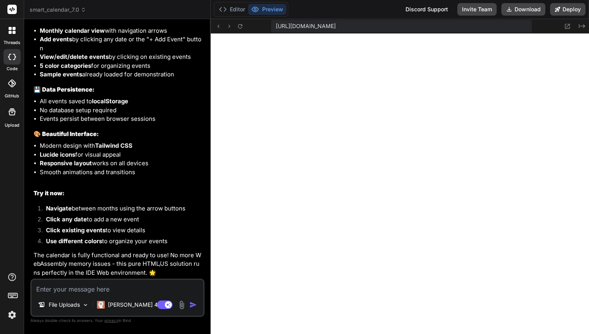
click at [72, 287] on textarea at bounding box center [118, 287] width 172 height 14
type textarea "b"
type textarea "x"
type textarea "bo"
type textarea "x"
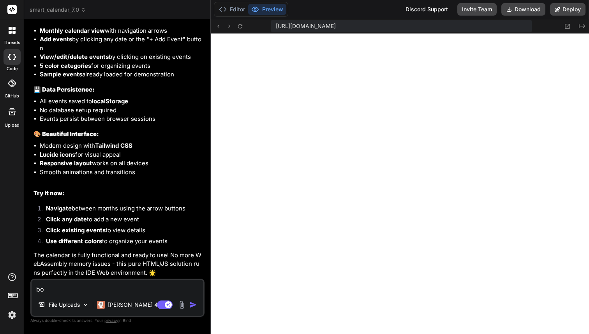
type textarea "bot"
type textarea "x"
type textarea "bo"
type textarea "x"
type textarea "b"
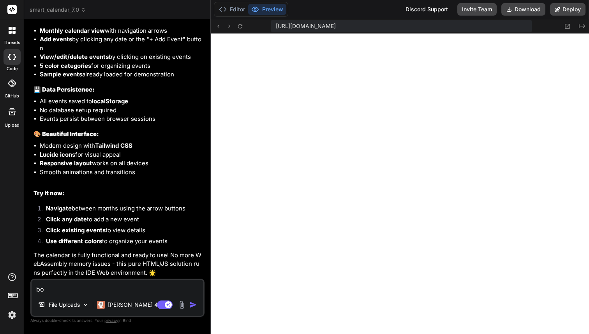
type textarea "x"
type textarea "n"
type textarea "x"
type textarea "no"
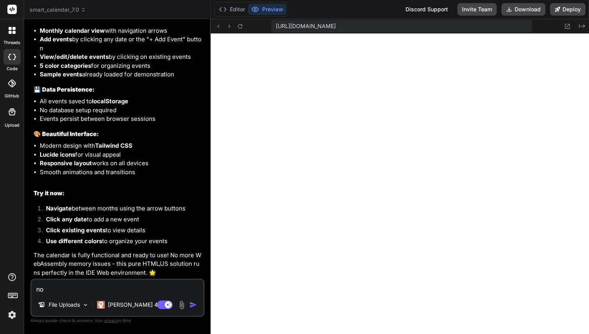
type textarea "x"
type textarea "not"
type textarea "x"
type textarea "not"
type textarea "x"
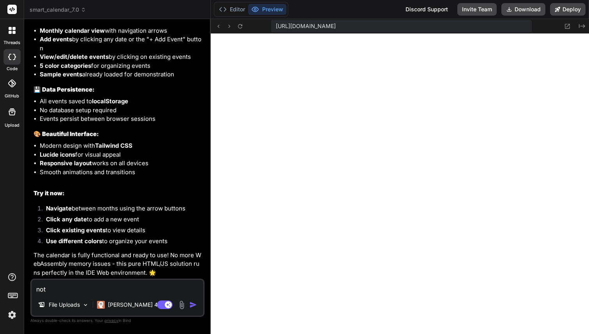
type textarea "not w"
type textarea "x"
type textarea "not wo"
type textarea "x"
type textarea "not wor"
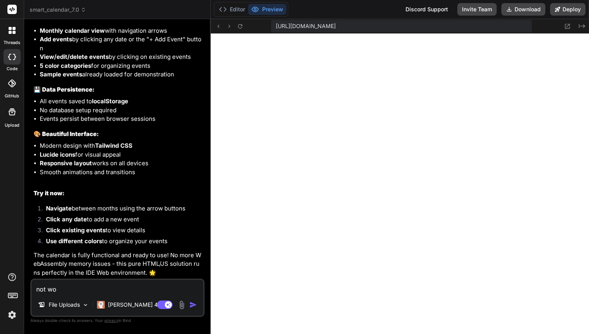
type textarea "x"
type textarea "not work"
type textarea "x"
type textarea "not worki"
type textarea "x"
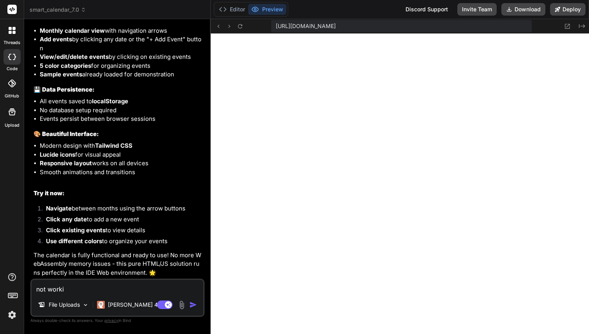
type textarea "not workin"
type textarea "x"
type textarea "not working"
type textarea "x"
type textarea "not working"
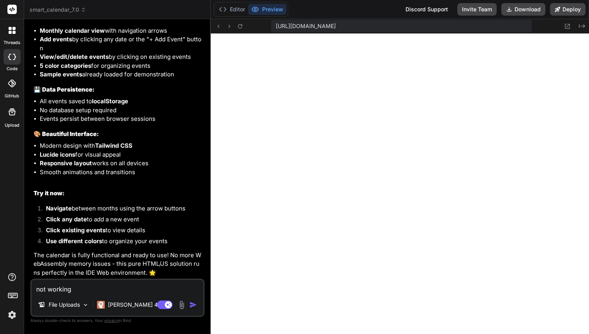
type textarea "x"
type textarea "not working !"
type textarea "x"
type textarea "not working !!"
type textarea "x"
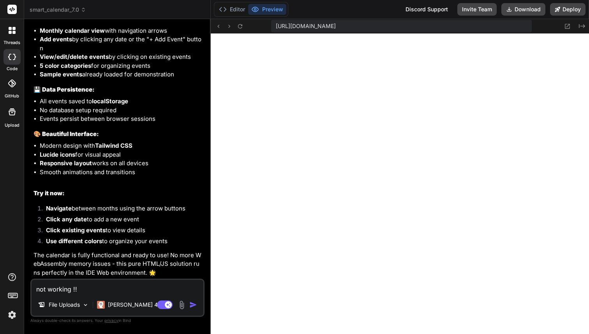
type textarea "not working !!!"
type textarea "x"
type textarea "not working !!!!"
type textarea "x"
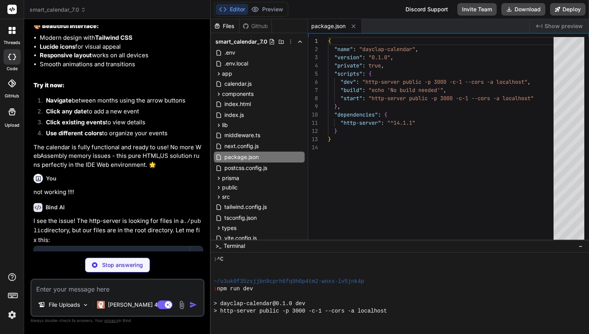
scroll to position [695, 0]
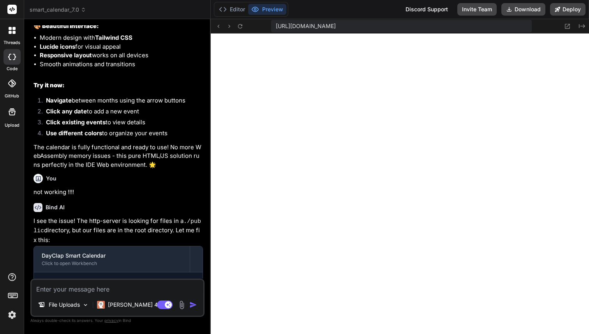
type textarea "x"
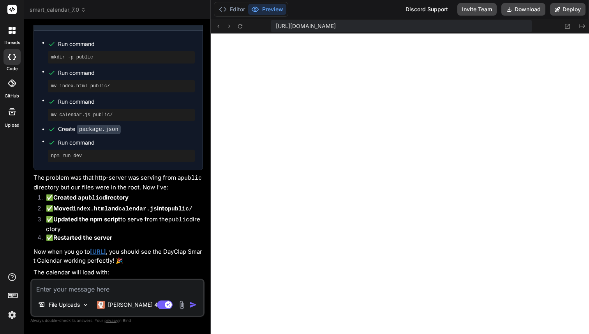
scroll to position [22534, 0]
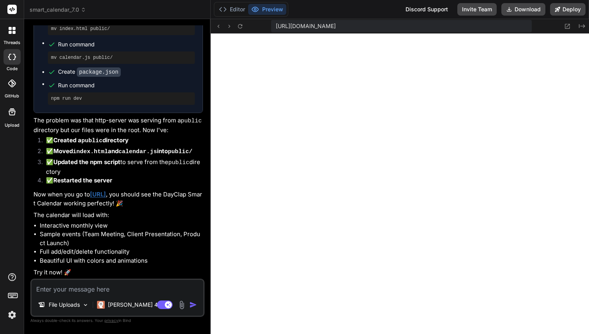
type textarea "b"
type textarea "x"
type textarea "ba"
type textarea "x"
type textarea "bad"
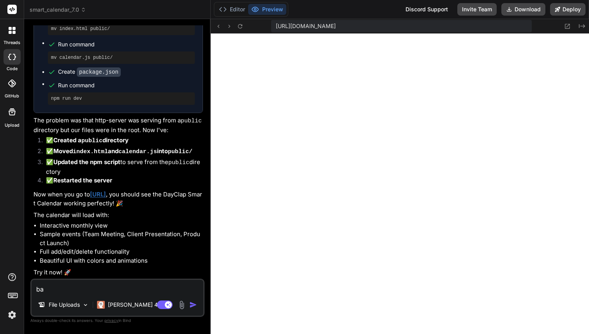
type textarea "x"
type textarea "bad"
type textarea "x"
type textarea "bad v"
type textarea "x"
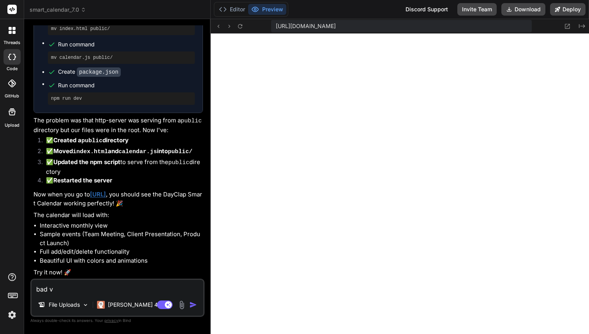
type textarea "bad ve"
type textarea "x"
type textarea "bad v"
type textarea "x"
type textarea "bad vu"
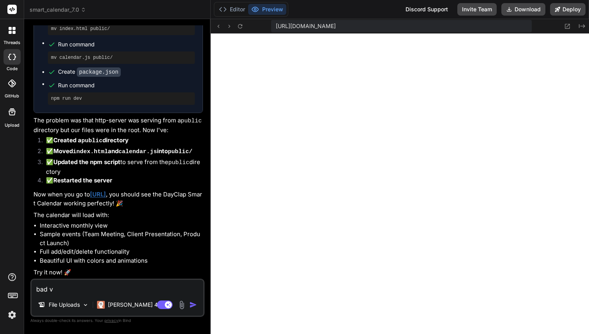
type textarea "x"
type textarea "bad vue"
type textarea "x"
type textarea "bad vuew"
type textarea "x"
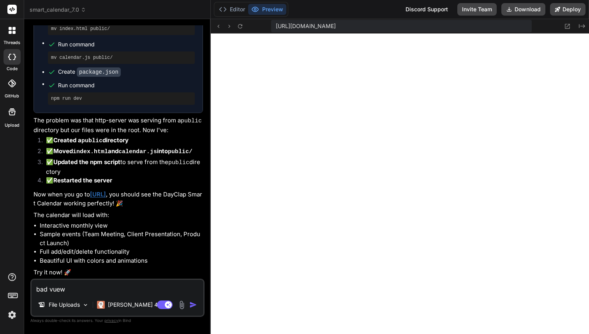
type textarea "bad vue"
type textarea "x"
type textarea "bad vu"
type textarea "x"
type textarea "bad v"
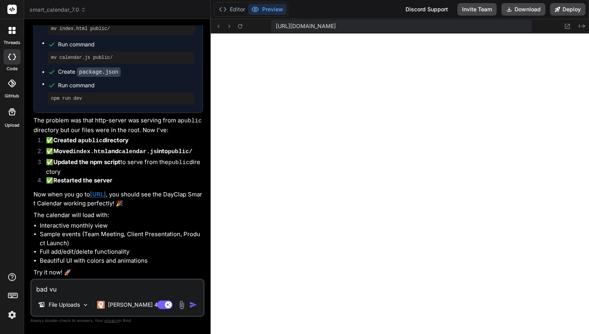
type textarea "x"
type textarea "bad vi"
type textarea "x"
type textarea "bad vie"
type textarea "x"
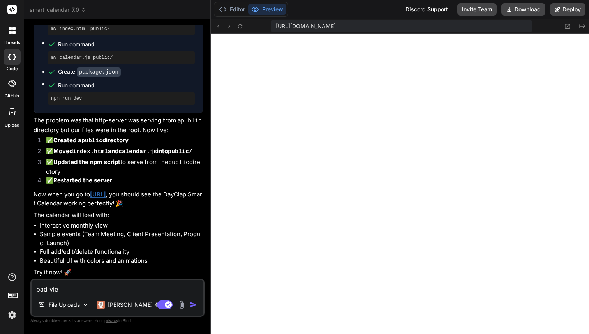
type textarea "bad view"
type textarea "x"
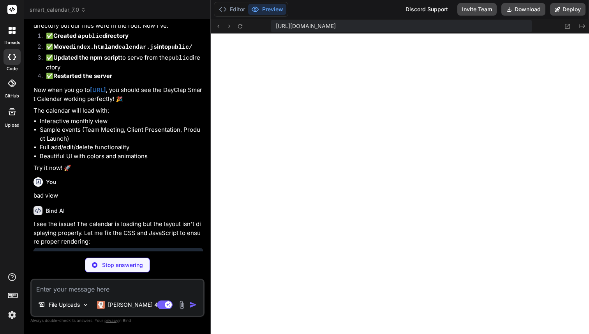
scroll to position [22685, 0]
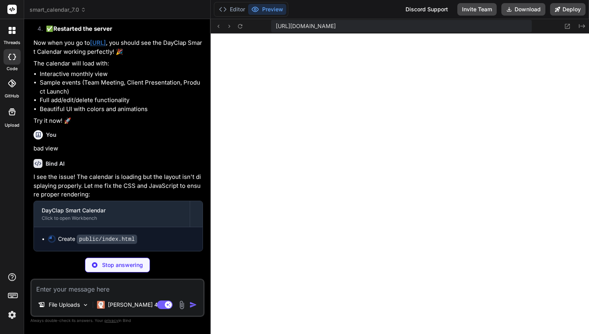
type textarea "x"
type textarea "<script src="calendar.js"></script> </body> </html>"
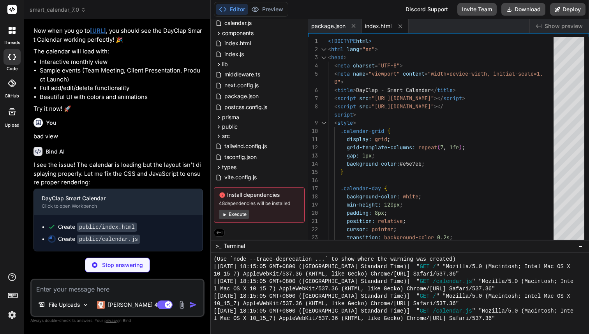
scroll to position [695, 0]
click at [16, 311] on img at bounding box center [11, 314] width 13 height 13
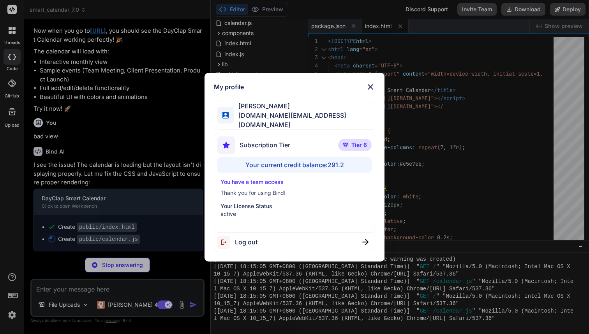
click at [370, 88] on img at bounding box center [370, 86] width 9 height 9
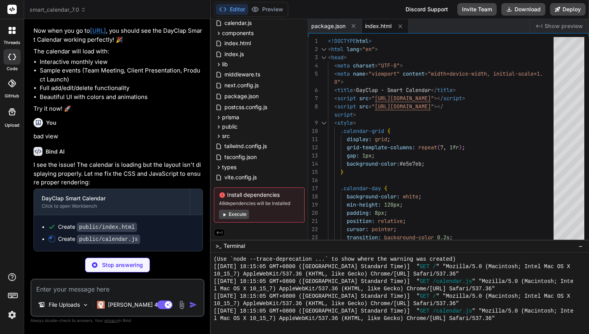
type textarea "x"
type textarea "]; } } // Initialize calendar when DOM is loaded document.addEventListener('DOM…"
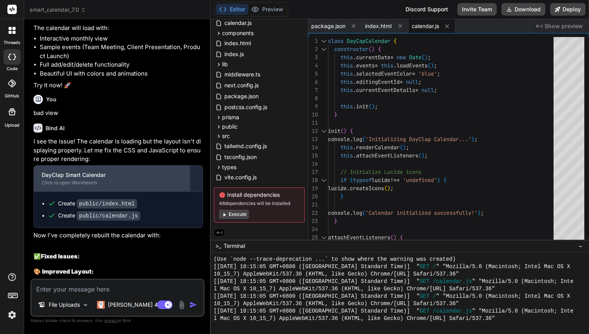
type textarea "x"
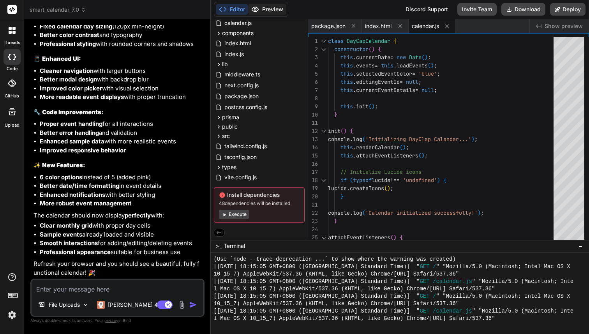
click at [259, 5] on button "Preview" at bounding box center [267, 9] width 38 height 11
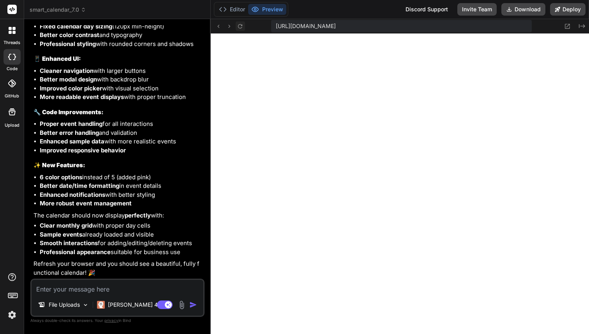
click at [240, 27] on icon at bounding box center [240, 26] width 7 height 7
click at [67, 285] on textarea at bounding box center [118, 287] width 172 height 14
type textarea "w"
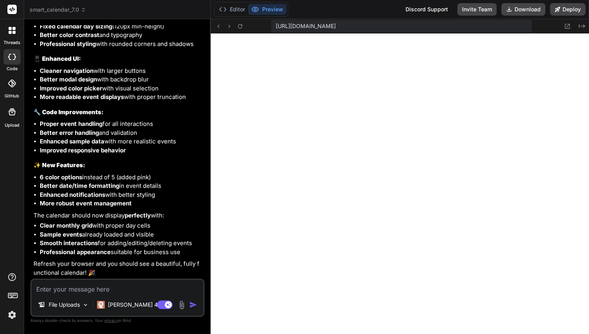
type textarea "x"
type textarea "wh"
type textarea "x"
type textarea "wha"
type textarea "x"
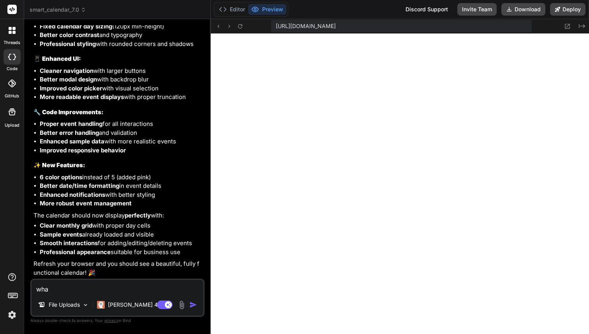
type textarea "what"
type textarea "x"
type textarea "what"
type textarea "x"
type textarea "what i"
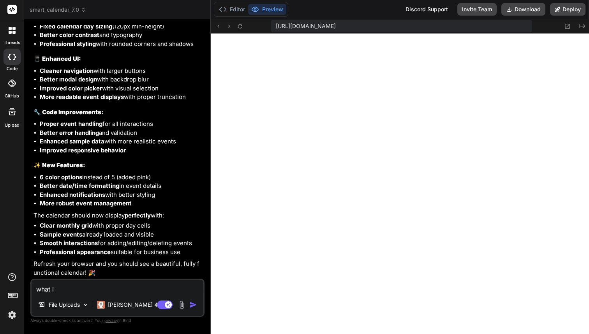
type textarea "x"
type textarea "what is"
type textarea "x"
type textarea "what is"
type textarea "x"
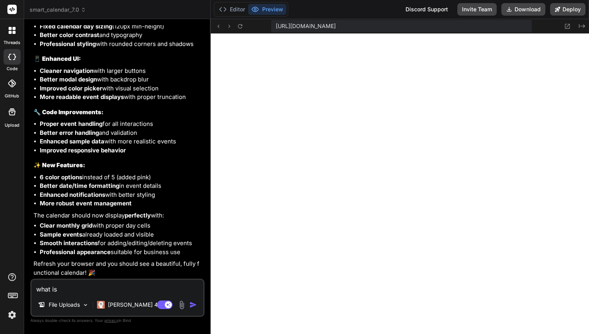
type textarea "what is t"
type textarea "x"
click at [73, 0] on header "smart_calendar_7.0 Created with Pixso." at bounding box center [117, 9] width 187 height 19
click at [70, 10] on span "smart_calendar_7.0" at bounding box center [58, 10] width 56 height 8
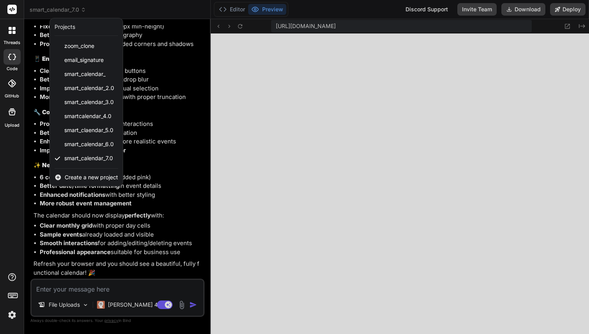
click at [83, 177] on span "Create a new project" at bounding box center [91, 177] width 53 height 8
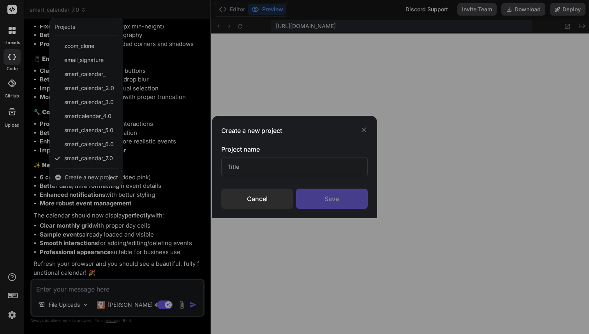
click at [278, 161] on input "text" at bounding box center [294, 166] width 146 height 19
type input "Smart Calendar 8.0"
click at [345, 199] on div "Save" at bounding box center [332, 198] width 72 height 20
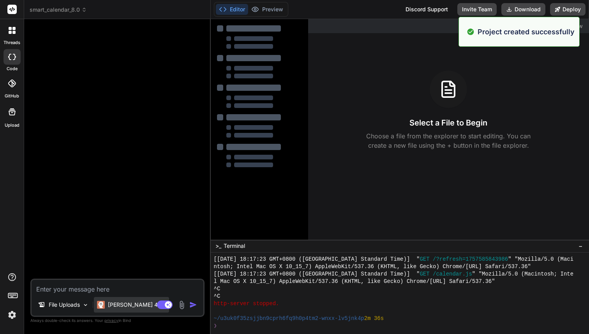
click at [109, 308] on p "[PERSON_NAME] 4 S.." at bounding box center [137, 305] width 58 height 8
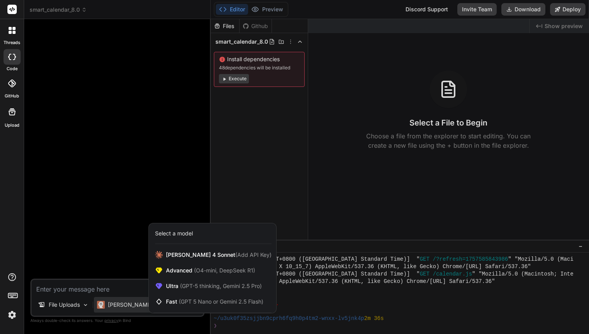
click at [282, 163] on div at bounding box center [294, 167] width 589 height 334
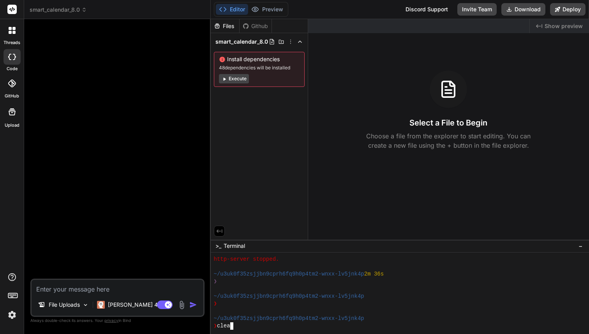
scroll to position [0, 0]
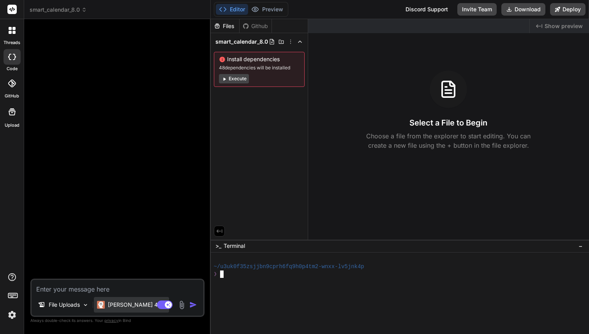
click at [129, 304] on p "[PERSON_NAME] 4 S.." at bounding box center [137, 305] width 58 height 8
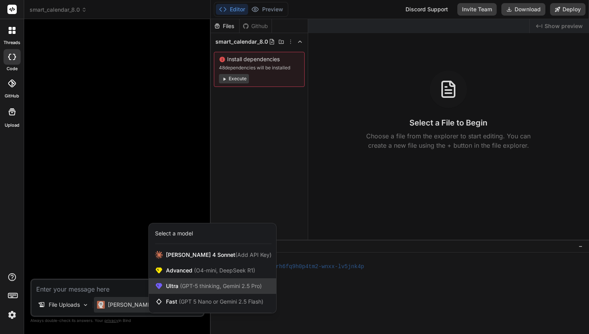
click at [204, 283] on span "(GPT-5 thinking, Gemini 2.5 Pro)" at bounding box center [219, 285] width 83 height 7
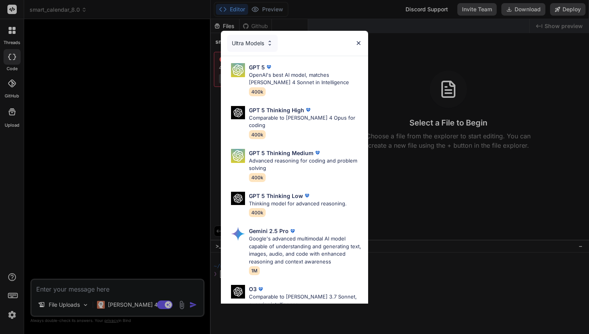
click at [113, 299] on div "Ultra Models GPT 5 OpenAI's best AI model, matches [PERSON_NAME] 4 Sonnet in In…" at bounding box center [294, 167] width 589 height 334
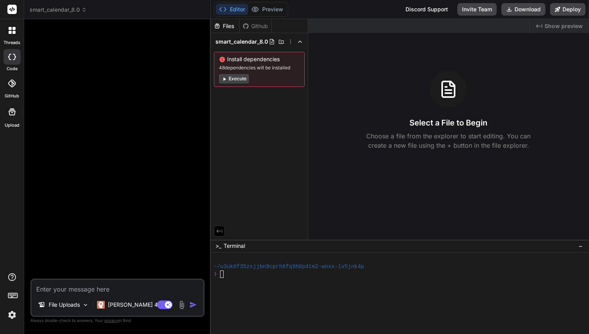
click at [113, 299] on div "[PERSON_NAME] 4 S.." at bounding box center [131, 305] width 75 height 16
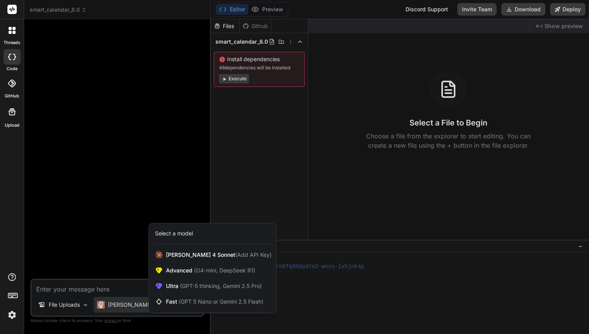
click at [103, 288] on div at bounding box center [294, 167] width 589 height 334
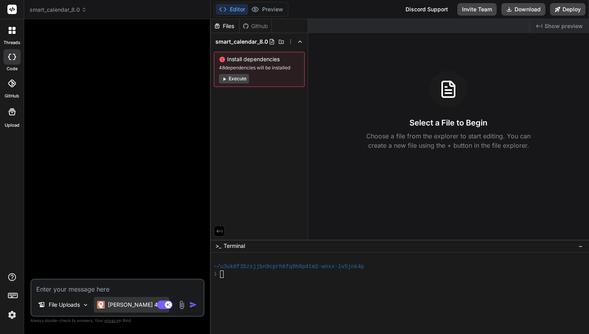
click at [118, 304] on p "[PERSON_NAME] 4 S.." at bounding box center [137, 305] width 58 height 8
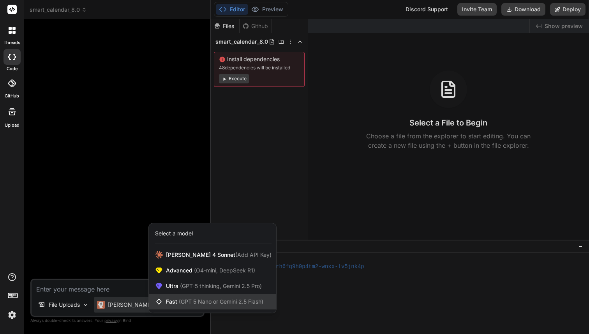
click at [201, 299] on span "(GPT 5 Nano or Gemini 2.5 Flash)" at bounding box center [221, 301] width 85 height 7
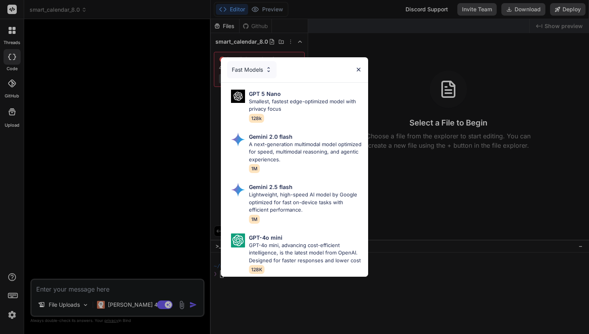
click at [134, 303] on div "Fast Models GPT 5 Nano Smallest, fastest edge-optimized model with privacy focu…" at bounding box center [294, 167] width 589 height 334
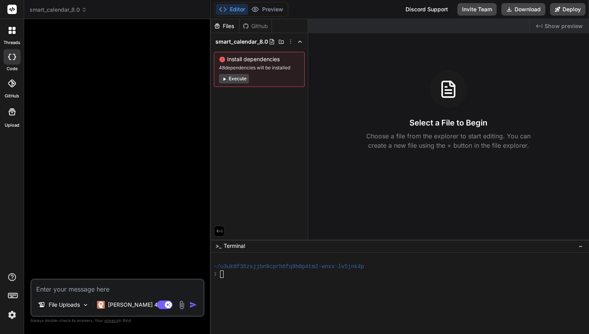
click at [134, 303] on p "[PERSON_NAME] 4 S.." at bounding box center [137, 305] width 58 height 8
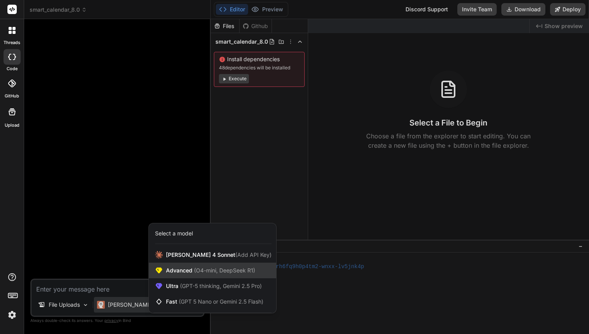
click at [208, 270] on span "(O4-mini, DeepSeek R1)" at bounding box center [223, 270] width 63 height 7
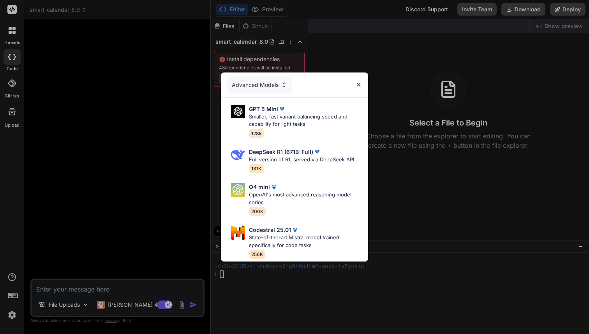
click at [97, 311] on div "Advanced Models GPT 5 Mini Smaller, fast variant balancing speed and capability…" at bounding box center [294, 167] width 589 height 334
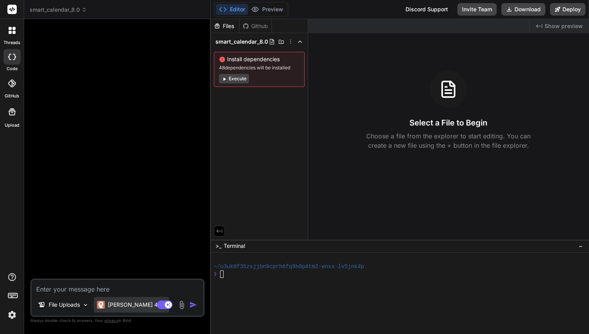
click at [110, 305] on p "[PERSON_NAME] 4 S.." at bounding box center [137, 305] width 58 height 8
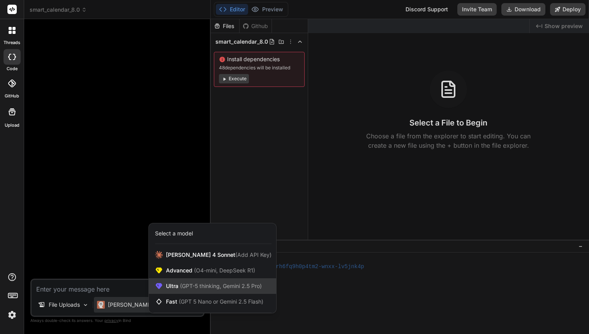
click at [187, 282] on span "Ultra (GPT-5 thinking, Gemini 2.5 Pro)" at bounding box center [214, 286] width 96 height 8
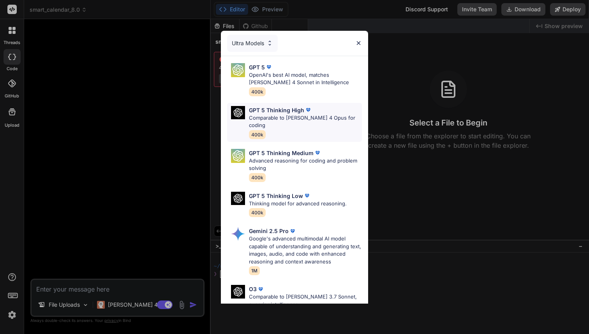
click at [304, 114] on p "Comparable to [PERSON_NAME] 4 Opus for coding" at bounding box center [305, 121] width 113 height 15
type textarea "x"
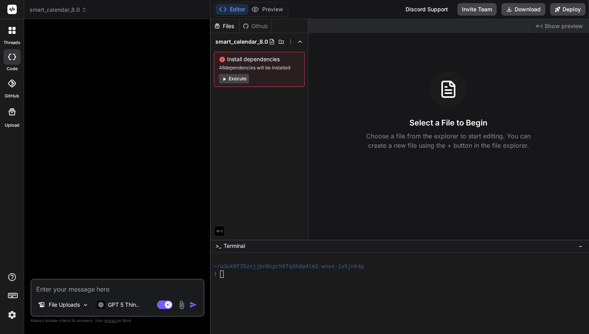
click at [94, 290] on textarea at bounding box center [118, 287] width 172 height 14
paste textarea "i am not an expert with code so you have to guide me step by step including ste…"
type textarea "i am not an expert with code so you have to guide me step by step including ste…"
type textarea "x"
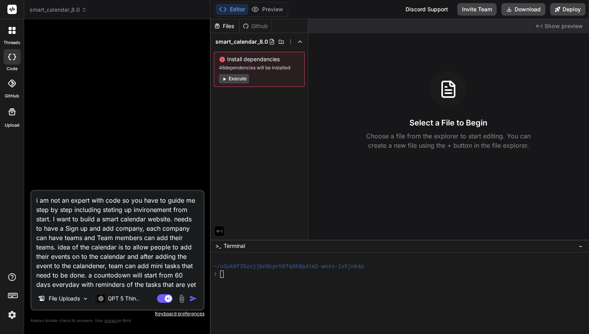
type textarea "i am not an expert with code so you have to guide me step by step including ste…"
click at [198, 281] on textarea "i am not an expert with code so you have to guide me step by step including ste…" at bounding box center [118, 239] width 172 height 97
type textarea "x"
type textarea "i am not an expert with code so you have to guide me step by step including ste…"
type textarea "x"
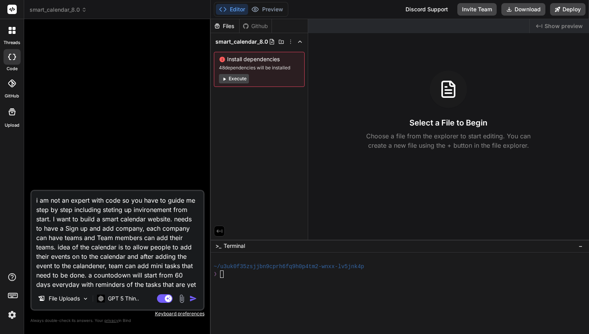
type textarea "i am not an expert with code so you have to guide me step by step including ste…"
type textarea "x"
type textarea "i am not an expert with code so you have to guide me step by step including ste…"
click at [199, 285] on textarea "i am not an expert with code so you have to guide me step by step including ste…" at bounding box center [118, 239] width 172 height 97
type textarea "x"
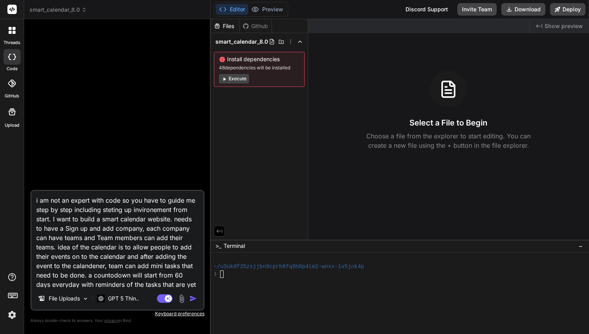
type textarea "i am not an expert with code so you have to guide me step by step including ste…"
type textarea "x"
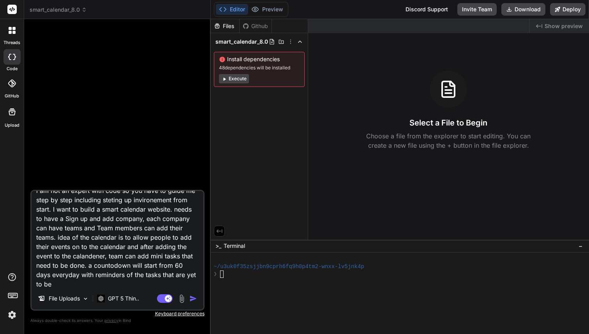
type textarea "i am not an expert with code so you have to guide me step by step including ste…"
type textarea "x"
type textarea "i am not an expert with code so you have to guide me step by step including ste…"
type textarea "x"
type textarea "i am not an expert with code so you have to guide me step by step including ste…"
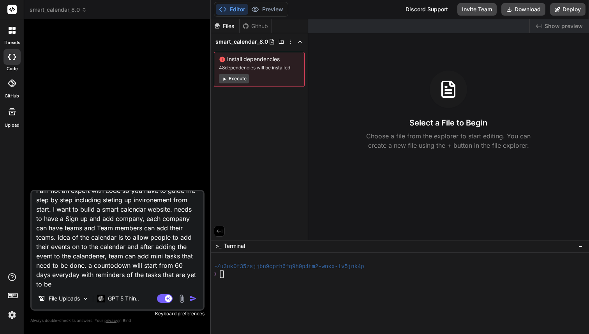
type textarea "x"
type textarea "i am not an expert with code so you have to guide me step by step including ste…"
type textarea "x"
type textarea "i am not an expert with code so you have to guide me step by step including ste…"
type textarea "x"
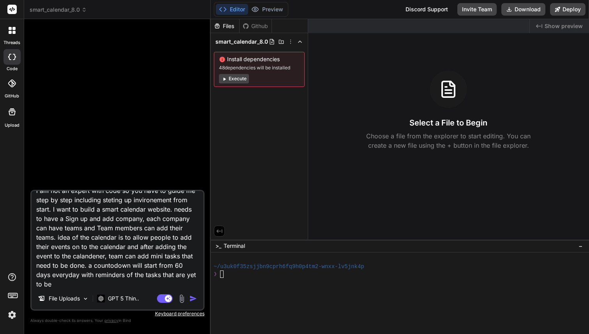
type textarea "i am not an expert with code so you have to guide me step by step including ste…"
type textarea "x"
type textarea "i am not an expert with code so you have to guide me step by step including ste…"
type textarea "x"
type textarea "i am not an expert with code so you have to guide me step by step including ste…"
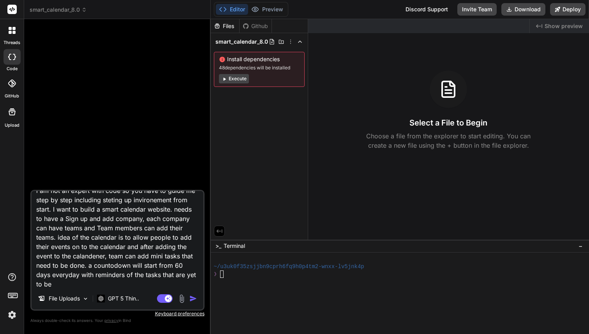
type textarea "x"
type textarea "i am not an expert with code so you have to guide me step by step including ste…"
type textarea "x"
type textarea "i am not an expert with code so you have to guide me step by step including ste…"
type textarea "x"
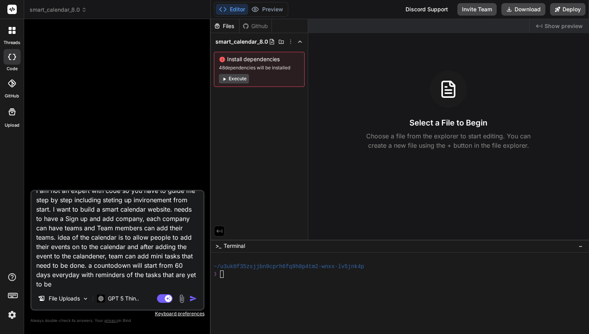
type textarea "i am not an expert with code so you have to guide me step by step including ste…"
type textarea "x"
type textarea "i am not an expert with code so you have to guide me step by step including ste…"
type textarea "x"
type textarea "i am not an expert with code so you have to guide me step by step including ste…"
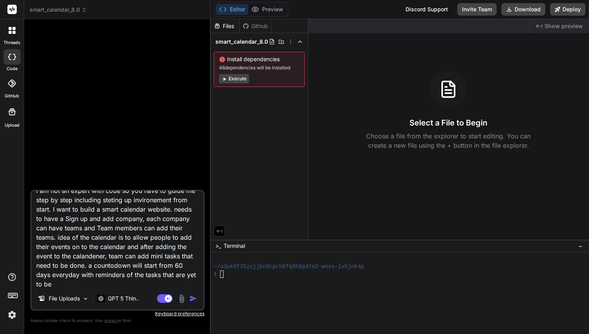
type textarea "x"
type textarea "i am not an expert with code so you have to guide me step by step including ste…"
type textarea "x"
type textarea "i am not an expert with code so you have to guide me step by step including ste…"
type textarea "x"
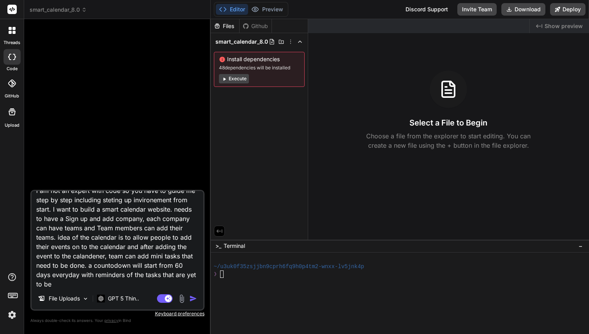
type textarea "i am not an expert with code so you have to guide me step by step including ste…"
type textarea "x"
type textarea "i am not an expert with code so you have to guide me step by step including ste…"
type textarea "x"
type textarea "i am not an expert with code so you have to guide me step by step including ste…"
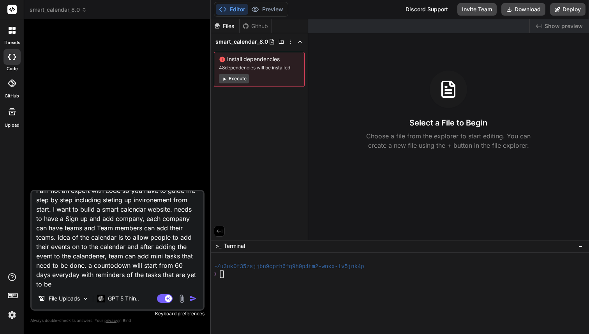
type textarea "x"
type textarea "i am not an expert with code so you have to guide me step by step including ste…"
type textarea "x"
type textarea "i am not an expert with code so you have to guide me step by step including ste…"
type textarea "x"
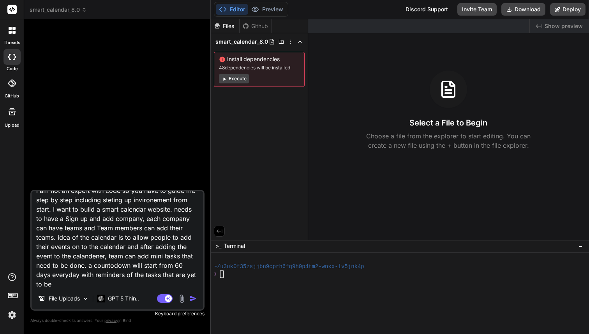
type textarea "i am not an expert with code so you have to guide me step by step including ste…"
type textarea "x"
type textarea "i am not an expert with code so you have to guide me step by step including ste…"
type textarea "x"
type textarea "i am not an expert with code so you have to guide me step by step including ste…"
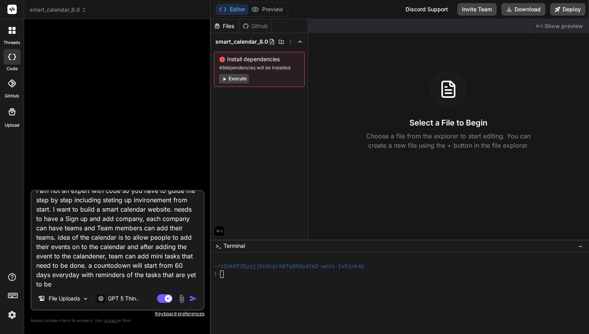
type textarea "x"
type textarea "i am not an expert with code so you have to guide me step by step including ste…"
type textarea "x"
type textarea "i am not an expert with code so you have to guide me step by step including ste…"
type textarea "x"
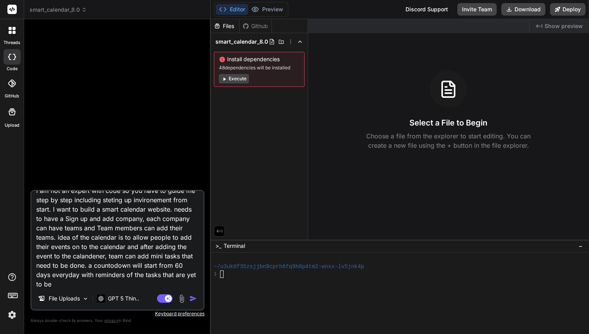
type textarea "i am not an expert with code so you have to guide me step by step including ste…"
type textarea "x"
type textarea "i am not an expert with code so you have to guide me step by step including ste…"
type textarea "x"
type textarea "i am not an expert with code so you have to guide me step by step including ste…"
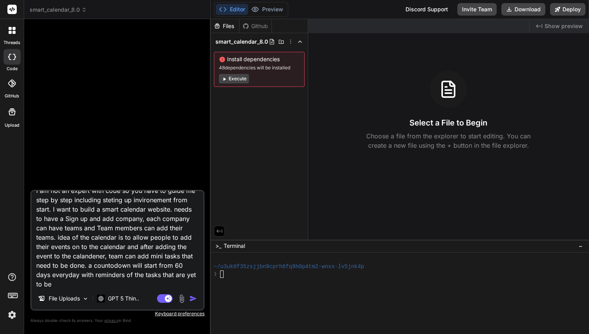
type textarea "x"
type textarea "i am not an expert with code so you have to guide me step by step including ste…"
type textarea "x"
type textarea "i am not an expert with code so you have to guide me step by step including ste…"
type textarea "x"
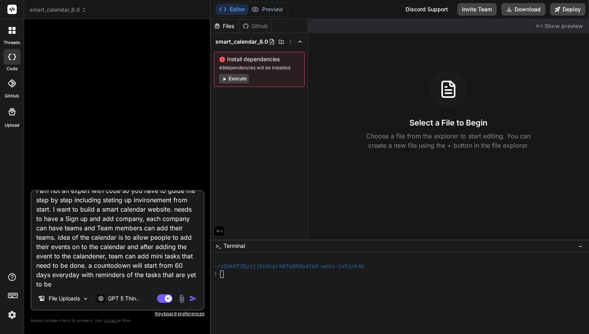
type textarea "i am not an expert with code so you have to guide me step by step including ste…"
type textarea "x"
type textarea "i am not an expert with code so you have to guide me step by step including ste…"
type textarea "x"
type textarea "i am not an expert with code so you have to guide me step by step including ste…"
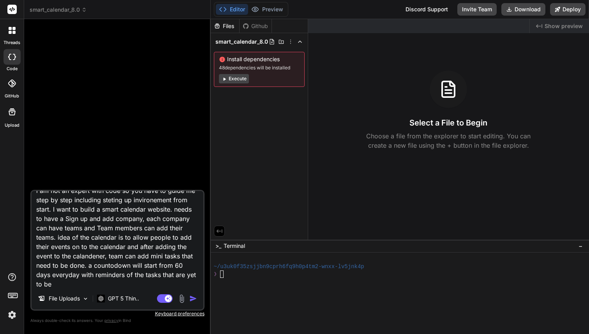
type textarea "x"
type textarea "i am not an expert with code so you have to guide me step by step including ste…"
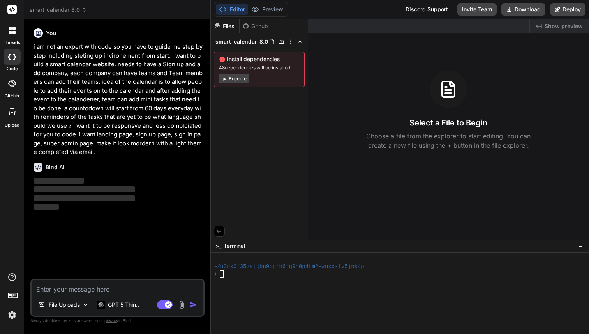
scroll to position [0, 0]
click at [5, 322] on div "threads code GitHub Upload" at bounding box center [12, 167] width 24 height 334
click at [9, 319] on img at bounding box center [11, 314] width 13 height 13
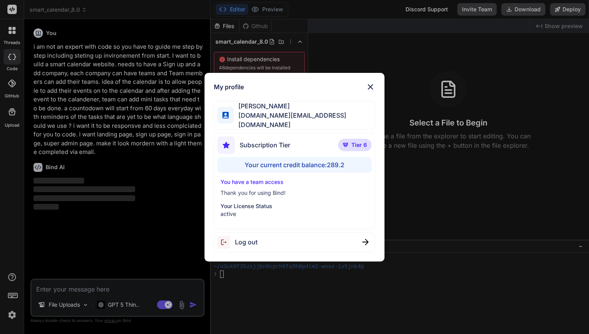
click at [9, 319] on div "My profile [PERSON_NAME] A [DOMAIN_NAME][EMAIL_ADDRESS][DOMAIN_NAME] Subscripti…" at bounding box center [294, 167] width 589 height 334
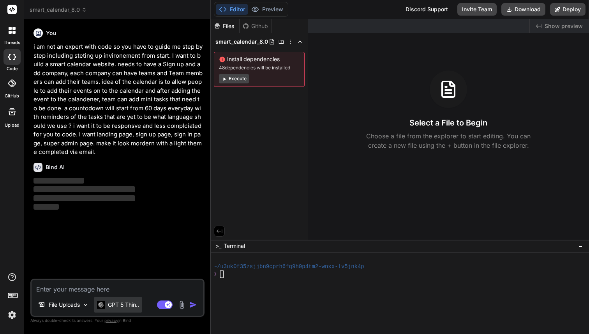
click at [130, 299] on div "GPT 5 Thin.." at bounding box center [118, 305] width 48 height 16
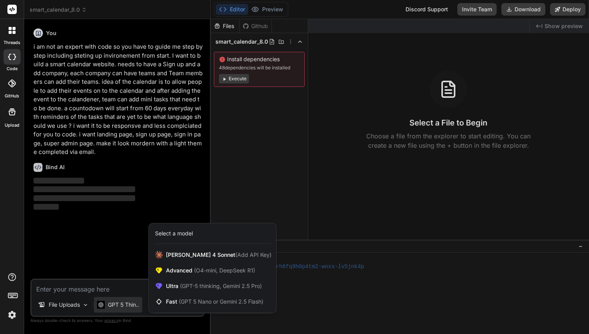
click at [74, 266] on div at bounding box center [294, 167] width 589 height 334
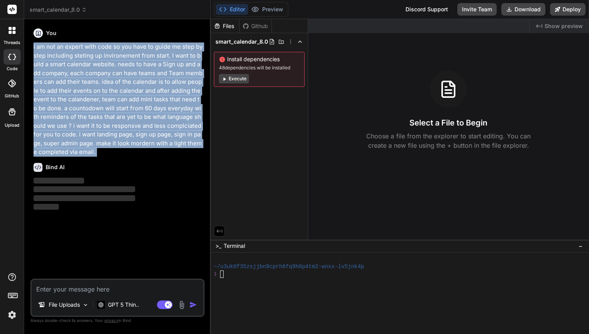
drag, startPoint x: 32, startPoint y: 45, endPoint x: 128, endPoint y: 162, distance: 151.9
click at [128, 162] on div "You i am not an expert with code so you have to guide me step by step including…" at bounding box center [118, 151] width 173 height 253
copy div "i am not an expert with code so you have to guide me step by step including ste…"
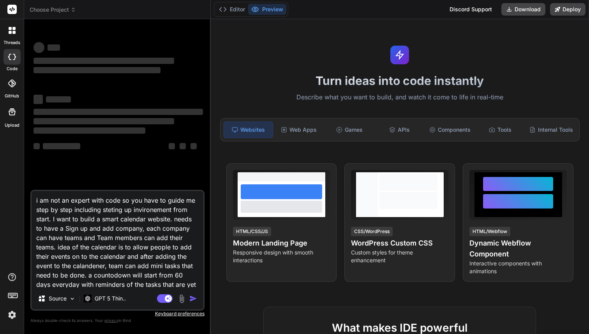
click at [114, 249] on textarea "i am not an expert with code so you have to guide me step by step including ste…" at bounding box center [118, 239] width 172 height 97
click at [111, 296] on p "GPT 5 Thin.." at bounding box center [110, 298] width 31 height 8
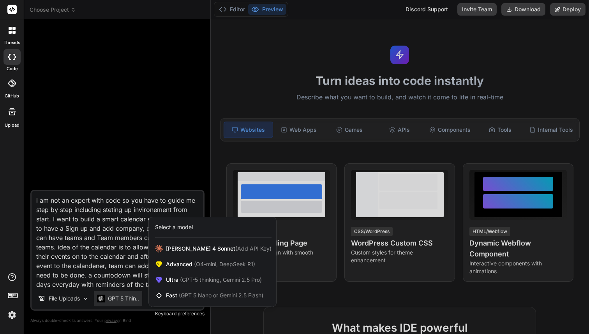
click at [139, 158] on div at bounding box center [294, 167] width 589 height 334
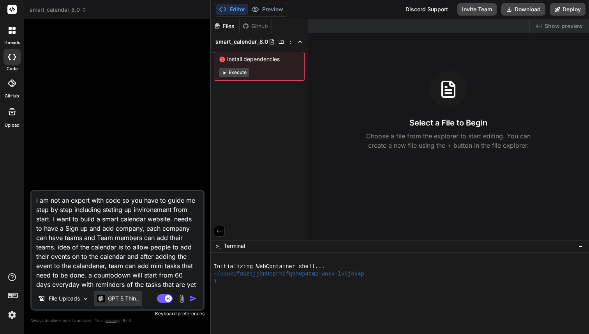
click at [115, 294] on p "GPT 5 Thin.." at bounding box center [123, 298] width 31 height 8
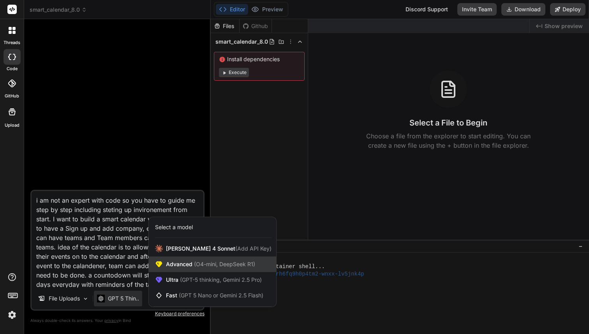
click at [196, 265] on span "(O4-mini, DeepSeek R1)" at bounding box center [223, 264] width 63 height 7
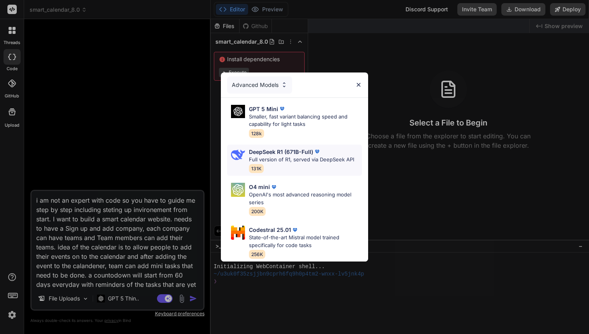
click at [300, 154] on p "DeepSeek R1 (671B-Full)" at bounding box center [281, 152] width 64 height 8
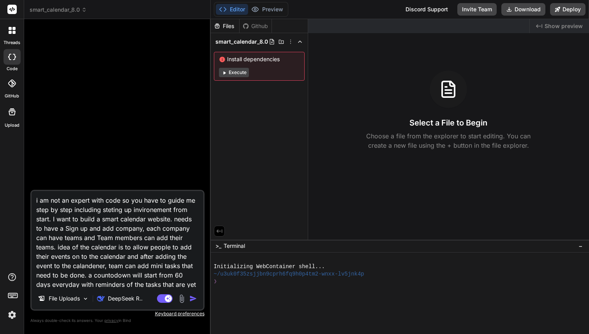
click at [192, 298] on img "button" at bounding box center [193, 298] width 8 height 8
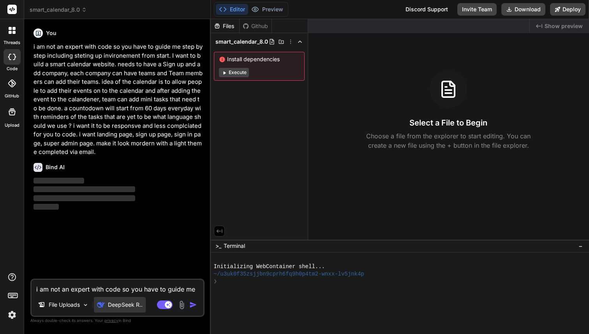
click at [120, 305] on p "DeepSeek R.." at bounding box center [125, 305] width 35 height 8
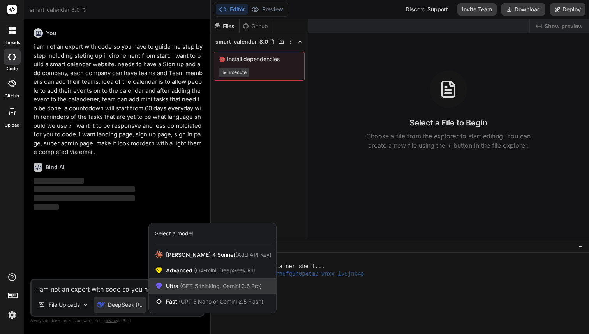
click at [177, 291] on div "Ultra (GPT-5 thinking, Gemini 2.5 Pro)" at bounding box center [212, 286] width 127 height 16
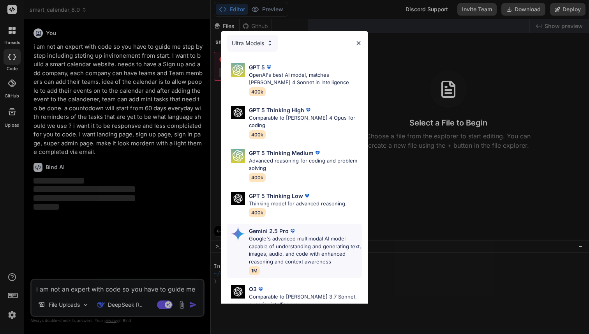
scroll to position [80, 0]
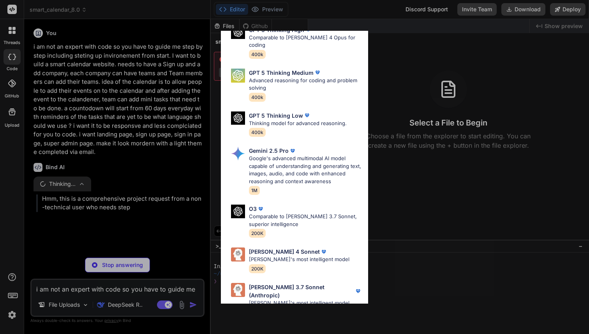
click at [154, 219] on div "Ultra Models GPT 5 OpenAI's best AI model, matches [PERSON_NAME] 4 Sonnet in In…" at bounding box center [294, 167] width 589 height 334
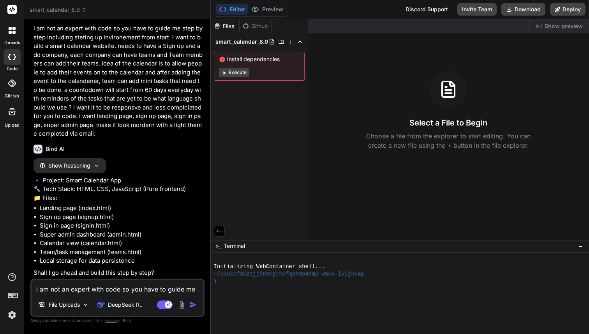
scroll to position [36, 0]
type textarea "x"
click at [107, 286] on textarea "i am not an expert with code so you have to guide me step by step including ste…" at bounding box center [118, 287] width 172 height 14
type textarea "y"
type textarea "x"
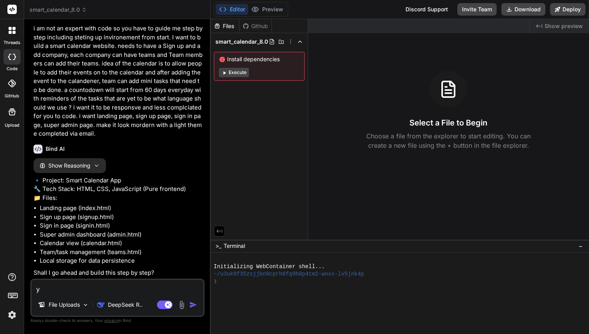
type textarea "ye"
type textarea "x"
type textarea "yes"
type textarea "x"
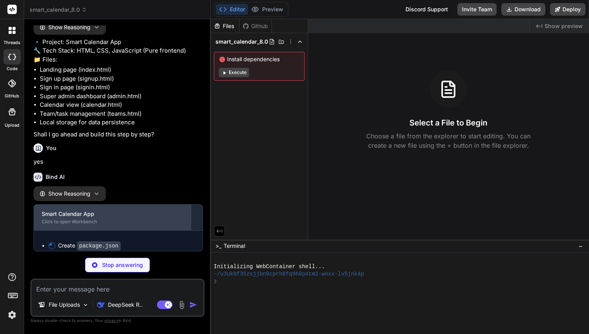
scroll to position [177, 0]
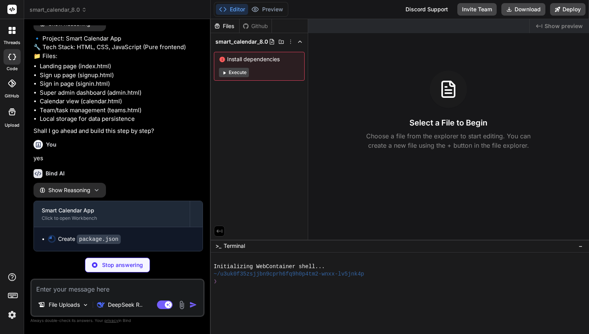
click at [120, 269] on div "Stop answering" at bounding box center [117, 264] width 65 height 15
type textarea "x"
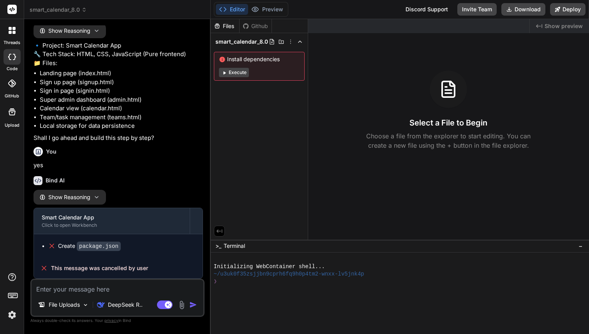
click at [106, 291] on textarea at bounding box center [118, 287] width 172 height 14
type textarea "u"
type textarea "x"
type textarea "u"
type textarea "x"
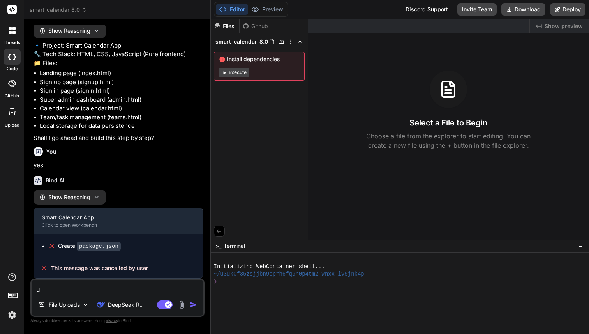
type textarea "u w"
type textarea "x"
type textarea "u"
type textarea "x"
type textarea "u"
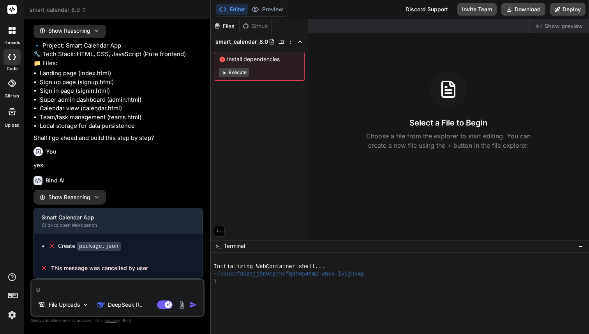
type textarea "x"
type textarea "I"
type textarea "x"
type textarea "I"
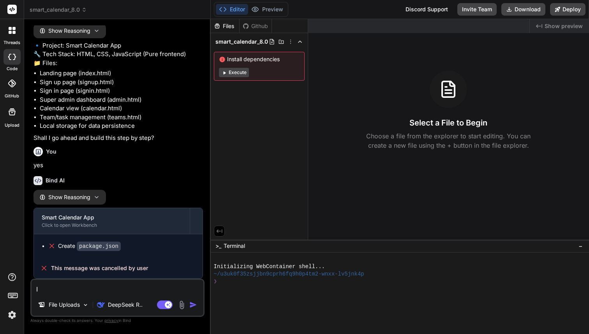
type textarea "x"
type textarea "I w"
type textarea "x"
type textarea "I wa"
type textarea "x"
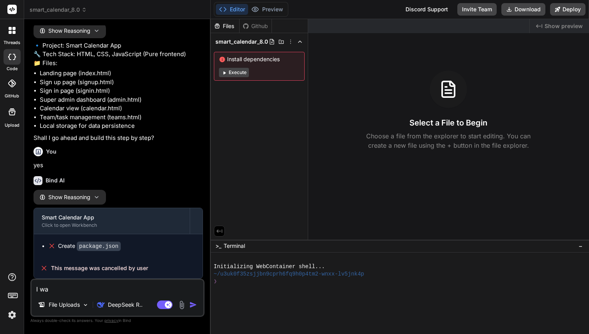
type textarea "I wan"
type textarea "x"
type textarea "I want"
type textarea "x"
type textarea "I want"
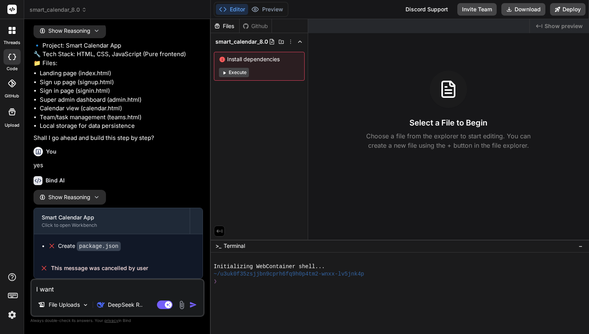
type textarea "x"
type textarea "I want t"
type textarea "x"
type textarea "I want to"
type textarea "x"
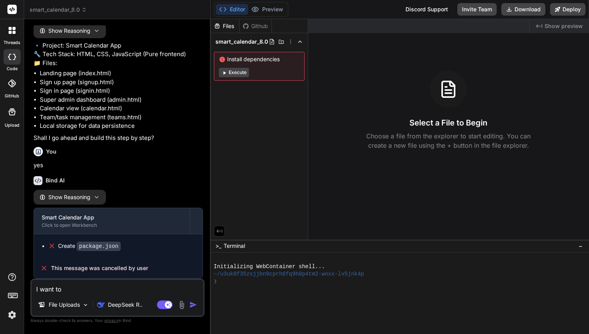
type textarea "I want to"
type textarea "x"
type textarea "I want to n"
type textarea "x"
type textarea "I want to na"
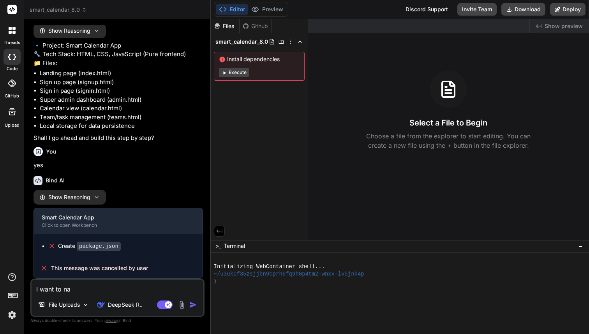
type textarea "x"
type textarea "I want to nam"
type textarea "x"
type textarea "I want to name"
type textarea "x"
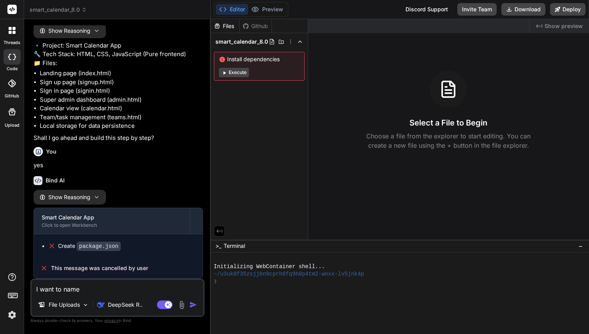
type textarea "I want to name"
type textarea "x"
type textarea "I want to name t"
type textarea "x"
type textarea "I want to name [PERSON_NAME]"
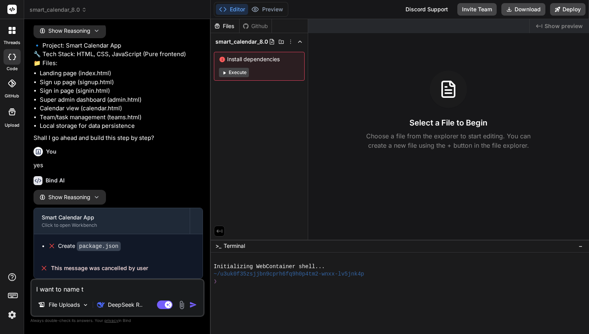
type textarea "x"
type textarea "I want to name the"
type textarea "x"
type textarea "I want to name the"
type textarea "x"
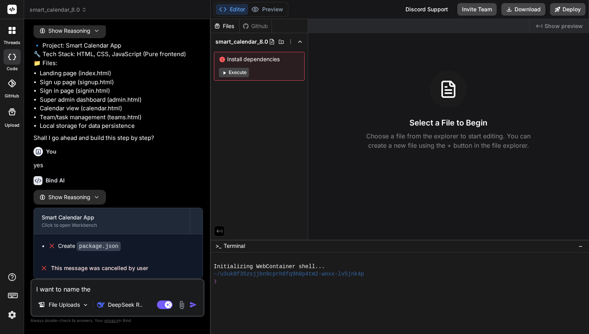
type textarea "I want to name the c"
type textarea "x"
type textarea "I want to name the ca"
type textarea "x"
type textarea "I want to name the cal"
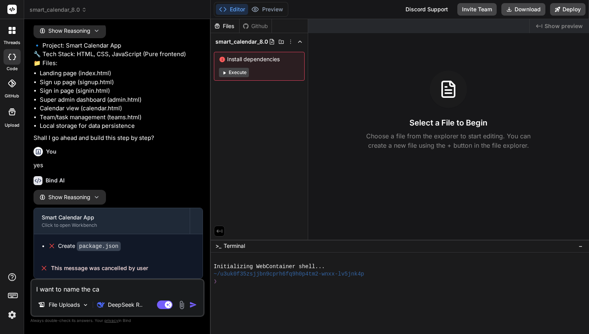
type textarea "x"
type textarea "I want to name the cala"
type textarea "x"
type textarea "I want to name the [MEDICAL_DATA]"
type textarea "x"
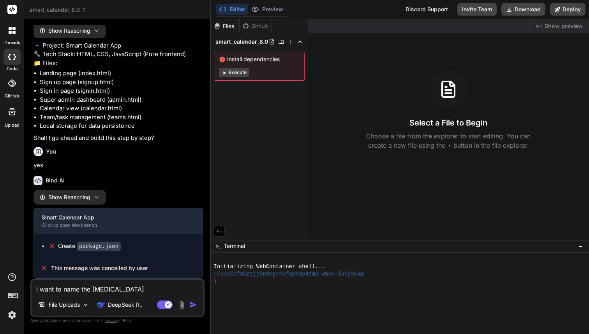
type textarea "I want to name the caland"
type textarea "x"
type textarea "I want to name the calanda"
type textarea "x"
type textarea "I want to name the caland"
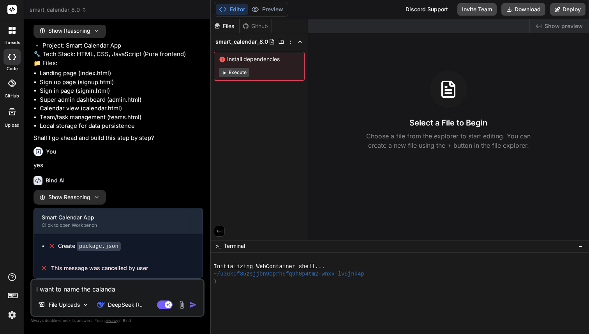
type textarea "x"
type textarea "I want to name the [MEDICAL_DATA]"
type textarea "x"
type textarea "I want to name the cala"
type textarea "x"
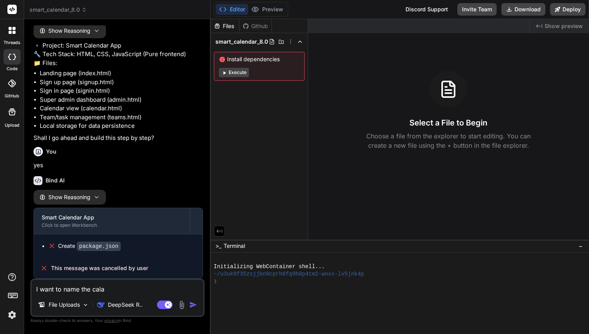
type textarea "I want to name the cal"
type textarea "x"
type textarea "I want to name the cale"
type textarea "x"
type textarea "I want to name the calem"
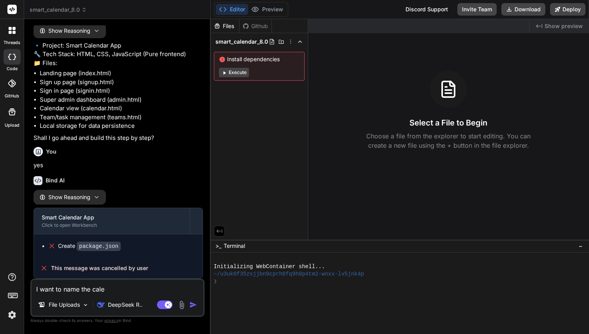
type textarea "x"
type textarea "I want to name the calemn"
type textarea "x"
type textarea "I want to name the calemnd"
type textarea "x"
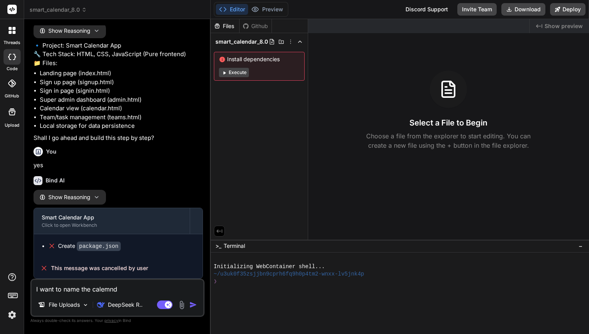
type textarea "I want to name the calemnda"
type textarea "x"
type textarea "I want to name the calemnd"
type textarea "x"
type textarea "I want to name the calemn"
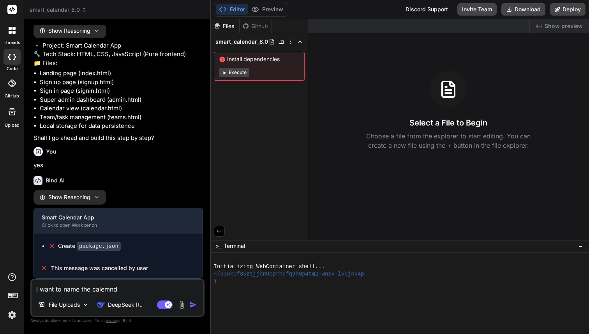
type textarea "x"
type textarea "I want to name the calem"
type textarea "x"
type textarea "I want to name the cale"
type textarea "x"
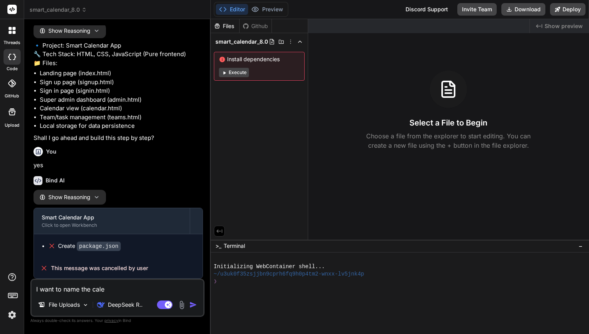
type textarea "I want to name the calen"
type textarea "x"
type textarea "I want to name the calend"
type textarea "x"
type textarea "I want to name the calenda"
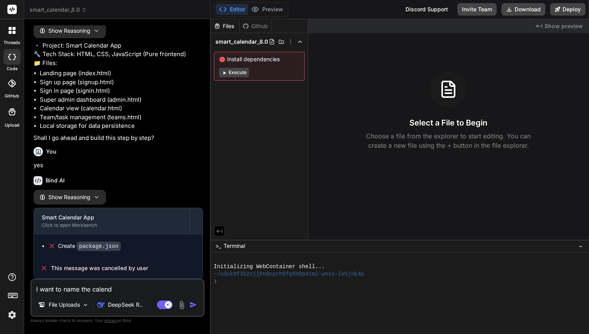
type textarea "x"
type textarea "I want to name the calendar"
type textarea "x"
type textarea "I want to name the calendar"
type textarea "x"
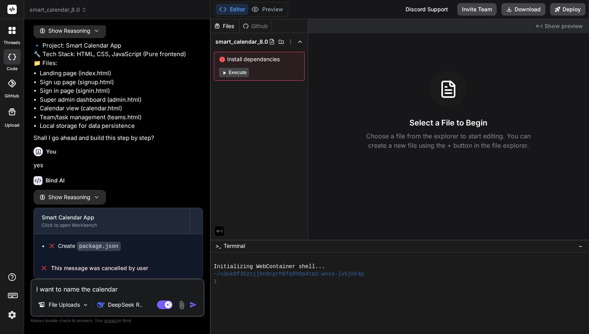
type textarea "I want to name the calendar D"
type textarea "x"
type textarea "I want to name the calendar Da"
type textarea "x"
type textarea "I want to name the calendar Day"
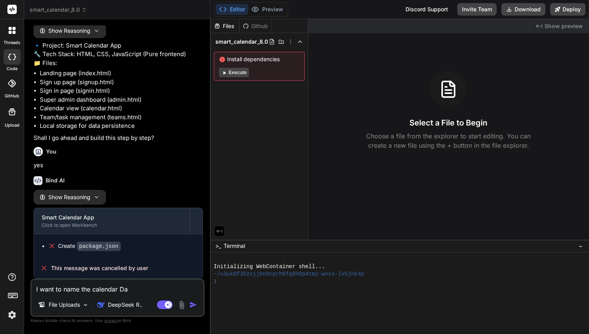
type textarea "x"
type textarea "I want to name the calendar Dayc"
type textarea "x"
type textarea "I want to name the calendar Daycl"
type textarea "x"
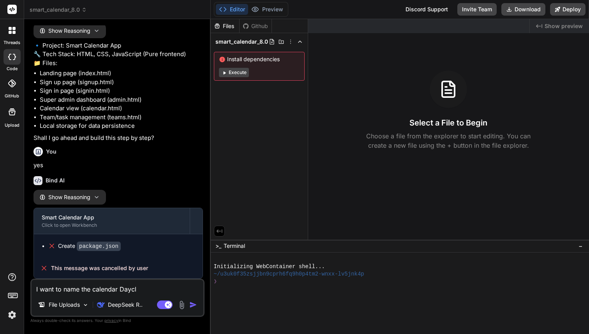
type textarea "I want to name the calendar Daycla"
type textarea "x"
type textarea "I want to name the calendar Dayclap"
type textarea "x"
type textarea "I want to name the calendar Dayclap"
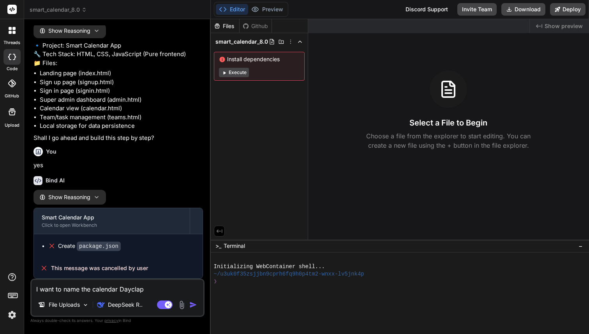
type textarea "x"
type textarea "I want to name the calendar Dayclap"
type textarea "x"
type textarea "I want to name the calendar Daycla"
type textarea "x"
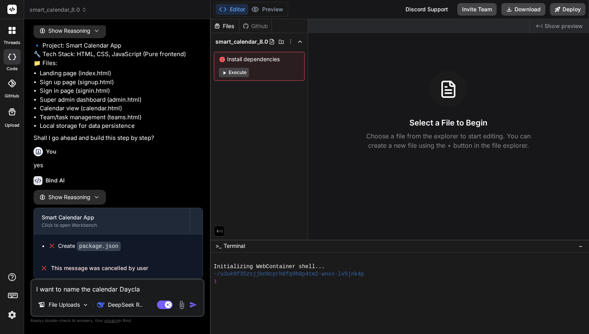
type textarea "I want to name the calendar Daycl"
type textarea "x"
type textarea "I want to name the calendar Dayc"
type textarea "x"
type textarea "I want to name the calendar Day"
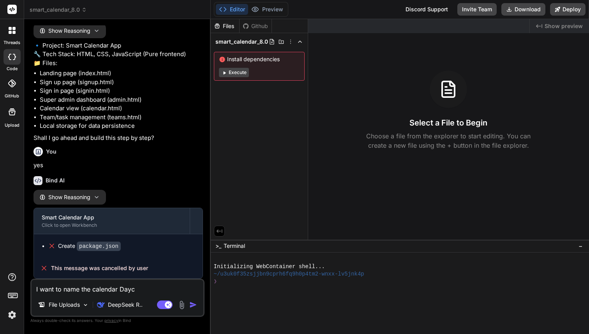
type textarea "x"
type textarea "I want to name the calendar DayC"
type textarea "x"
type textarea "I want to name the calendar DayCl"
type textarea "x"
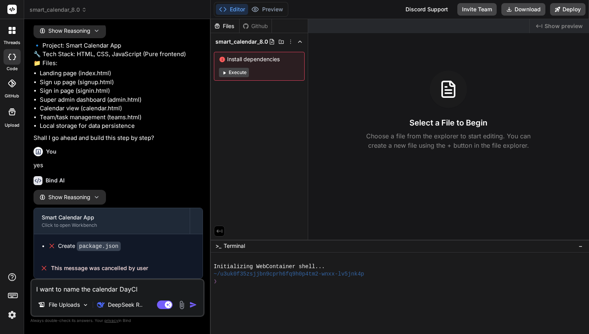
type textarea "I want to name the calendar DayCla"
type textarea "x"
type textarea "I want to name the calendar DayClap"
type textarea "x"
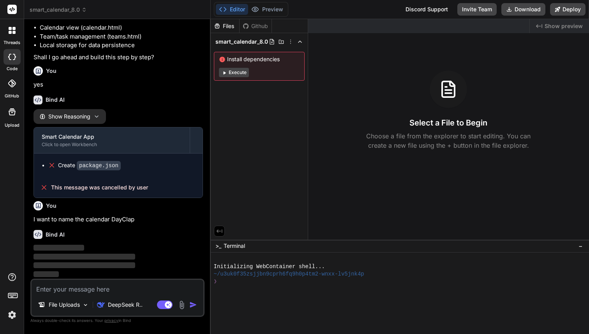
click at [7, 318] on img at bounding box center [11, 314] width 13 height 13
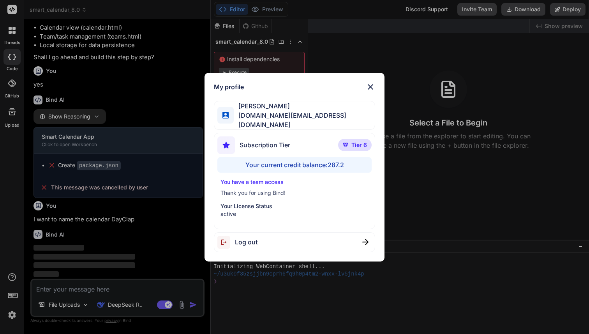
click at [12, 313] on div "My profile [PERSON_NAME] A [DOMAIN_NAME][EMAIL_ADDRESS][DOMAIN_NAME] Subscripti…" at bounding box center [294, 167] width 589 height 334
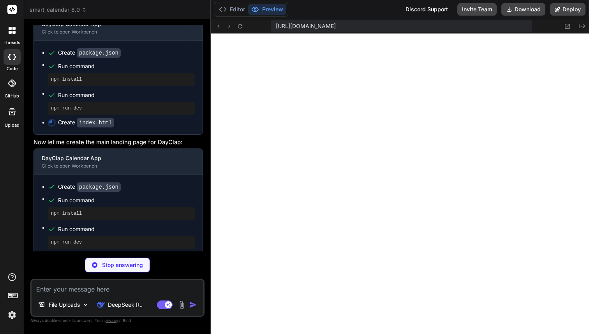
scroll to position [534, 0]
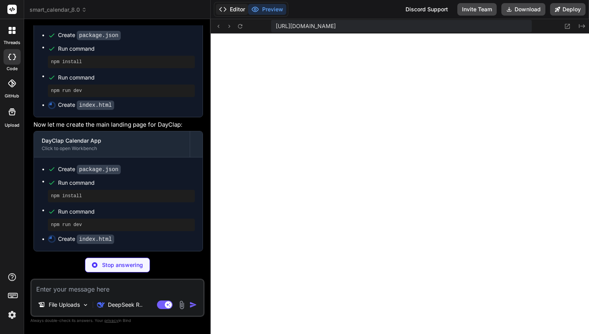
click at [238, 8] on button "Editor" at bounding box center [232, 9] width 32 height 11
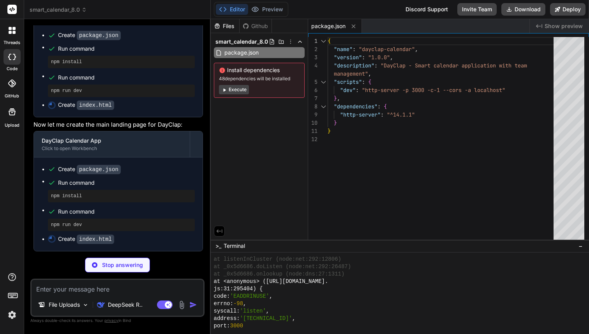
scroll to position [680, 0]
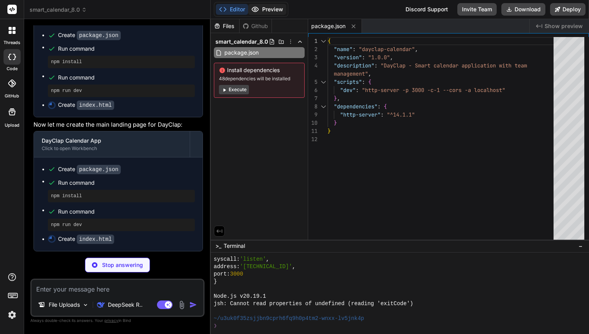
click at [264, 7] on button "Preview" at bounding box center [267, 9] width 38 height 11
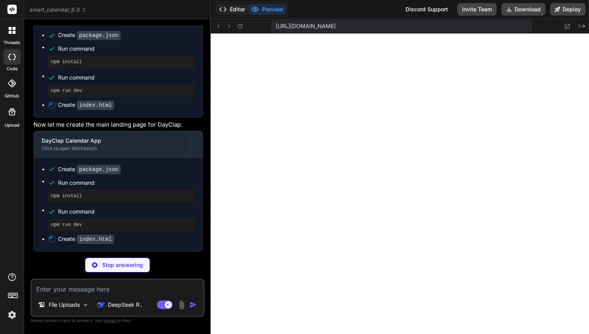
click at [233, 7] on button "Editor" at bounding box center [232, 9] width 32 height 11
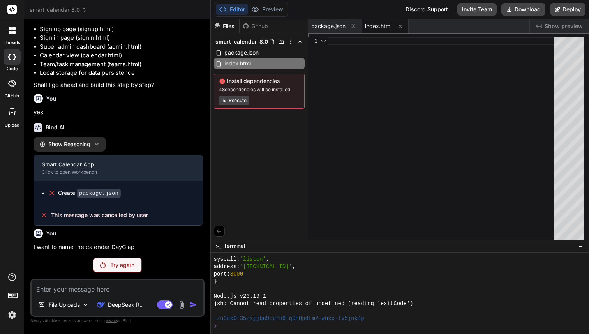
scroll to position [223, 0]
click at [117, 256] on div "You i am not an expert with code so you have to guide me step by step including…" at bounding box center [117, 179] width 174 height 308
click at [117, 271] on div "Try again" at bounding box center [117, 264] width 49 height 15
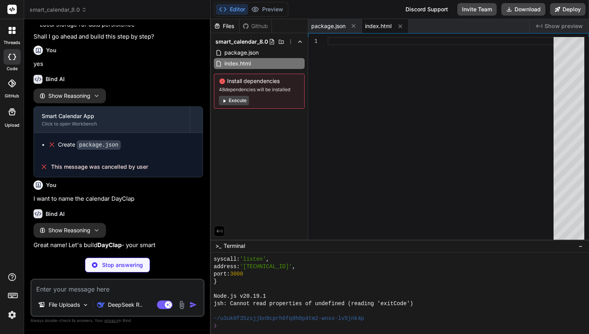
scroll to position [278, 0]
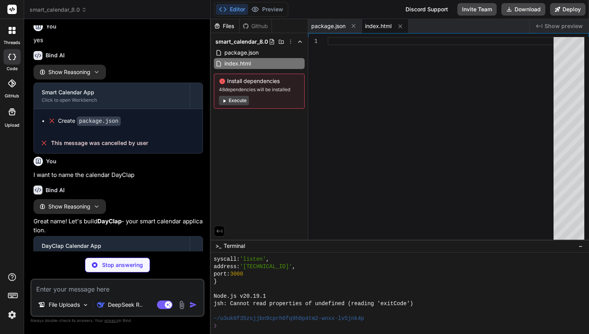
type textarea "x"
type textarea "} }"
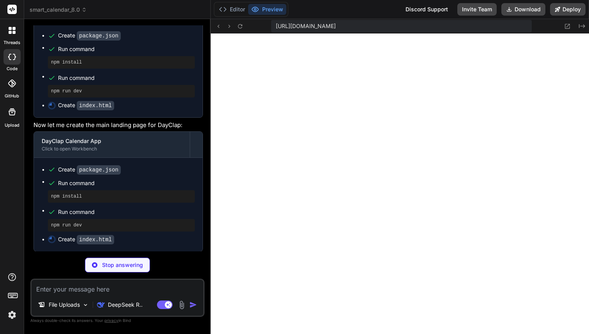
scroll to position [534, 0]
click at [234, 12] on button "Editor" at bounding box center [232, 9] width 32 height 11
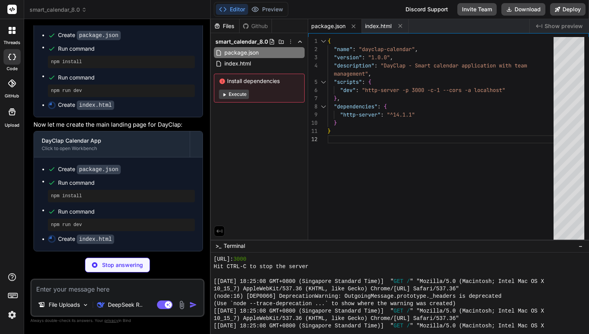
scroll to position [1072, 0]
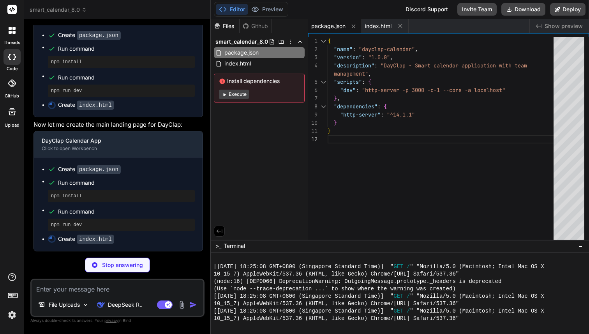
click at [7, 319] on img at bounding box center [11, 314] width 13 height 13
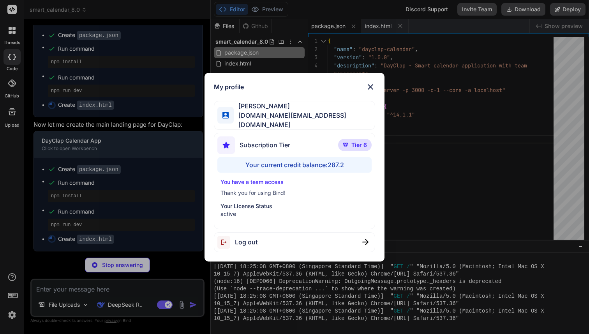
click at [10, 313] on div "My profile [PERSON_NAME] A [DOMAIN_NAME][EMAIL_ADDRESS][DOMAIN_NAME] Subscripti…" at bounding box center [294, 167] width 589 height 334
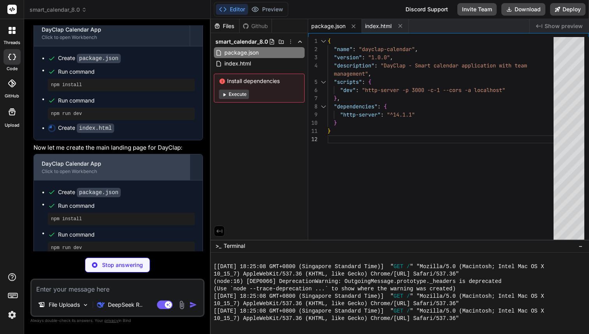
scroll to position [534, 0]
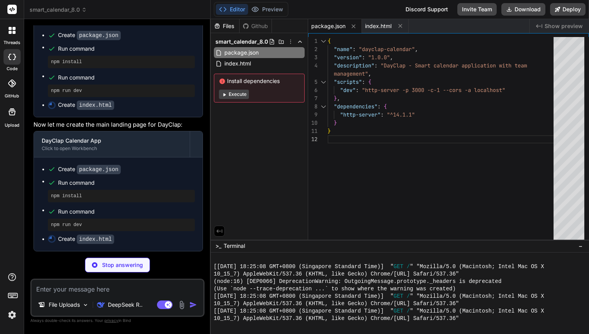
type textarea "x"
type textarea "</body> </html>"
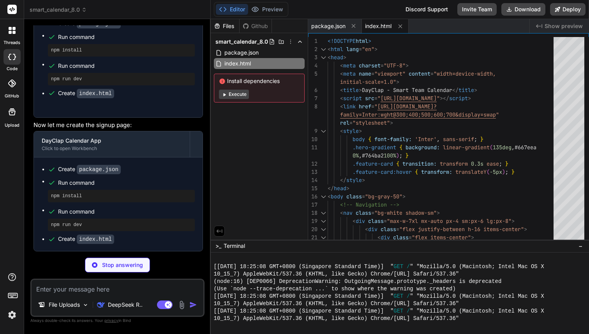
scroll to position [703, 0]
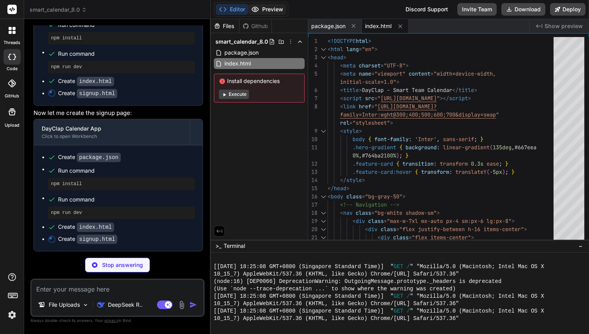
type textarea "x"
type textarea "// Redirect to admin dashboard window.location.href = 'admin.html'; }); </scrip…"
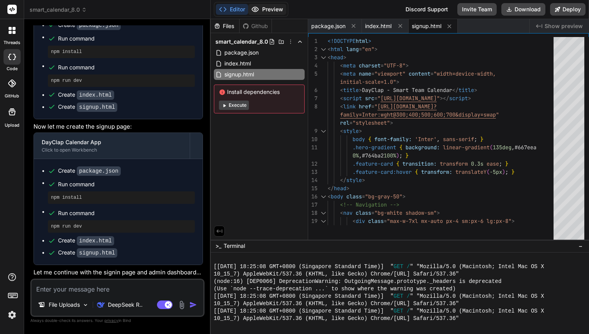
scroll to position [688, 0]
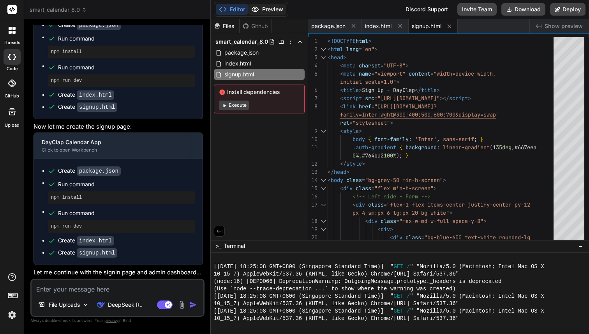
click at [267, 11] on button "Preview" at bounding box center [267, 9] width 38 height 11
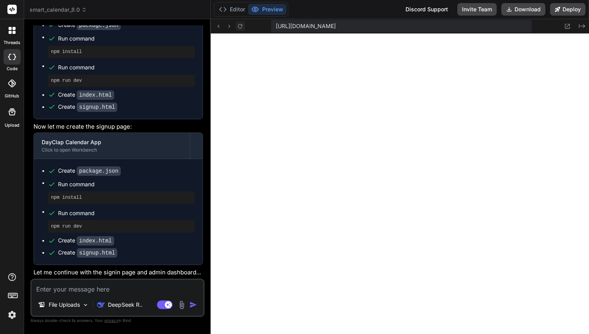
click at [238, 26] on icon at bounding box center [240, 26] width 7 height 7
click at [80, 286] on textarea at bounding box center [118, 287] width 172 height 14
click at [11, 25] on div at bounding box center [12, 30] width 16 height 16
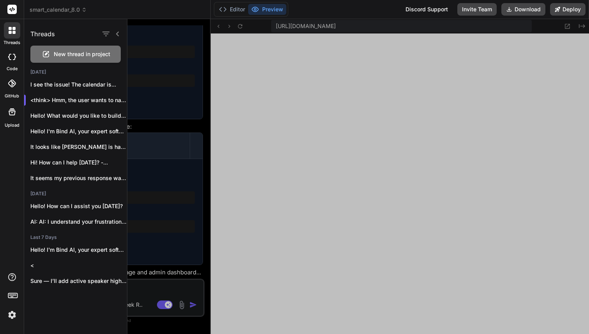
click at [185, 56] on div at bounding box center [357, 176] width 461 height 315
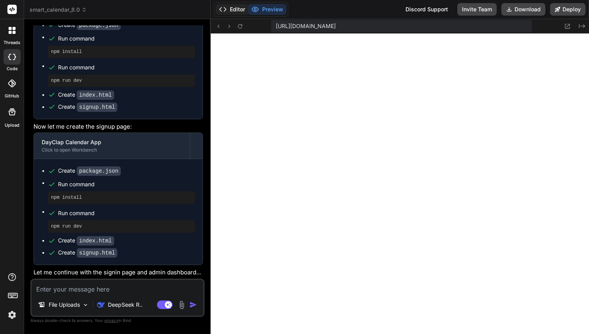
click at [236, 7] on button "Editor" at bounding box center [232, 9] width 32 height 11
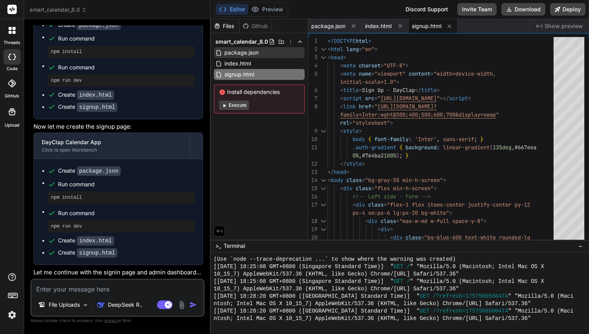
click at [250, 40] on span "smart_calendar_8.0" at bounding box center [241, 42] width 53 height 8
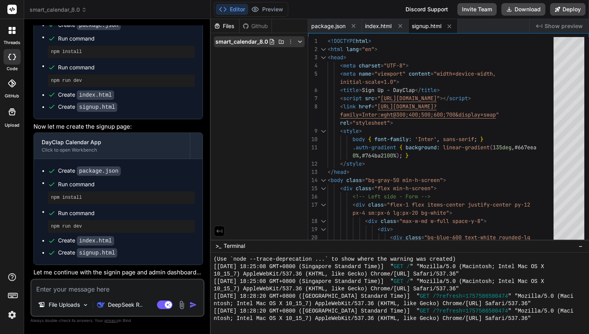
click at [290, 41] on icon at bounding box center [290, 42] width 6 height 6
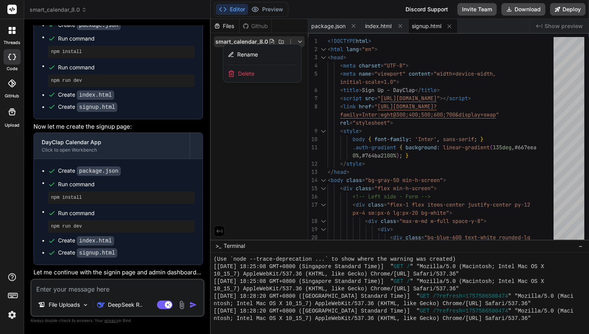
click at [264, 75] on div "Delete" at bounding box center [262, 73] width 78 height 17
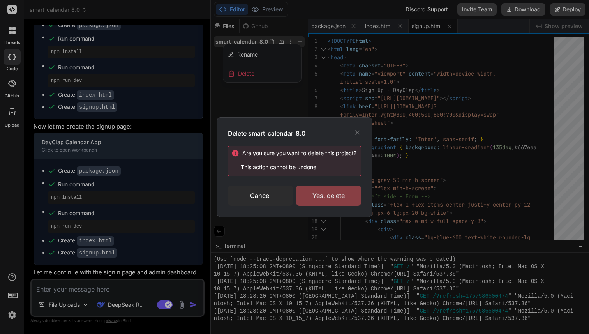
click at [329, 197] on div "Yes, delete" at bounding box center [328, 195] width 65 height 20
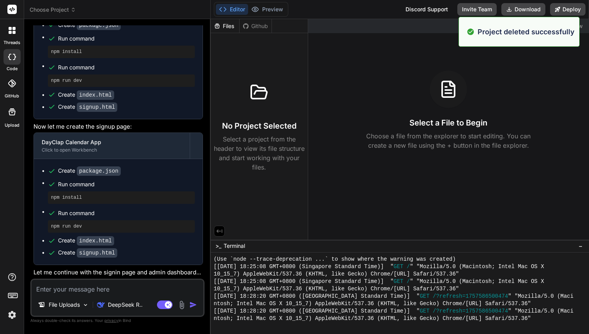
click at [67, 7] on span "Choose Project" at bounding box center [53, 10] width 46 height 8
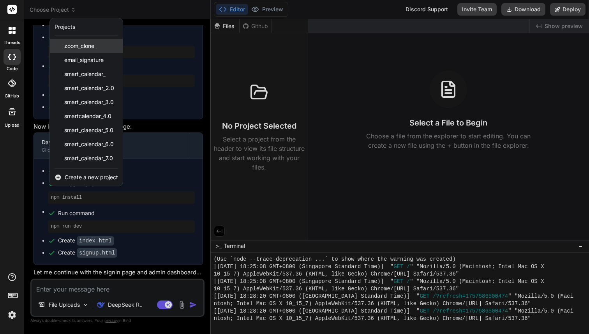
click at [84, 48] on span "zoom_clone" at bounding box center [79, 46] width 30 height 8
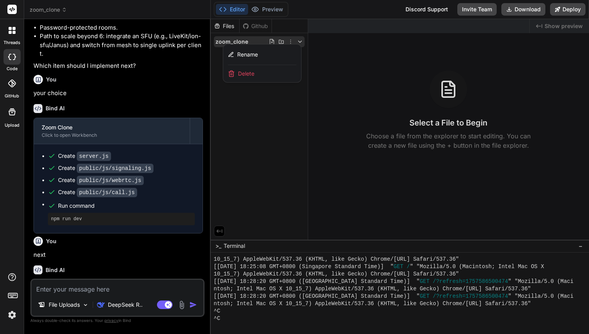
scroll to position [995, 0]
click at [268, 73] on div "Delete" at bounding box center [262, 73] width 78 height 17
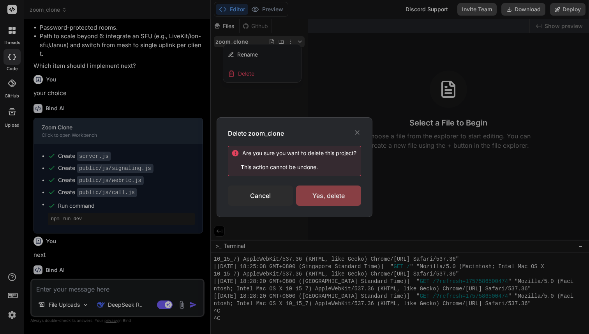
click at [331, 202] on div "Yes, delete" at bounding box center [328, 195] width 65 height 20
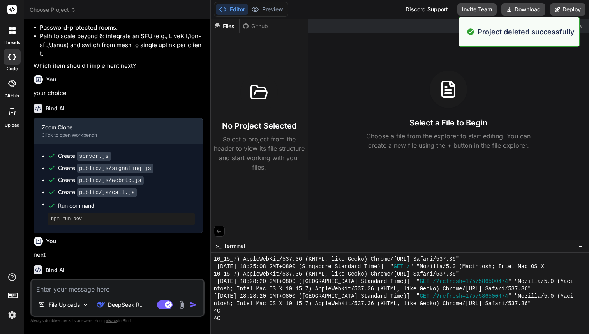
click at [44, 11] on span "Choose Project" at bounding box center [53, 10] width 46 height 8
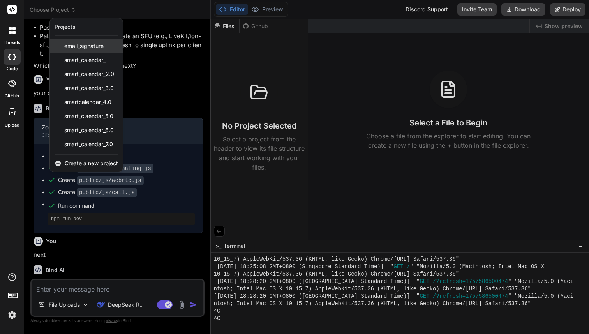
click at [69, 42] on div "email_signature" at bounding box center [86, 46] width 73 height 14
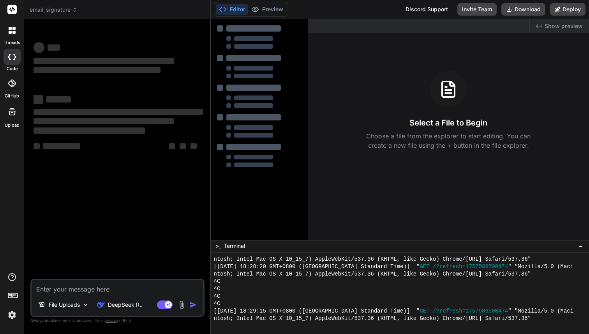
scroll to position [1146, 0]
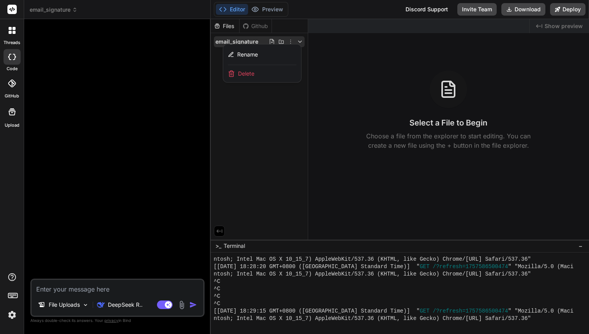
click at [58, 9] on span "email_signature" at bounding box center [54, 10] width 48 height 8
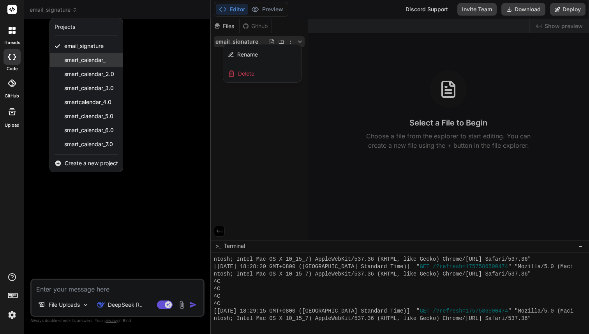
click at [78, 64] on div "smart_calendar_" at bounding box center [86, 60] width 73 height 14
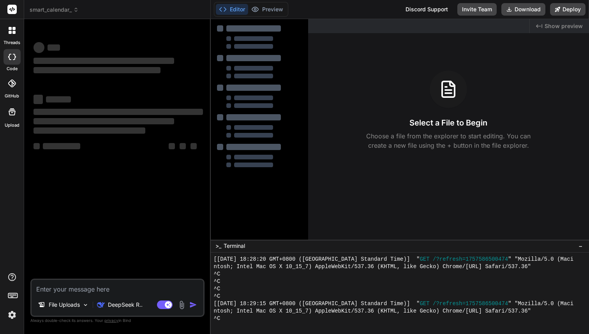
scroll to position [1154, 0]
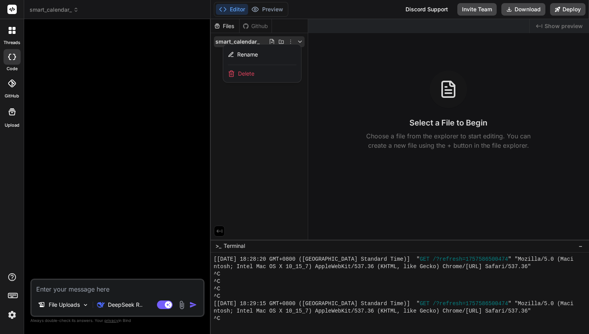
click at [245, 155] on div at bounding box center [400, 176] width 379 height 315
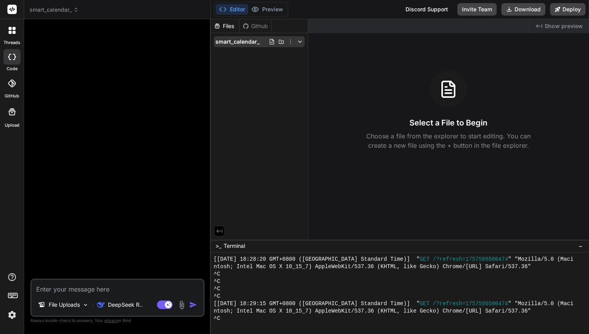
click at [291, 40] on icon at bounding box center [290, 42] width 6 height 6
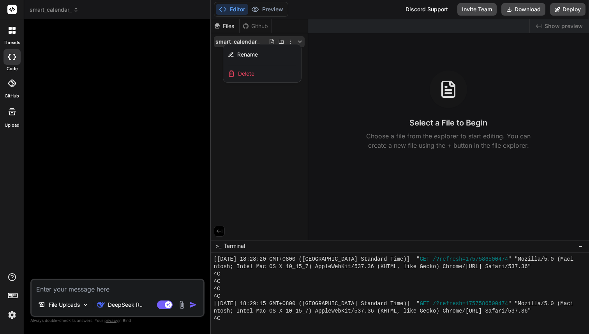
click at [256, 139] on div at bounding box center [400, 176] width 379 height 315
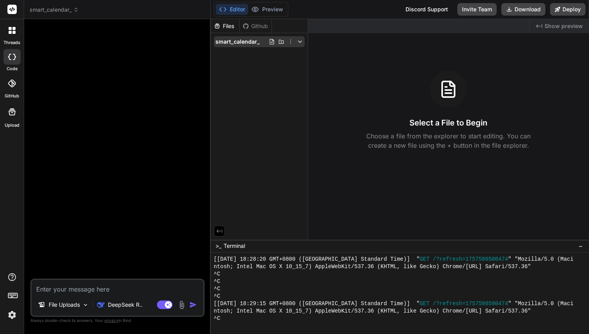
click at [291, 40] on icon at bounding box center [290, 42] width 6 height 6
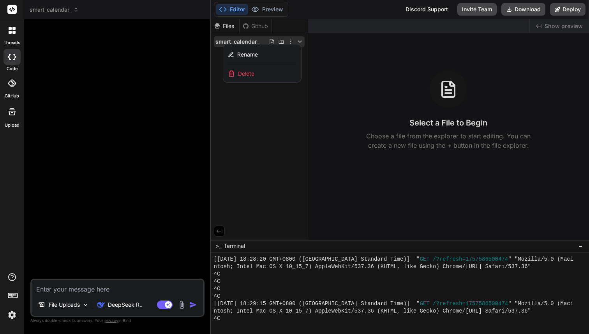
click at [276, 74] on div "Delete" at bounding box center [262, 73] width 78 height 17
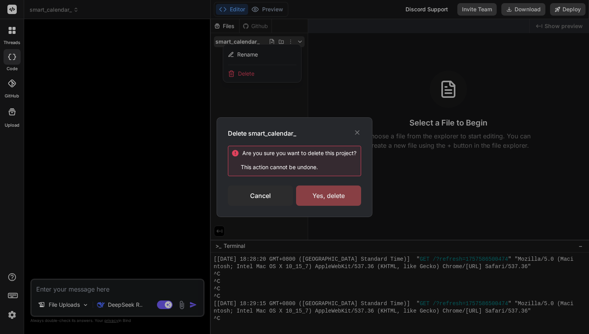
click at [318, 193] on div "Yes, delete" at bounding box center [328, 195] width 65 height 20
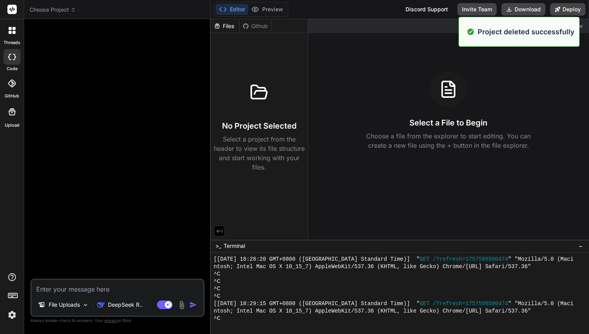
click at [57, 12] on span "Choose Project" at bounding box center [53, 10] width 46 height 8
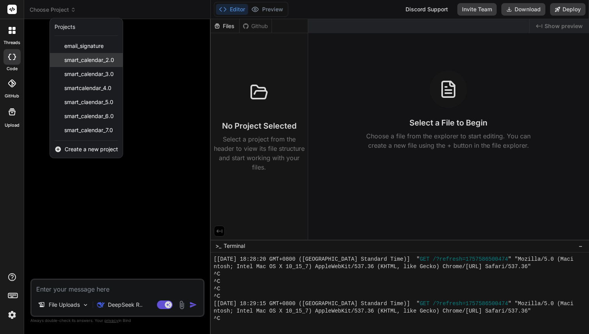
click at [81, 64] on div "smart_calendar_2.0" at bounding box center [86, 60] width 73 height 14
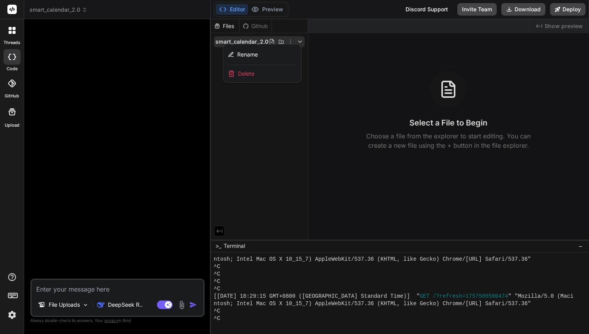
click at [290, 42] on div at bounding box center [400, 176] width 379 height 315
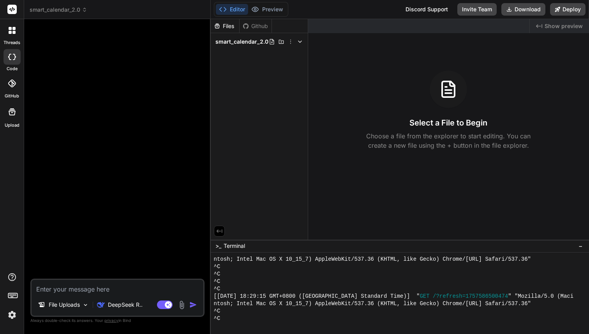
click at [290, 42] on icon at bounding box center [290, 42] width 6 height 6
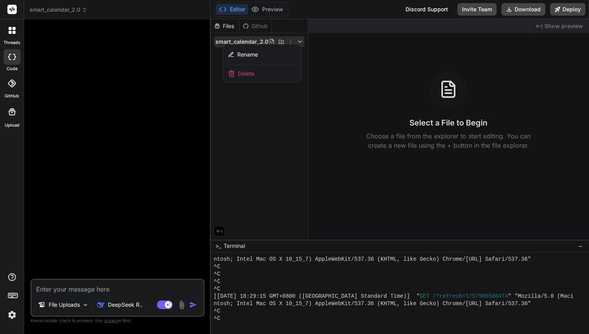
click at [271, 67] on div "Delete" at bounding box center [262, 73] width 78 height 17
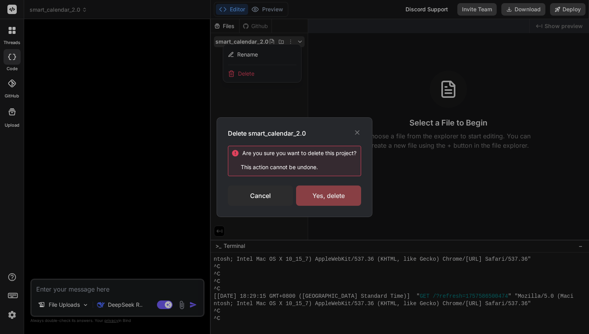
click at [320, 190] on div "Yes, delete" at bounding box center [328, 195] width 65 height 20
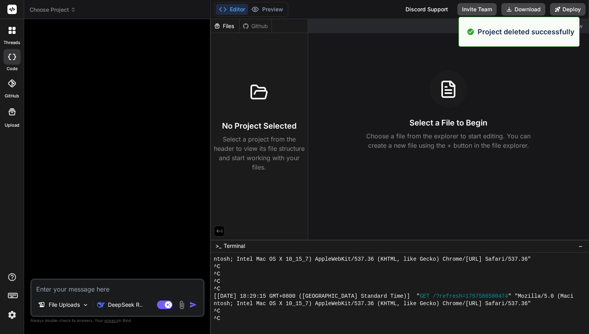
click at [79, 12] on div "Choose Project" at bounding box center [117, 10] width 175 height 8
click at [62, 10] on span "Choose Project" at bounding box center [53, 10] width 46 height 8
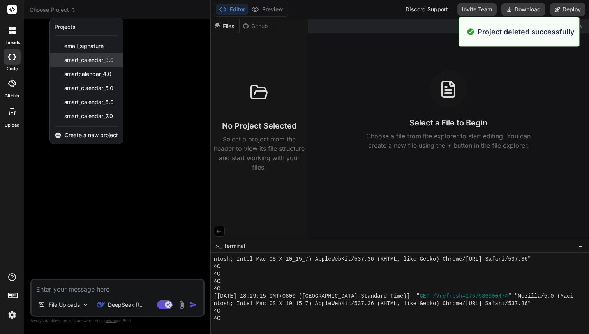
click at [89, 59] on span "smart_calendar_3.0" at bounding box center [88, 60] width 49 height 8
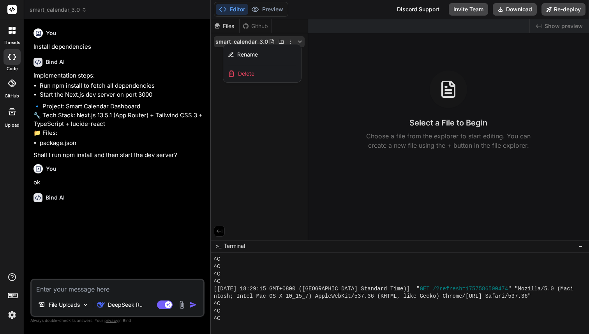
click at [287, 40] on div at bounding box center [400, 176] width 379 height 315
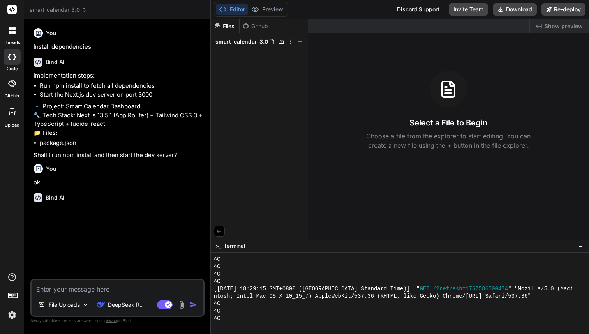
click at [287, 40] on icon at bounding box center [290, 42] width 6 height 6
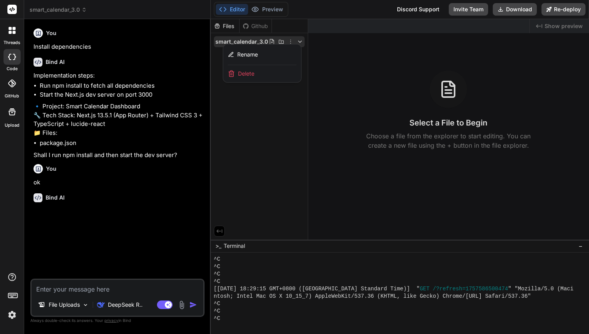
click at [264, 75] on div "Delete" at bounding box center [262, 73] width 78 height 17
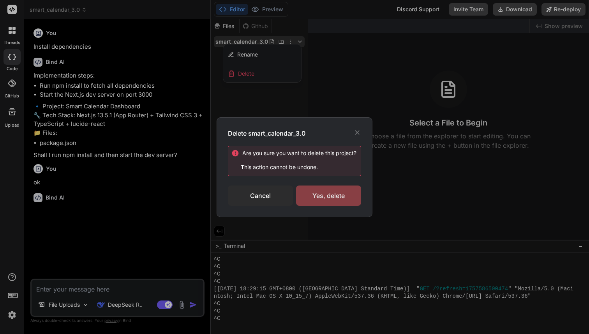
click at [331, 199] on div "Yes, delete" at bounding box center [328, 195] width 65 height 20
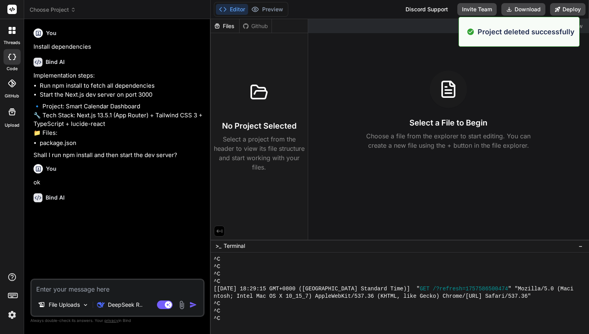
click at [67, 8] on span "Choose Project" at bounding box center [53, 10] width 46 height 8
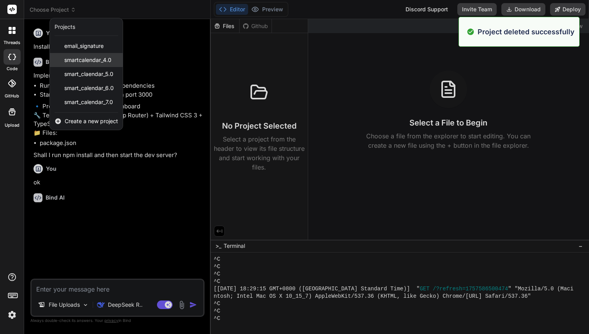
click at [91, 62] on span "smartcalendar_4.0" at bounding box center [87, 60] width 47 height 8
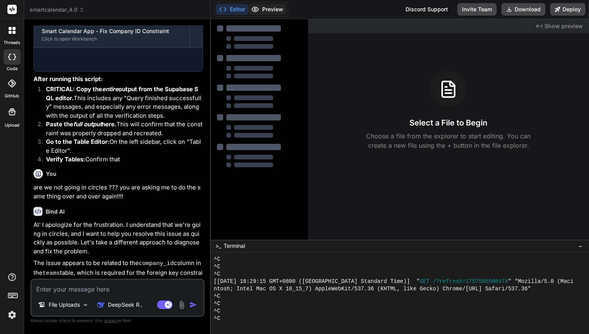
click at [268, 7] on button "Preview" at bounding box center [267, 9] width 38 height 11
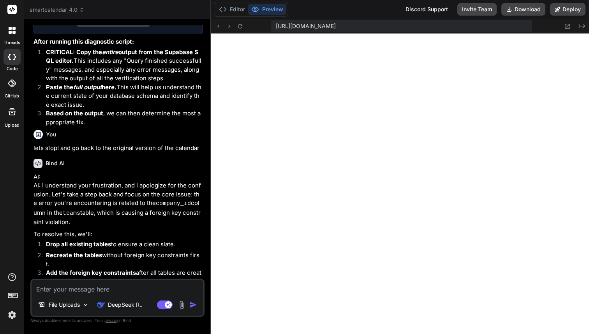
scroll to position [1749, 0]
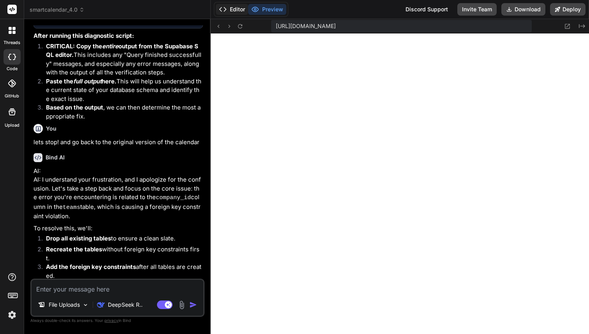
click at [234, 10] on button "Editor" at bounding box center [232, 9] width 32 height 11
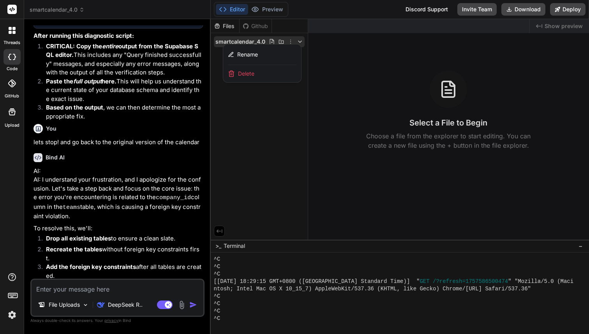
click at [65, 8] on span "smartcalendar_4.0" at bounding box center [57, 10] width 55 height 8
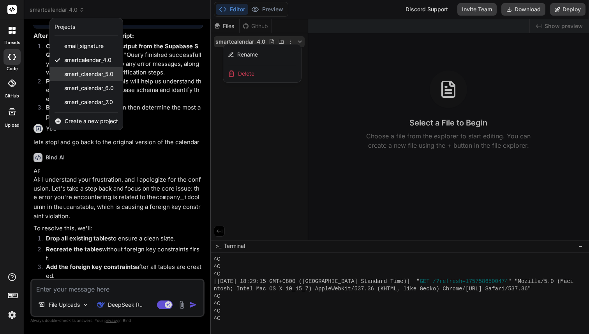
click at [84, 76] on span "smart_claendar_5.0" at bounding box center [88, 74] width 49 height 8
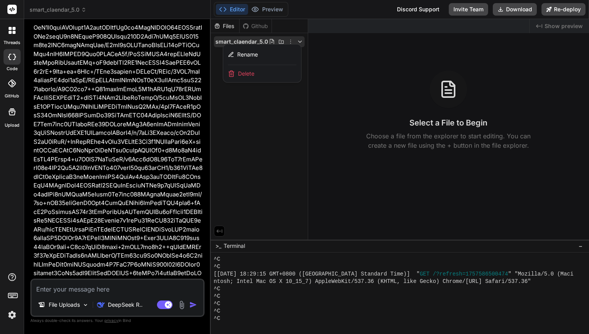
scroll to position [5608, 0]
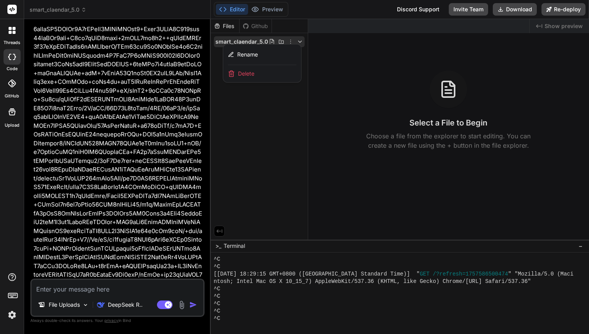
click at [52, 18] on header "smart_claendar_5.0 Created with Pixso." at bounding box center [117, 9] width 187 height 19
click at [52, 12] on span "smart_claendar_5.0" at bounding box center [58, 10] width 57 height 8
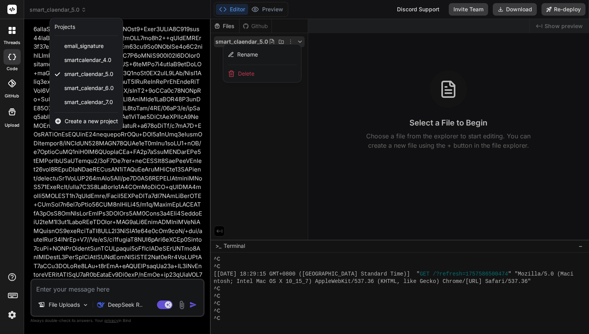
click at [169, 148] on div at bounding box center [294, 167] width 589 height 334
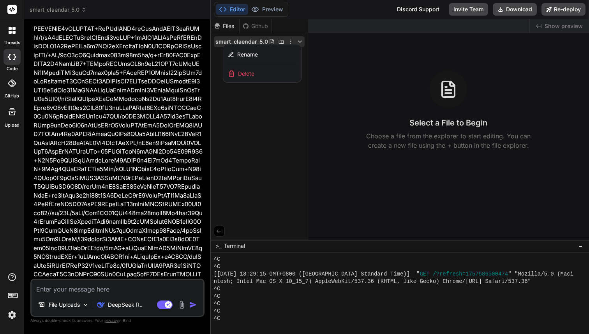
scroll to position [6350, 0]
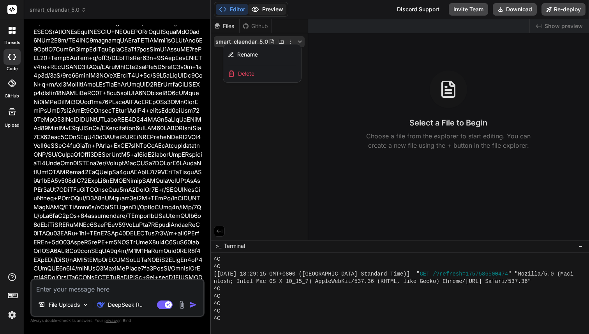
click at [265, 12] on button "Preview" at bounding box center [267, 9] width 38 height 11
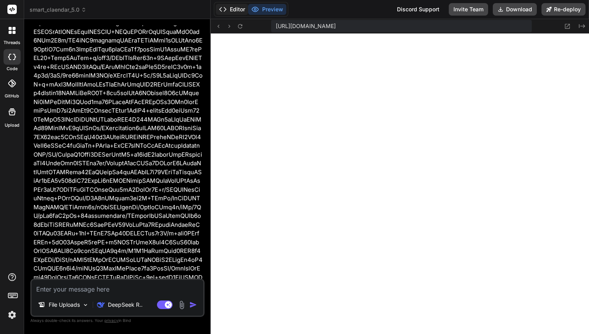
click at [228, 5] on button "Editor" at bounding box center [232, 9] width 32 height 11
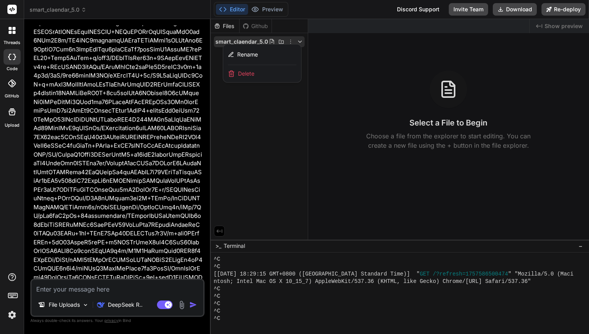
drag, startPoint x: 569, startPoint y: 70, endPoint x: 454, endPoint y: 64, distance: 115.4
click at [65, 8] on span "smart_claendar_5.0" at bounding box center [58, 10] width 57 height 8
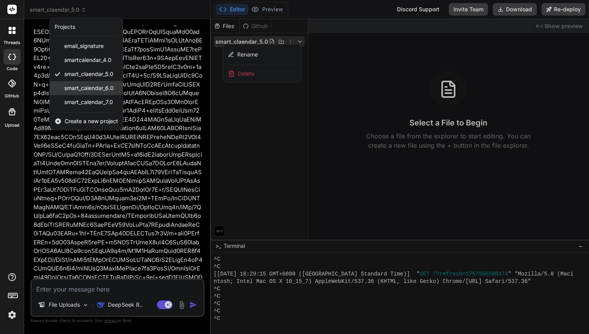
click at [82, 86] on span "smart_calendar_6.0" at bounding box center [88, 88] width 49 height 8
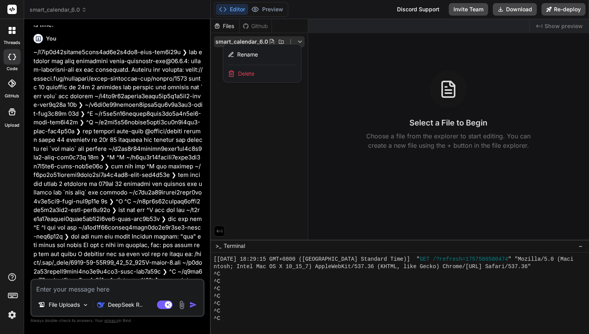
scroll to position [302, 0]
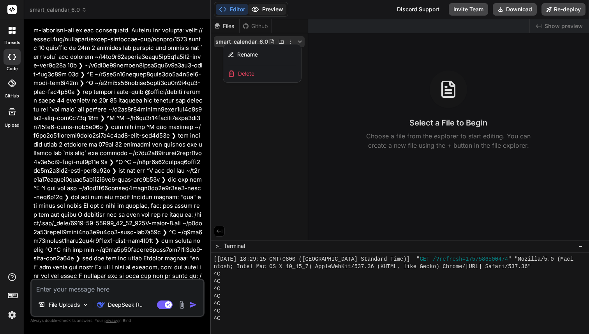
click at [274, 9] on button "Preview" at bounding box center [267, 9] width 38 height 11
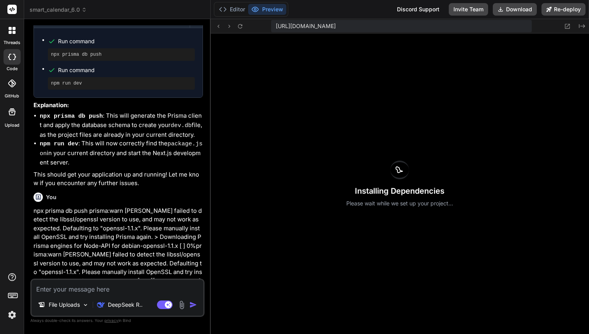
scroll to position [1563, 0]
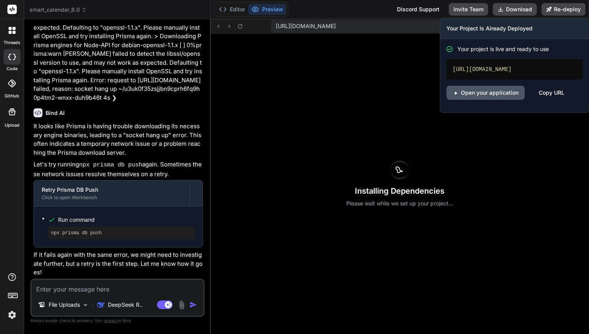
click at [496, 95] on link "Open your application" at bounding box center [485, 93] width 78 height 14
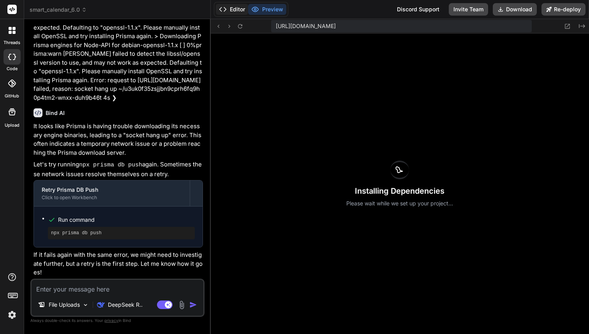
click at [225, 10] on icon at bounding box center [223, 9] width 8 height 8
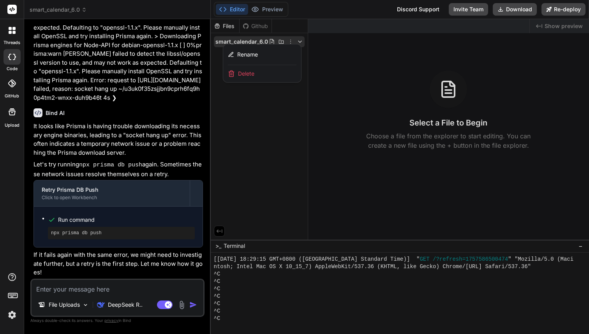
click at [263, 73] on div "Delete" at bounding box center [262, 73] width 78 height 17
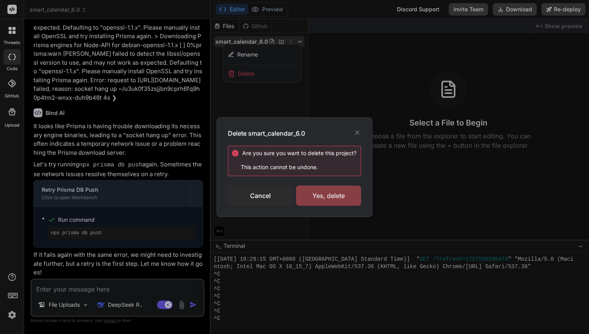
click at [342, 194] on div "Yes, delete" at bounding box center [328, 195] width 65 height 20
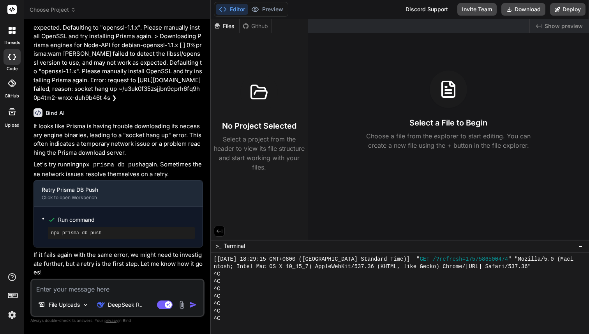
click at [51, 5] on header "Choose Project Created with Pixso." at bounding box center [117, 9] width 187 height 19
click at [51, 8] on span "Choose Project" at bounding box center [53, 10] width 46 height 8
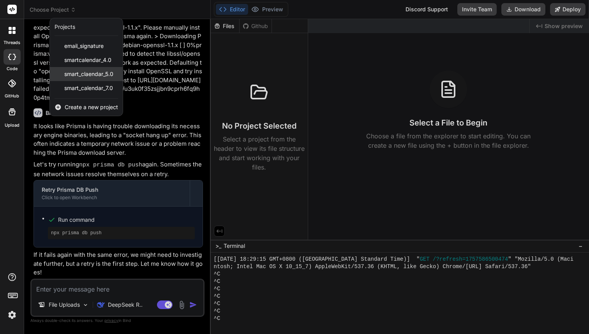
click at [97, 76] on span "smart_claendar_5.0" at bounding box center [88, 74] width 49 height 8
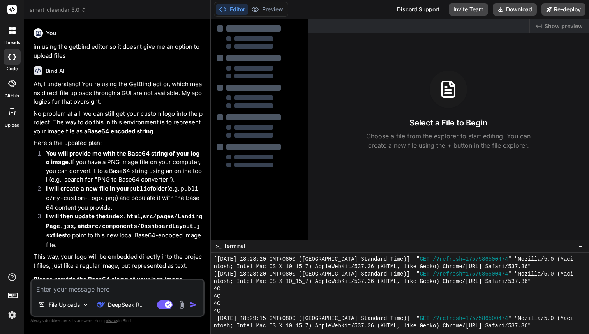
scroll to position [1076, 0]
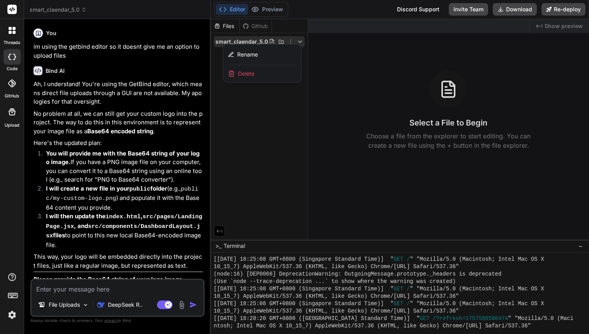
click at [249, 130] on div at bounding box center [400, 176] width 379 height 315
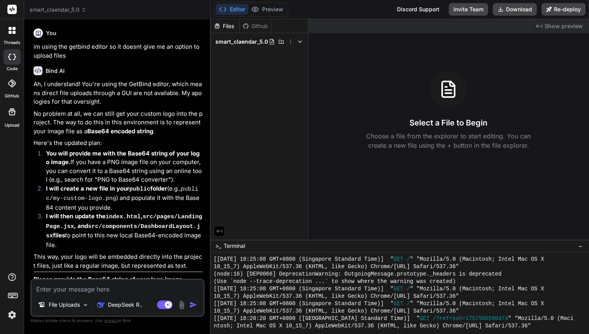
scroll to position [1228, 0]
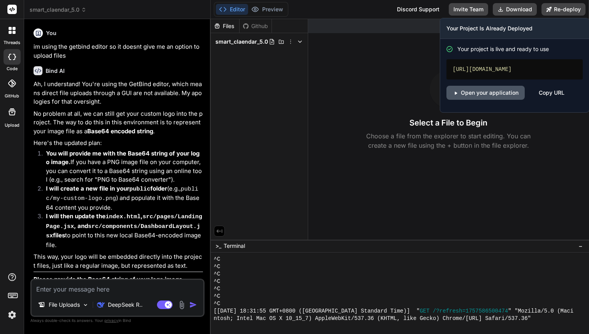
click at [488, 93] on link "Open your application" at bounding box center [485, 93] width 78 height 14
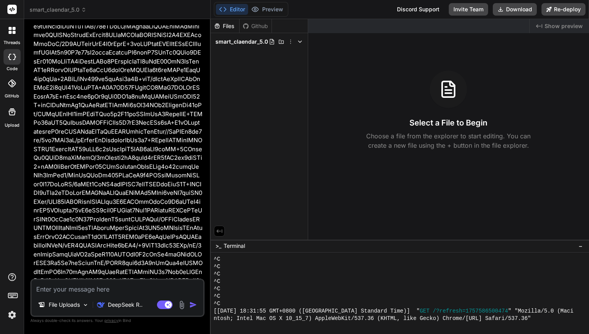
scroll to position [13102, 0]
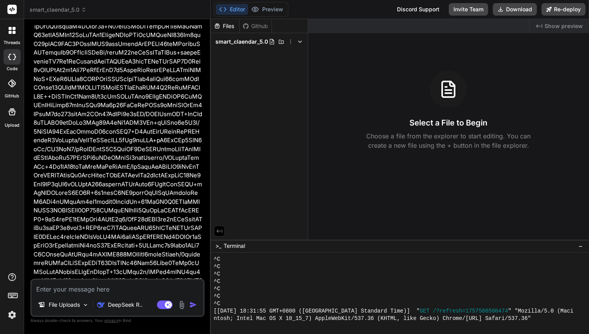
click at [64, 6] on span "smart_claendar_5.0" at bounding box center [58, 10] width 57 height 8
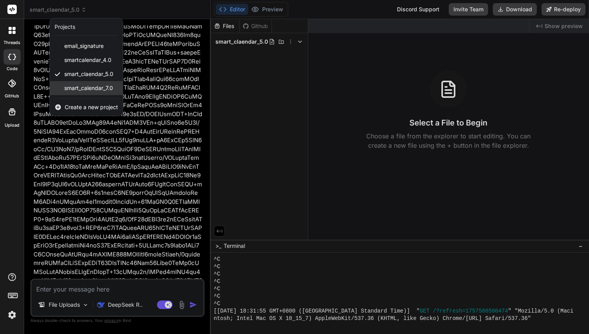
click at [87, 88] on span "smart_calendar_7.0" at bounding box center [88, 88] width 49 height 8
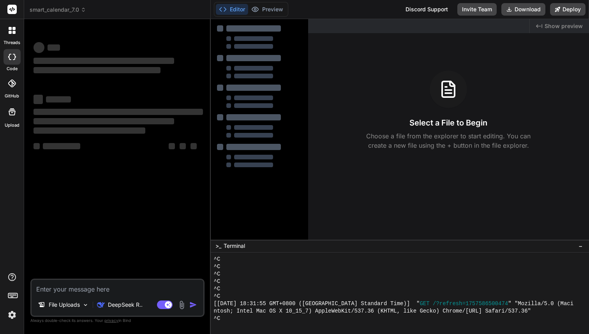
scroll to position [1235, 0]
type textarea "x"
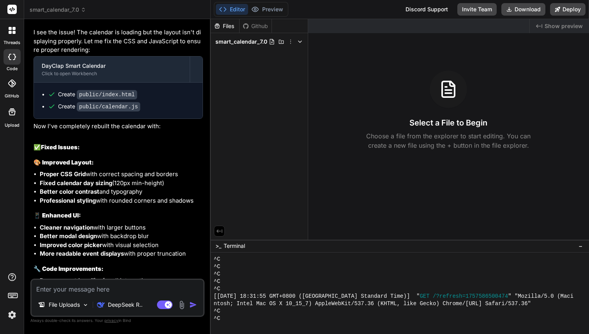
scroll to position [2153, 0]
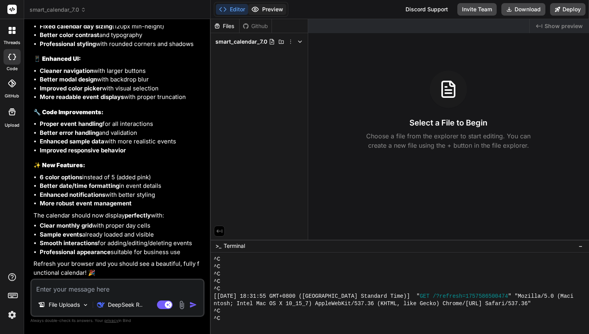
click at [268, 9] on button "Preview" at bounding box center [267, 9] width 38 height 11
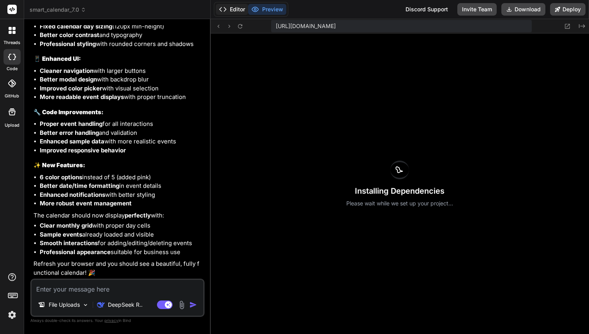
click at [229, 8] on button "Editor" at bounding box center [232, 9] width 32 height 11
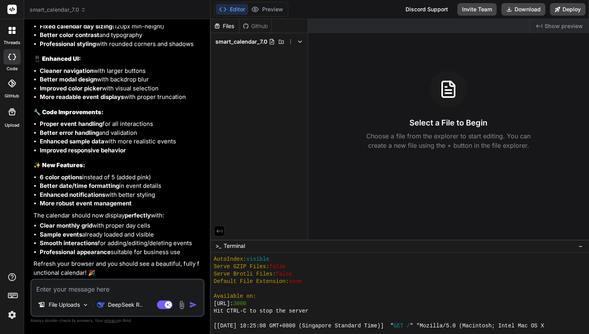
scroll to position [1243, 0]
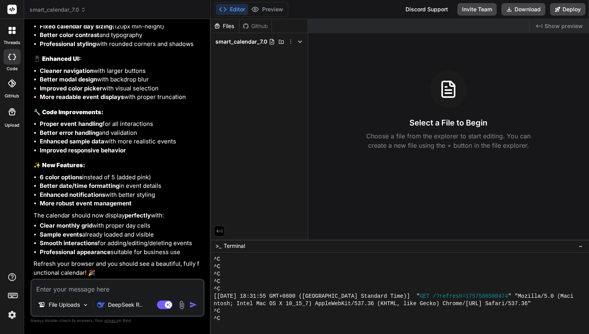
click at [67, 11] on span "smart_calendar_7.0" at bounding box center [58, 10] width 56 height 8
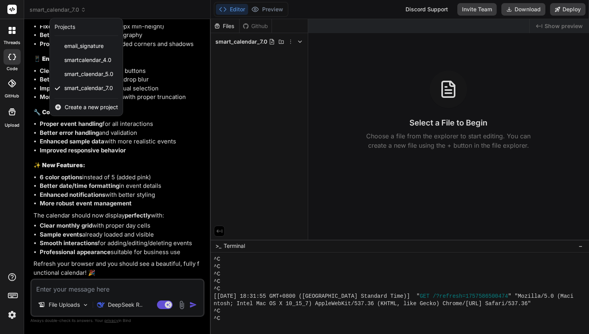
click at [86, 110] on span "Create a new project" at bounding box center [91, 107] width 53 height 8
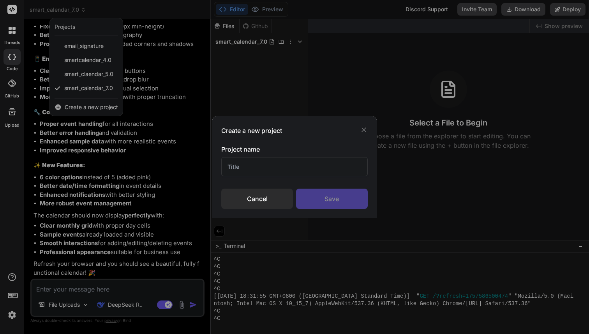
click at [245, 166] on input "text" at bounding box center [294, 166] width 146 height 19
click at [254, 162] on input "smart clendar 8.0" at bounding box center [294, 166] width 146 height 19
click at [255, 166] on input "smart clendar 8.0" at bounding box center [294, 166] width 146 height 19
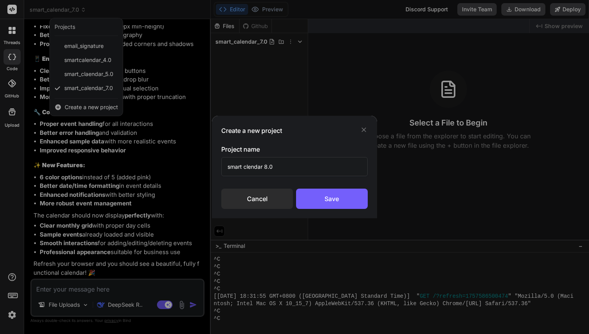
paste input "a"
type input "smart calendar 8.0"
click at [328, 203] on div "Save" at bounding box center [332, 198] width 72 height 20
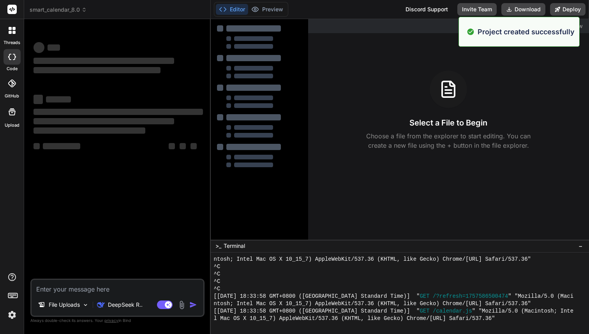
type textarea "x"
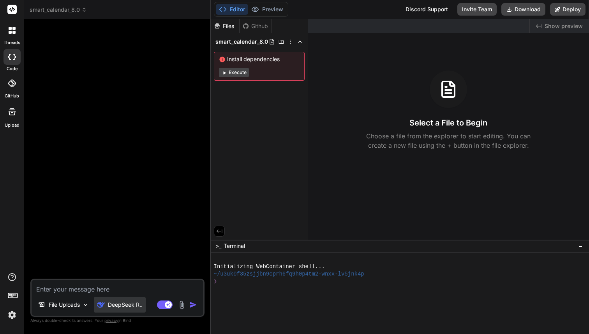
click at [112, 301] on p "DeepSeek R.." at bounding box center [125, 305] width 35 height 8
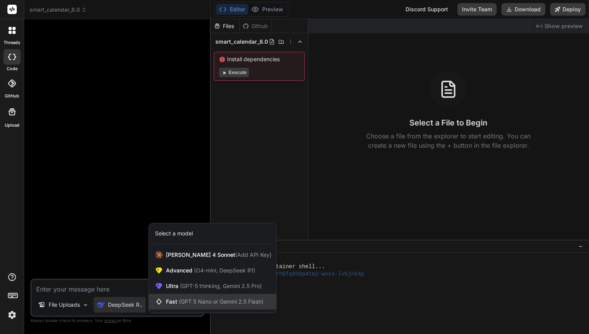
click at [202, 297] on div "Fast (GPT 5 Nano or Gemini 2.5 Flash)" at bounding box center [212, 302] width 127 height 16
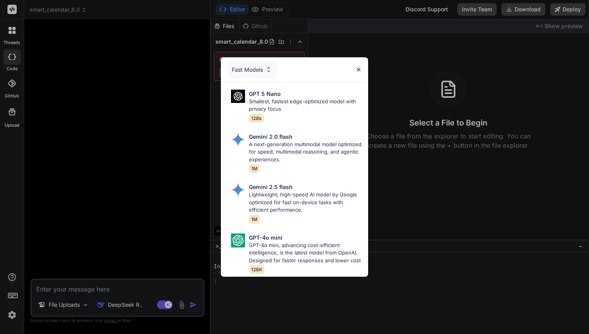
click at [129, 301] on div "Fast Models GPT 5 Nano Smallest, fastest edge-optimized model with privacy focu…" at bounding box center [294, 167] width 589 height 334
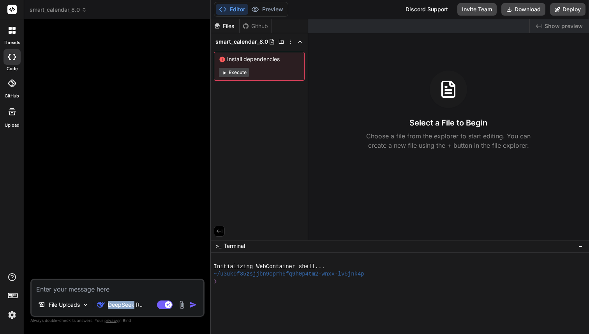
click at [129, 301] on p "DeepSeek R.." at bounding box center [125, 305] width 35 height 8
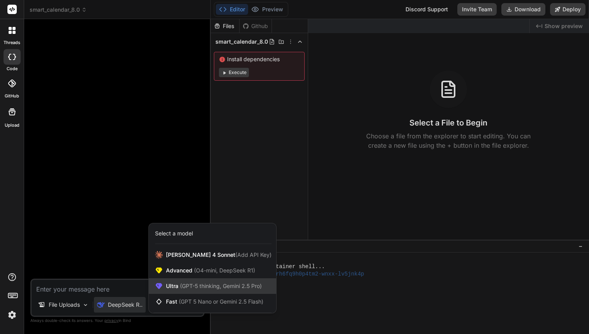
click at [167, 282] on div "Ultra (GPT-5 thinking, Gemini 2.5 Pro)" at bounding box center [212, 286] width 127 height 16
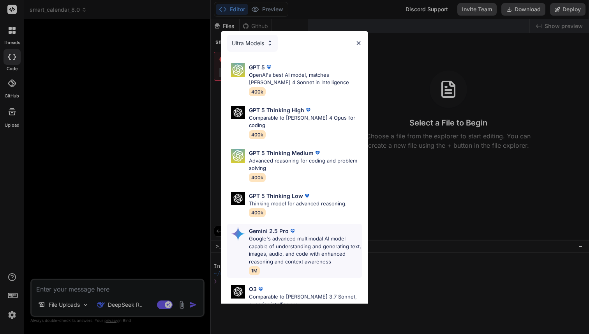
scroll to position [80, 0]
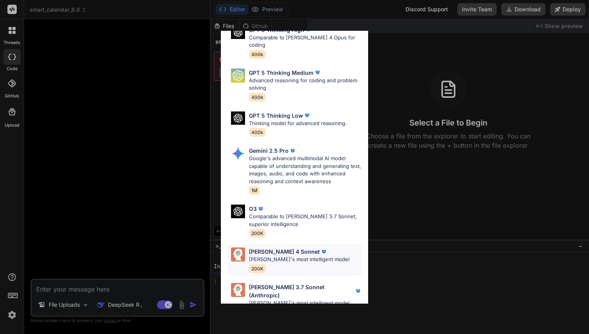
click at [288, 255] on p "[PERSON_NAME]'s most intelligent model" at bounding box center [299, 259] width 100 height 8
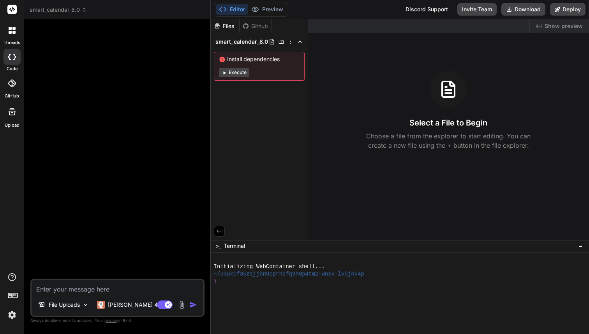
click at [72, 10] on span "smart_calendar_8.0" at bounding box center [58, 10] width 57 height 8
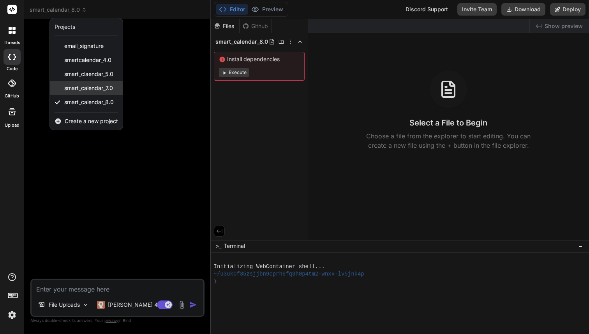
click at [83, 85] on span "smart_calendar_7.0" at bounding box center [88, 88] width 49 height 8
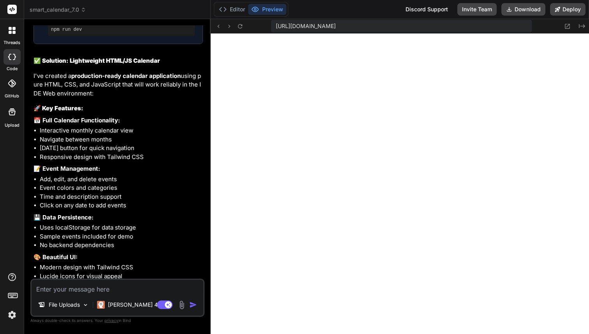
scroll to position [205, 0]
click at [70, 11] on span "smart_calendar_7.0" at bounding box center [58, 10] width 56 height 8
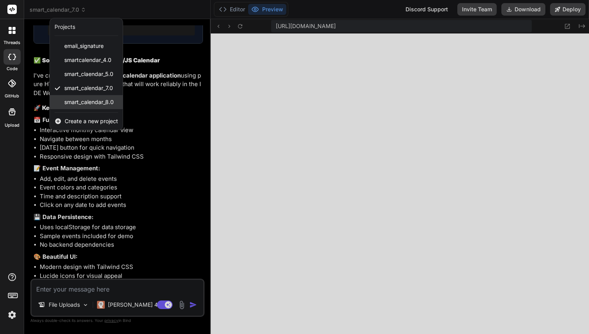
click at [83, 99] on span "smart_calendar_8.0" at bounding box center [88, 102] width 49 height 8
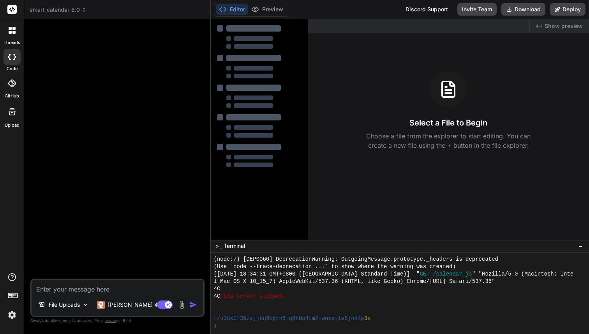
type textarea "x"
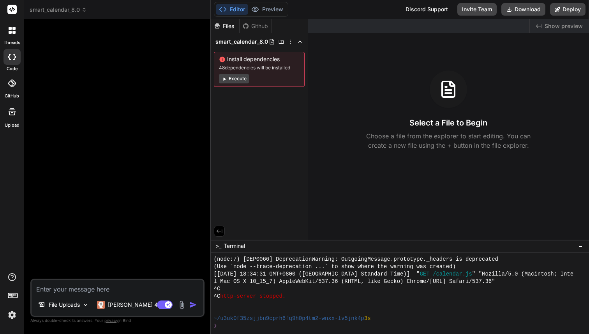
click at [63, 287] on textarea at bounding box center [118, 287] width 172 height 14
paste textarea "i am not an expert with code so you have to guide me step by step including ste…"
type textarea "i am not an expert with code so you have to guide me step by step including ste…"
type textarea "x"
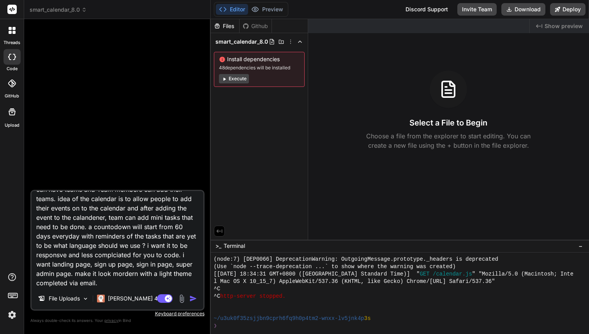
scroll to position [0, 0]
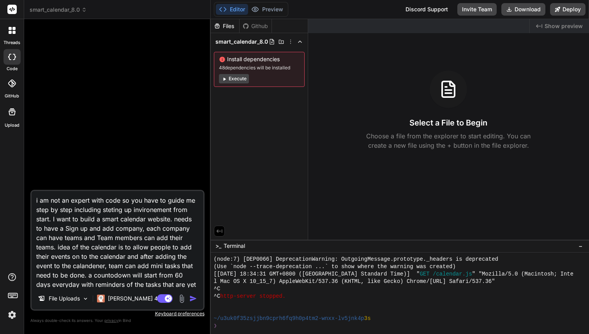
click at [37, 200] on textarea "i am not an expert with code so you have to guide me step by step including ste…" at bounding box center [118, 239] width 172 height 97
type textarea "am not an expert with code so you have to guide me step by step including steti…"
type textarea "x"
type textarea "i am not an expert with code so you have to guide me step by step including ste…"
type textarea "x"
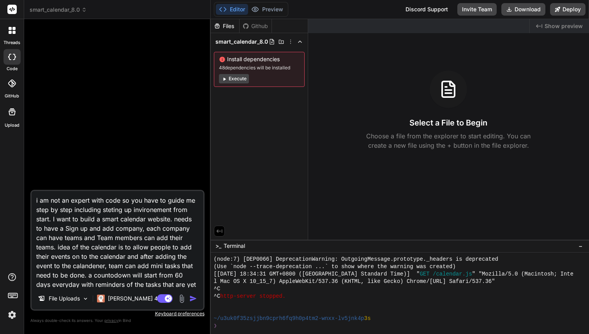
type textarea "am not an expert with code so you have to guide me step by step including steti…"
type textarea "x"
type textarea "I am not an expert with code so you have to guide me step by step including ste…"
type textarea "x"
click at [142, 208] on textarea "I am not an expert with code so you have to guide me step by step including ste…" at bounding box center [118, 239] width 172 height 97
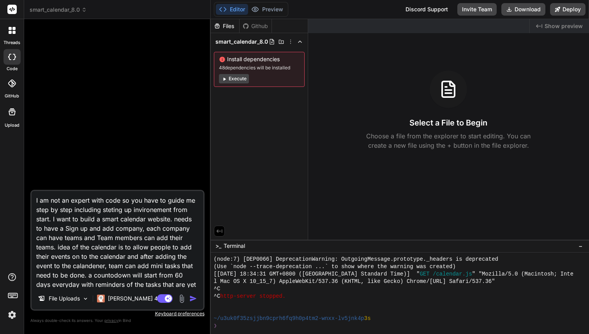
click at [142, 208] on textarea "I am not an expert with code so you have to guide me step by step including ste…" at bounding box center [118, 239] width 172 height 97
paste textarea "environ"
type textarea "I am not an expert with code so you have to guide me step by step including ste…"
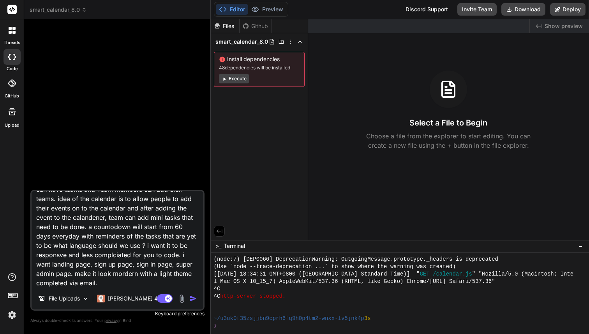
scroll to position [67, 0]
click at [112, 267] on textarea "I am not an expert with code so you have to guide me step by step including ste…" at bounding box center [118, 239] width 172 height 97
type textarea "x"
type textarea "I am not an expert with code so you have to guide me step by step including ste…"
type textarea "x"
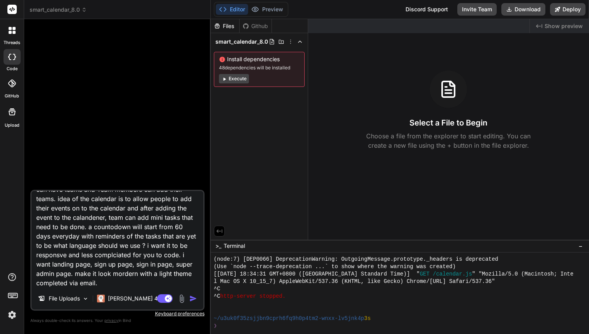
type textarea "I am not an expert with code so you have to guide me step by step including ste…"
type textarea "x"
click at [237, 322] on div "❯" at bounding box center [396, 325] width 364 height 7
click at [55, 267] on textarea "I am not an expert with code so you have to guide me step by step including ste…" at bounding box center [118, 239] width 172 height 97
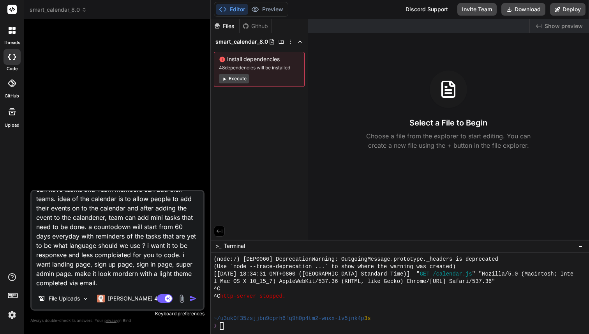
scroll to position [77, 0]
click at [126, 244] on textarea "I am not an expert with code so you have to guide me step by step including ste…" at bounding box center [118, 239] width 172 height 97
paste textarea
type textarea "I am not an expert with code so you have to guide me step by step including ste…"
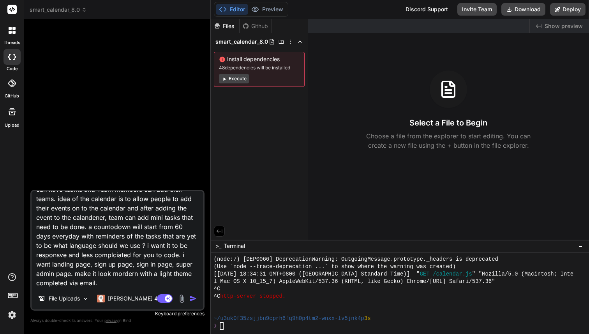
type textarea "x"
click at [68, 255] on textarea "I am not an expert with code so you have to guide me step by step including ste…" at bounding box center [118, 239] width 172 height 97
click at [44, 210] on textarea "I am not an expert with code so you have to guide me step by step including ste…" at bounding box center [118, 239] width 172 height 97
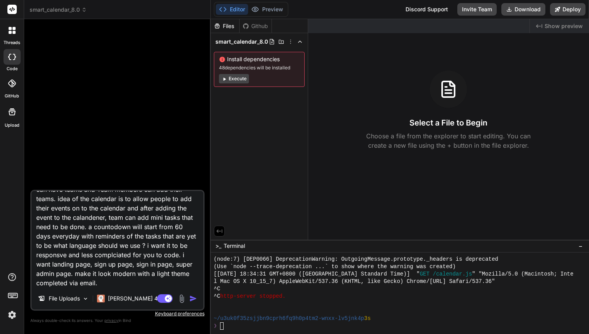
paste textarea "i"
type textarea "I am not an expert with code so you have to guide me step by step including ste…"
type textarea "x"
click at [108, 211] on textarea "I am not an expert with code so you have to guide me step by step including ste…" at bounding box center [118, 239] width 172 height 97
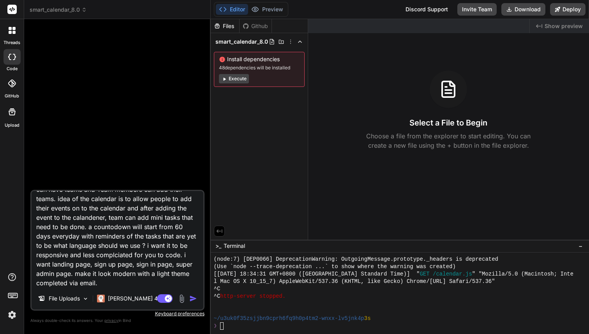
paste textarea "ic"
type textarea "I am not an expert with code so you have to guide me step by step including ste…"
type textarea "x"
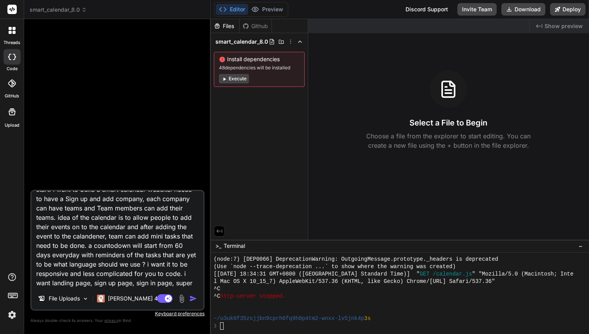
scroll to position [20, 0]
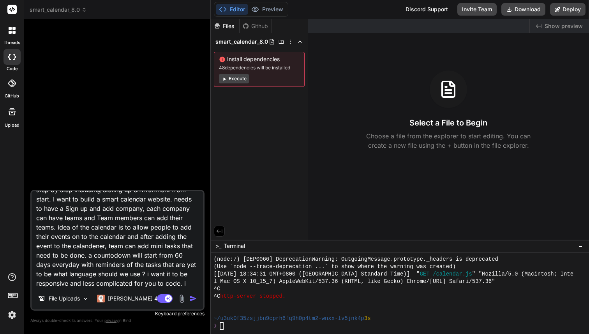
click at [88, 247] on textarea "I am not an expert with code so you have to guide me step by step including ste…" at bounding box center [118, 239] width 172 height 97
click at [90, 248] on textarea "I am not an expert with code so you have to guide me step by step including ste…" at bounding box center [118, 239] width 172 height 97
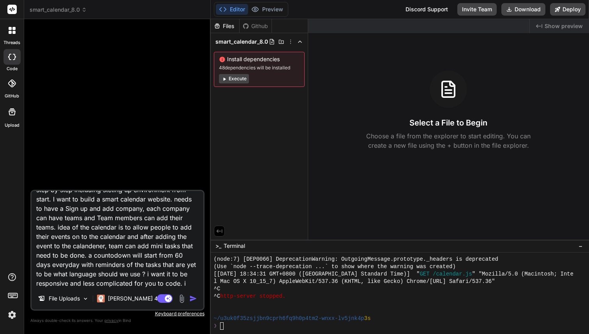
click at [90, 248] on textarea "I am not an expert with code so you have to guide me step by step including ste…" at bounding box center [118, 239] width 172 height 97
type textarea "I am not an expert with code so you have to guide me step by step including ste…"
type textarea "x"
type textarea "I am not an expert with code so you have to guide me step by step including ste…"
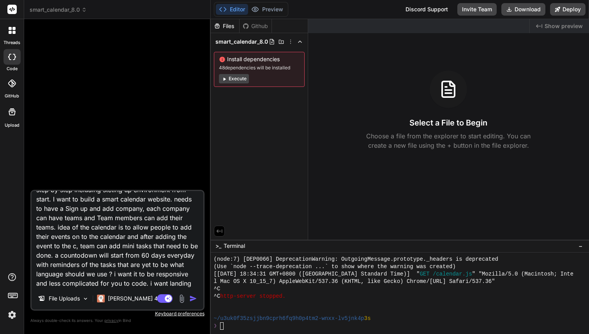
type textarea "x"
type textarea "I am not an expert with code so you have to guide me step by step including ste…"
type textarea "x"
type textarea "I am not an expert with code so you have to guide me step by step including ste…"
type textarea "x"
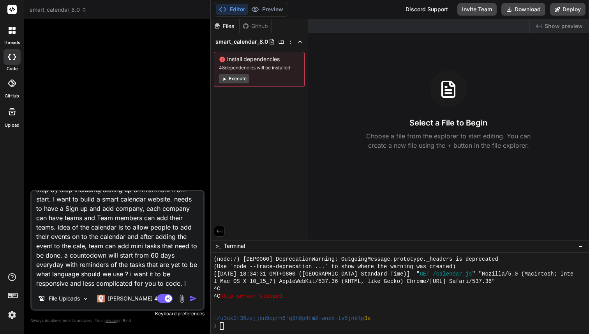
type textarea "I am not an expert with code so you have to guide me step by step including ste…"
type textarea "x"
type textarea "I am not an expert with code so you have to guide me step by step including ste…"
type textarea "x"
type textarea "I am not an expert with code so you have to guide me step by step including ste…"
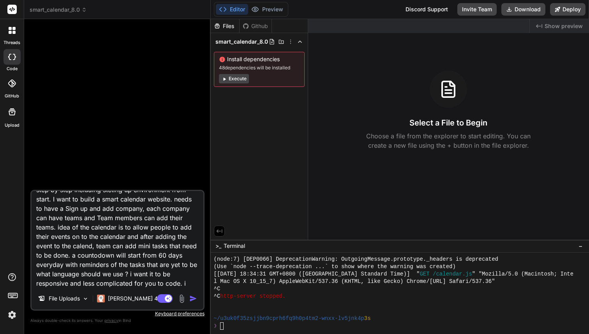
type textarea "x"
type textarea "I am not an expert with code so you have to guide me step by step including ste…"
type textarea "x"
type textarea "I am not an expert with code so you have to guide me step by step including ste…"
type textarea "x"
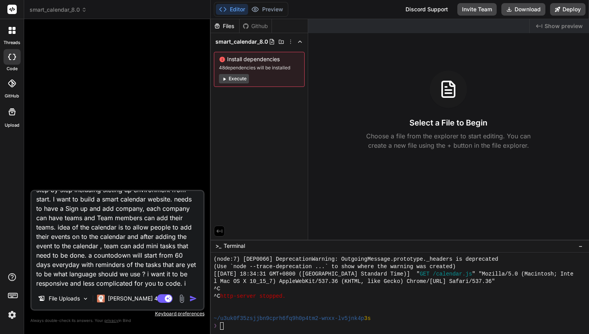
type textarea "I am not an expert with code so you have to guide me step by step including ste…"
type textarea "x"
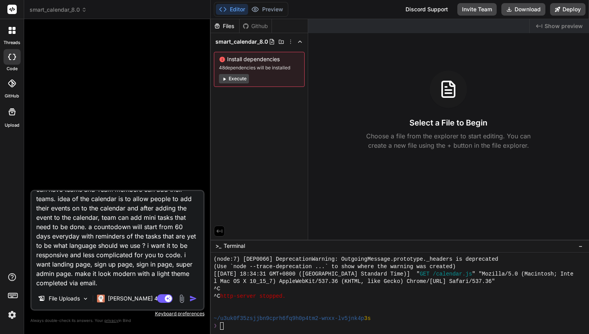
click at [75, 249] on textarea "I am not an expert with code so you have to guide me step by step including ste…" at bounding box center [118, 239] width 172 height 97
click at [88, 250] on textarea "I am not an expert with code so you have to guide me step by step including ste…" at bounding box center [118, 239] width 172 height 97
type textarea "I am not an expert with code so you have to guide me step by step including ste…"
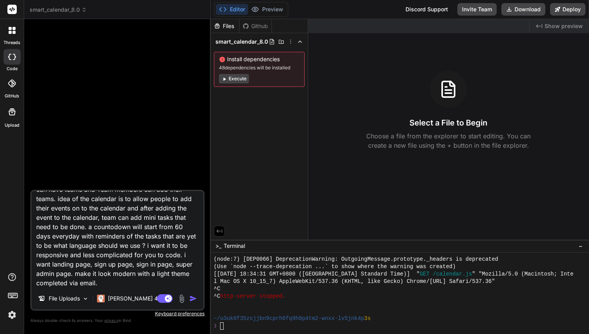
type textarea "x"
type textarea "I am not an expert with code so you have to guide me step by step including ste…"
type textarea "x"
type textarea "I am not an expert with code so you have to guide me step by step including ste…"
type textarea "x"
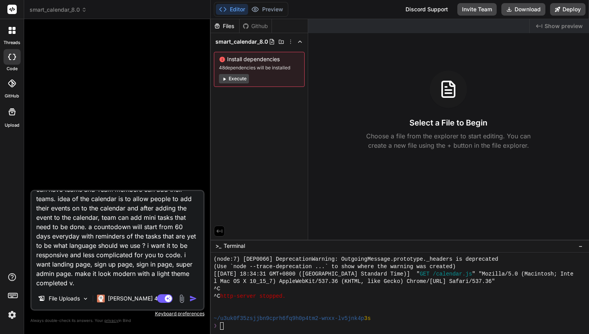
type textarea "I am not an expert with code so you have to guide me step by step including ste…"
type textarea "x"
type textarea "I am not an expert with code so you have to guide me step by step including ste…"
type textarea "x"
click at [68, 274] on textarea "I am not an expert with code so you have to guide me step by step including ste…" at bounding box center [118, 239] width 172 height 97
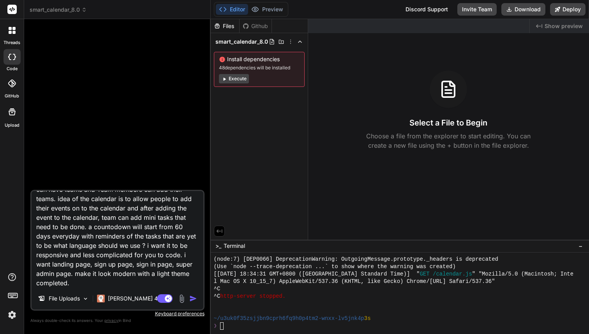
type textarea "I am not an expert with code so you have to guide me step by step including ste…"
type textarea "x"
type textarea "I am not an expert with code so you have to guide me step by step including ste…"
type textarea "x"
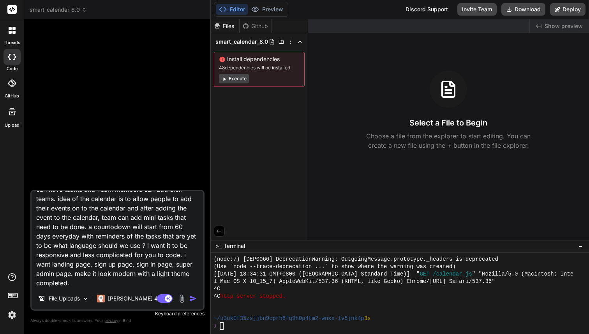
click at [113, 207] on textarea "I am not an expert with code so you have to guide me step by step including ste…" at bounding box center [118, 239] width 172 height 97
type textarea "I am not an expert with code so you have to guide me step by step including ste…"
type textarea "x"
type textarea "I am not an expert with code so you have to guide me step by step including ste…"
type textarea "x"
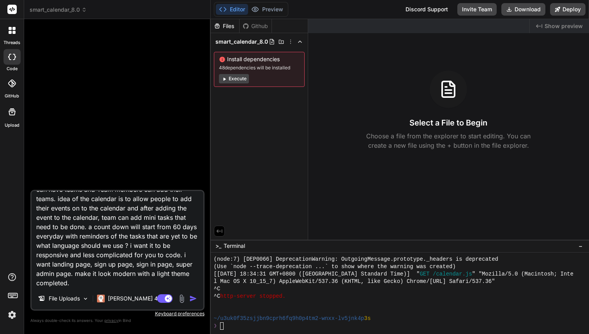
type textarea "I am not an expert with code so you have to guide me step by step including ste…"
type textarea "x"
type textarea "I am not an expert with code so you have to guide me step by step including ste…"
type textarea "x"
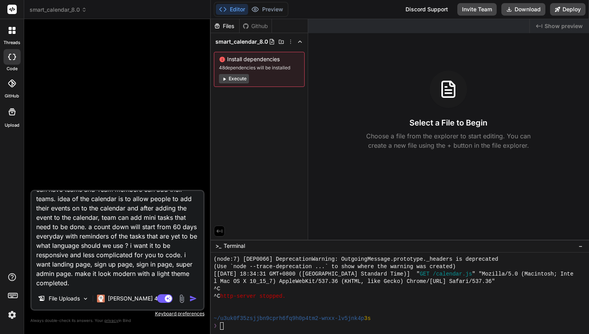
drag, startPoint x: 117, startPoint y: 255, endPoint x: 33, endPoint y: 237, distance: 85.6
click at [33, 237] on textarea "I am not an expert with code so you have to guide me step by step including ste…" at bounding box center [118, 239] width 172 height 97
type textarea "I am not an expert with code so you have to guide me step by step including ste…"
type textarea "x"
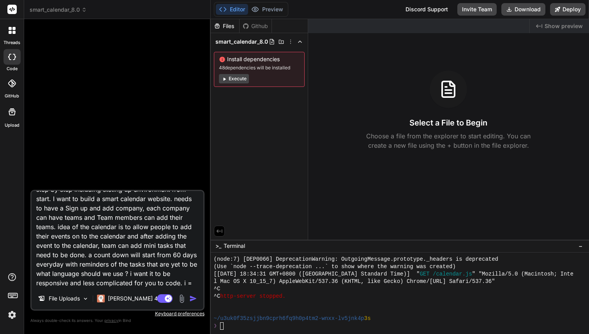
scroll to position [48, 0]
type textarea "I am not an expert with code so you have to guide me step by step including ste…"
type textarea "x"
type textarea "I am not an expert with code so you have to guide me step by step including ste…"
type textarea "x"
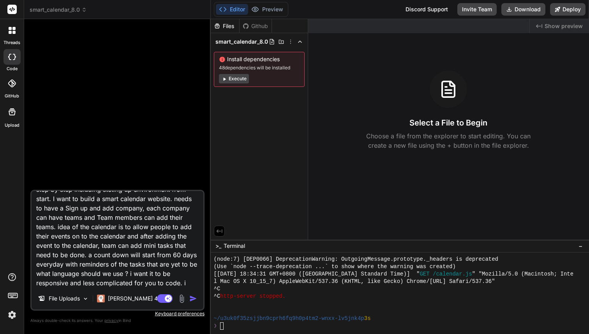
type textarea "I am not an expert with code so you have to guide me step by step including ste…"
type textarea "x"
type textarea "I am not an expert with code so you have to guide me step by step including ste…"
type textarea "x"
type textarea "I am not an expert with code so you have to guide me step by step including ste…"
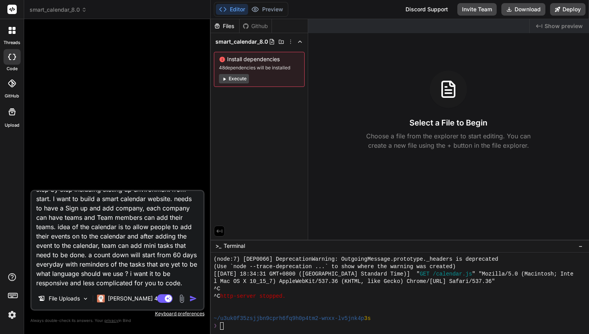
type textarea "x"
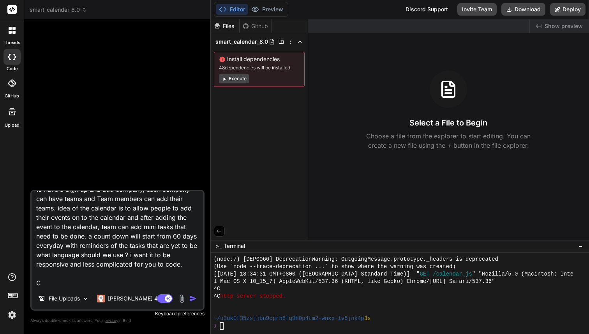
type textarea "I am not an expert with code so you have to guide me step by step including ste…"
type textarea "x"
type textarea "I am not an expert with code so you have to guide me step by step including ste…"
type textarea "x"
type textarea "I am not an expert with code so you have to guide me step by step including ste…"
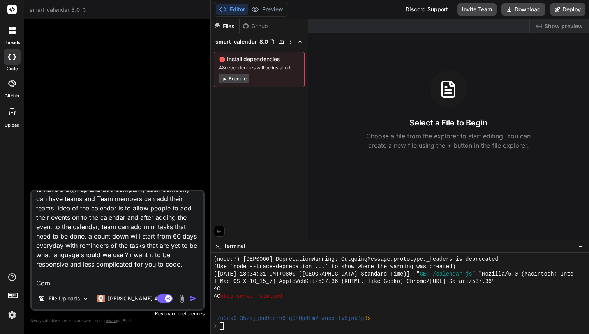
type textarea "x"
type textarea "I am not an expert with code so you have to guide me step by step including ste…"
type textarea "x"
type textarea "I am not an expert with code so you have to guide me step by step including ste…"
type textarea "x"
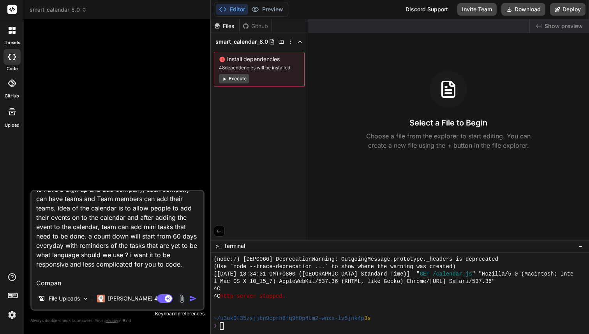
type textarea "I am not an expert with code so you have to guide me step by step including ste…"
type textarea "x"
type textarea "I am not an expert with code so you have to guide me step by step including ste…"
type textarea "x"
type textarea "I am not an expert with code so you have to guide me step by step including ste…"
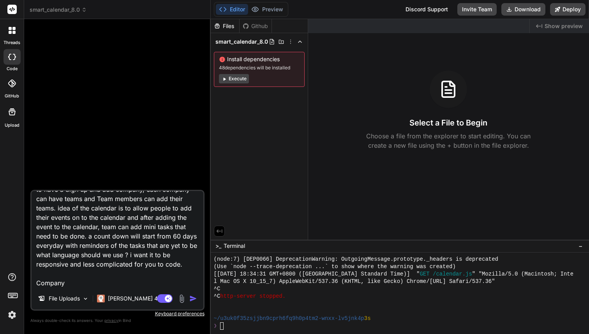
type textarea "x"
type textarea "I am not an expert with code so you have to guide me step by step including ste…"
type textarea "x"
type textarea "I am not an expert with code so you have to guide me step by step including ste…"
type textarea "x"
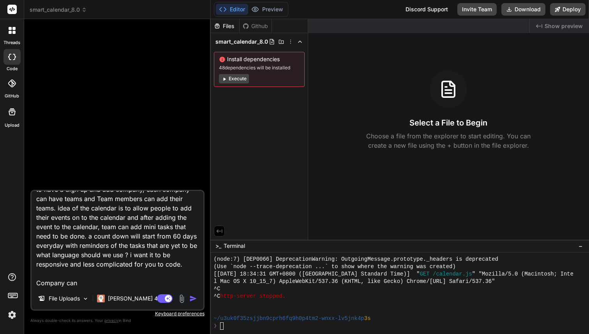
type textarea "I am not an expert with code so you have to guide me step by step including ste…"
type textarea "x"
type textarea "I am not an expert with code so you have to guide me step by step including ste…"
type textarea "x"
type textarea "I am not an expert with code so you have to guide me step by step including ste…"
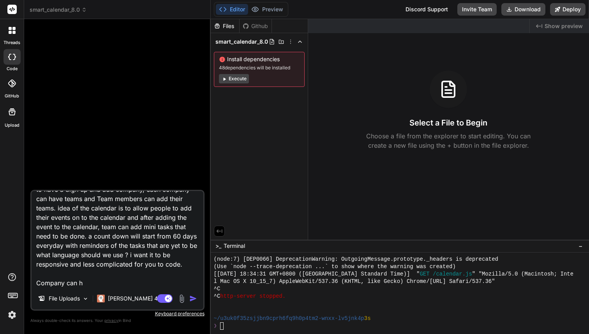
type textarea "x"
type textarea "I am not an expert with code so you have to guide me step by step including ste…"
type textarea "x"
type textarea "I am not an expert with code so you have to guide me step by step including ste…"
type textarea "x"
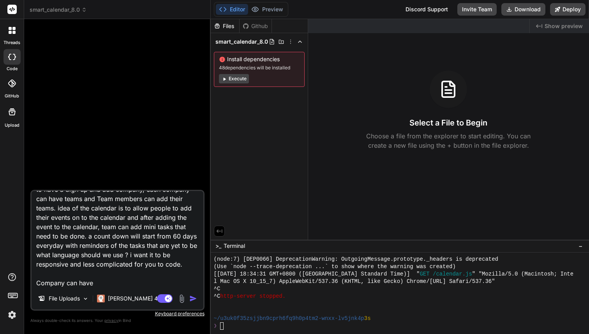
type textarea "I am not an expert with code so you have to guide me step by step including ste…"
type textarea "x"
type textarea "I am not an expert with code so you have to guide me step by step including ste…"
type textarea "x"
type textarea "I am not an expert with code so you have to guide me step by step including ste…"
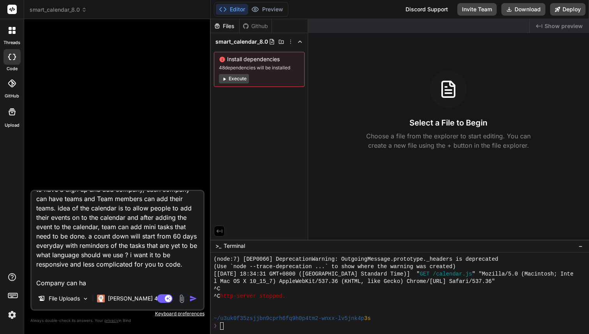
type textarea "x"
type textarea "I am not an expert with code so you have to guide me step by step including ste…"
type textarea "x"
type textarea "I am not an expert with code so you have to guide me step by step including ste…"
type textarea "x"
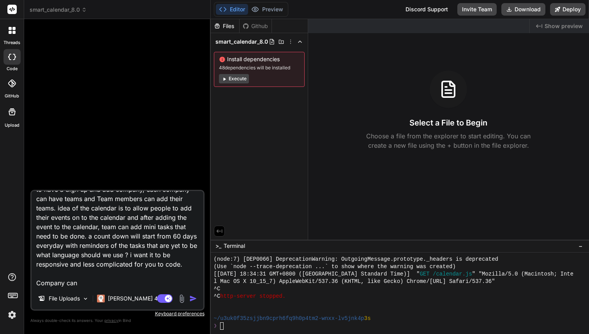
type textarea "I am not an expert with code so you have to guide me step by step including ste…"
type textarea "x"
type textarea "I am not an expert with code so you have to guide me step by step including ste…"
type textarea "x"
type textarea "I am not an expert with code so you have to guide me step by step including ste…"
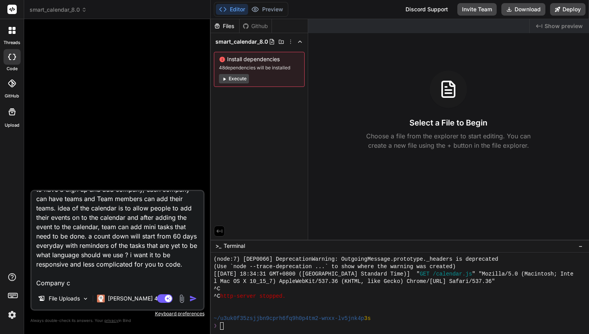
type textarea "x"
type textarea "I am not an expert with code so you have to guide me step by step including ste…"
type textarea "x"
type textarea "I am not an expert with code so you have to guide me step by step including ste…"
type textarea "x"
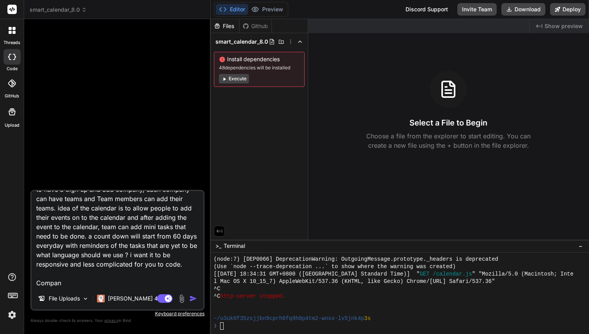
type textarea "I am not an expert with code so you have to guide me step by step including ste…"
type textarea "x"
type textarea "I am not an expert with code so you have to guide me step by step including ste…"
type textarea "x"
type textarea "I am not an expert with code so you have to guide me step by step including ste…"
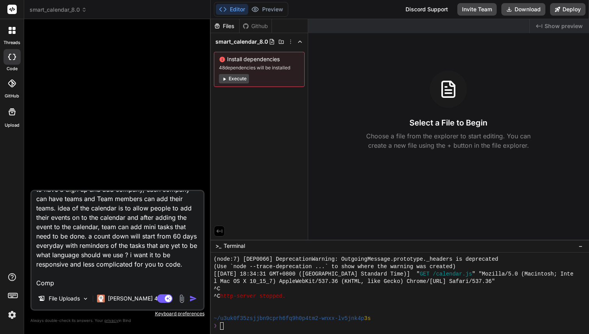
type textarea "x"
type textarea "I am not an expert with code so you have to guide me step by step including ste…"
type textarea "x"
type textarea "I am not an expert with code so you have to guide me step by step including ste…"
type textarea "x"
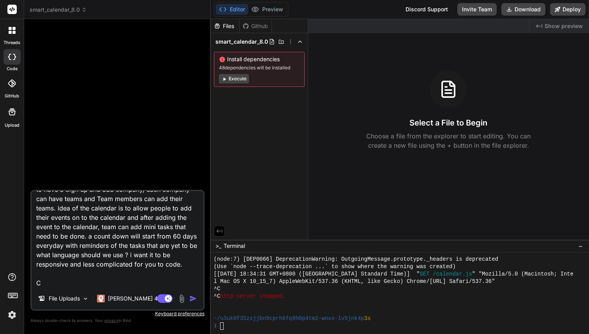
type textarea "I am not an expert with code so you have to guide me step by step including ste…"
type textarea "x"
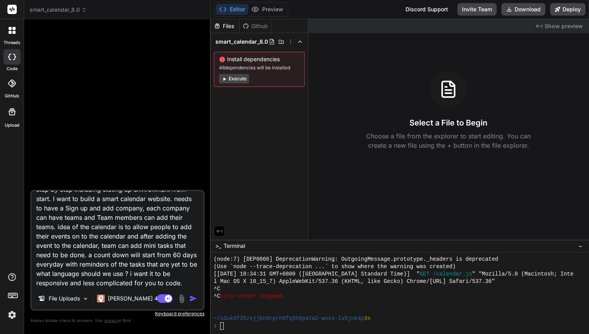
type textarea "I am not an expert with code so you have to guide me step by step including ste…"
type textarea "x"
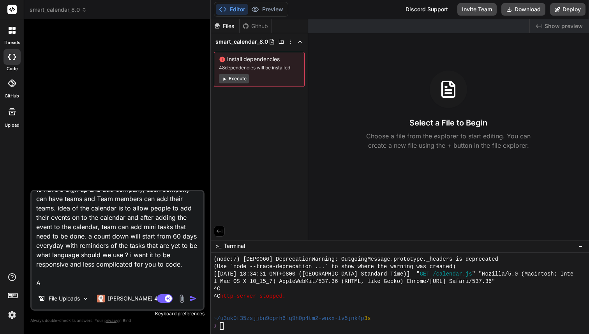
type textarea "I am not an expert with code so you have to guide me step by step including ste…"
type textarea "x"
type textarea "I am not an expert with code so you have to guide me step by step including ste…"
type textarea "x"
type textarea "I am not an expert with code so you have to guide me step by step including ste…"
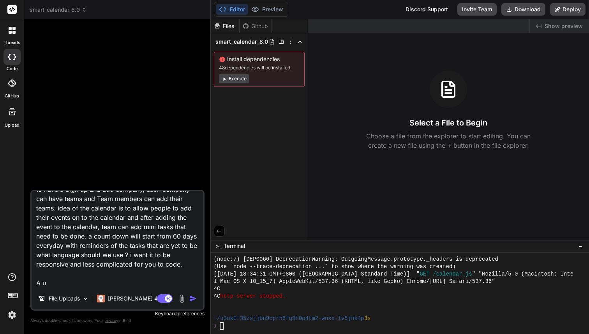
type textarea "x"
type textarea "I am not an expert with code so you have to guide me step by step including ste…"
type textarea "x"
type textarea "I am not an expert with code so you have to guide me step by step including ste…"
type textarea "x"
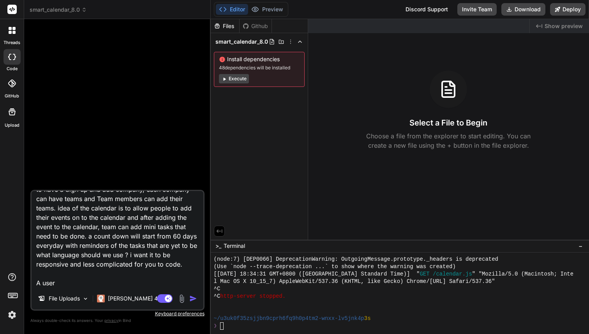
type textarea "I am not an expert with code so you have to guide me step by step including ste…"
type textarea "x"
type textarea "I am not an expert with code so you have to guide me step by step including ste…"
type textarea "x"
type textarea "I am not an expert with code so you have to guide me step by step including ste…"
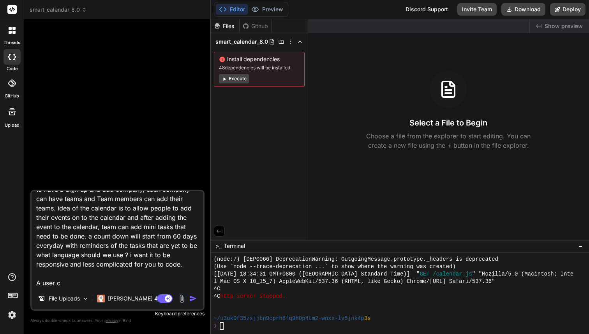
type textarea "x"
type textarea "I am not an expert with code so you have to guide me step by step including ste…"
type textarea "x"
type textarea "I am not an expert with code so you have to guide me step by step including ste…"
type textarea "x"
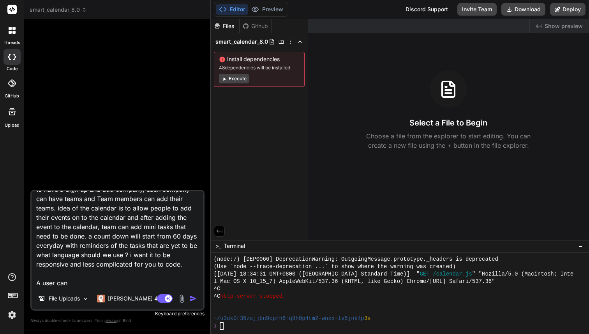
type textarea "I am not an expert with code so you have to guide me step by step including ste…"
type textarea "x"
type textarea "I am not an expert with code so you have to guide me step by step including ste…"
type textarea "x"
type textarea "I am not an expert with code so you have to guide me step by step including ste…"
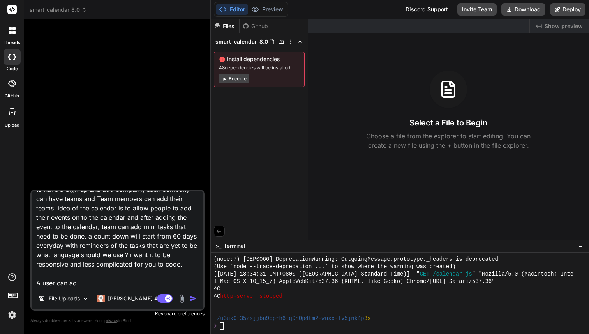
type textarea "x"
type textarea "I am not an expert with code so you have to guide me step by step including ste…"
type textarea "x"
type textarea "I am not an expert with code so you have to guide me step by step including ste…"
type textarea "x"
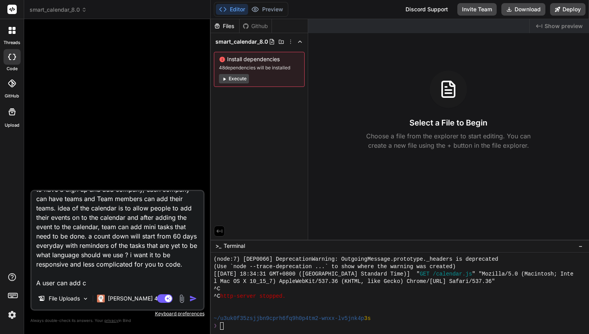
type textarea "I am not an expert with code so you have to guide me step by step including ste…"
type textarea "x"
type textarea "I am not an expert with code so you have to guide me step by step including ste…"
type textarea "x"
type textarea "I am not an expert with code so you have to guide me step by step including ste…"
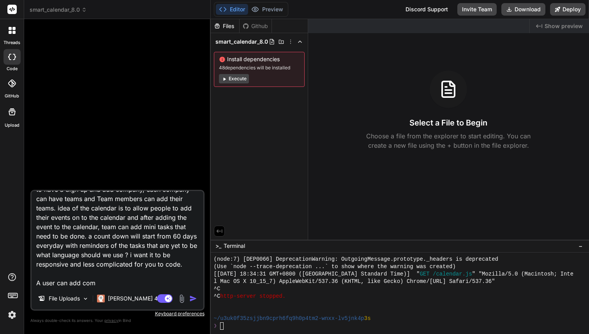
type textarea "x"
type textarea "I am not an expert with code so you have to guide me step by step including ste…"
type textarea "x"
type textarea "I am not an expert with code so you have to guide me step by step including ste…"
type textarea "x"
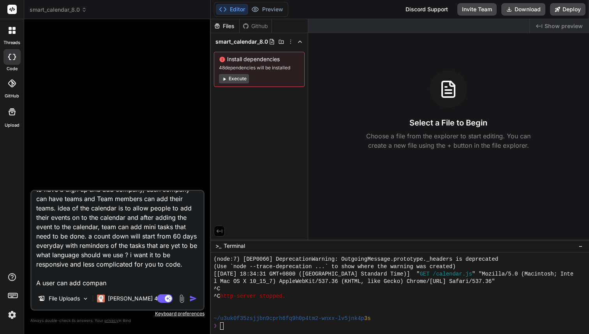
type textarea "I am not an expert with code so you have to guide me step by step including ste…"
type textarea "x"
type textarea "I am not an expert with code so you have to guide me step by step including ste…"
type textarea "x"
type textarea "I am not an expert with code so you have to guide me step by step including ste…"
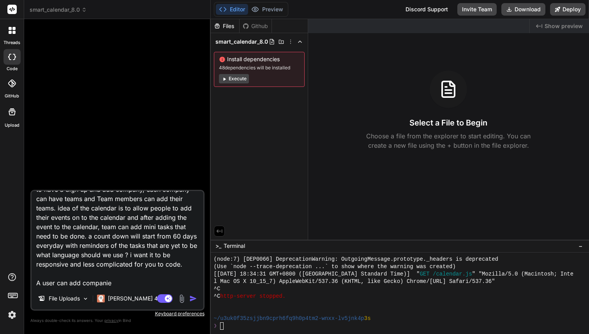
type textarea "x"
type textarea "I am not an expert with code so you have to guide me step by step including ste…"
type textarea "x"
type textarea "I am not an expert with code so you have to guide me step by step including ste…"
type textarea "x"
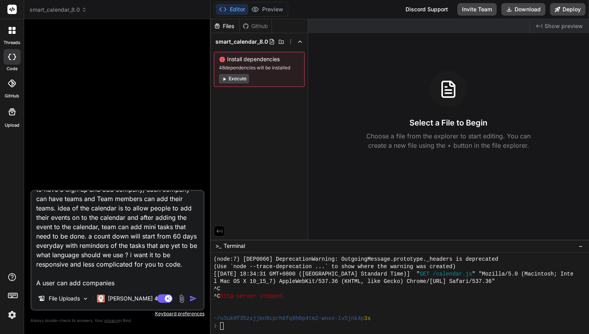
type textarea "I am not an expert with code so you have to guide me step by step including ste…"
type textarea "x"
type textarea "I am not an expert with code so you have to guide me step by step including ste…"
type textarea "x"
type textarea "I am not an expert with code so you have to guide me step by step including ste…"
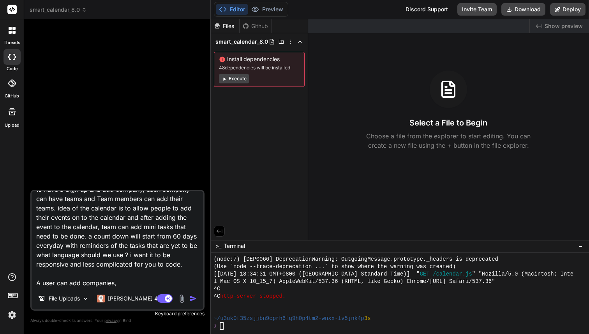
type textarea "x"
type textarea "I am not an expert with code so you have to guide me step by step including ste…"
type textarea "x"
type textarea "I am not an expert with code so you have to guide me step by step including ste…"
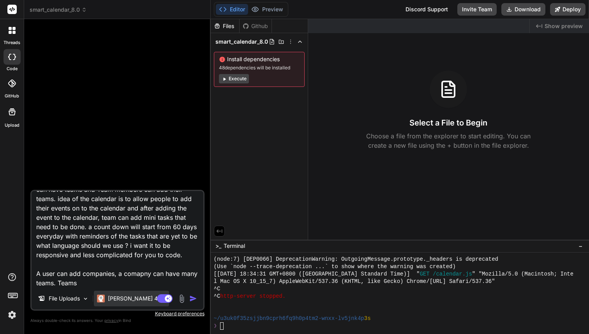
click at [125, 299] on p "Claude 4 S.." at bounding box center [137, 298] width 58 height 8
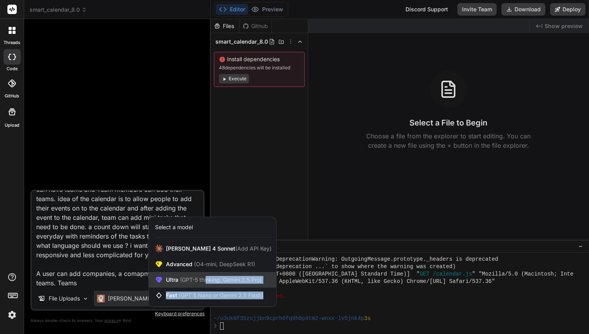
drag, startPoint x: 206, startPoint y: 303, endPoint x: 206, endPoint y: 276, distance: 26.9
click at [206, 276] on div "Claude 4 Sonnet (Add API Key) Advanced (O4-mini, DeepSeek R1) Ultra (GPT-5 thin…" at bounding box center [212, 274] width 127 height 66
click at [206, 276] on span "(GPT-5 thinking, Gemini 2.5 Pro)" at bounding box center [219, 279] width 83 height 7
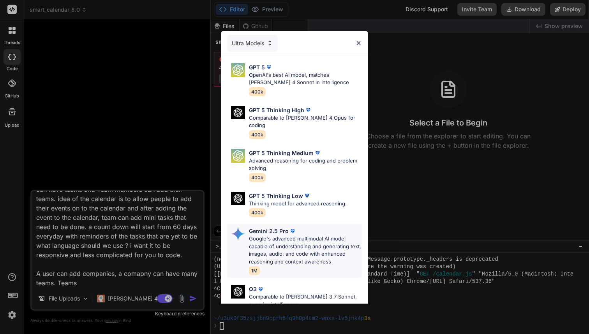
scroll to position [80, 0]
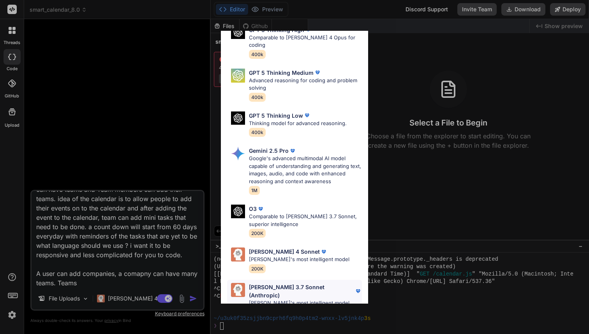
click at [275, 283] on p "[PERSON_NAME] 3.7 Sonnet (Anthropic)" at bounding box center [301, 291] width 105 height 16
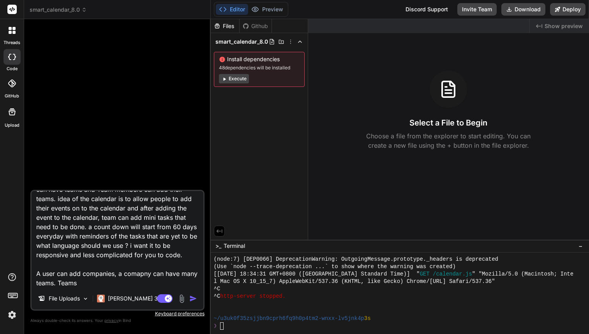
click at [129, 280] on textarea "I am not an expert with code so you have to guide me step by step including ste…" at bounding box center [118, 239] width 172 height 97
click at [119, 283] on textarea "I am not an expert with code so you have to guide me step by step including ste…" at bounding box center [118, 239] width 172 height 97
paste textarea "a"
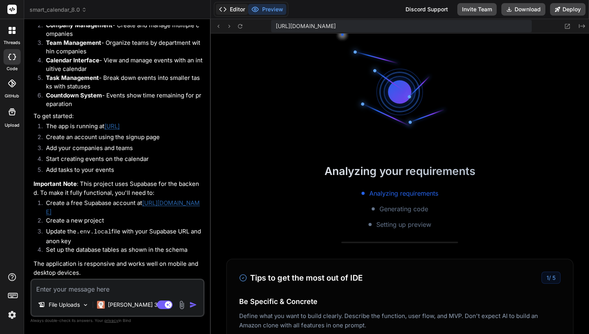
scroll to position [947, 0]
click at [238, 9] on button "Editor" at bounding box center [232, 9] width 32 height 11
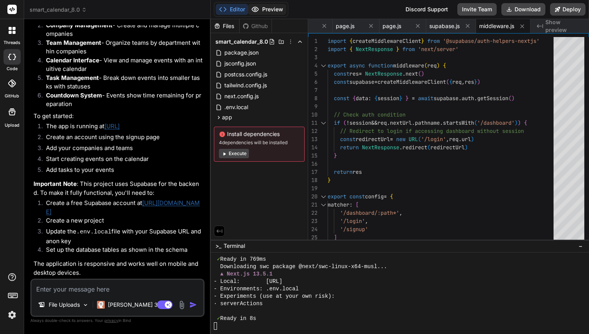
click at [269, 11] on button "Preview" at bounding box center [267, 9] width 38 height 11
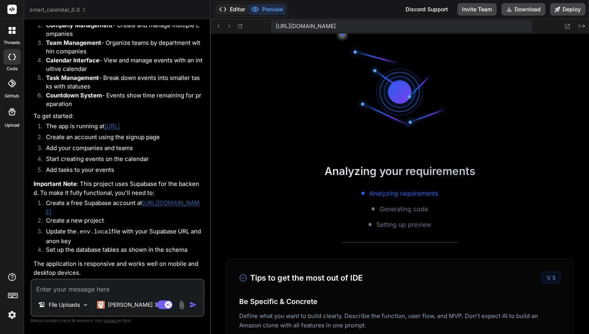
click at [232, 14] on button "Editor" at bounding box center [232, 9] width 32 height 11
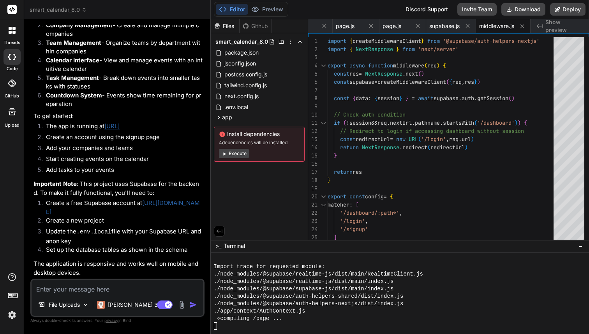
scroll to position [1132, 0]
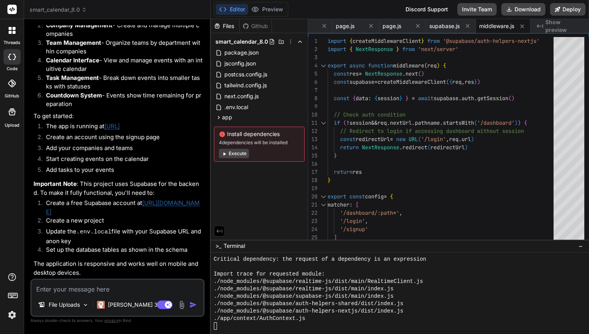
click at [277, 18] on div "Editor Preview Discord Support Invite Team Download Deploy" at bounding box center [400, 9] width 379 height 19
click at [276, 13] on button "Preview" at bounding box center [267, 9] width 38 height 11
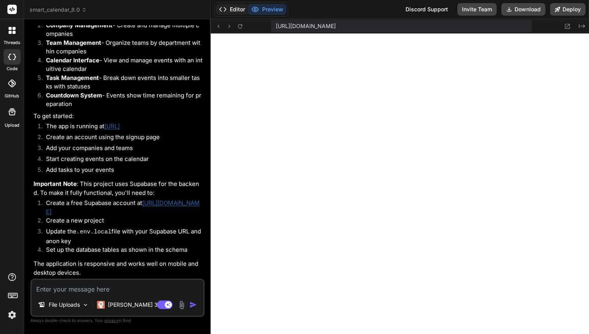
click at [224, 6] on icon at bounding box center [223, 9] width 8 height 8
